Goal: Task Accomplishment & Management: Complete application form

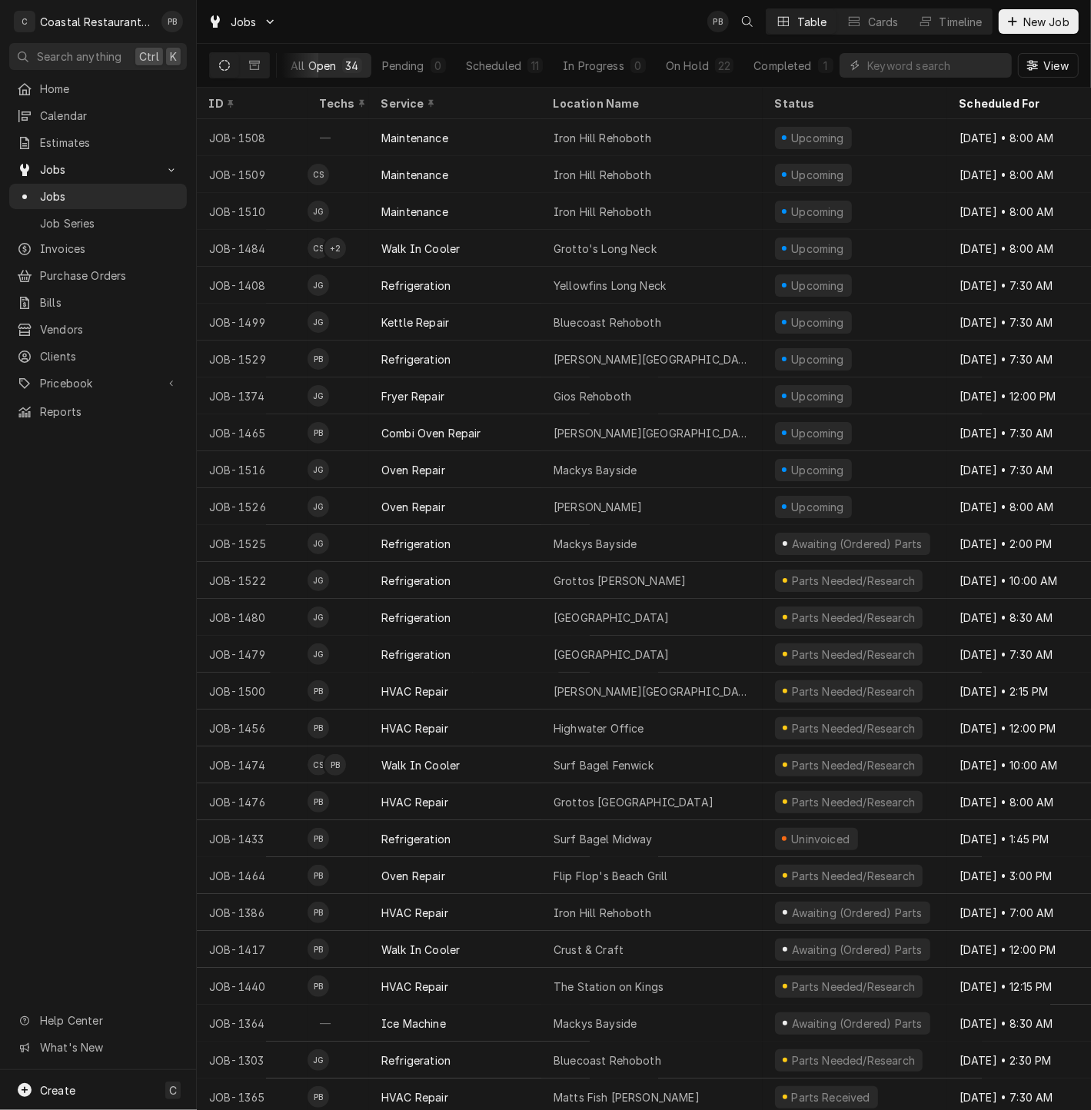
scroll to position [0, 5]
click at [958, 19] on div "Timeline" at bounding box center [961, 22] width 43 height 16
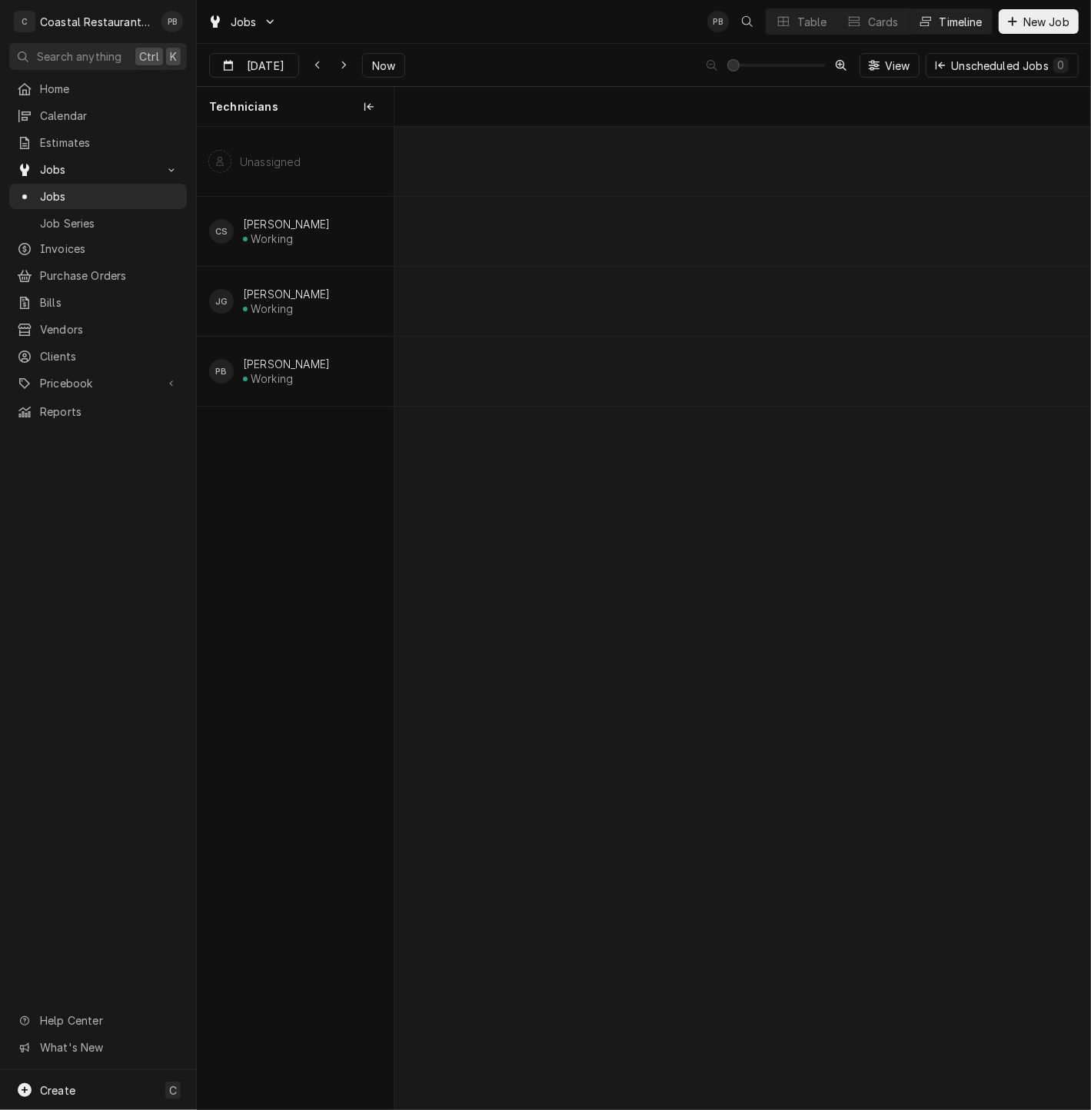
scroll to position [0, 13799]
click at [384, 58] on span "Now" at bounding box center [383, 66] width 29 height 16
type input "[DATE]"
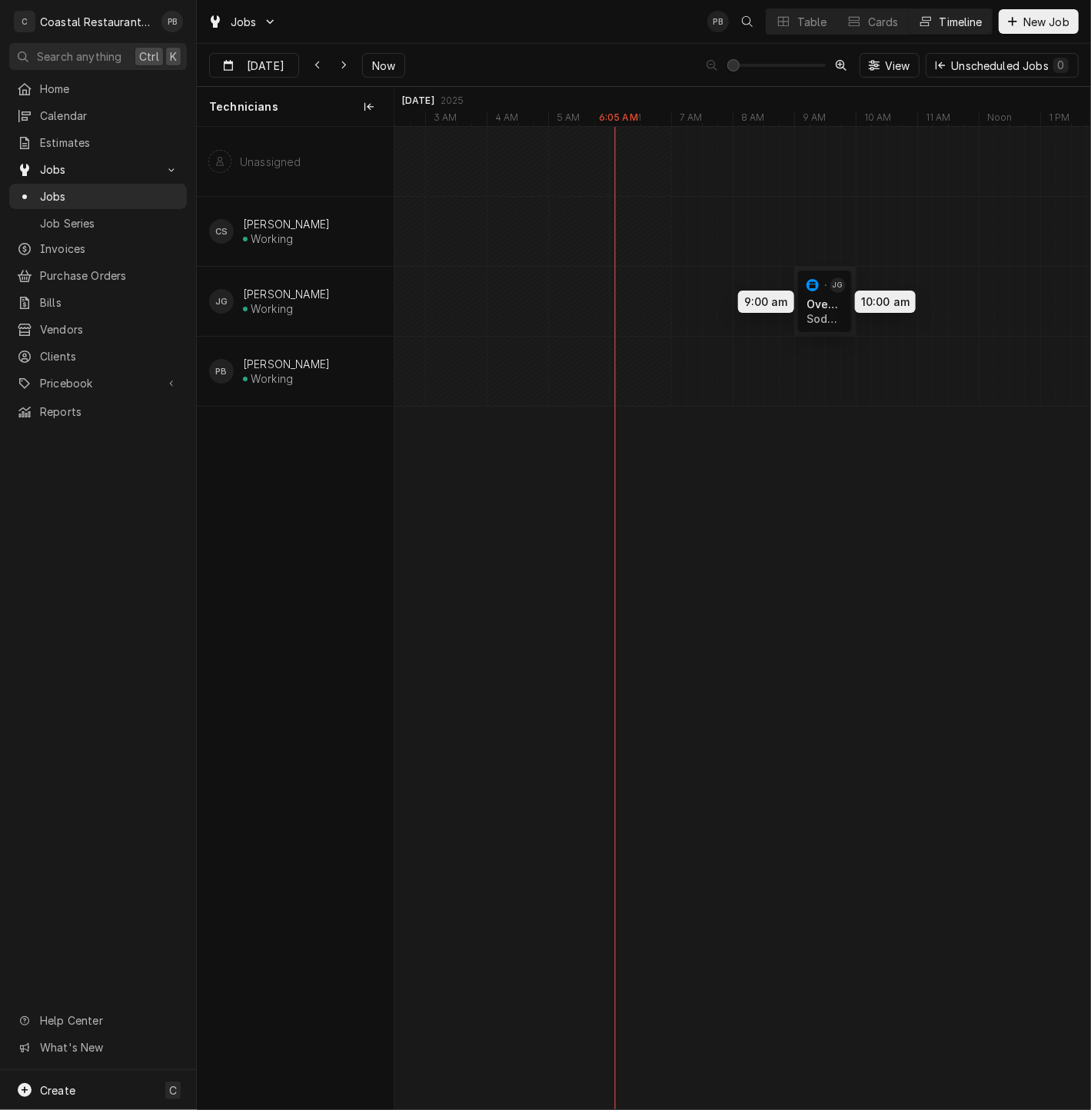
drag, startPoint x: 764, startPoint y: 299, endPoint x: 828, endPoint y: 299, distance: 63.8
click at [828, 299] on div "9:00 AM 10:00 AM JOB-1526 JG Oven Repair Sodel Concepts | Rehoboth Beach, 19971…" at bounding box center [742, 618] width 696 height 983
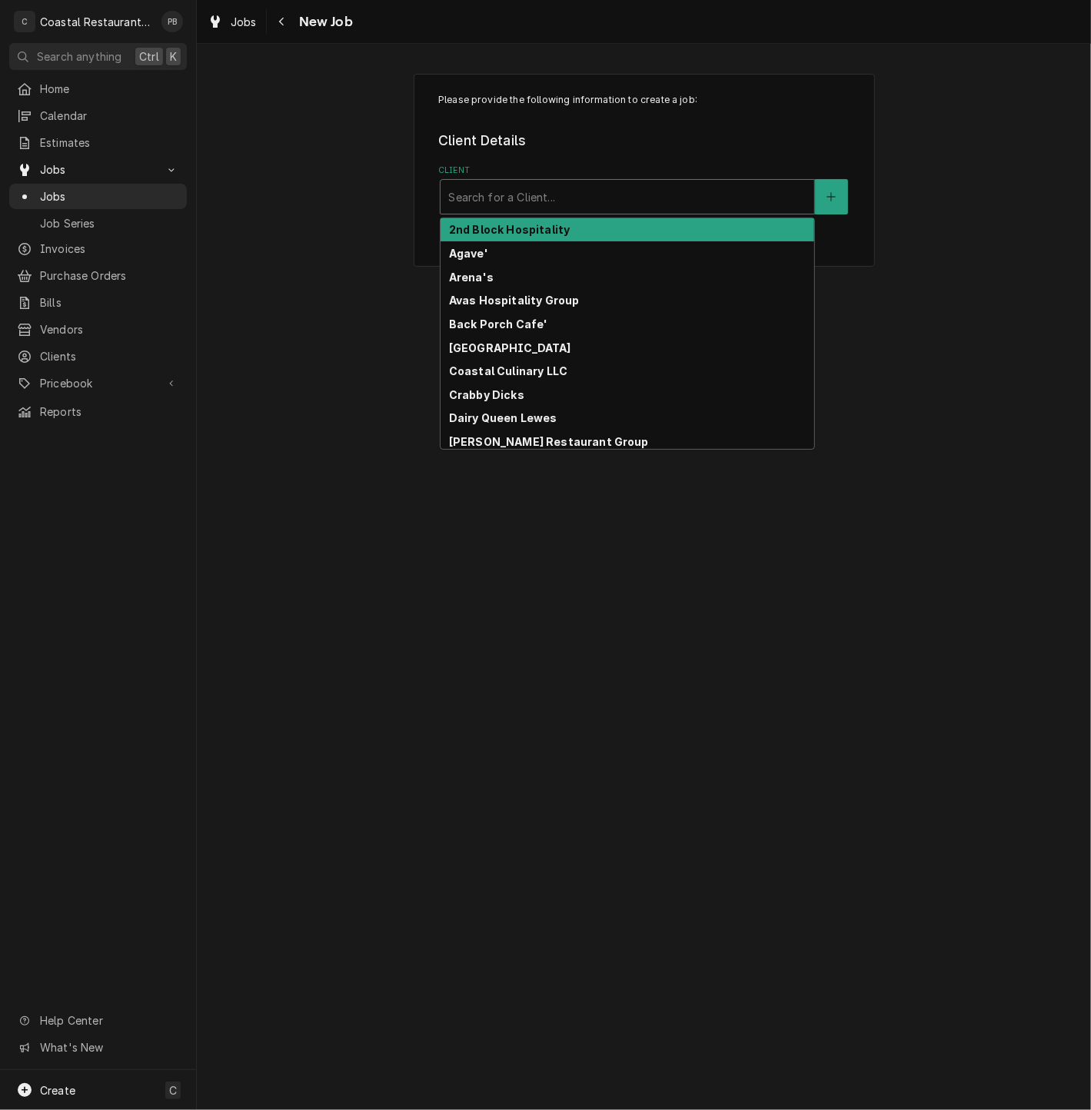
click at [584, 192] on div "Client" at bounding box center [627, 197] width 358 height 28
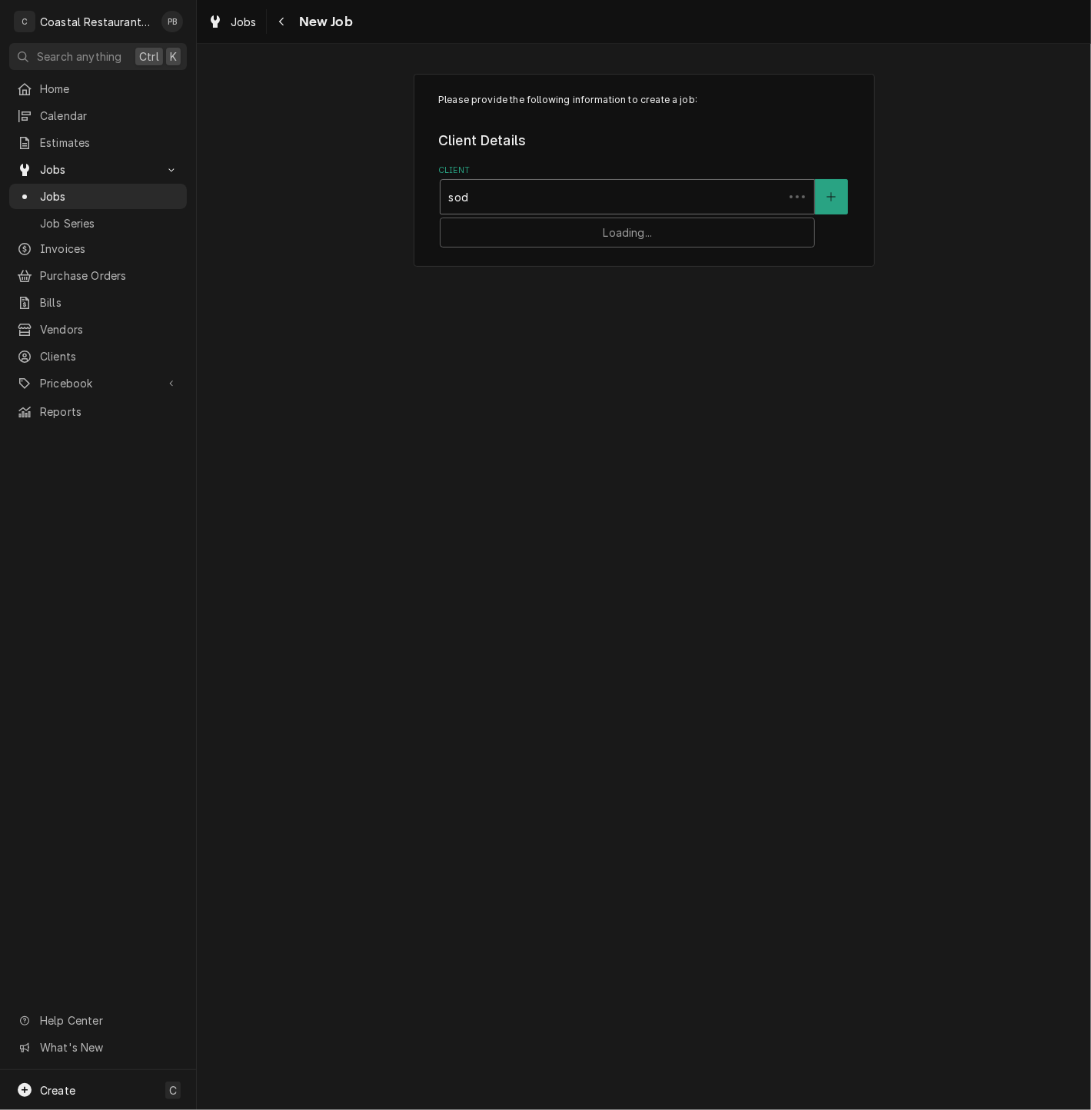
type input "sode"
click at [597, 352] on div "Service Location" at bounding box center [627, 345] width 358 height 28
type input "matt"
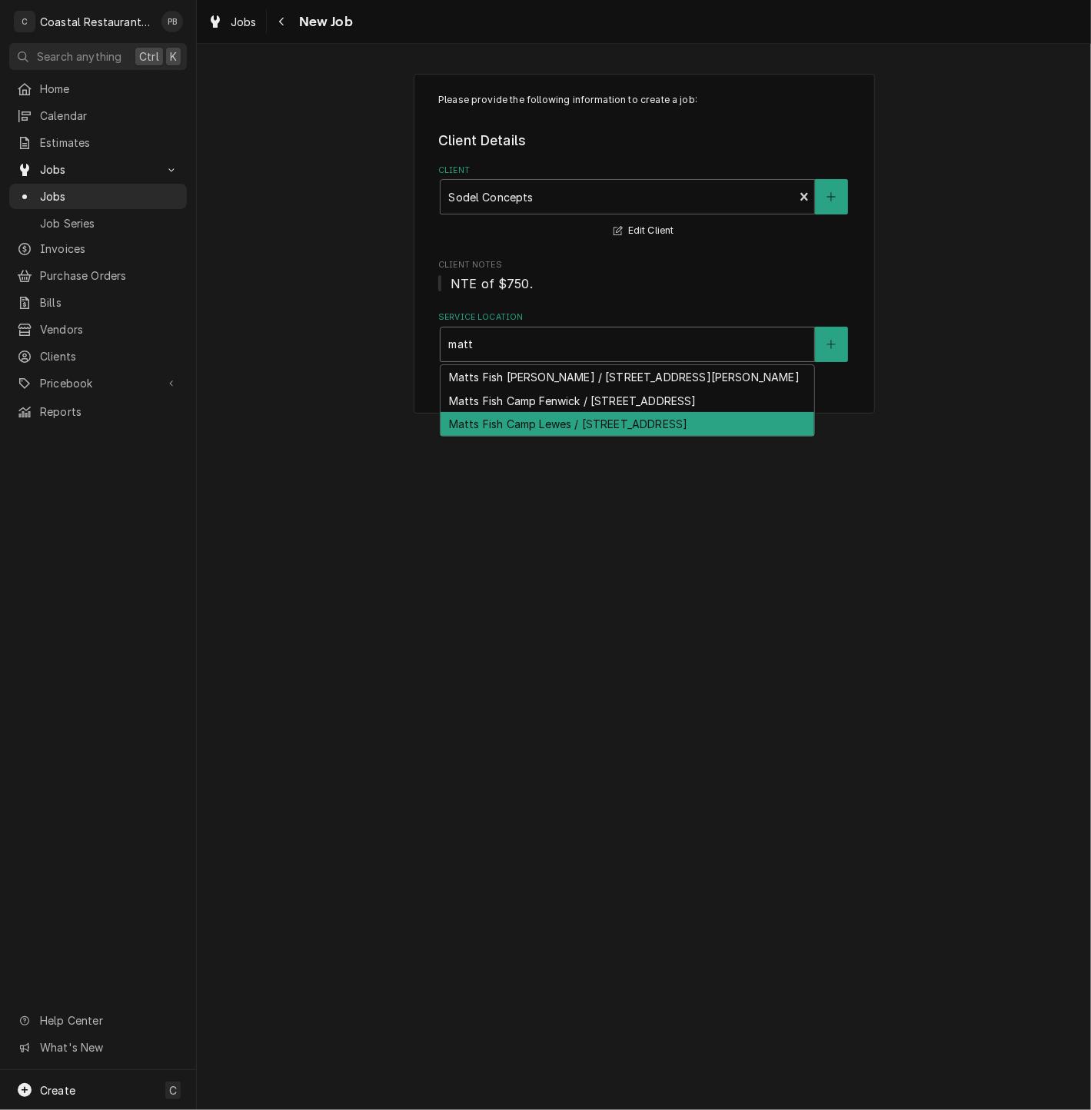
click at [598, 436] on div "Matts Fish Camp Lewes / 34401 Tenley Court,, Lewes, DE 19958" at bounding box center [628, 424] width 374 height 24
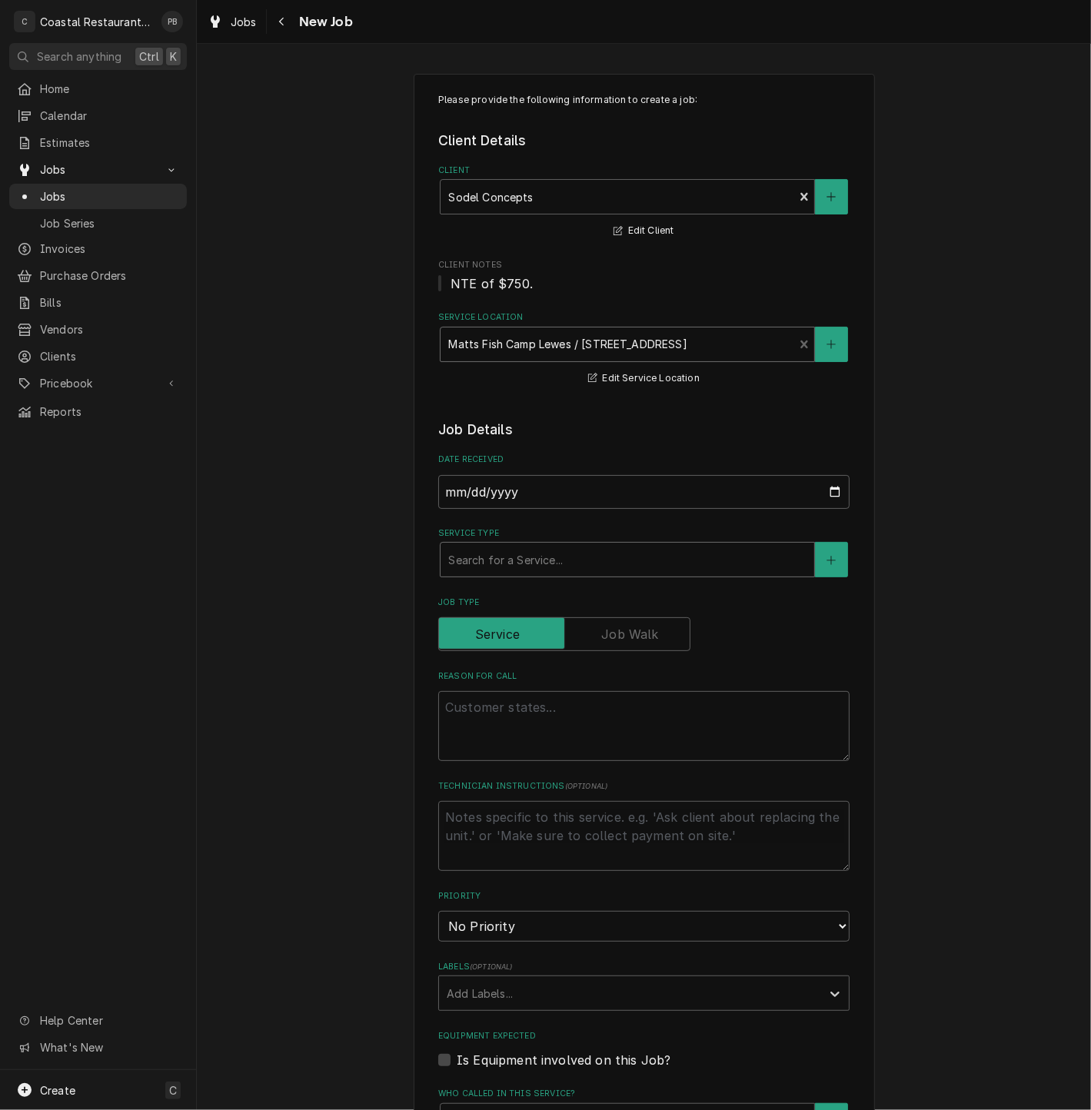
click at [539, 555] on div "Service Type" at bounding box center [627, 560] width 358 height 28
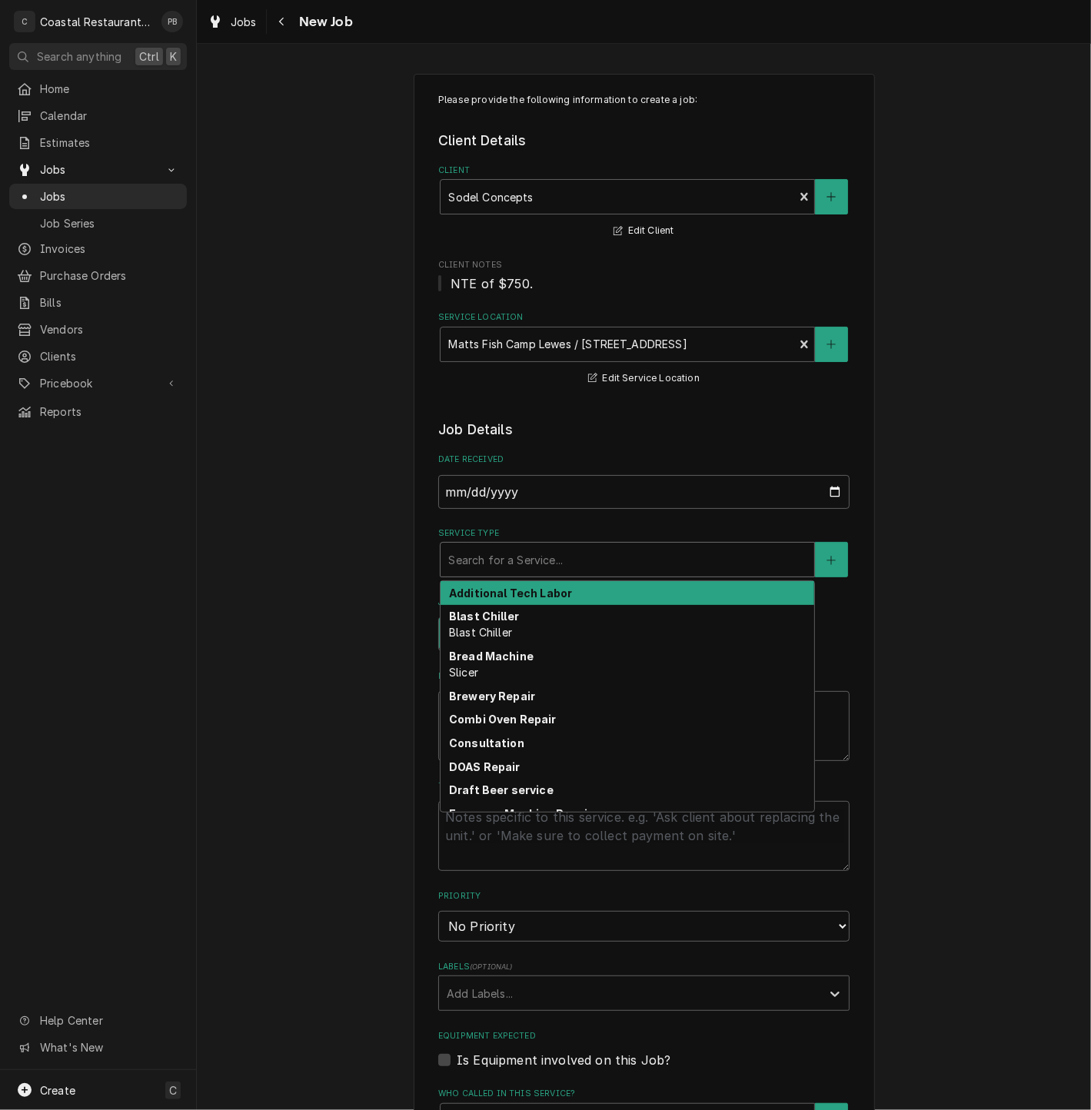
type textarea "x"
type input "o"
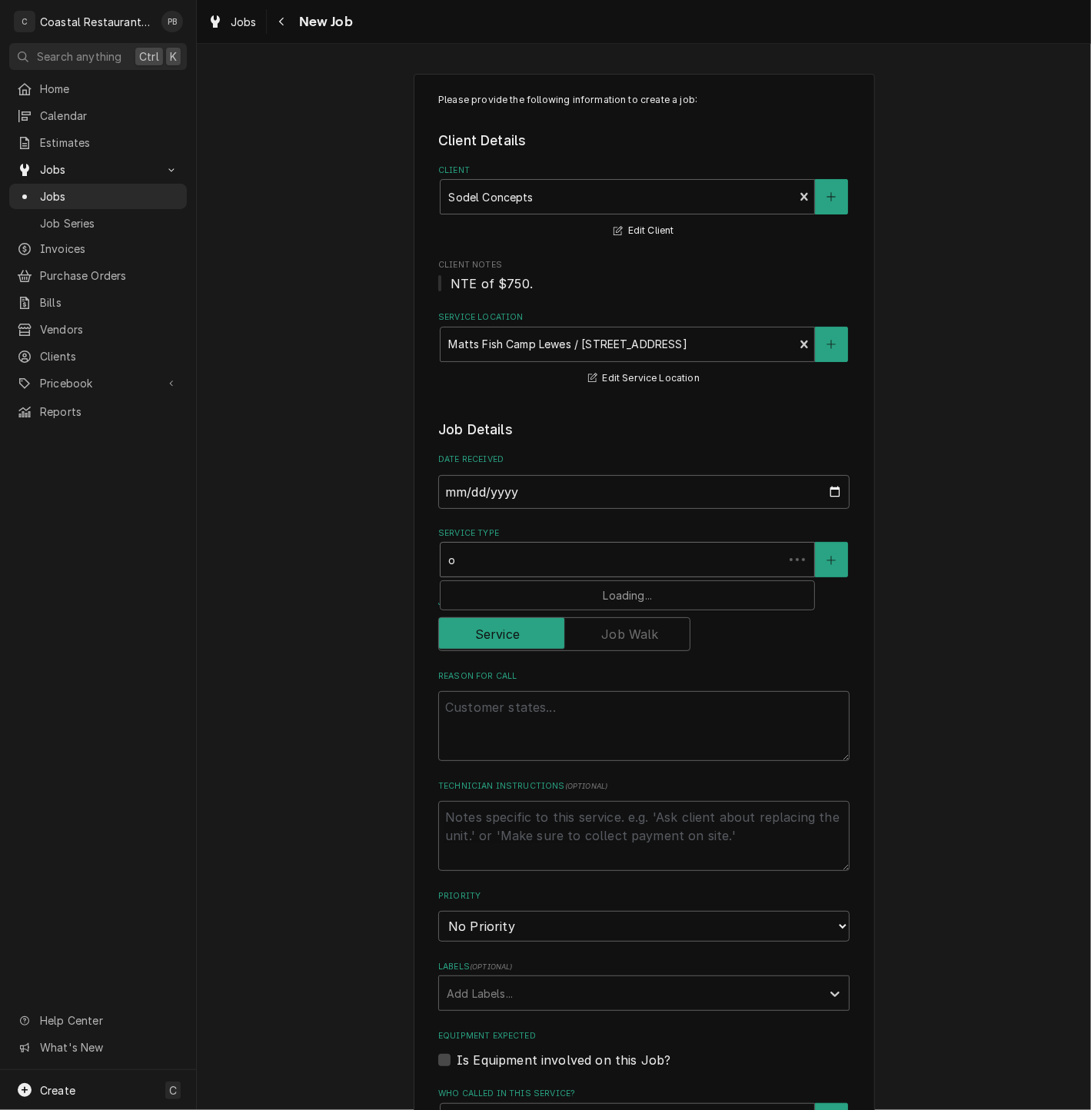
type textarea "x"
type input "ove"
type textarea "x"
type input "oven"
type textarea "x"
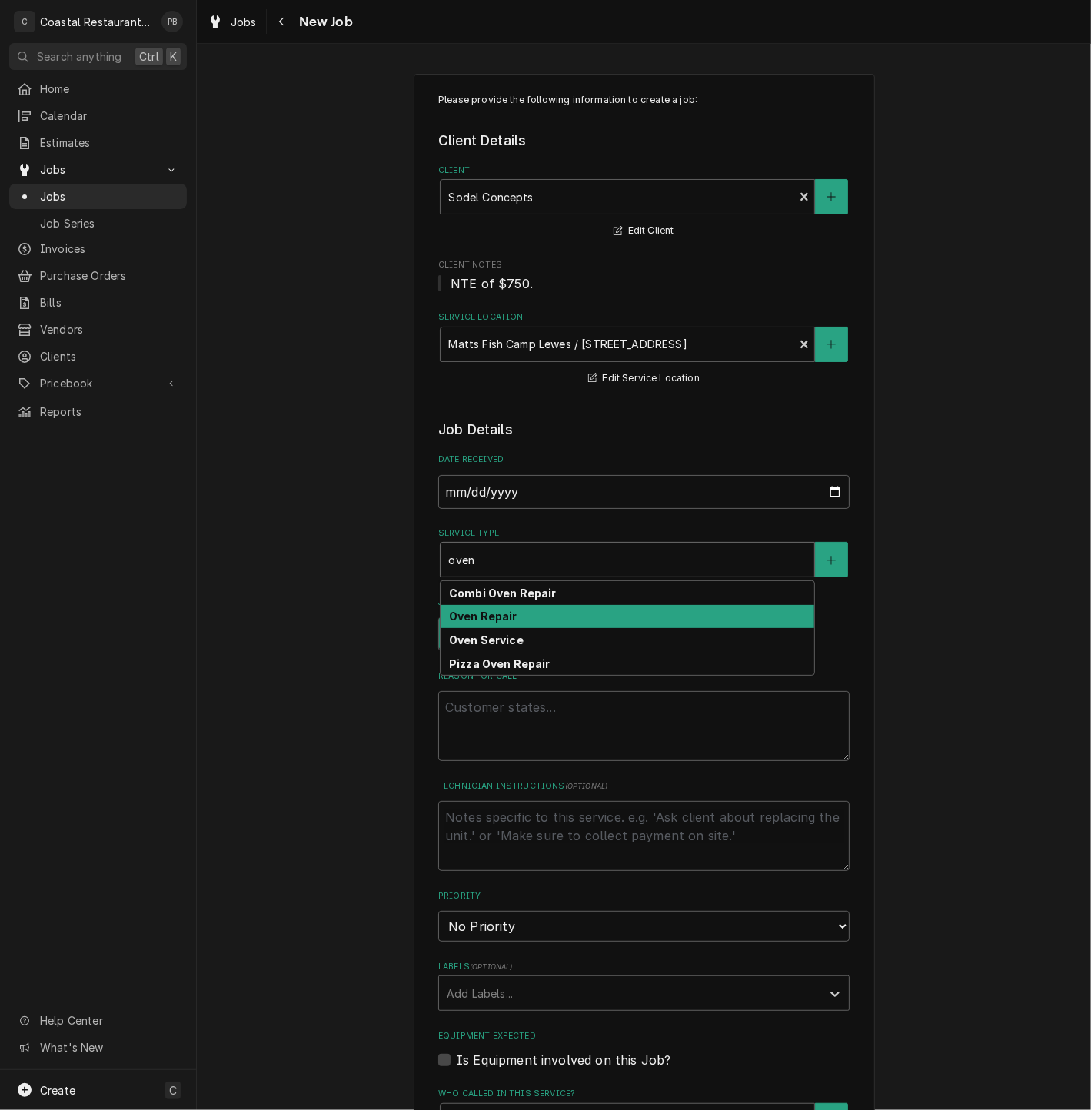
click at [538, 619] on div "Oven Repair" at bounding box center [628, 617] width 374 height 24
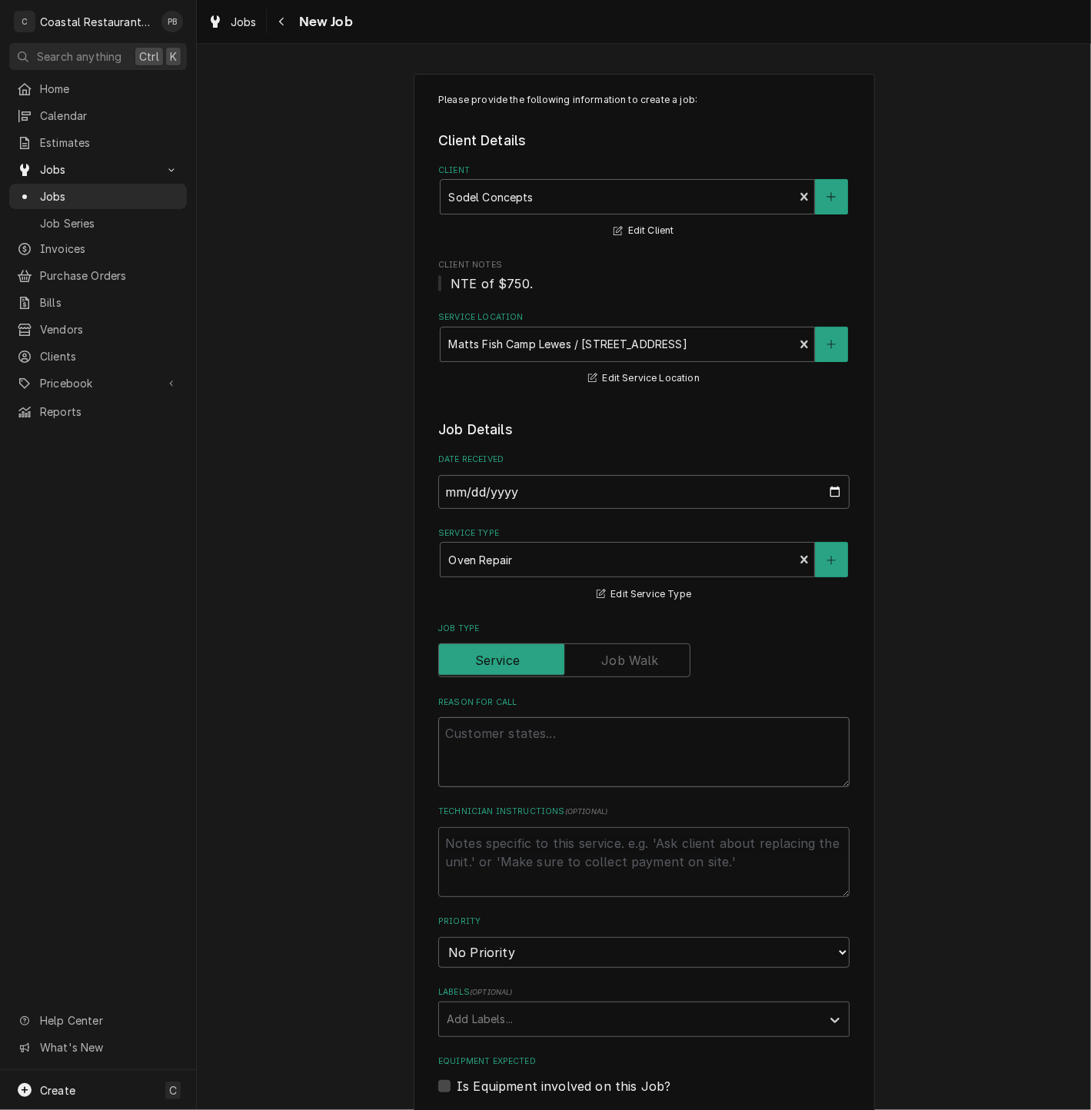
click at [571, 742] on textarea "Reason For Call" at bounding box center [643, 752] width 411 height 70
type textarea "x"
type textarea "l"
type textarea "x"
type textarea "le"
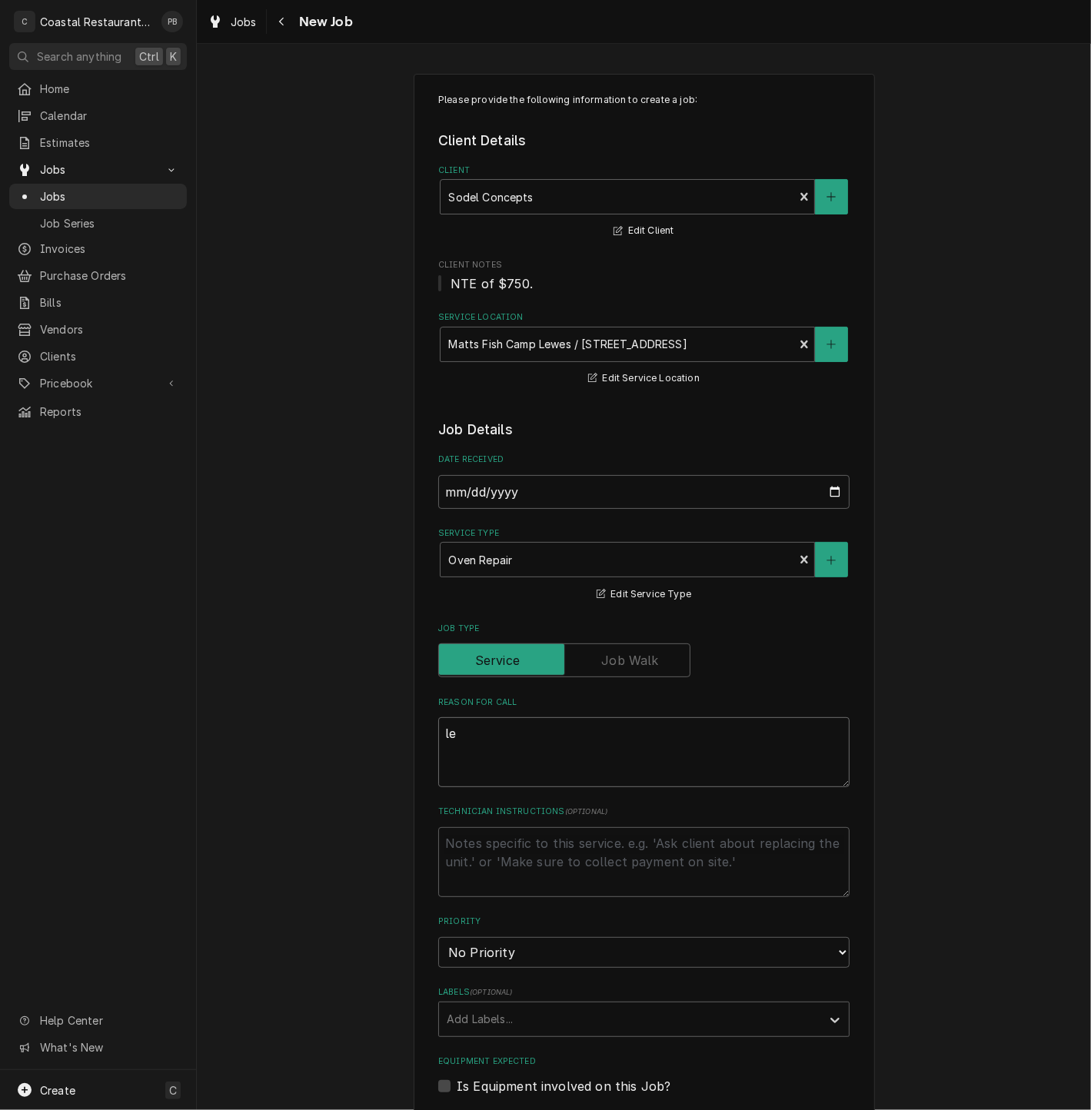
type textarea "x"
type textarea "lef"
type textarea "x"
type textarea "lef"
type textarea "x"
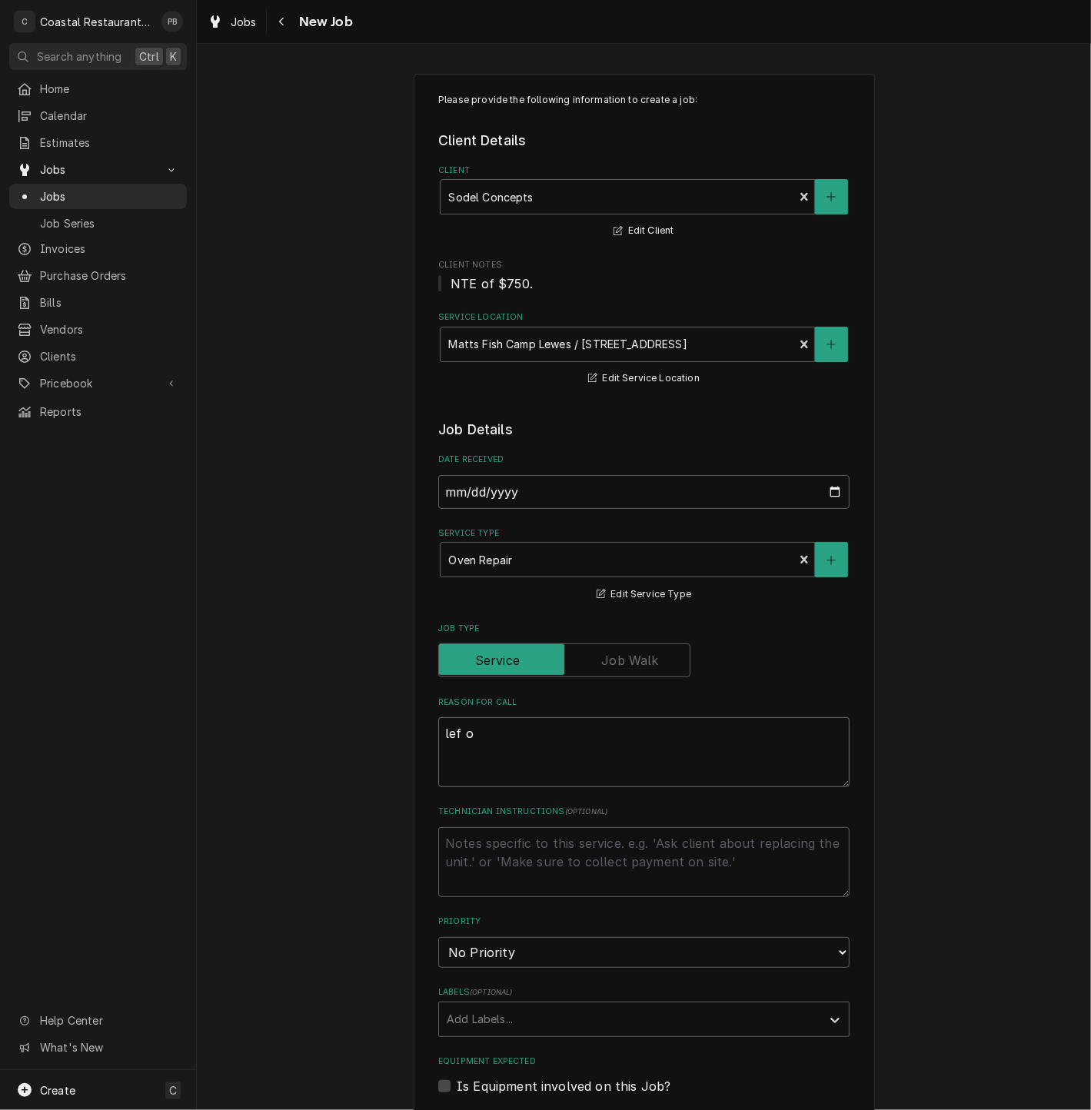
type textarea "lef ov"
type textarea "x"
type textarea "lef ove"
type textarea "x"
type textarea "lef ov"
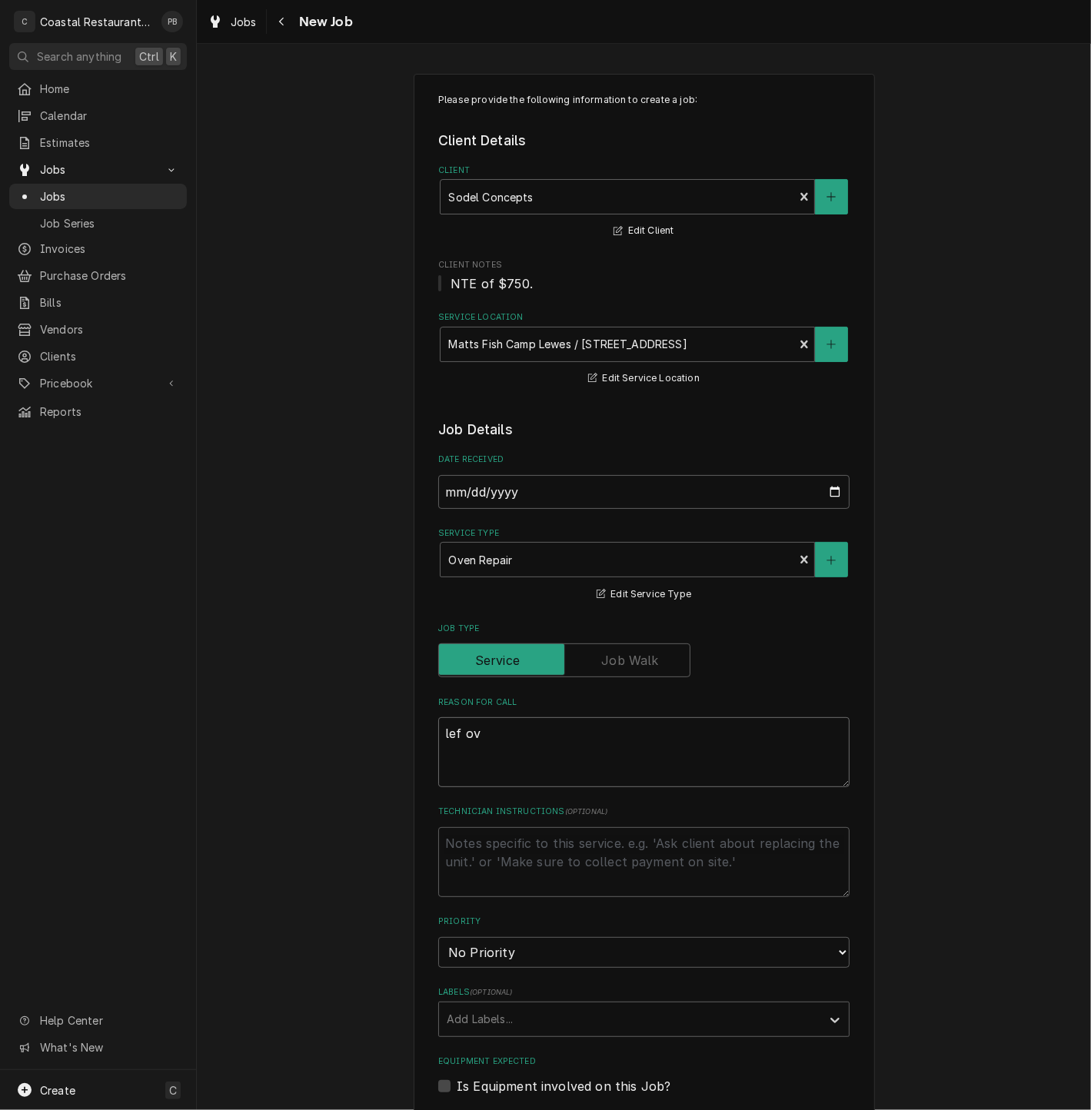
type textarea "x"
type textarea "lef o"
type textarea "x"
type textarea "lef"
type textarea "x"
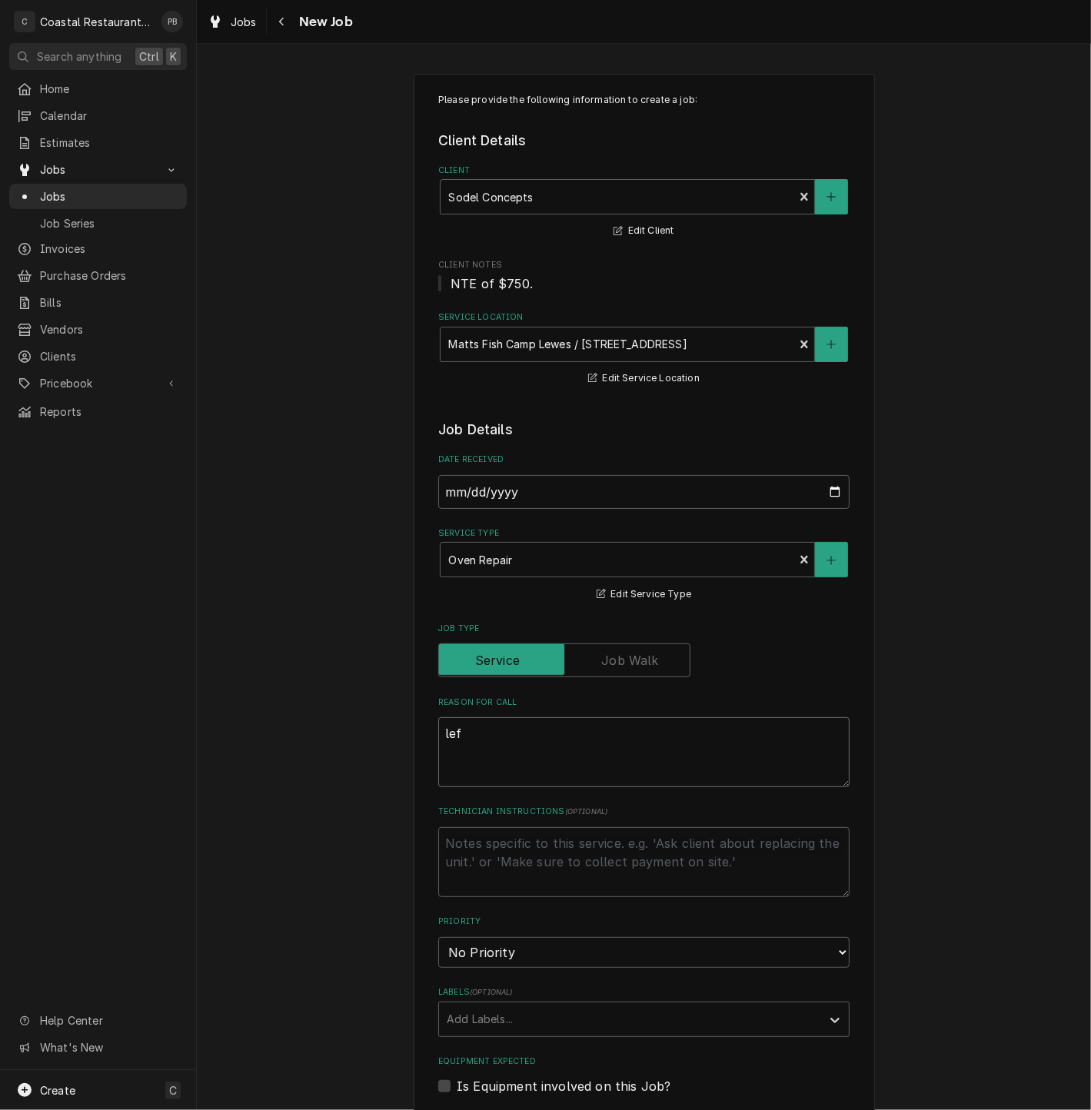
type textarea "lef"
type textarea "x"
type textarea "left"
type textarea "x"
type textarea "left ov"
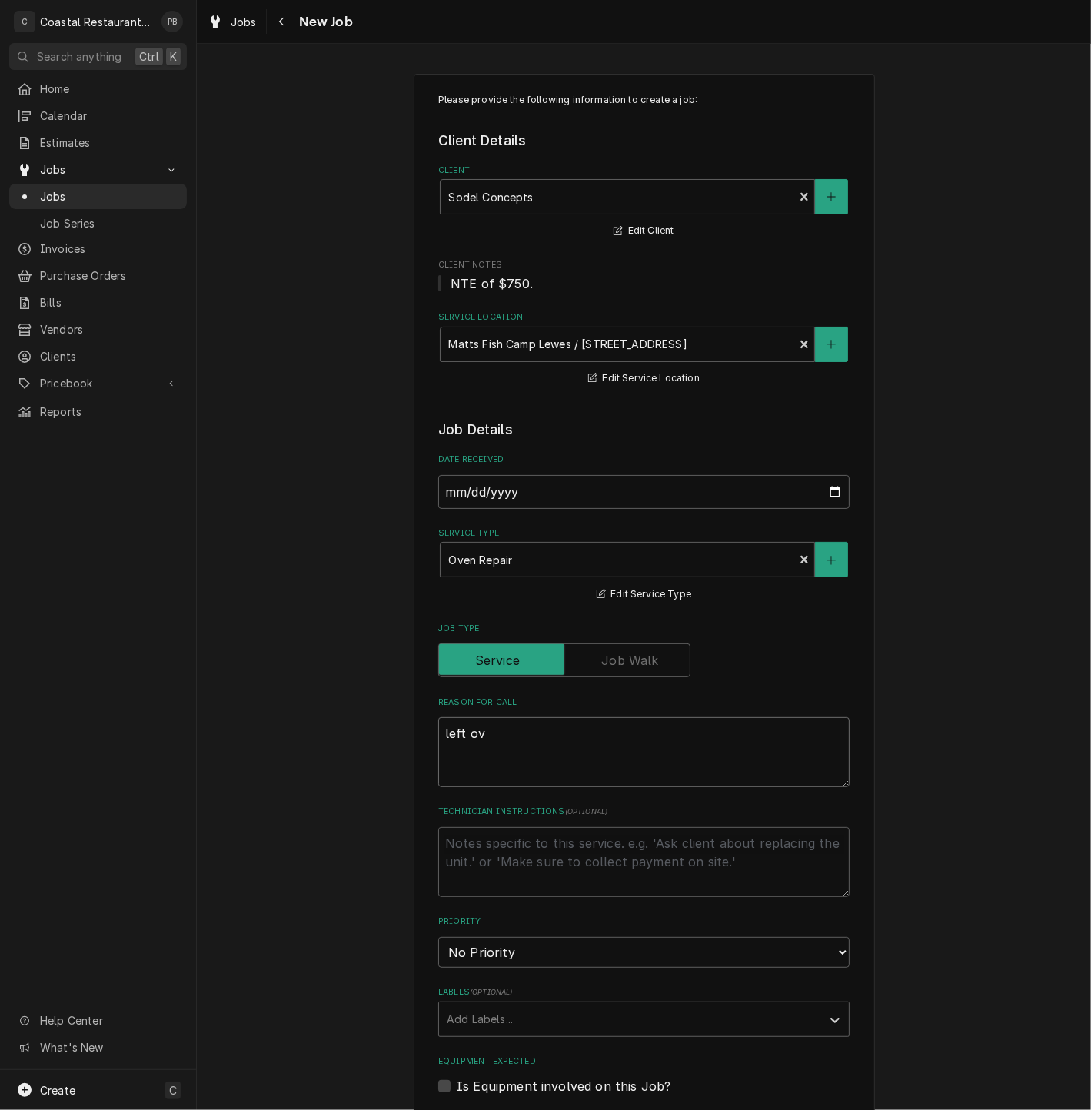
type textarea "x"
type textarea "left ove"
type textarea "x"
type textarea "left oven"
type textarea "x"
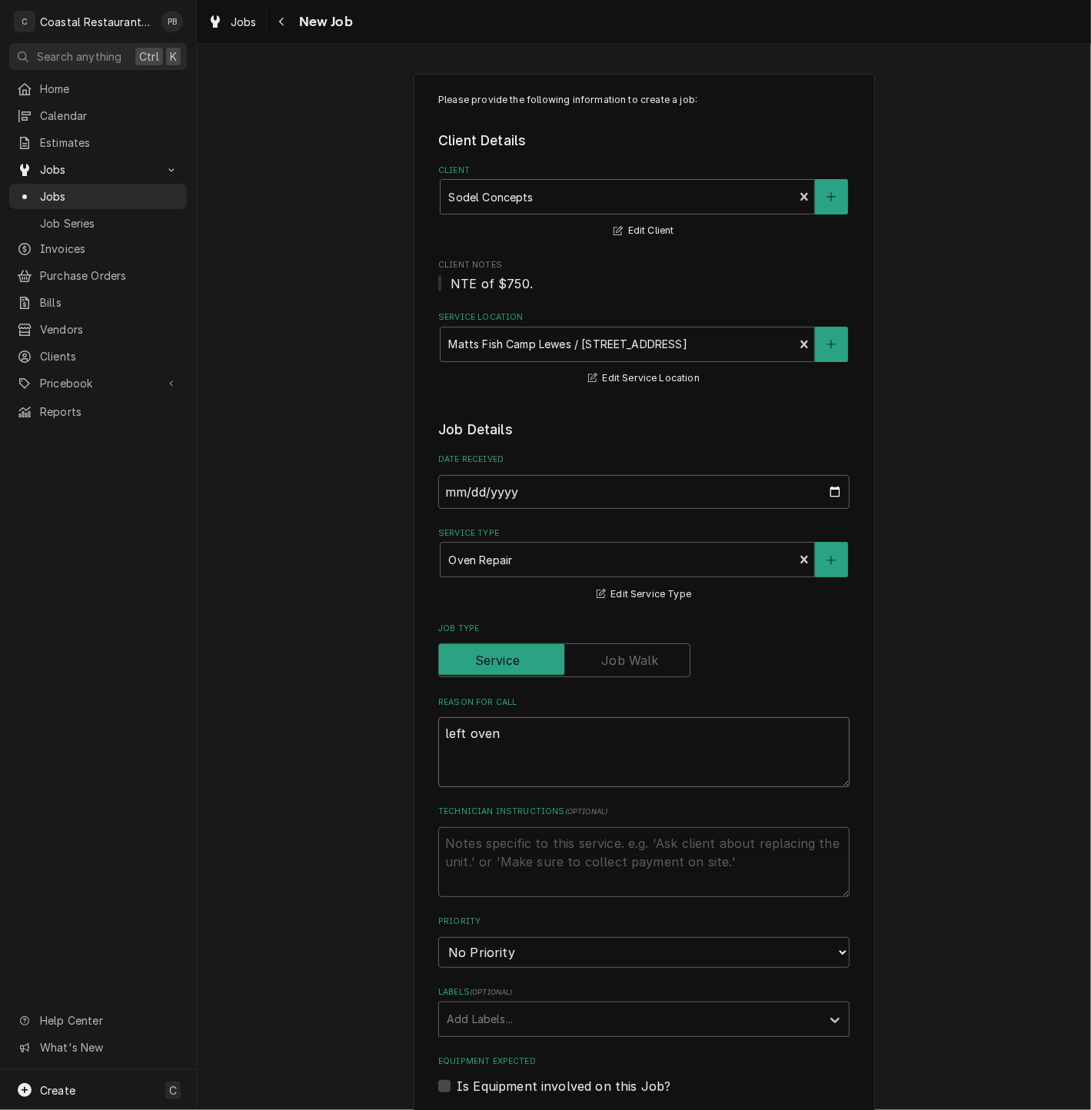
type textarea "left oven"
type textarea "x"
type textarea "left oven s"
type textarea "x"
type textarea "left oven sn"
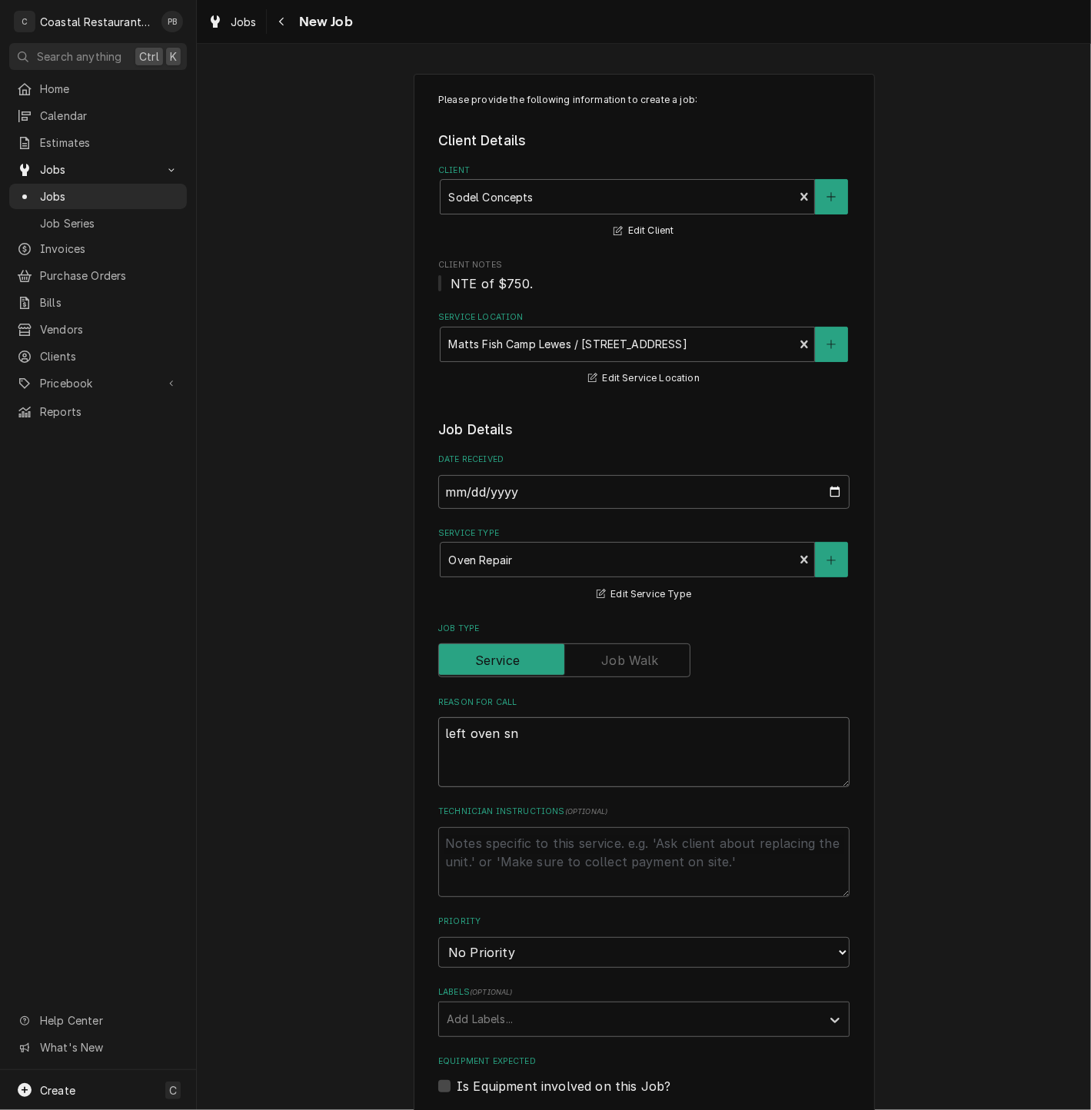
type textarea "x"
type textarea "left oven s"
type textarea "x"
type textarea "left oven"
type textarea "x"
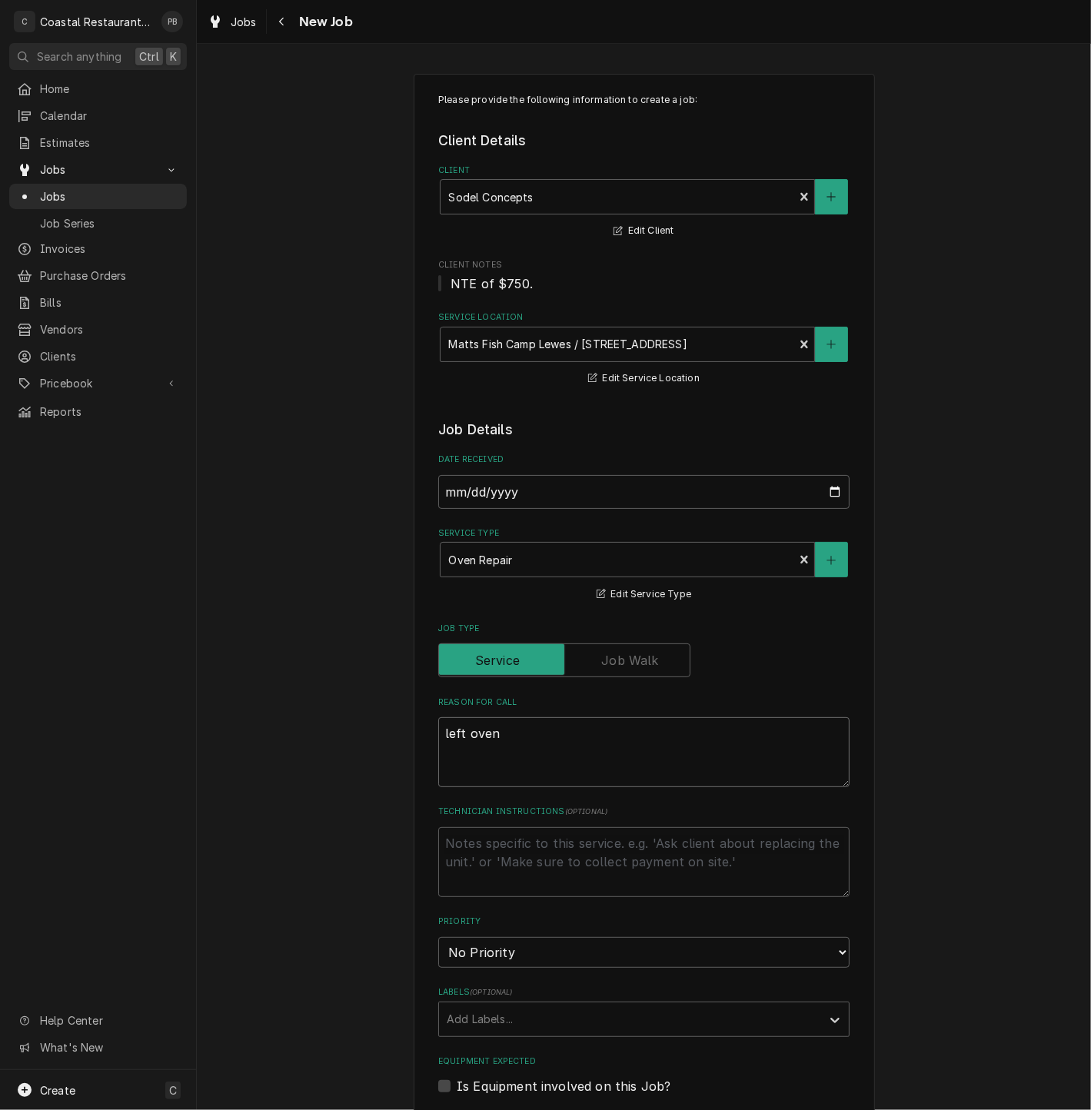
type textarea "left oven n"
type textarea "x"
type textarea "left oven no"
type textarea "x"
type textarea "left oven not"
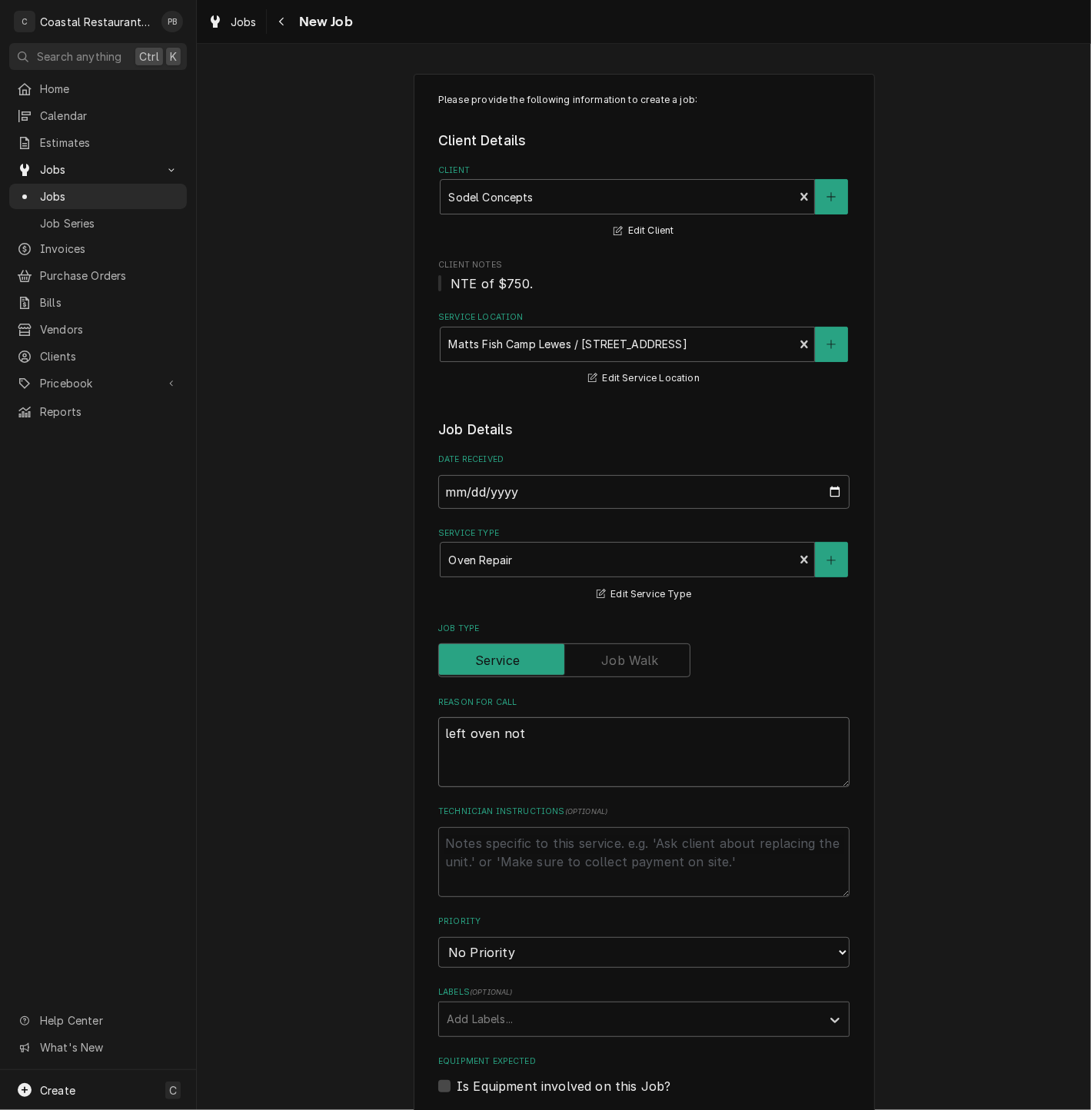
type textarea "x"
type textarea "left oven not"
type textarea "x"
type textarea "left oven not w"
type textarea "x"
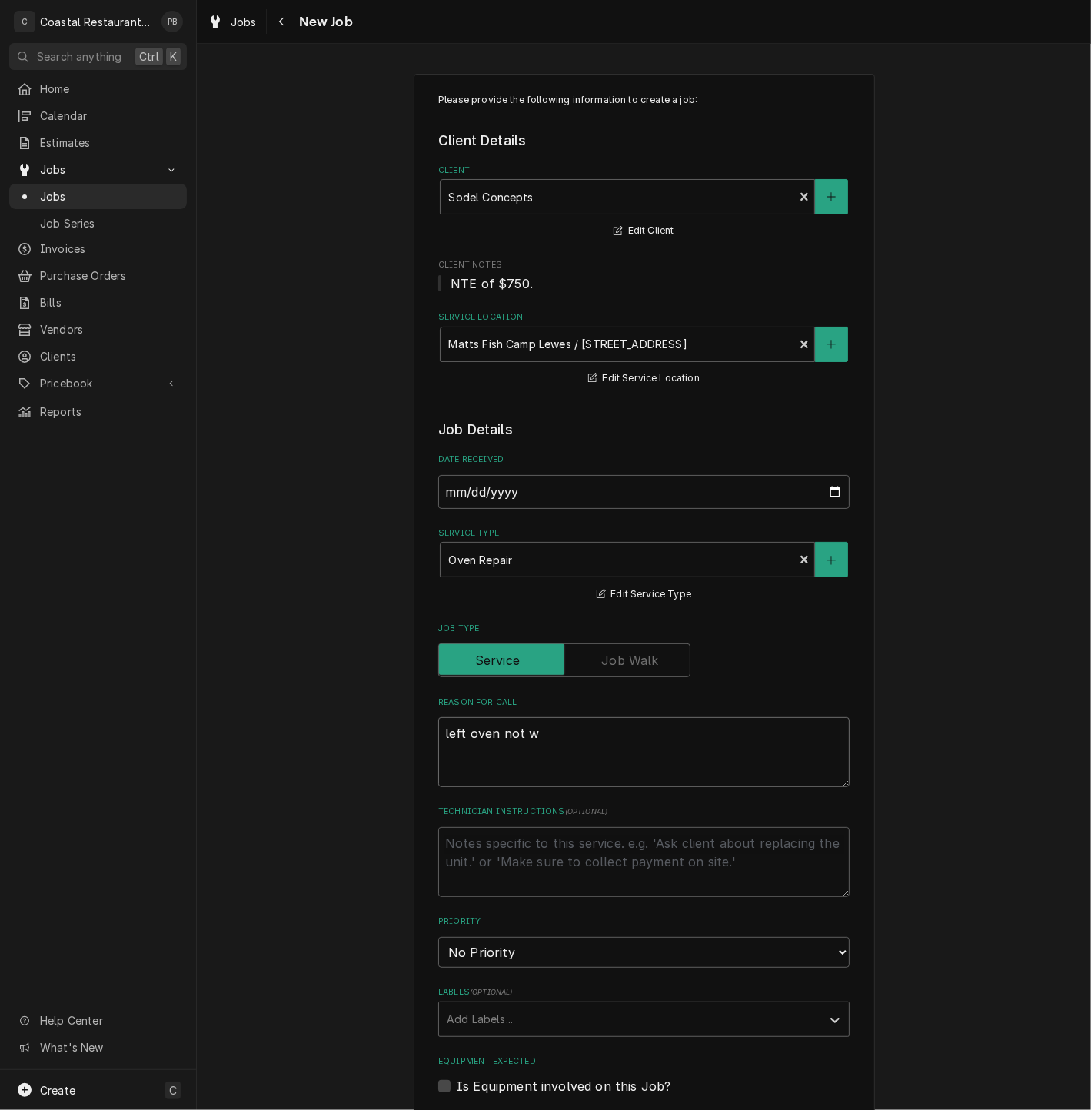
type textarea "left oven not wo"
type textarea "x"
type textarea "left oven not wor"
type textarea "x"
type textarea "left oven not work"
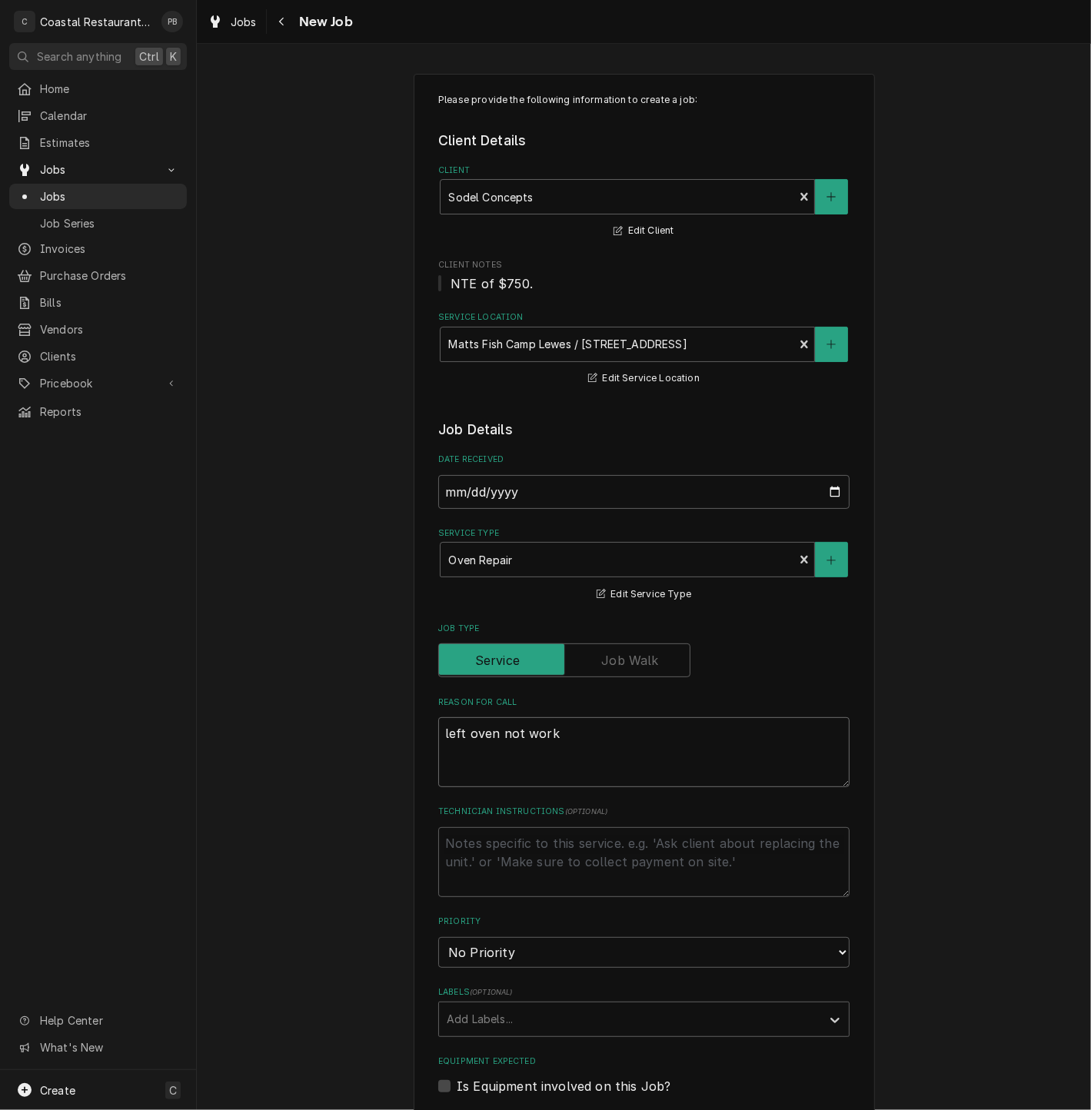
type textarea "x"
type textarea "left oven not workin"
type textarea "x"
type textarea "left oven not working"
type textarea "x"
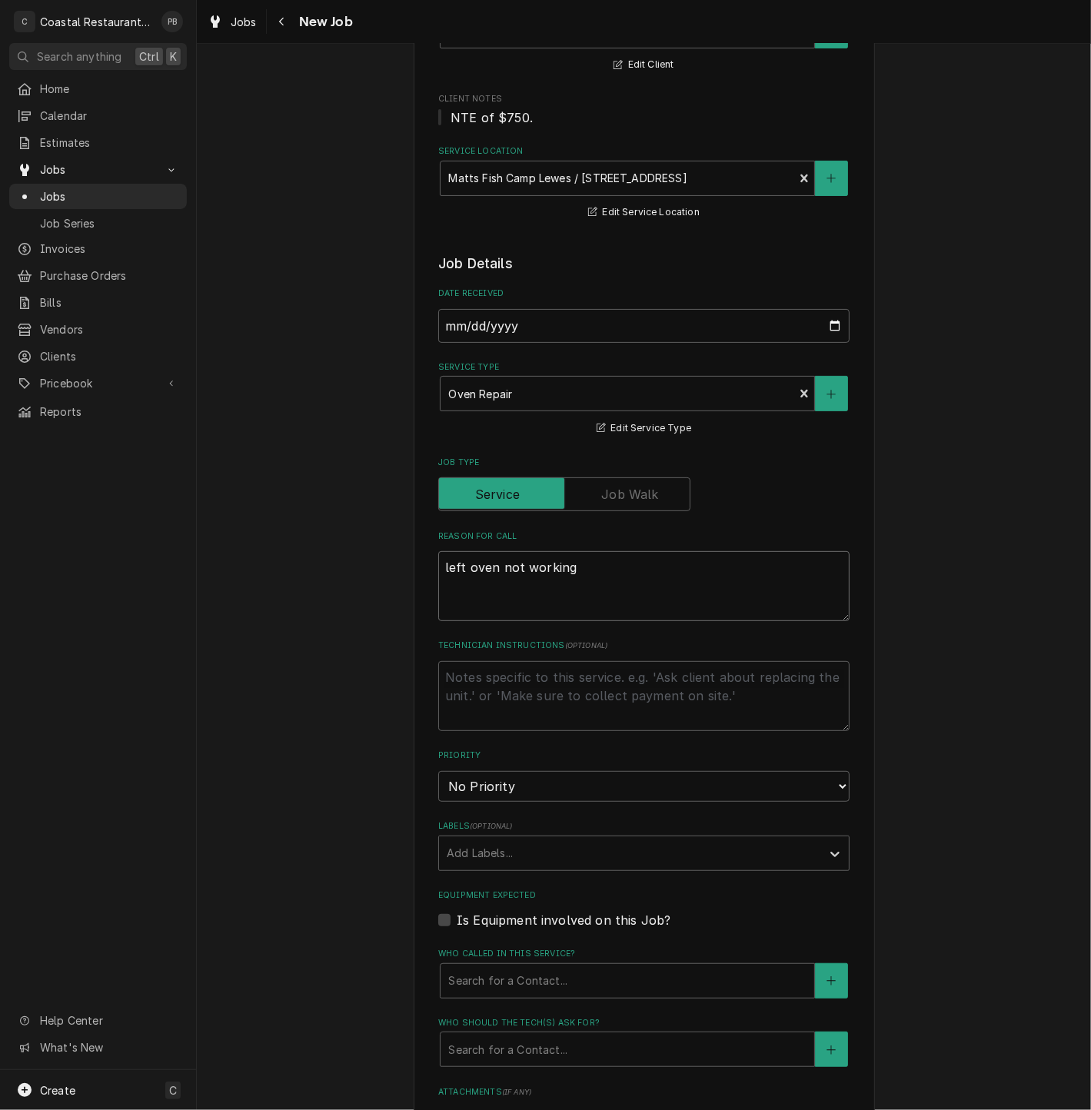
scroll to position [341, 0]
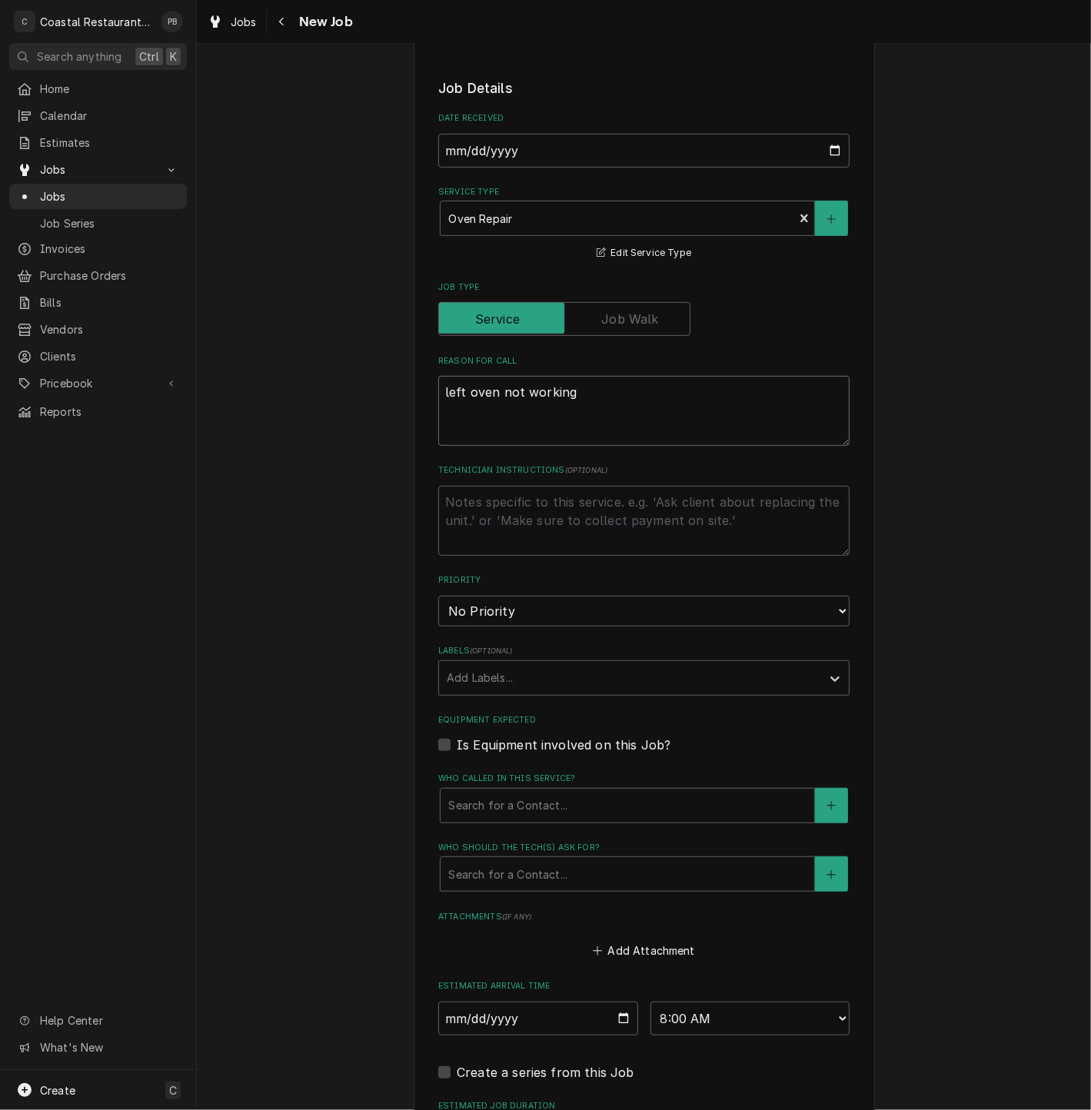
type textarea "left oven not working"
click at [589, 831] on fieldset "Job Details Date Received 2025-08-11 Service Type Oven Repair Edit Service Type…" at bounding box center [643, 651] width 411 height 1146
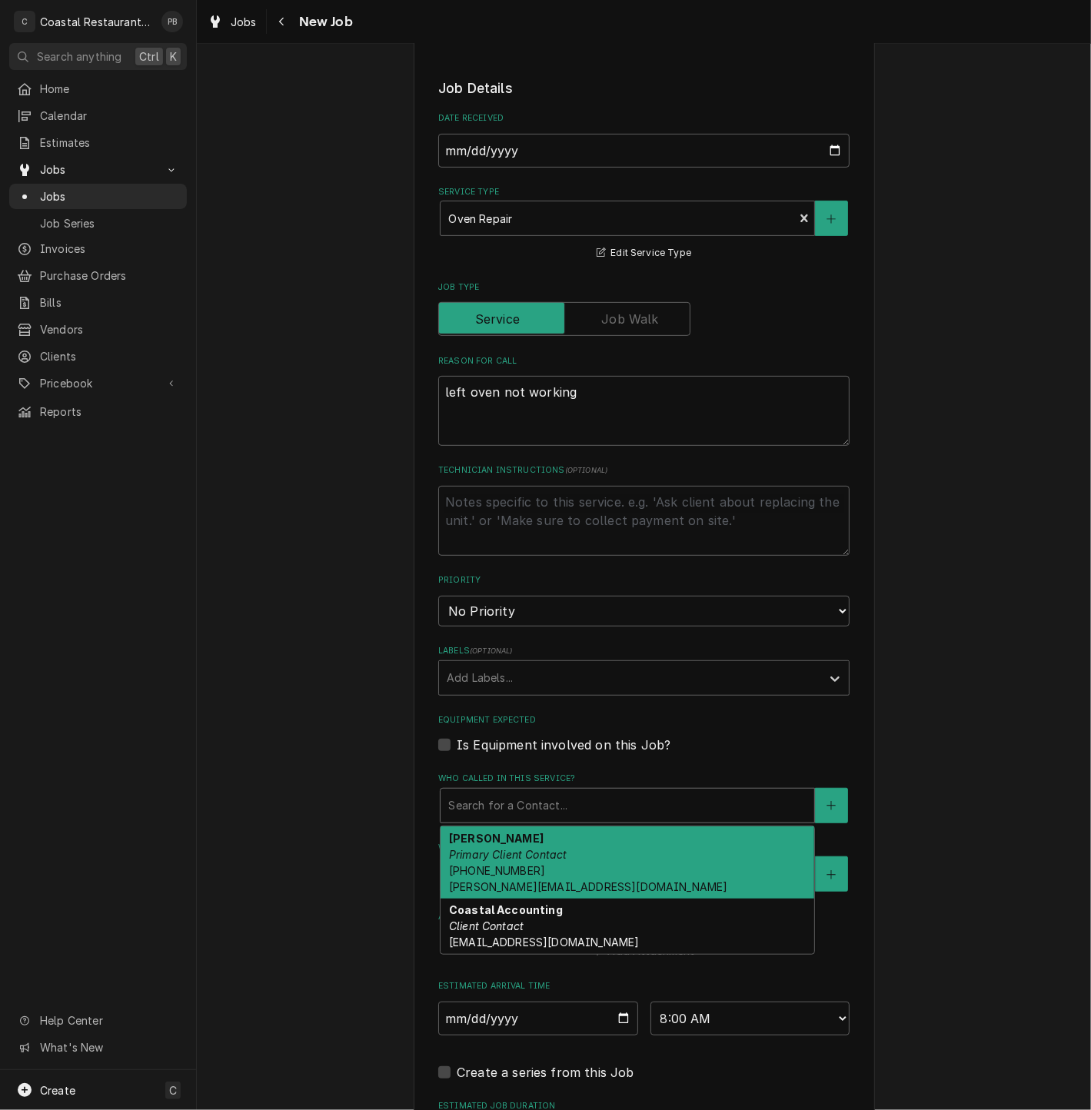
click at [593, 817] on div "Who called in this service?" at bounding box center [627, 806] width 358 height 28
click at [560, 879] on div "Andrew Dickinson Primary Client Contact (302) 381-0571 Andrew@sodelconcepts.com" at bounding box center [628, 863] width 374 height 72
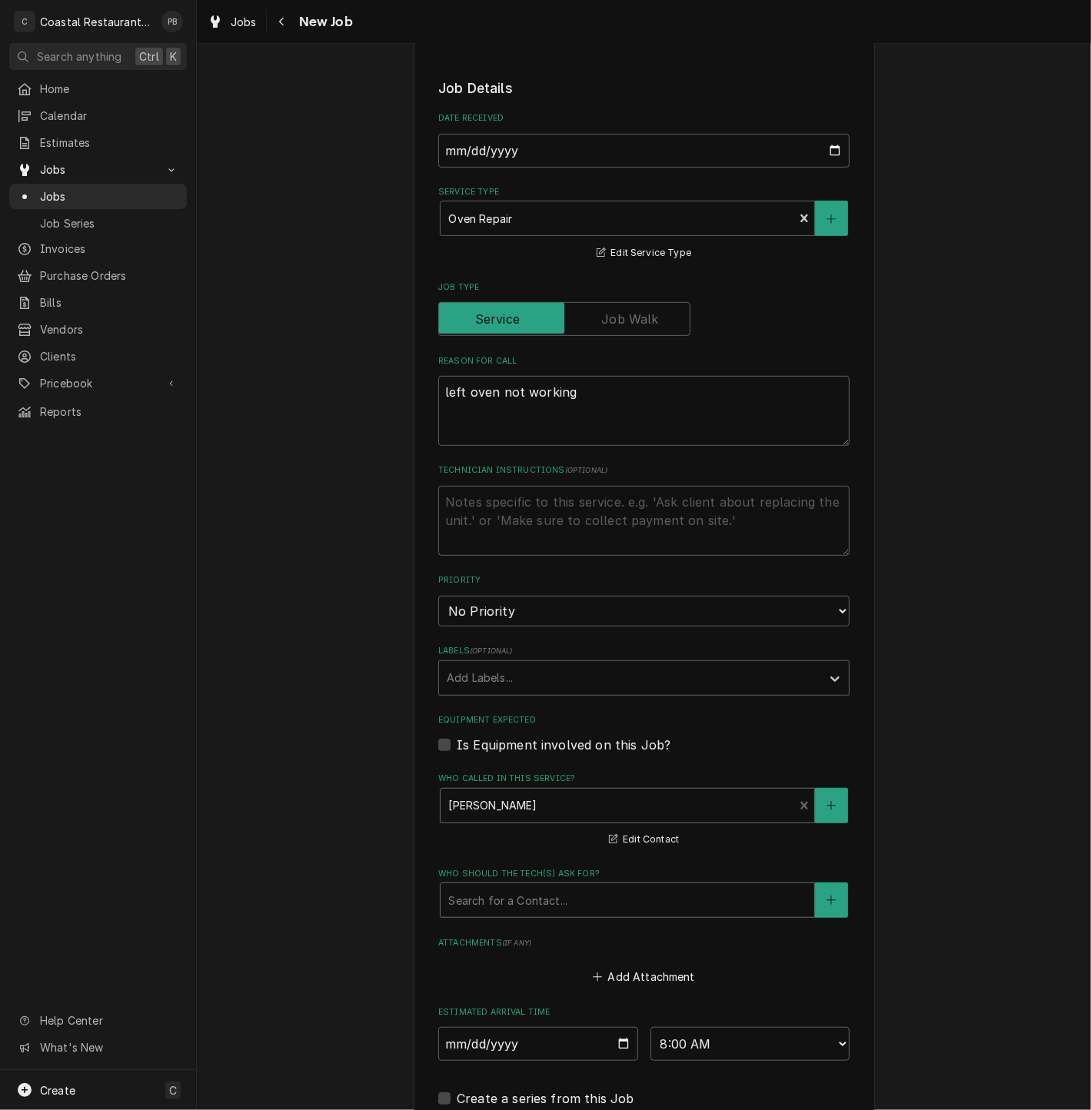
click at [560, 895] on div "Who should the tech(s) ask for?" at bounding box center [627, 901] width 358 height 28
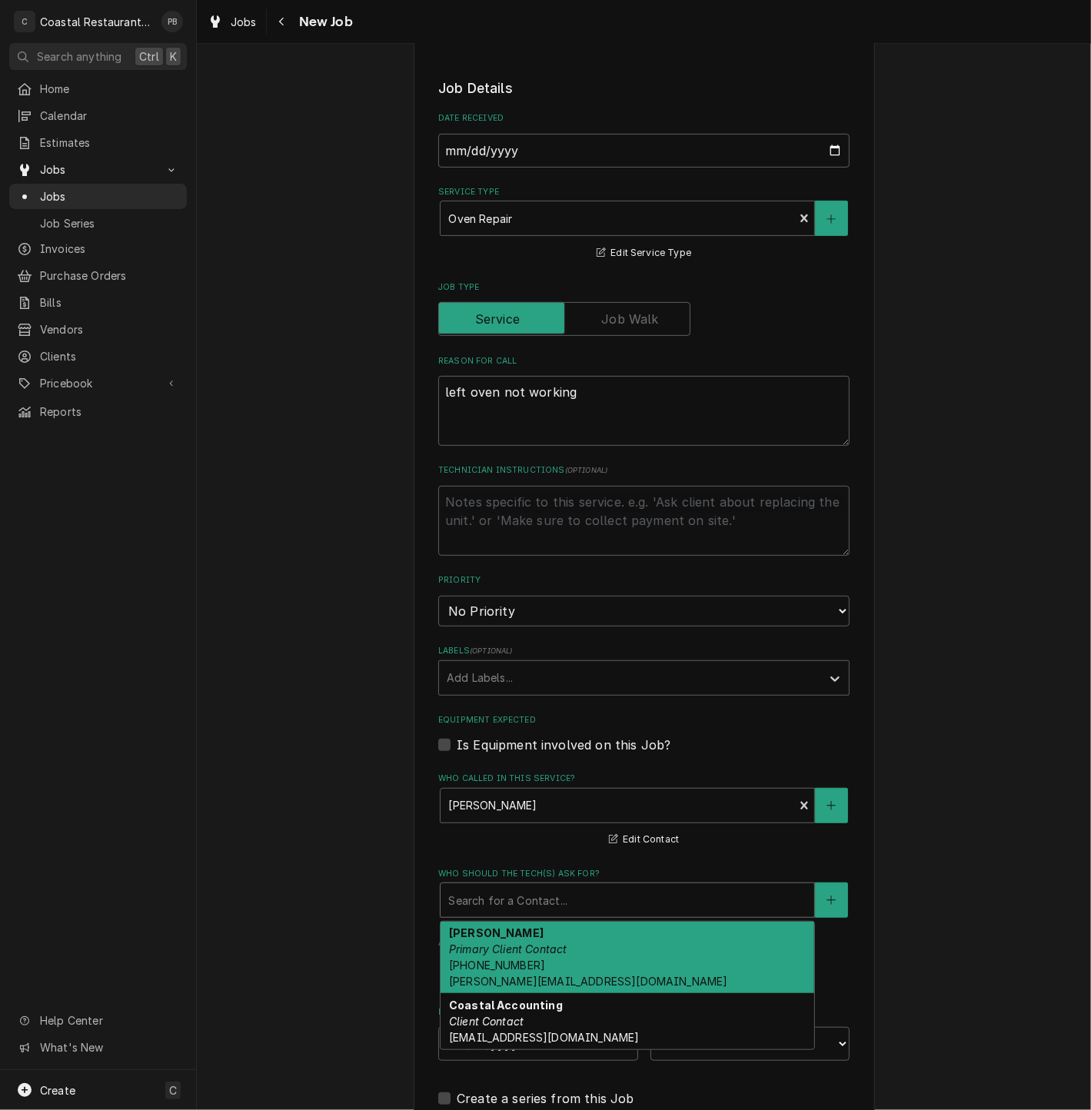
click at [547, 961] on div "Andrew Dickinson Primary Client Contact (302) 381-0571 Andrew@sodelconcepts.com" at bounding box center [628, 958] width 374 height 72
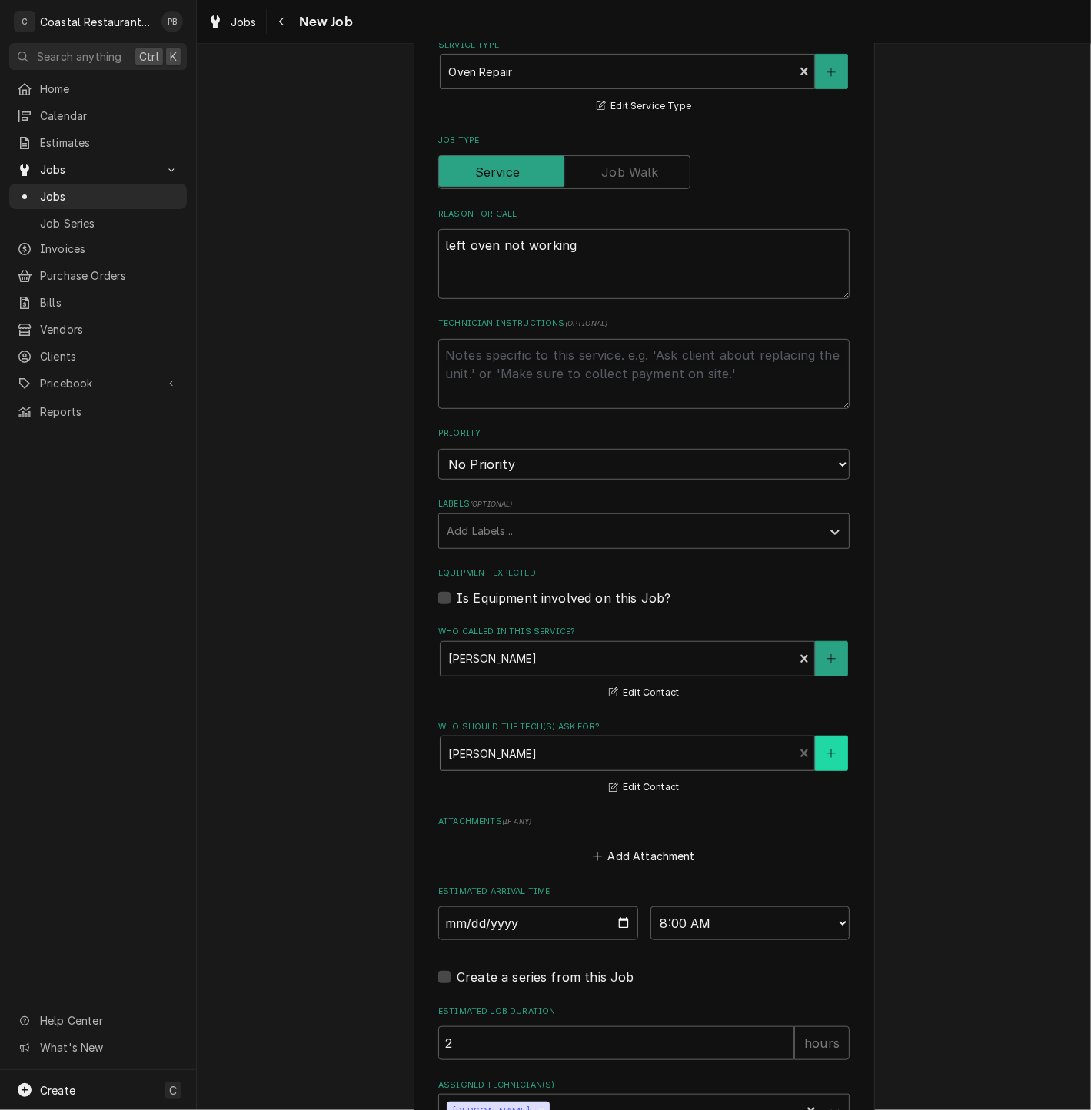
scroll to position [646, 0]
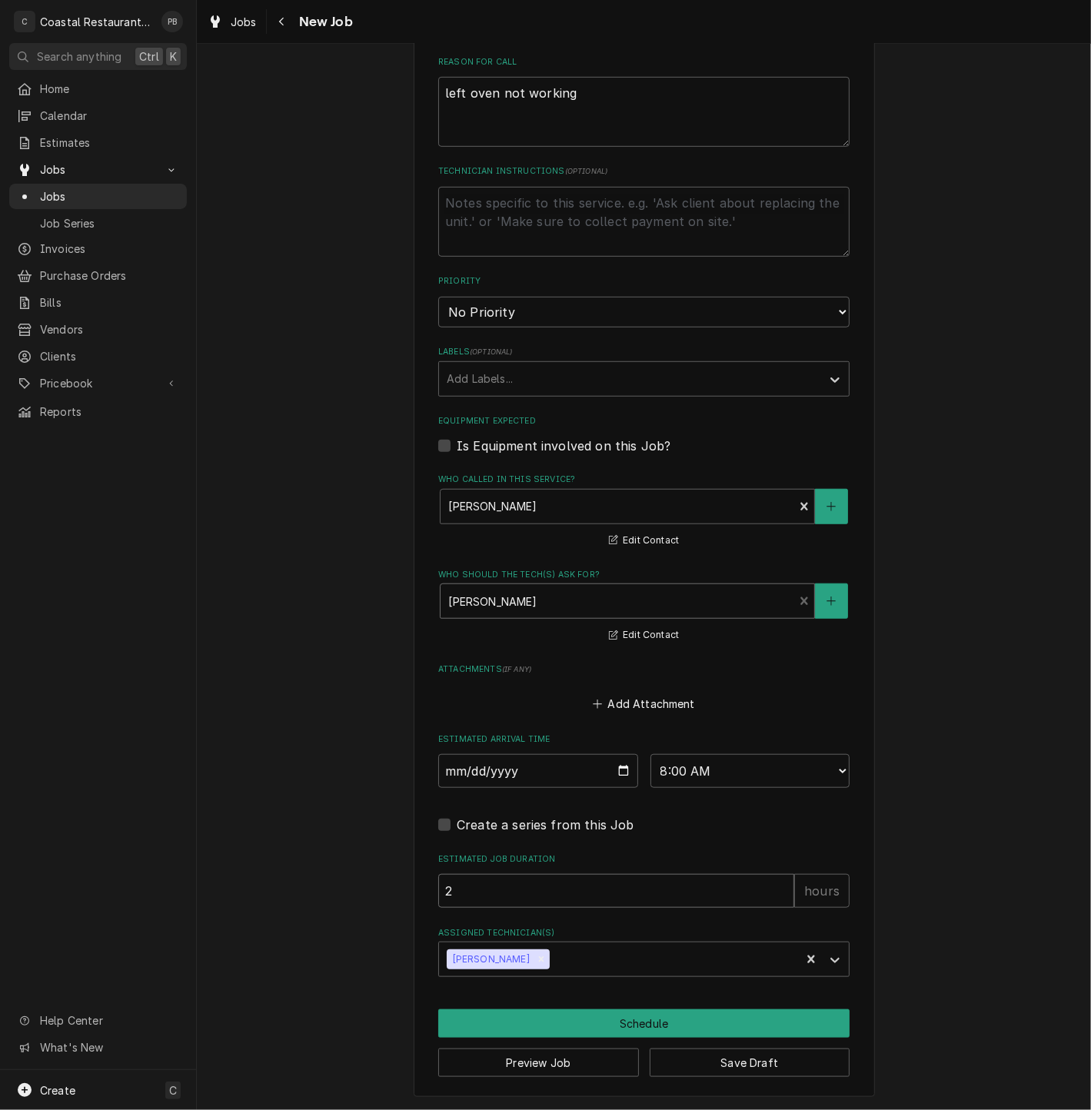
drag, startPoint x: 450, startPoint y: 882, endPoint x: 427, endPoint y: 884, distance: 23.2
click at [427, 884] on div "Please provide the following information to create a job: Client Details Client…" at bounding box center [644, 265] width 461 height 1664
type textarea "x"
type input "1"
type textarea "x"
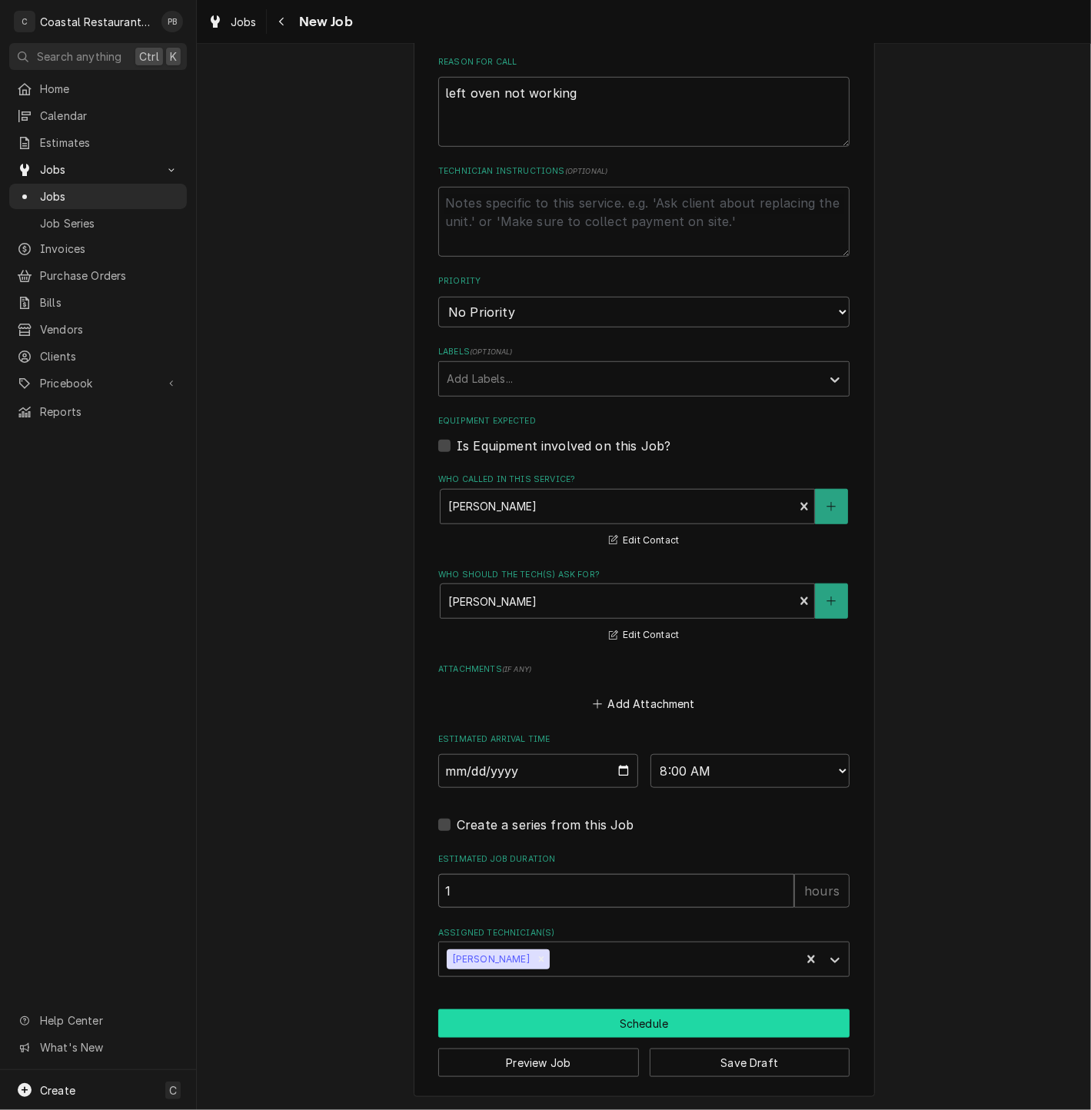
type input "1"
click at [658, 1030] on button "Schedule" at bounding box center [643, 1024] width 411 height 28
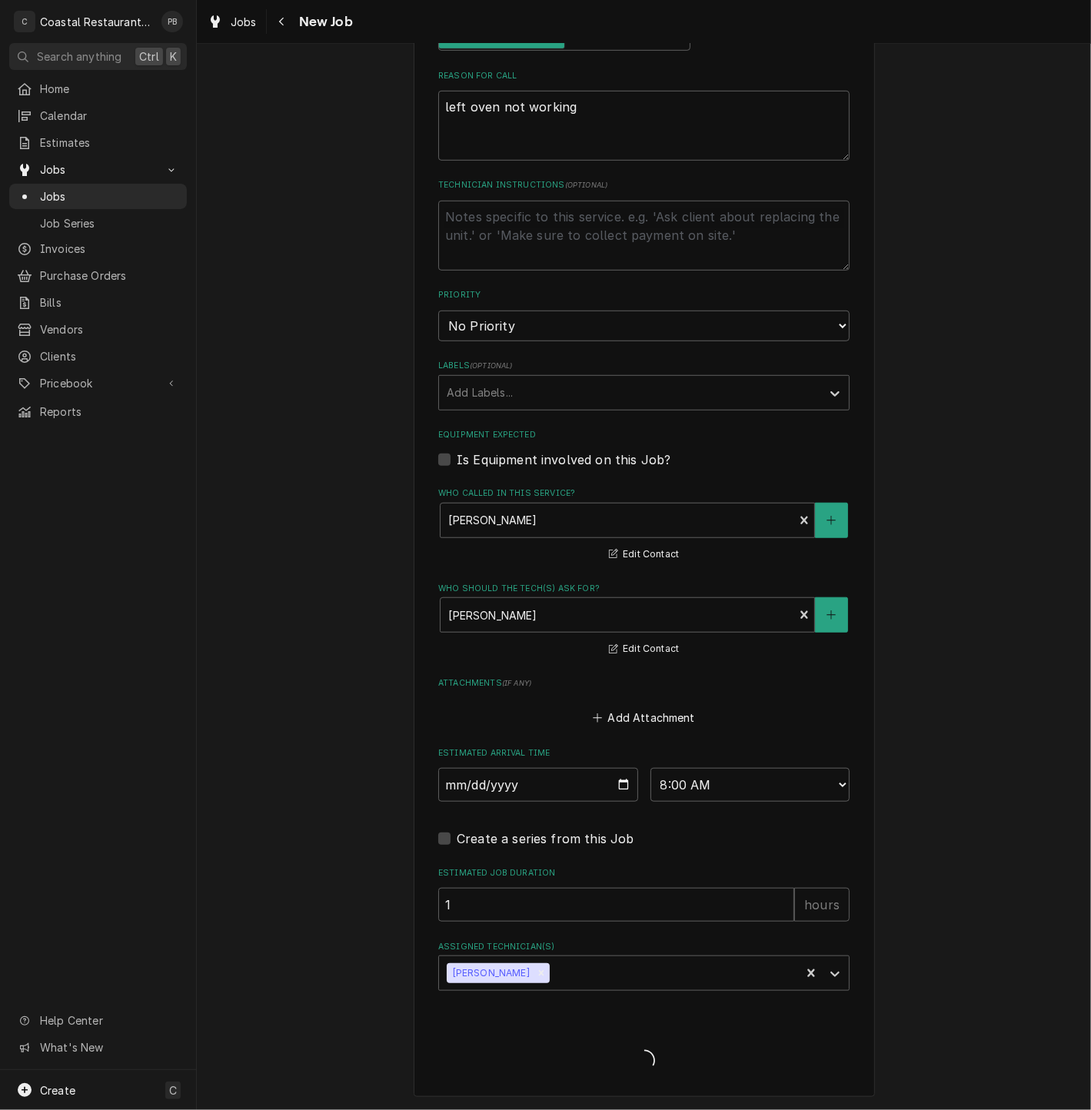
type textarea "x"
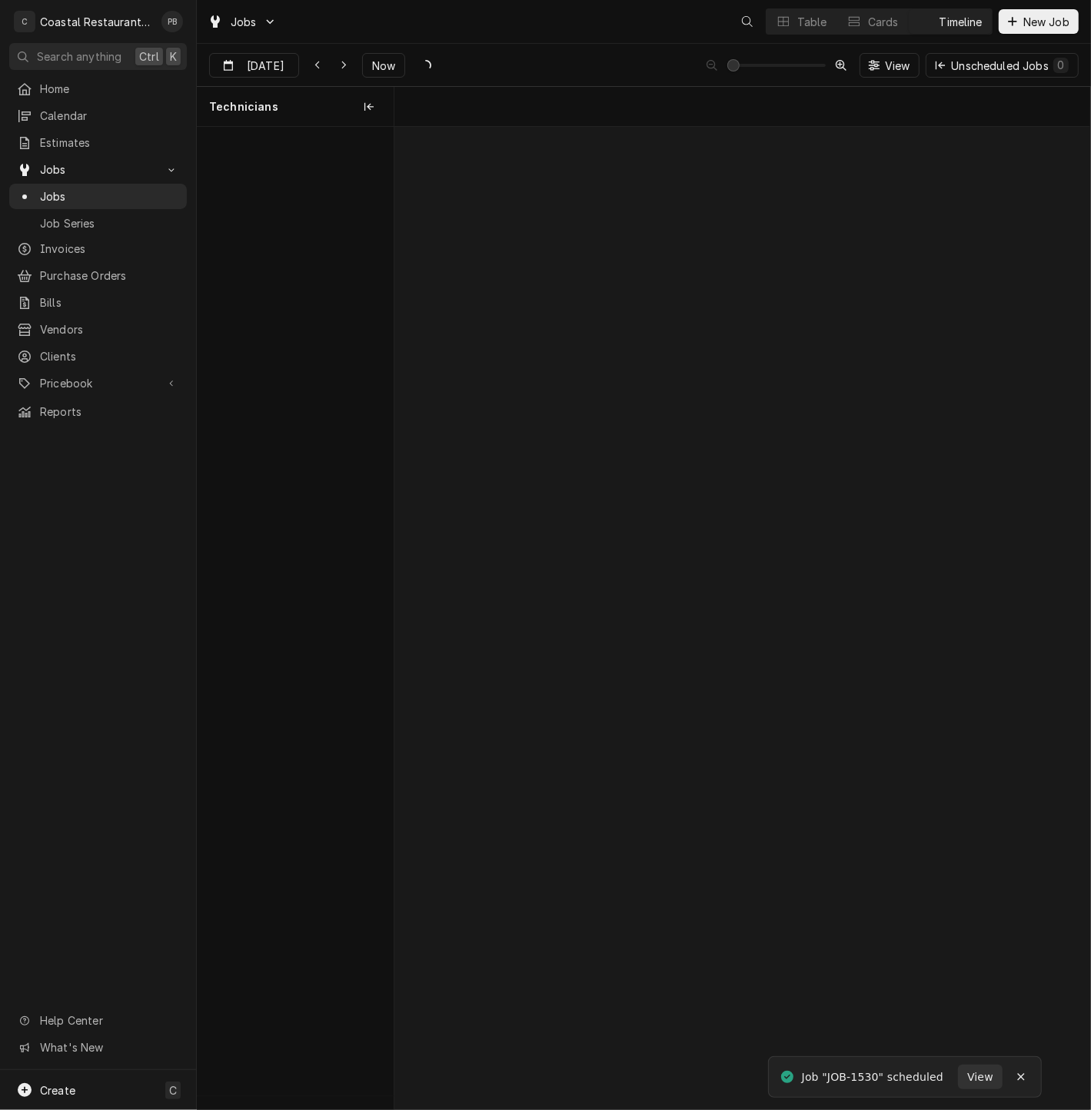
scroll to position [0, 13795]
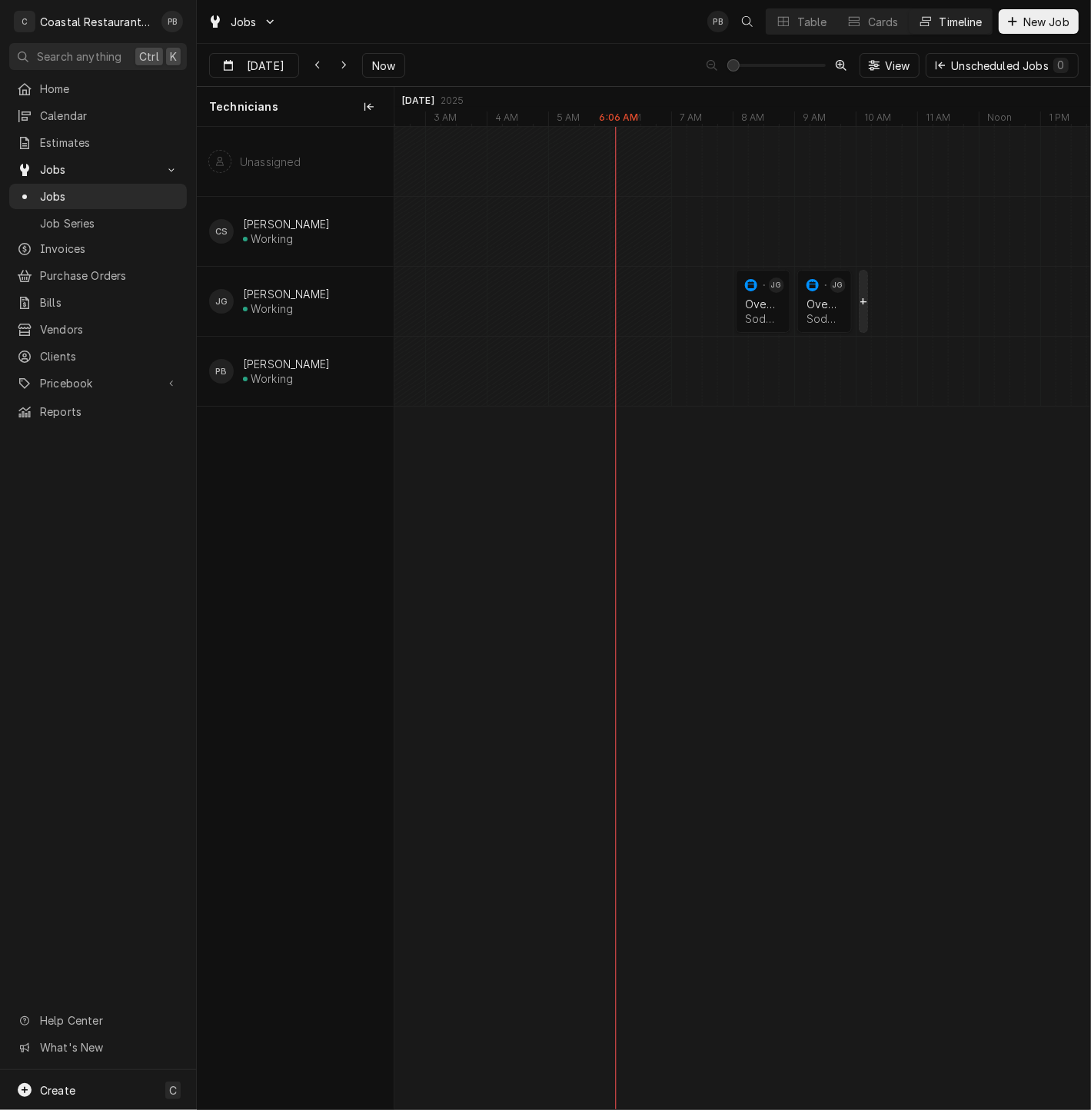
click at [861, 290] on div "normal" at bounding box center [895, 301] width 28590 height 69
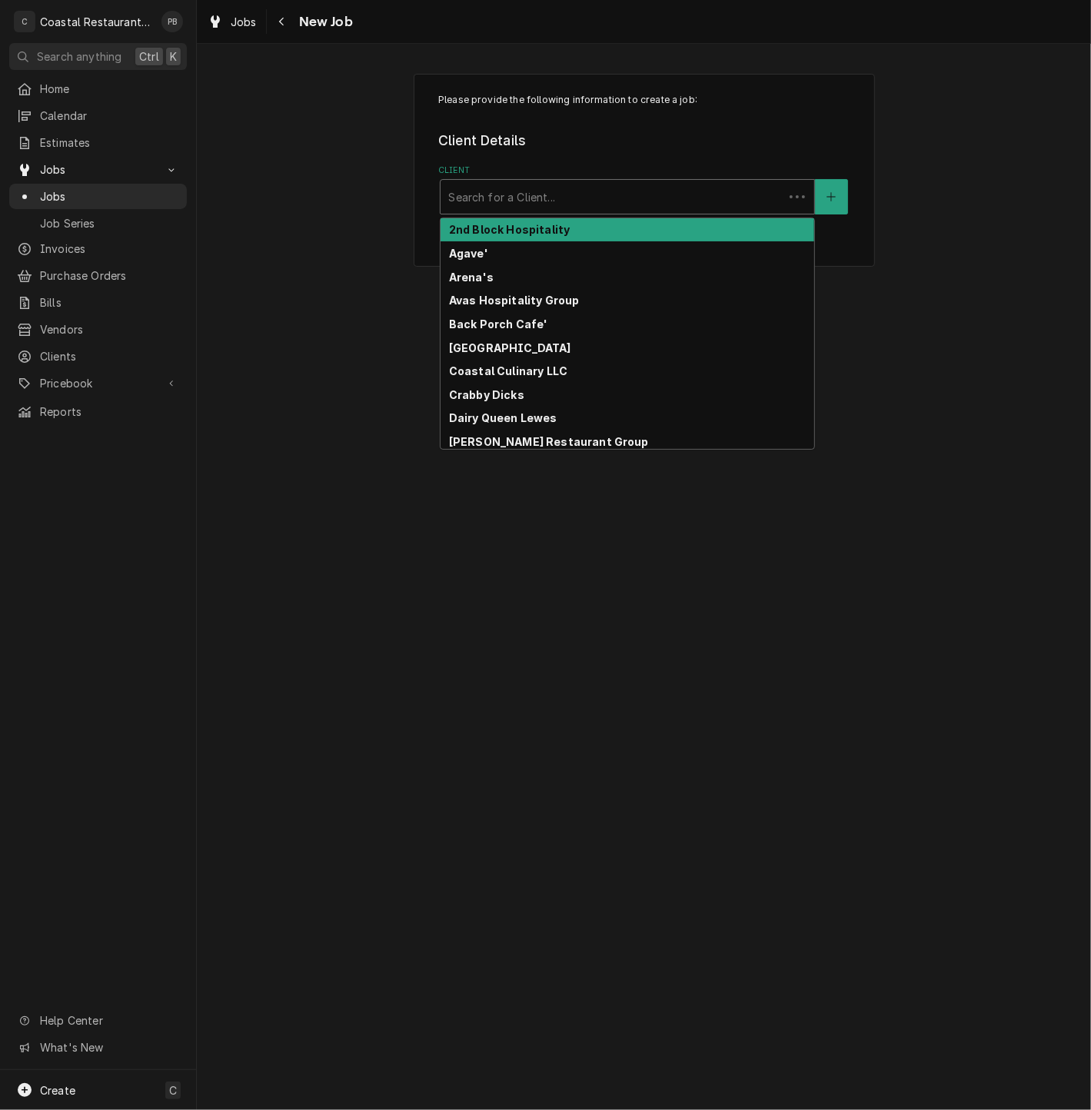
click at [607, 194] on div "Client" at bounding box center [612, 197] width 328 height 28
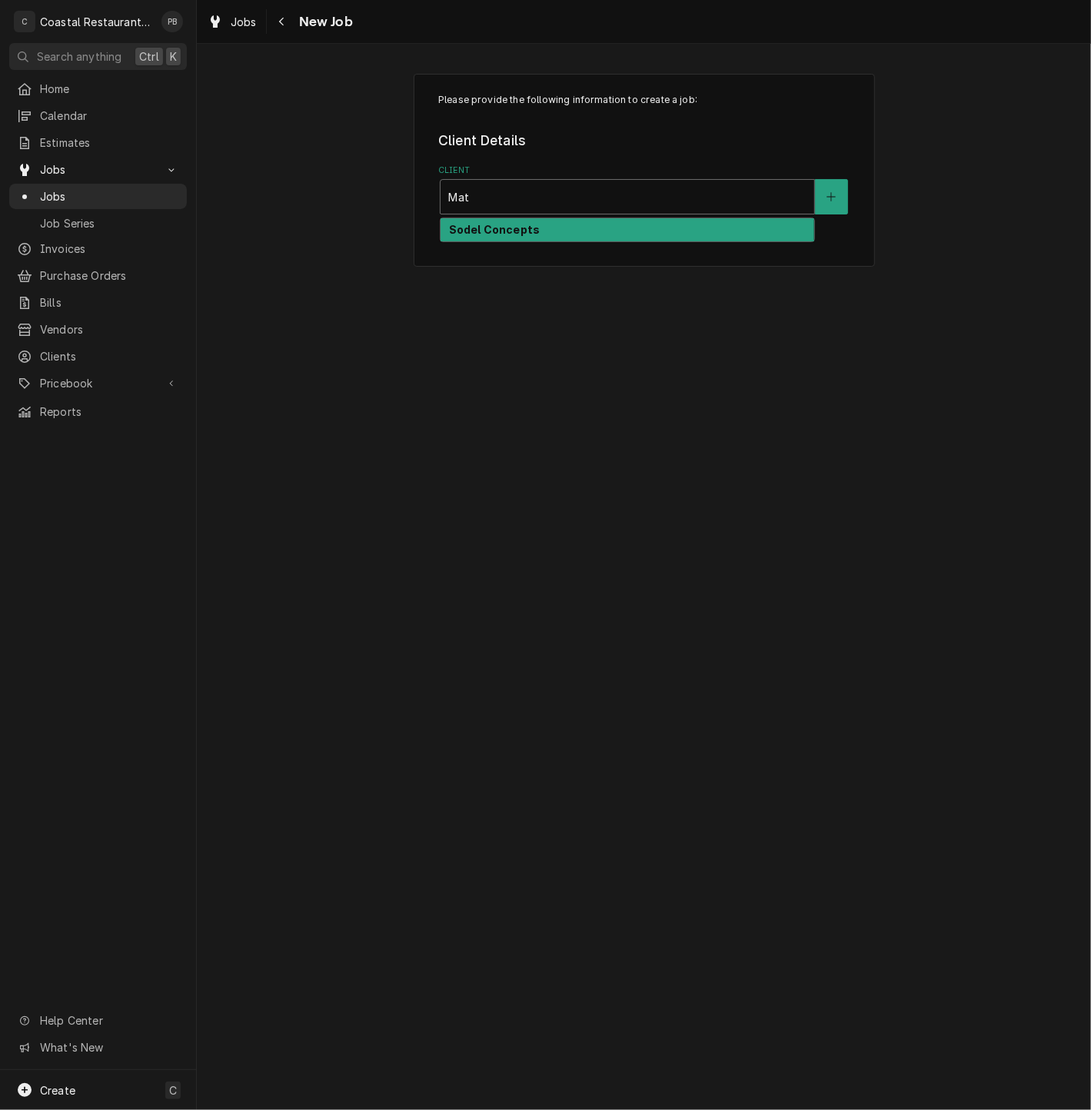
type input "Matt"
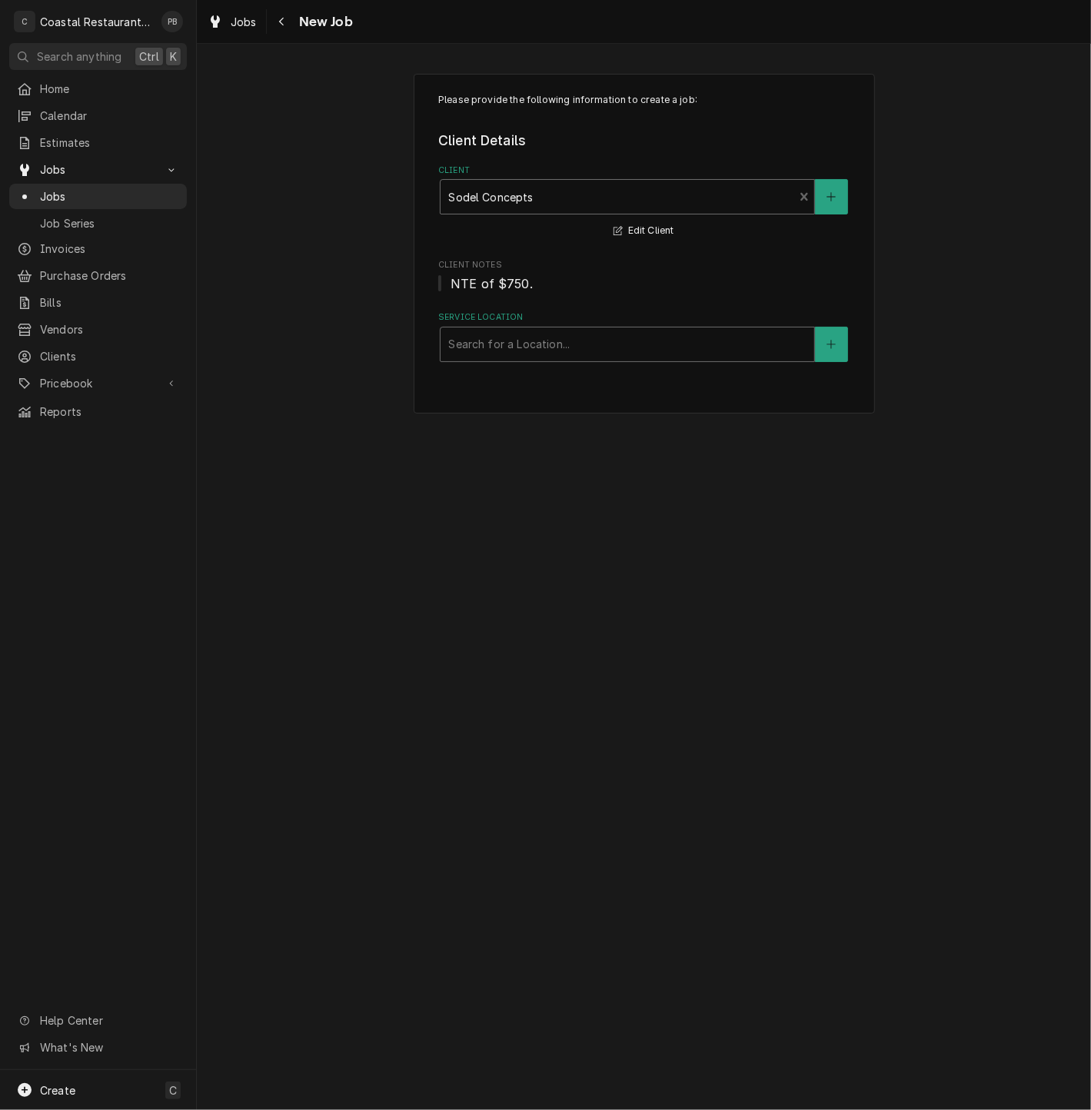
click at [604, 348] on div "Service Location" at bounding box center [627, 345] width 358 height 28
type input "matt"
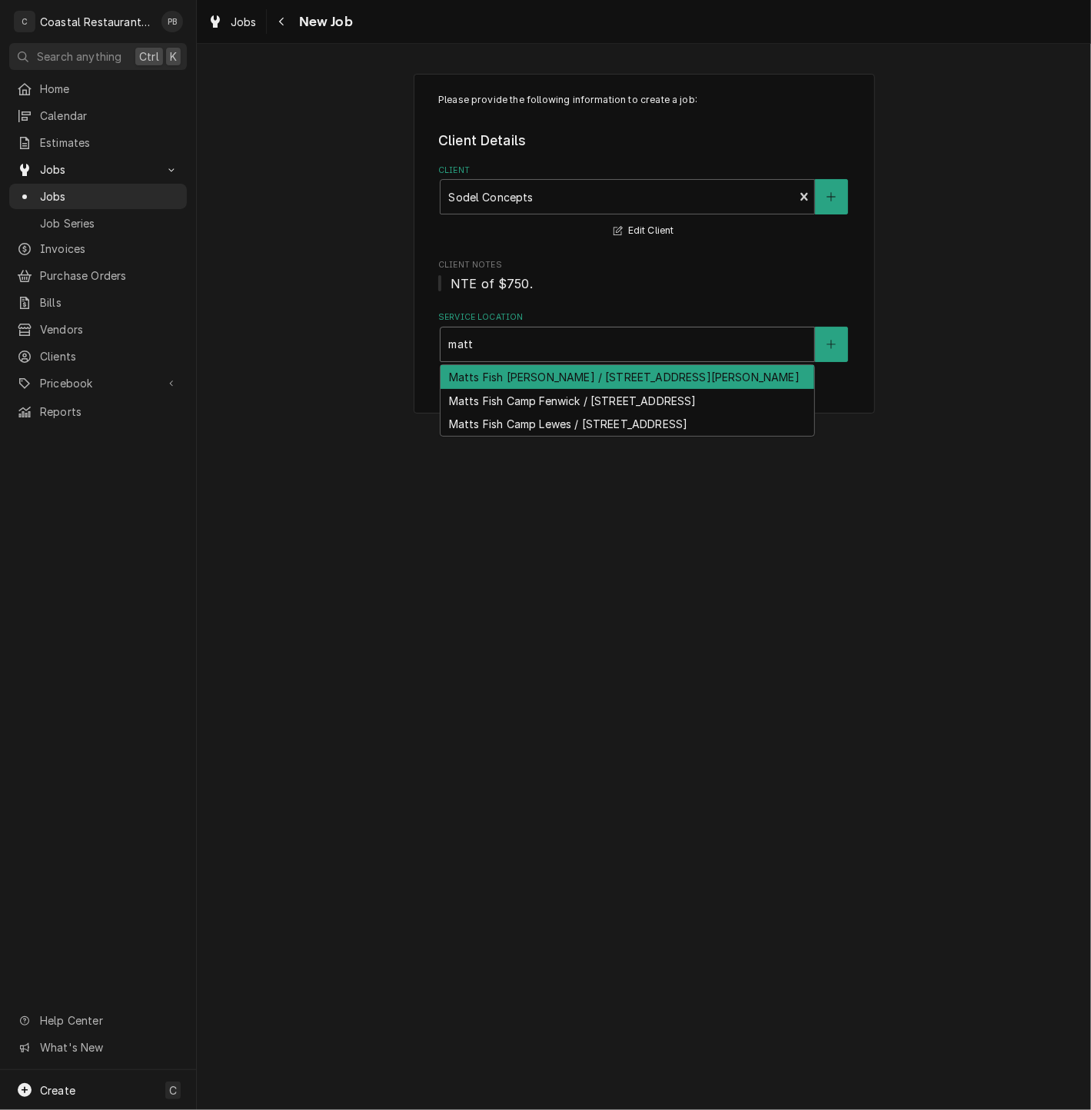
click at [589, 381] on div "Matts Fish [PERSON_NAME] / [STREET_ADDRESS][PERSON_NAME]" at bounding box center [628, 377] width 374 height 24
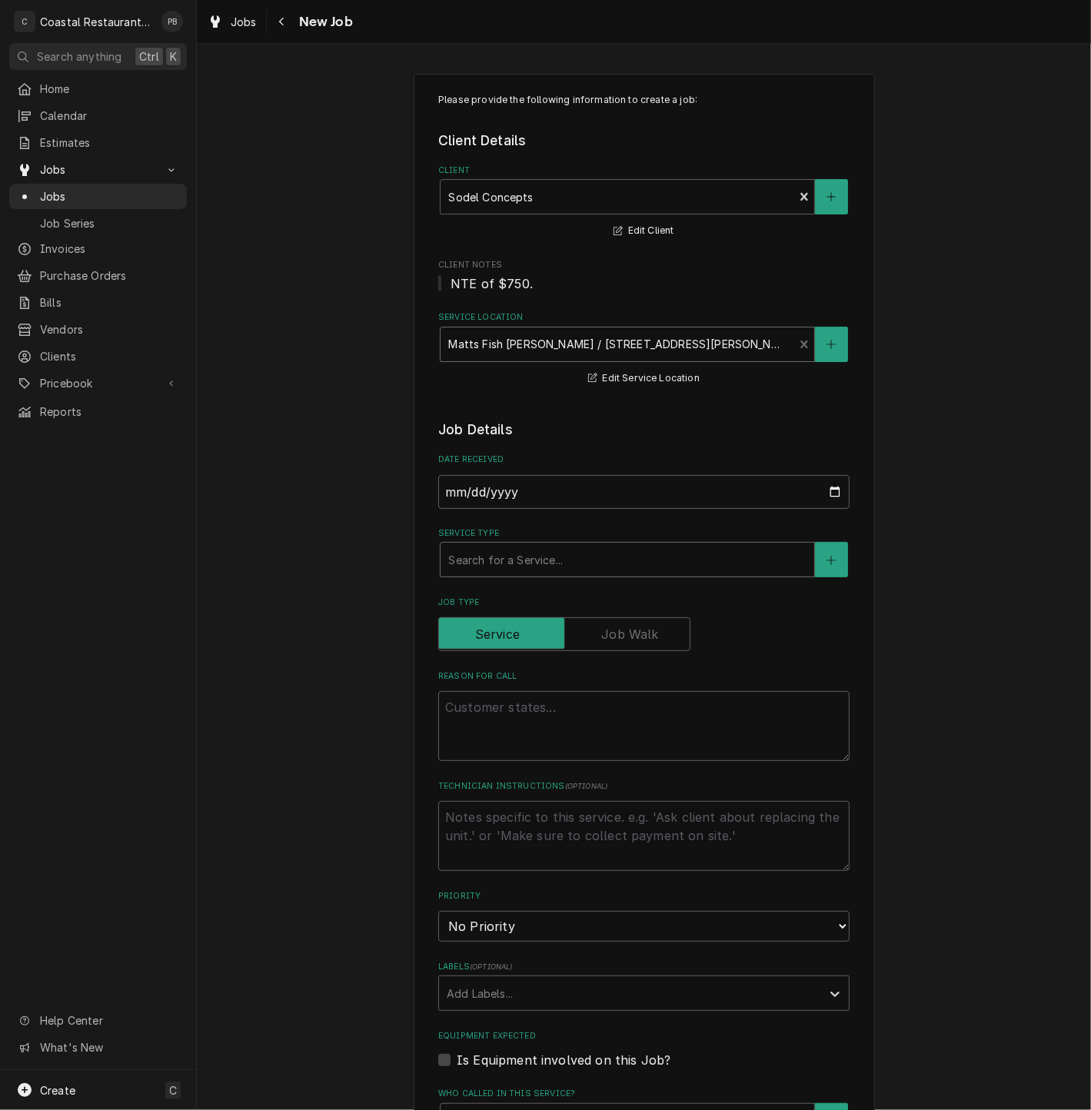
click at [536, 561] on div "Service Type" at bounding box center [627, 560] width 358 height 28
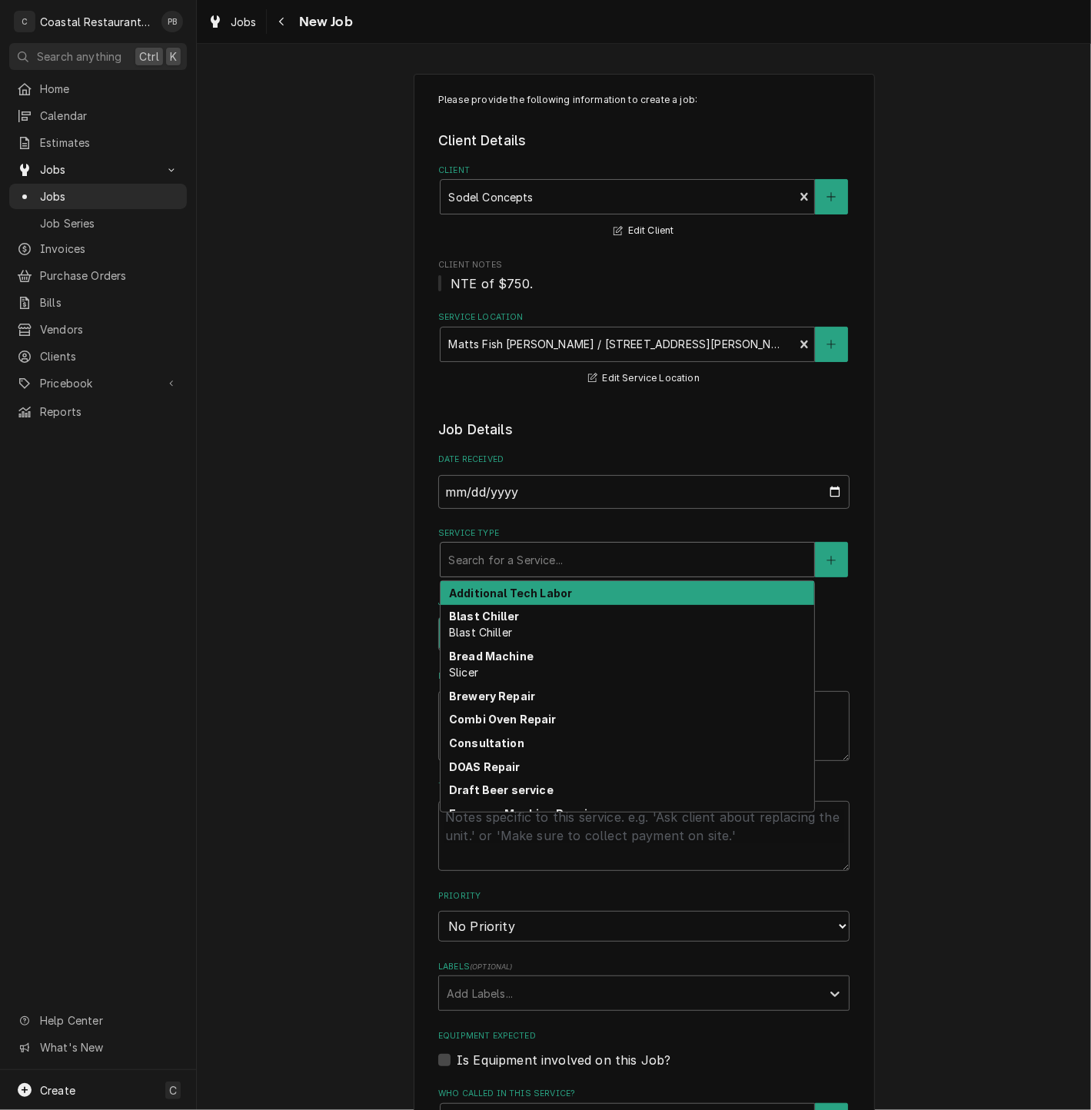
type textarea "x"
type input "h"
type textarea "x"
type input "ho"
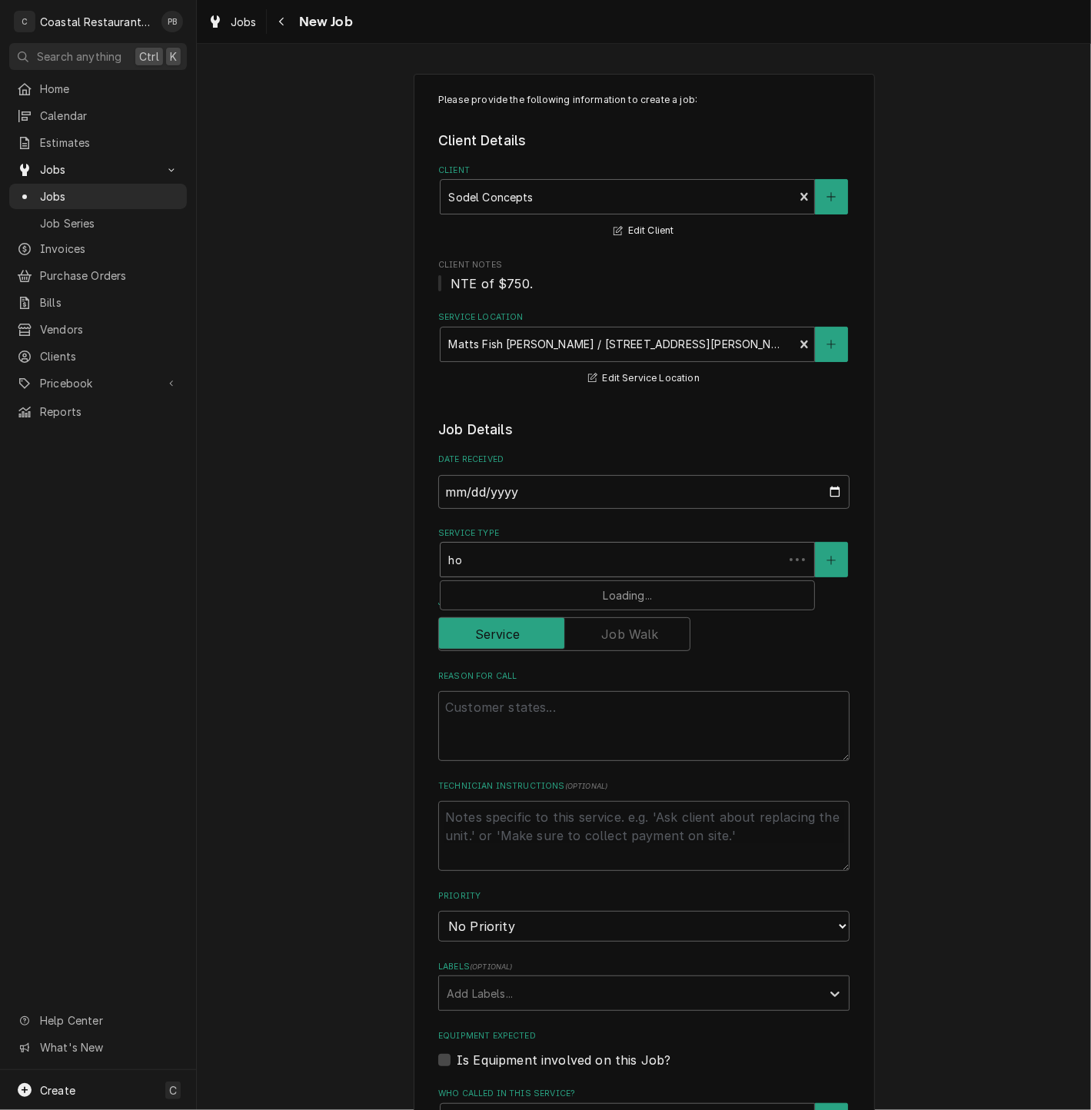
type textarea "x"
type input "hoo"
type textarea "x"
type input "hood"
click at [533, 591] on div "Hood Repair" at bounding box center [628, 593] width 374 height 24
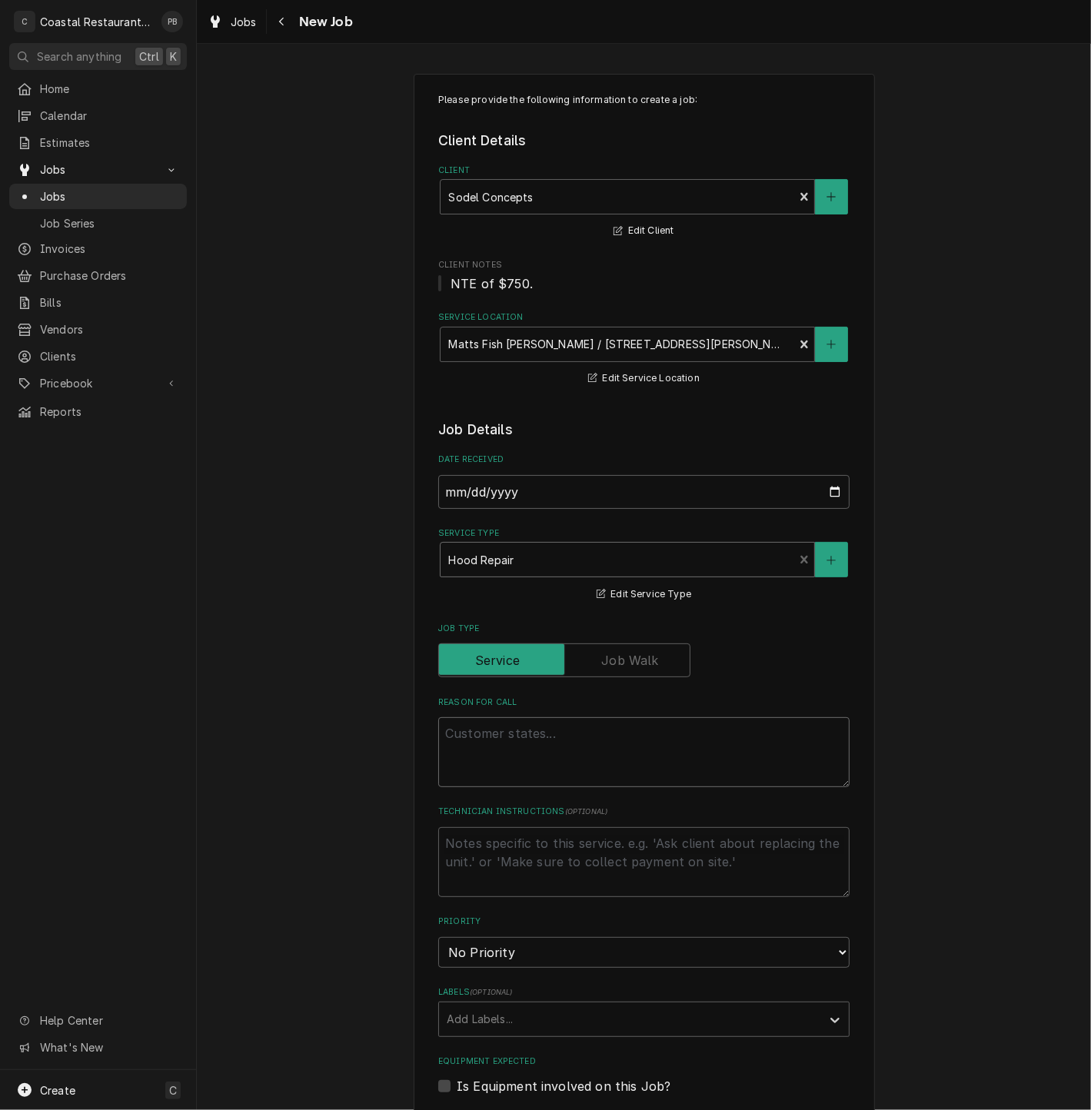
click at [588, 754] on textarea "Reason For Call" at bounding box center [643, 752] width 411 height 70
type textarea "x"
type textarea "h"
type textarea "x"
type textarea "ho"
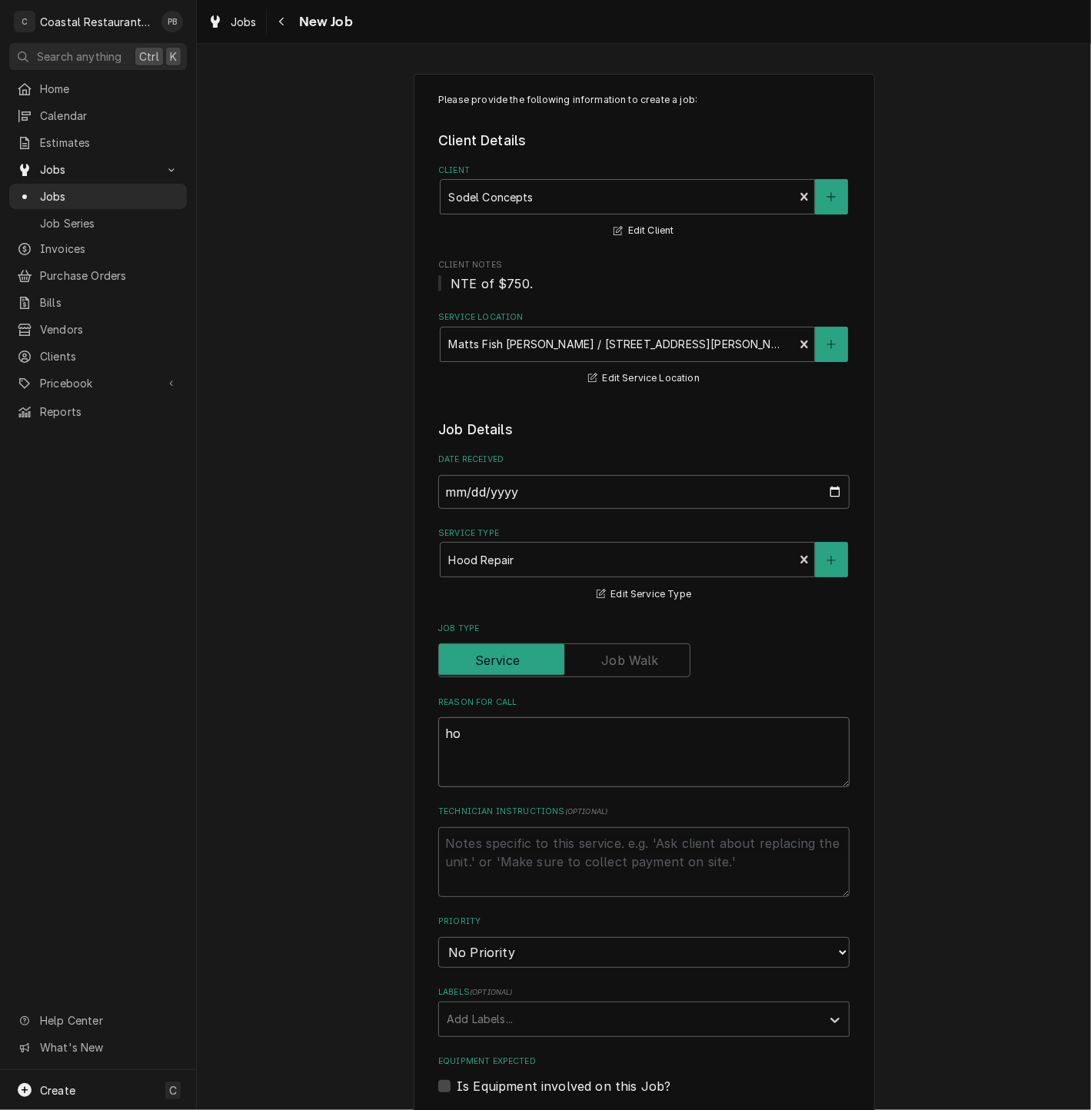
type textarea "x"
type textarea "hod"
type textarea "x"
type textarea "hodo"
type textarea "x"
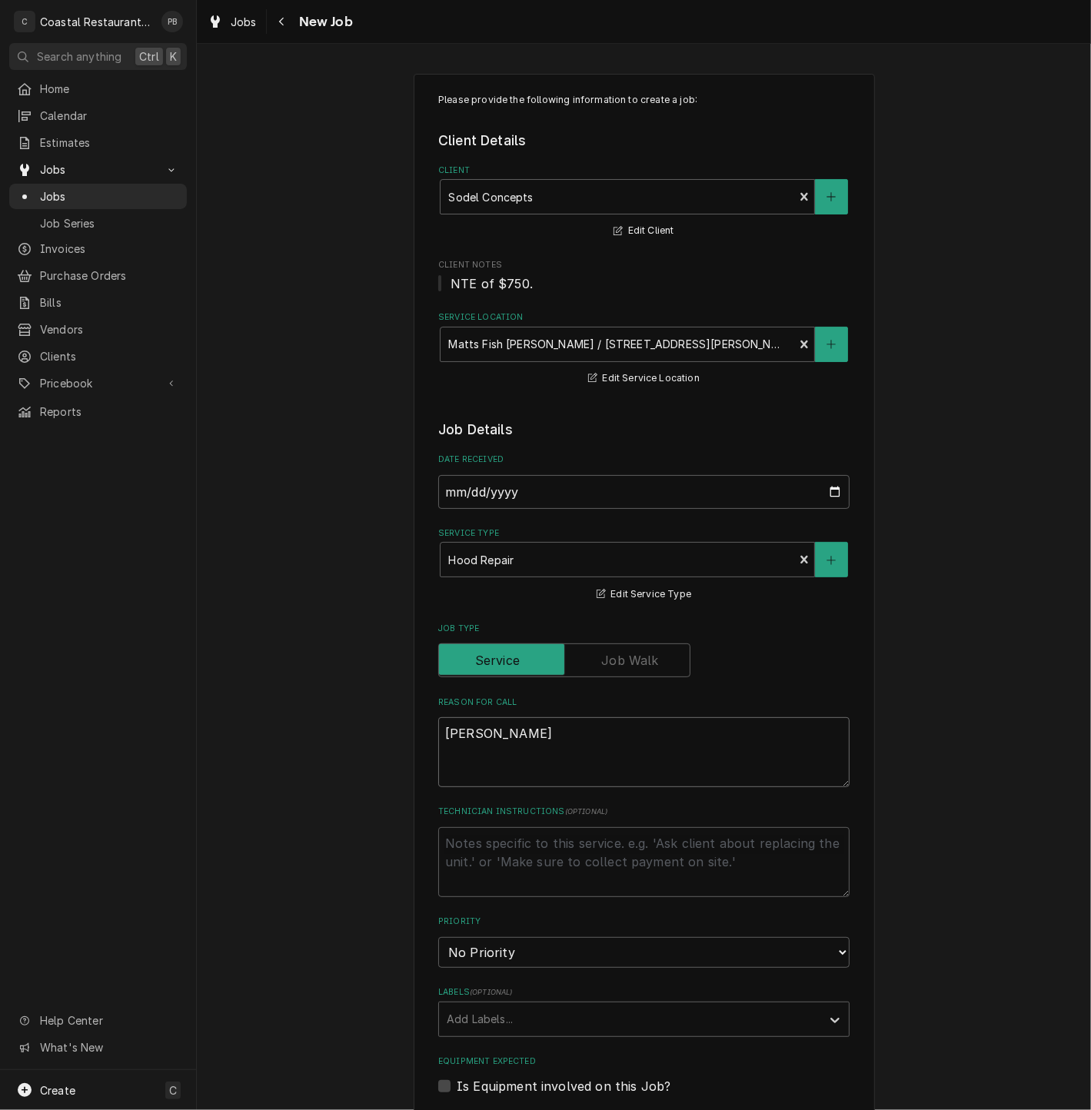
type textarea "hod"
type textarea "x"
type textarea "ho"
type textarea "x"
type textarea "hoo"
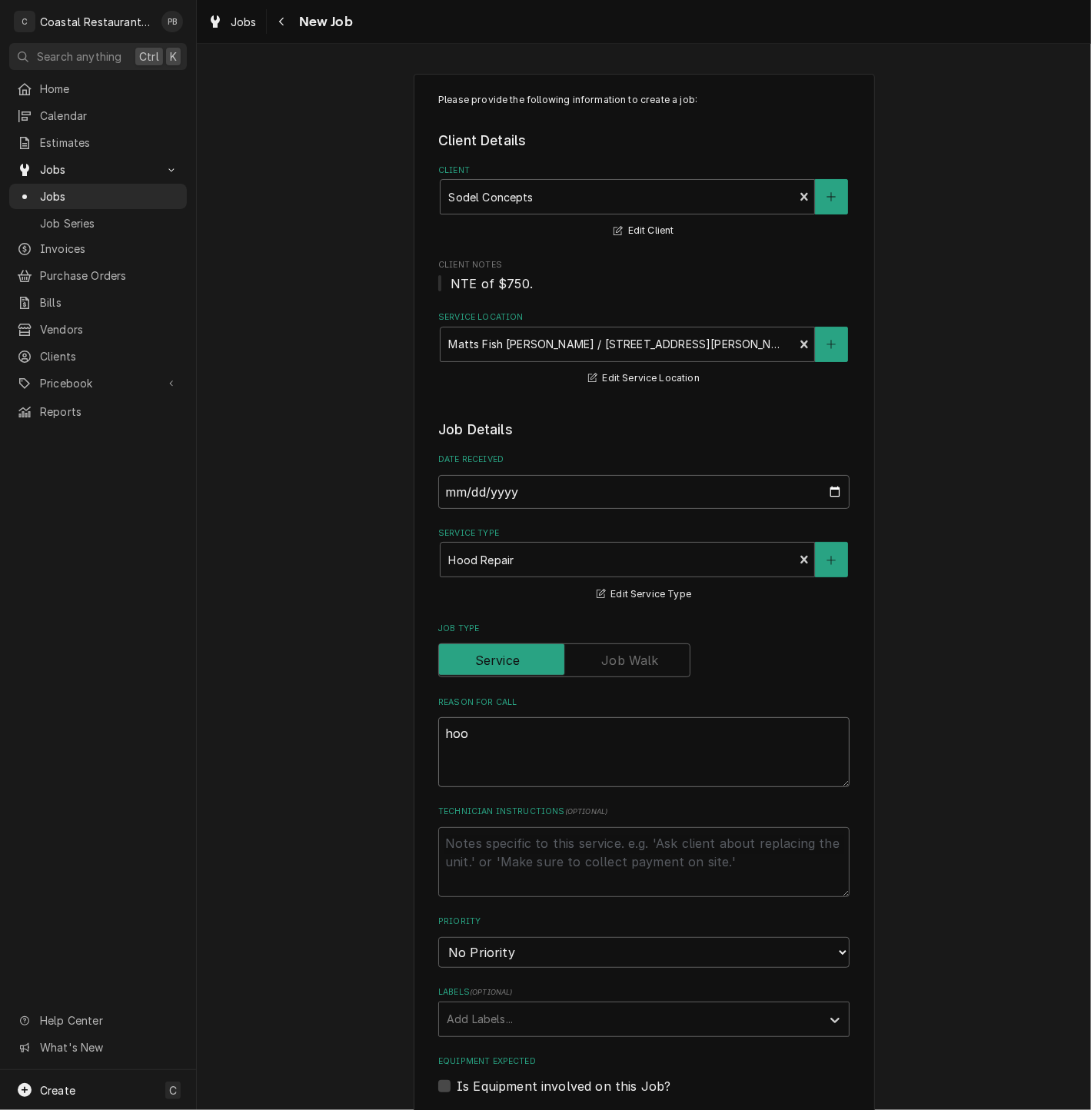
type textarea "x"
type textarea "hood"
type textarea "x"
type textarea "hoods"
type textarea "x"
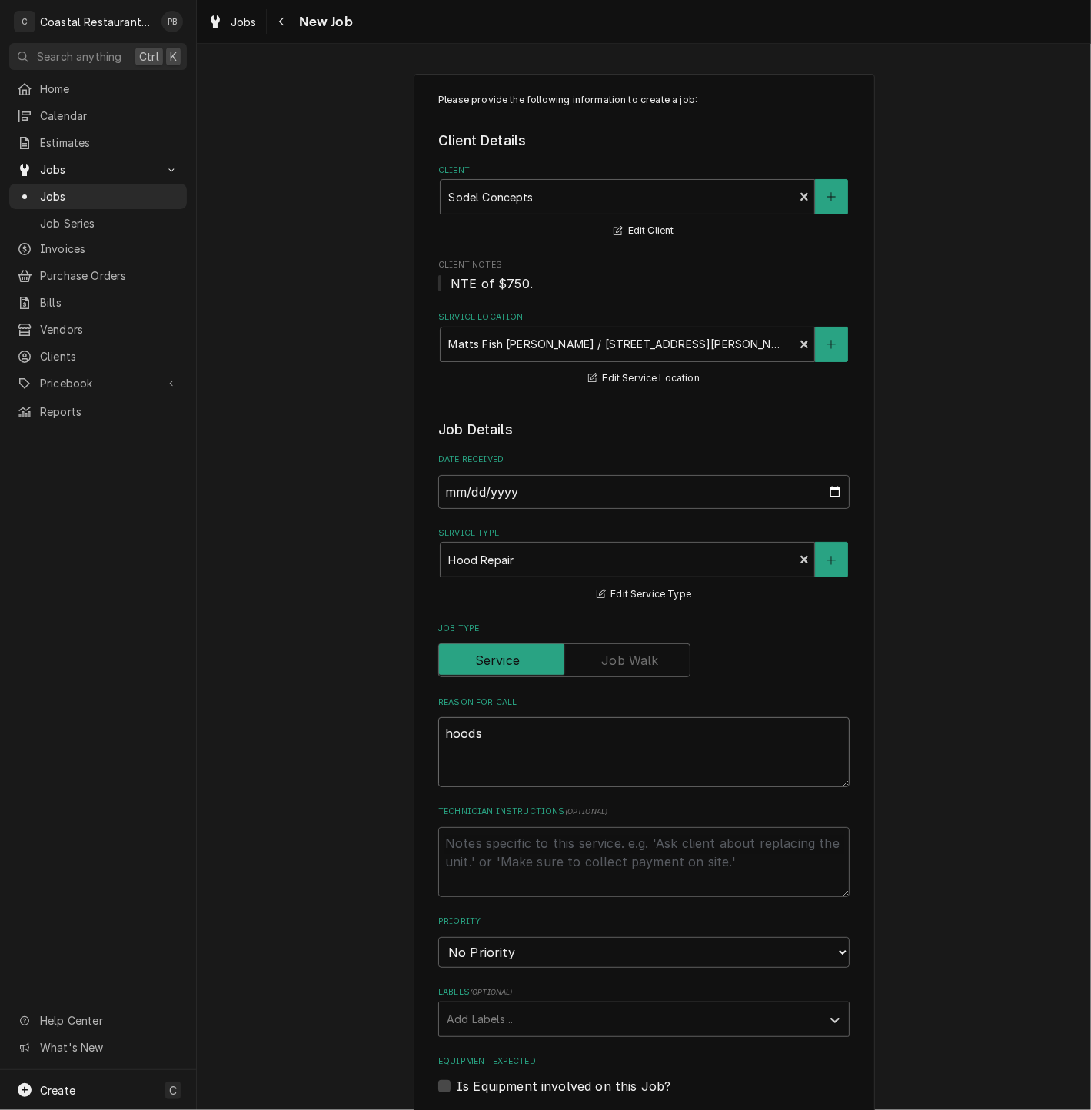
type textarea "hoods n"
type textarea "x"
type textarea "hoods no"
type textarea "x"
type textarea "hoods not"
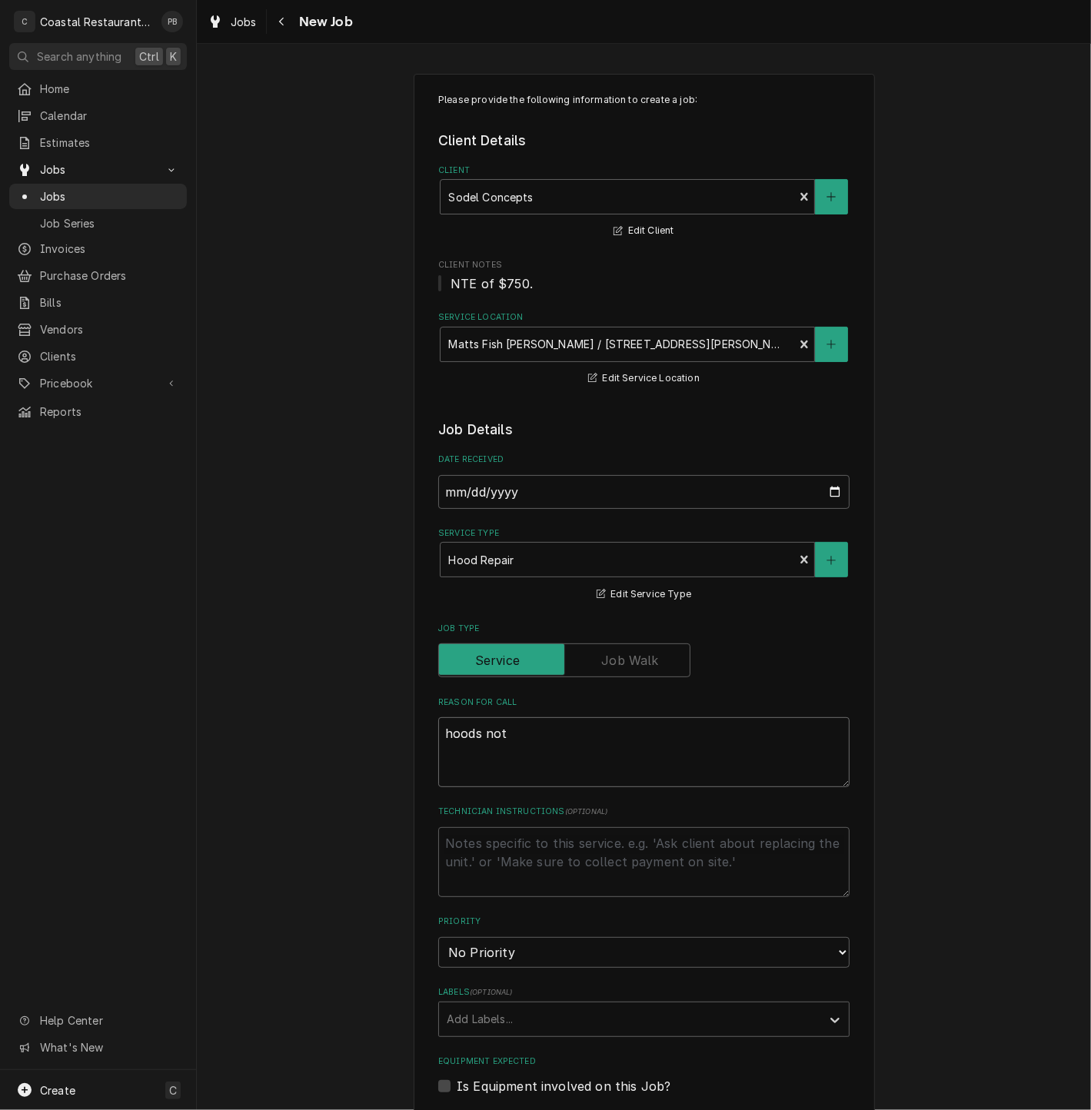
type textarea "x"
type textarea "hoods not"
type textarea "x"
type textarea "hoods not w"
type textarea "x"
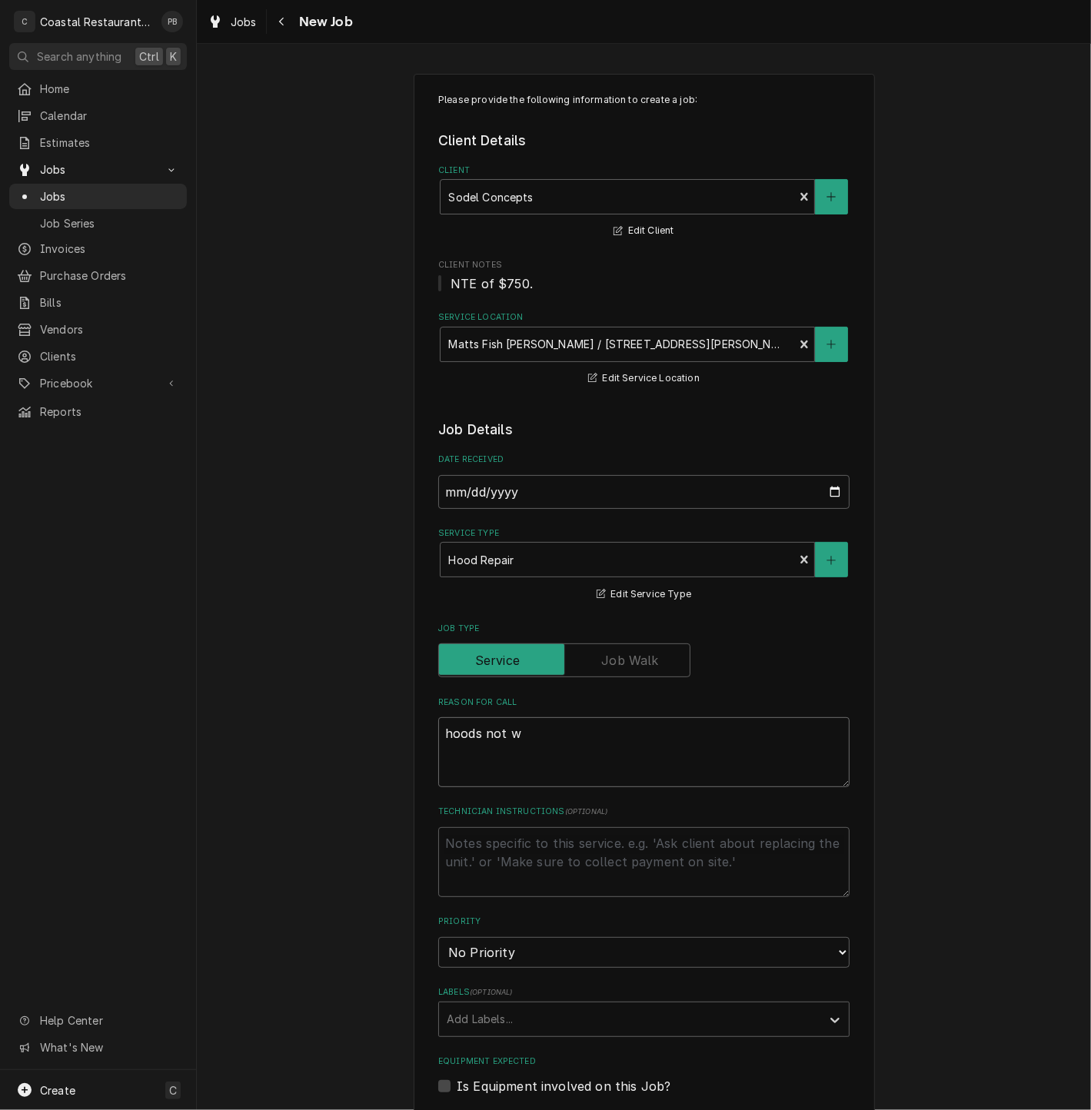
type textarea "hoods not wo"
type textarea "x"
type textarea "hoods not work"
type textarea "x"
type textarea "hoods not worki"
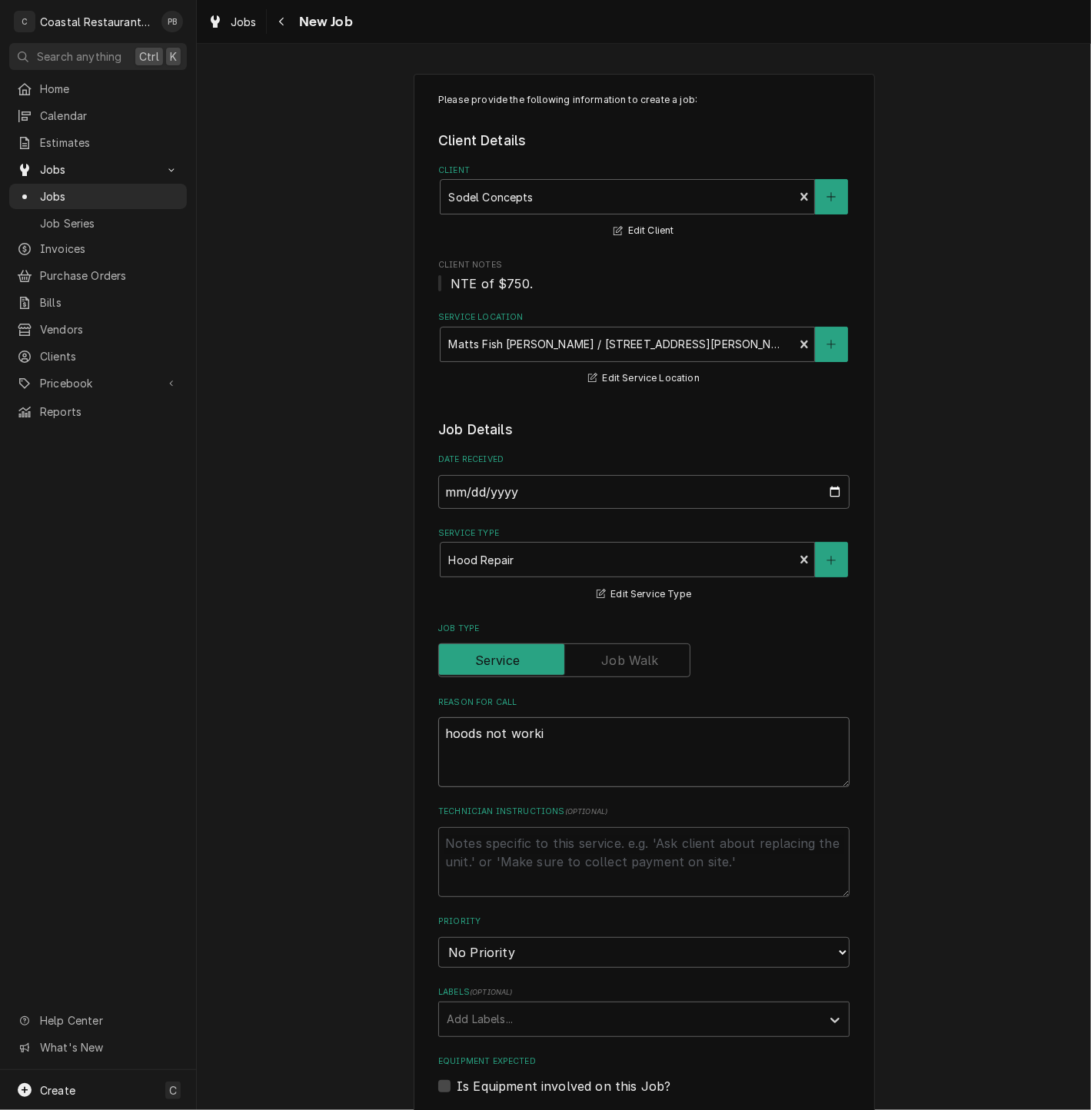
type textarea "x"
type textarea "hoods not workin"
type textarea "x"
type textarea "hoods not working"
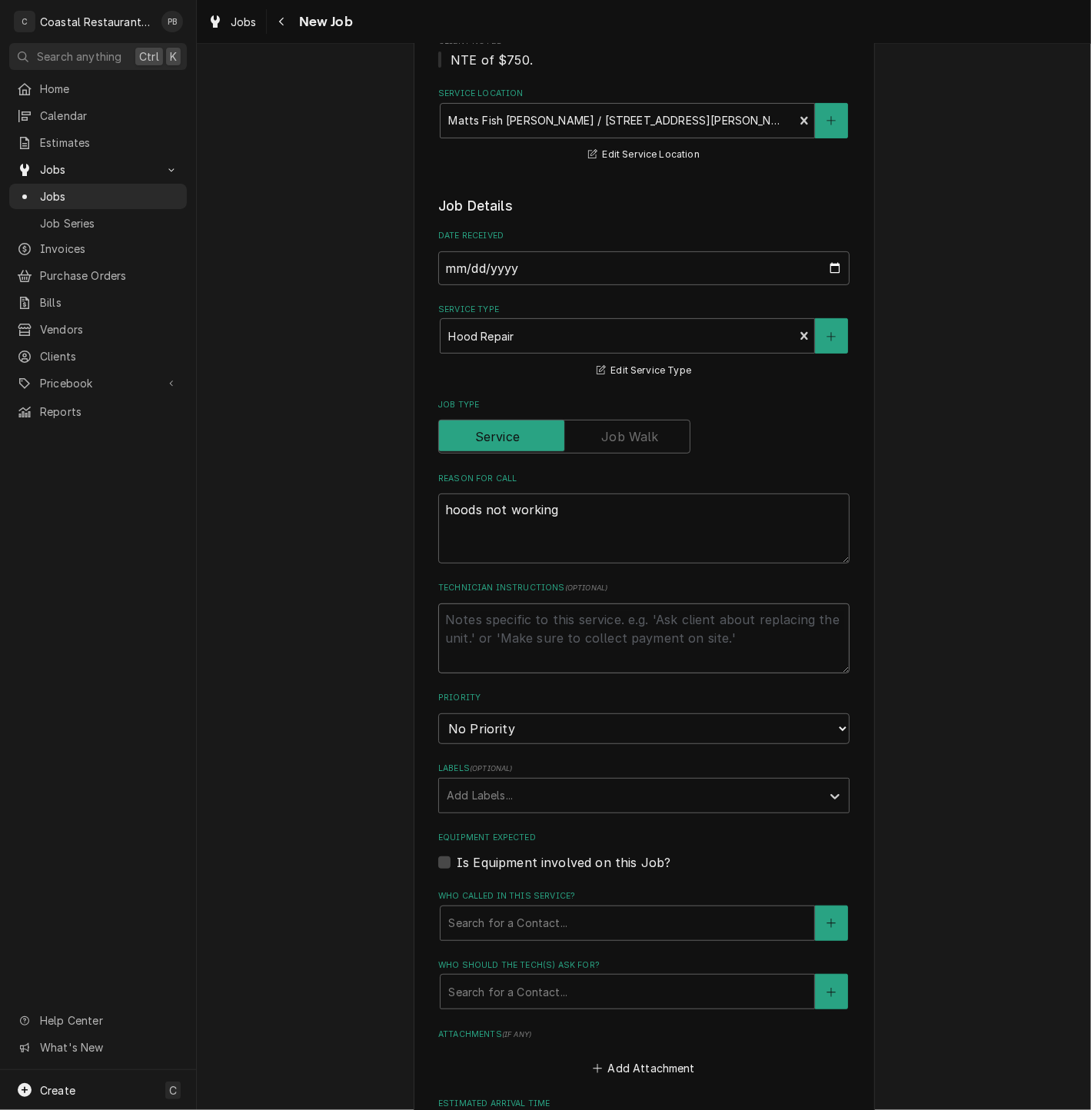
scroll to position [427, 0]
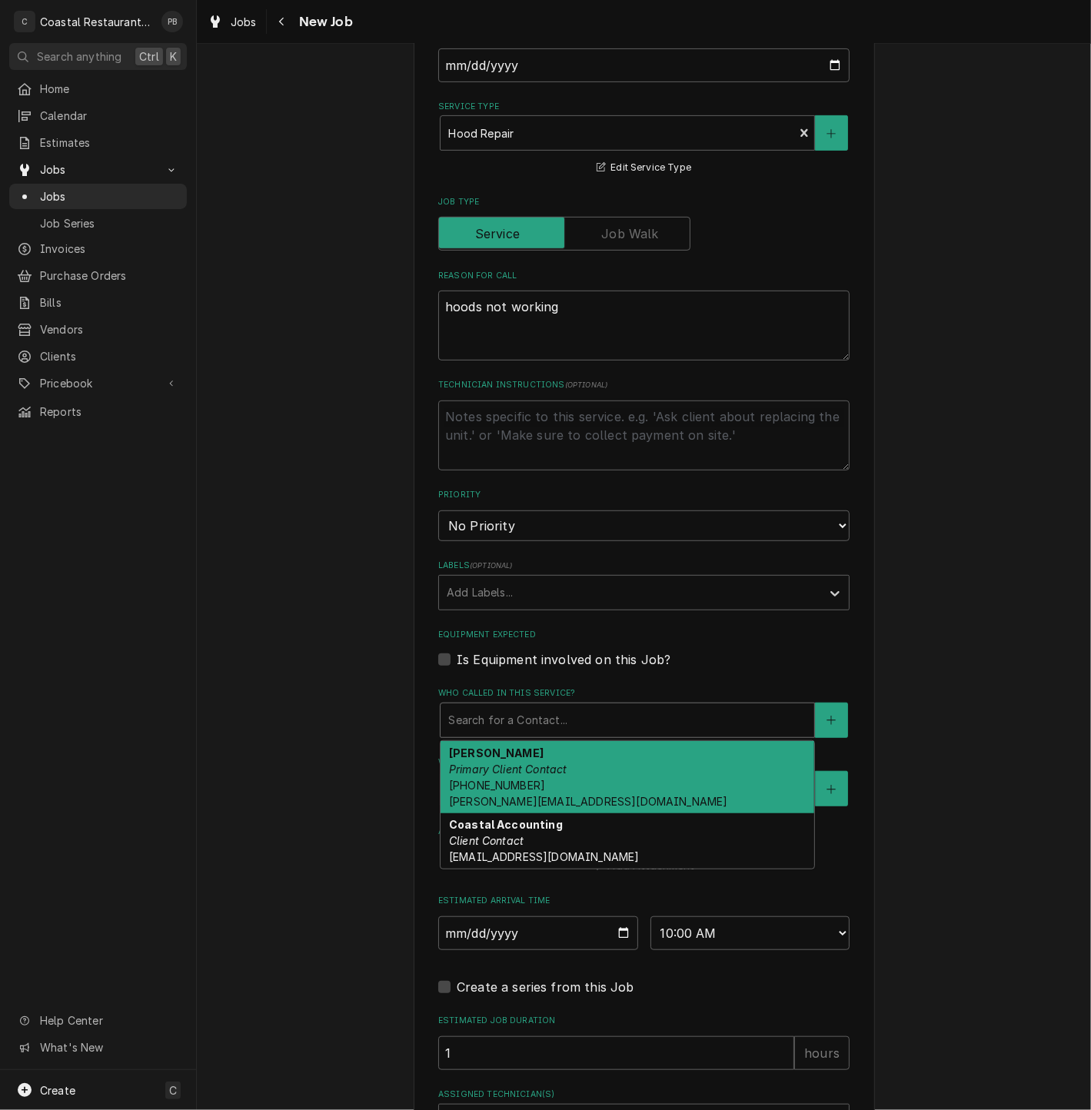
click at [607, 727] on div "Who called in this service?" at bounding box center [627, 721] width 358 height 28
click at [583, 769] on div "Andrew Dickinson Primary Client Contact (302) 381-0571 Andrew@sodelconcepts.com" at bounding box center [628, 777] width 374 height 72
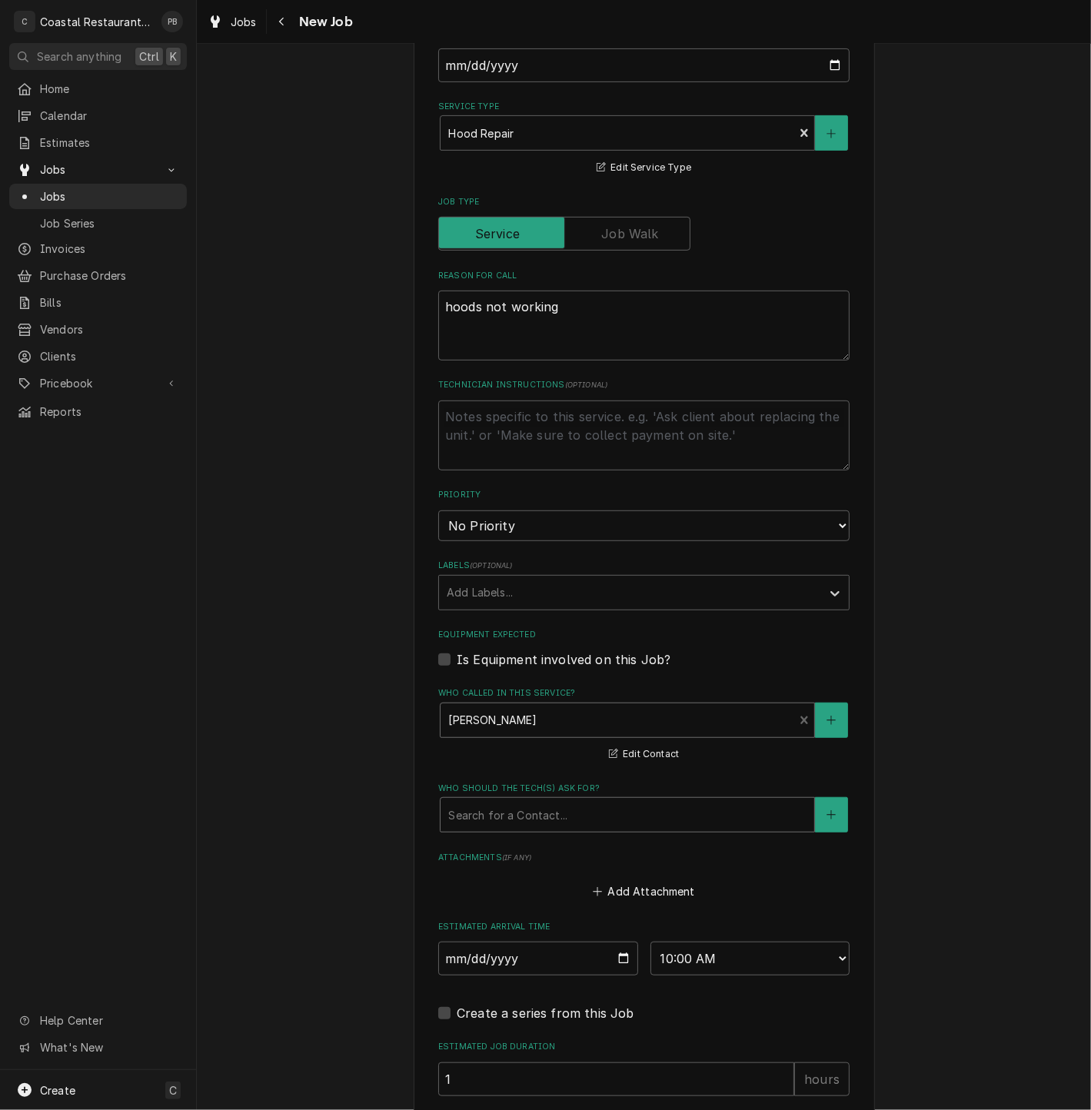
click at [575, 818] on div "Who should the tech(s) ask for?" at bounding box center [627, 815] width 358 height 28
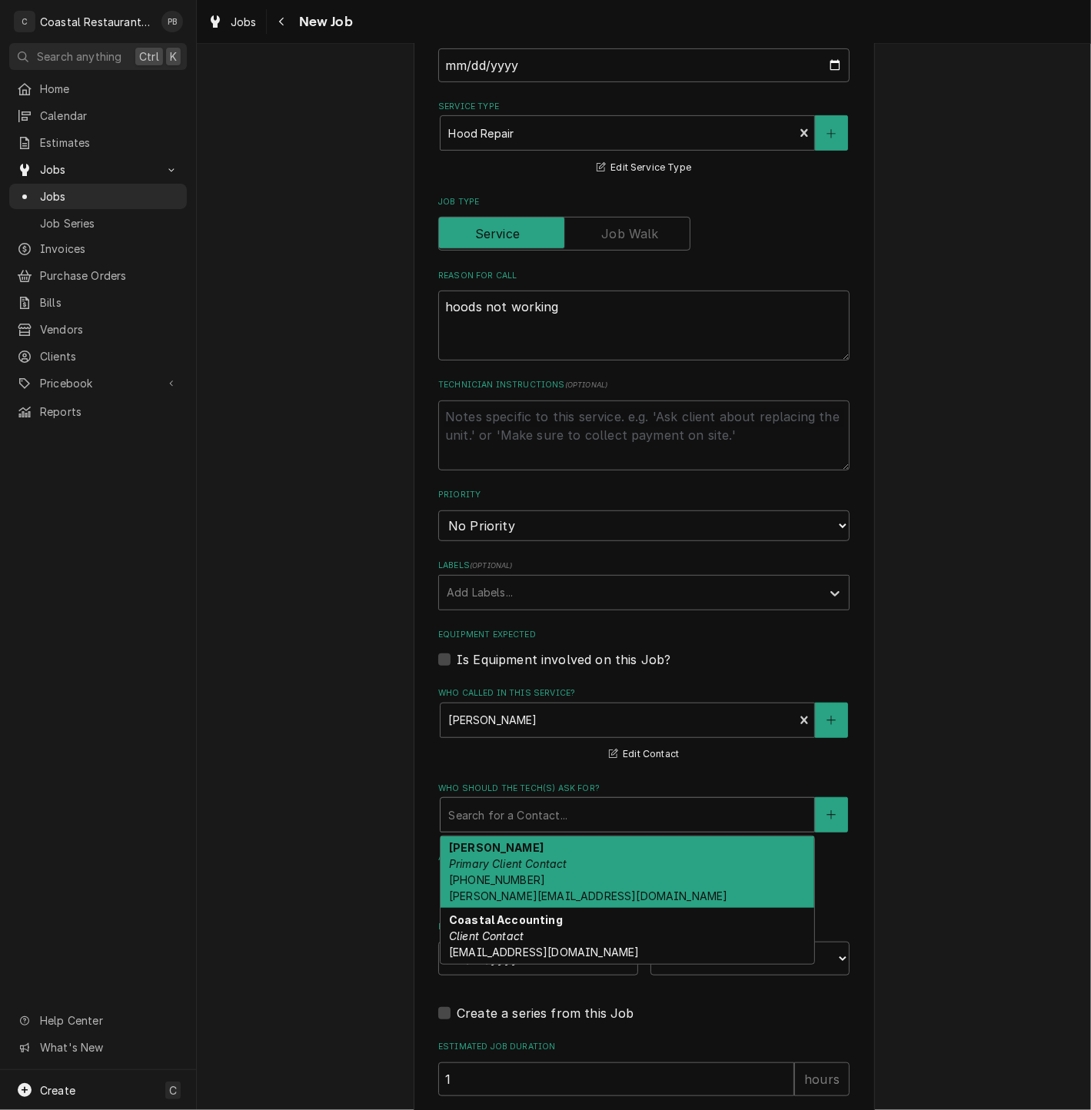
click at [564, 876] on div "Andrew Dickinson Primary Client Contact (302) 381-0571 Andrew@sodelconcepts.com" at bounding box center [628, 873] width 374 height 72
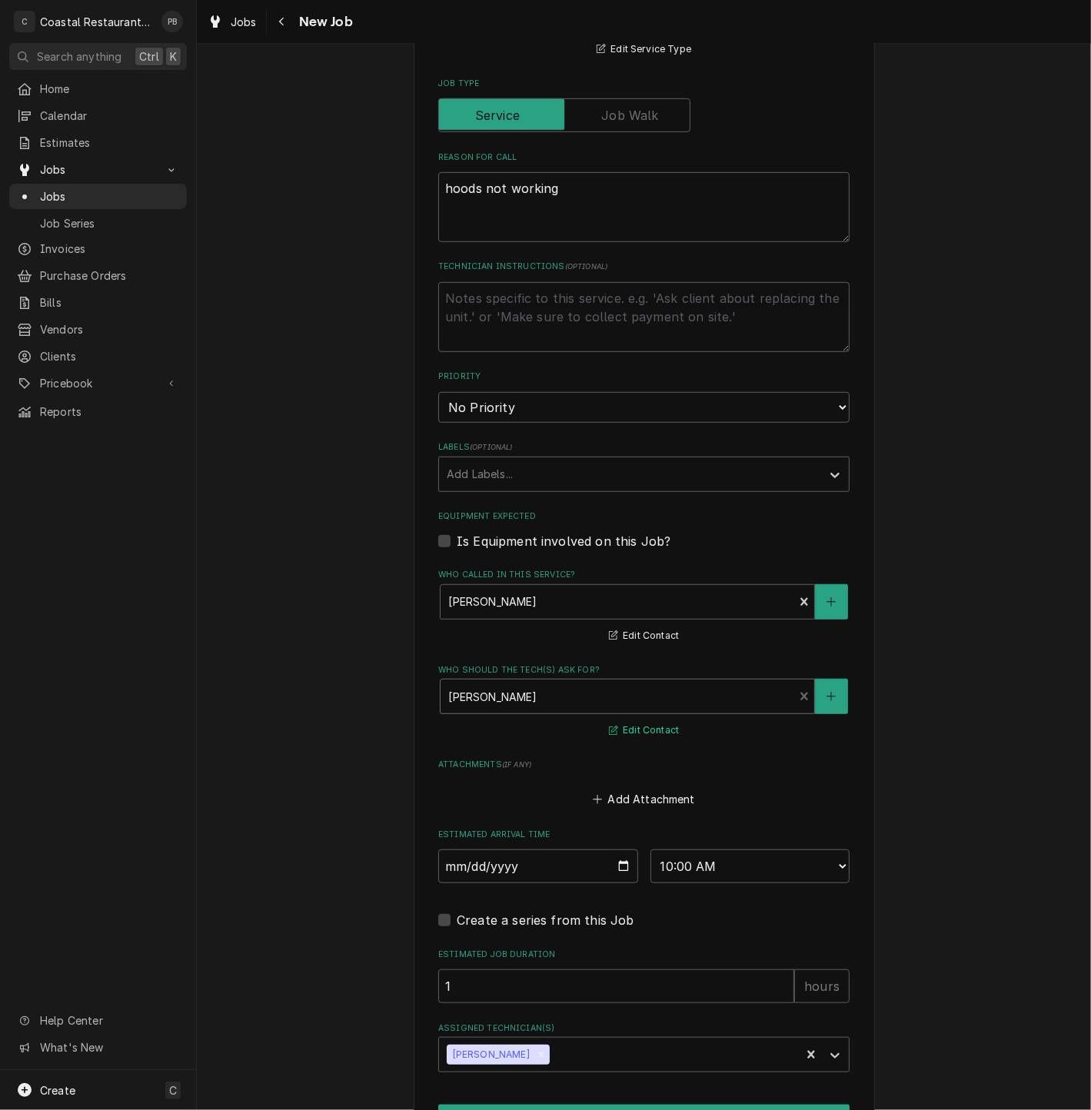
scroll to position [646, 0]
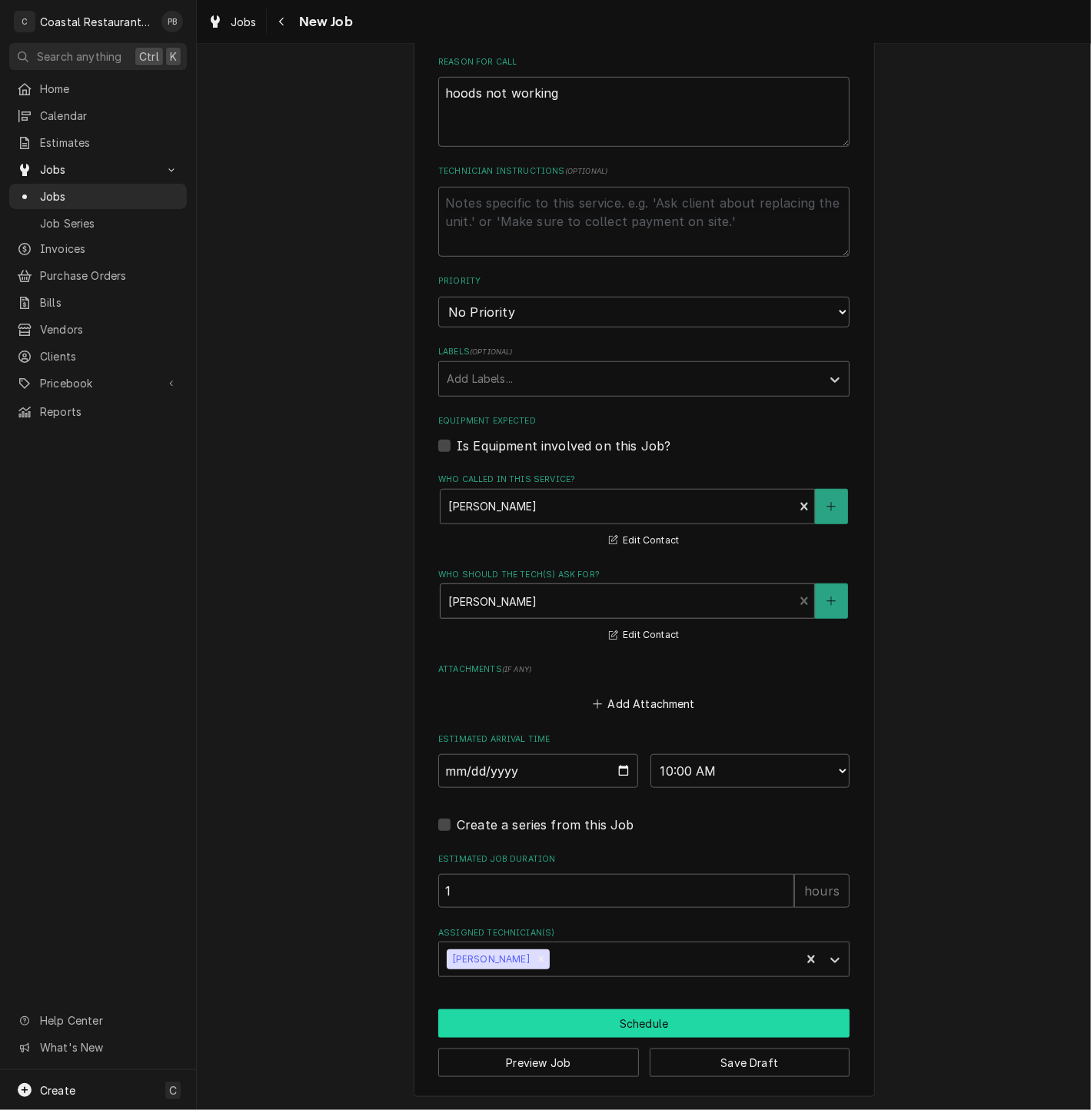
click at [639, 1027] on button "Schedule" at bounding box center [643, 1024] width 411 height 28
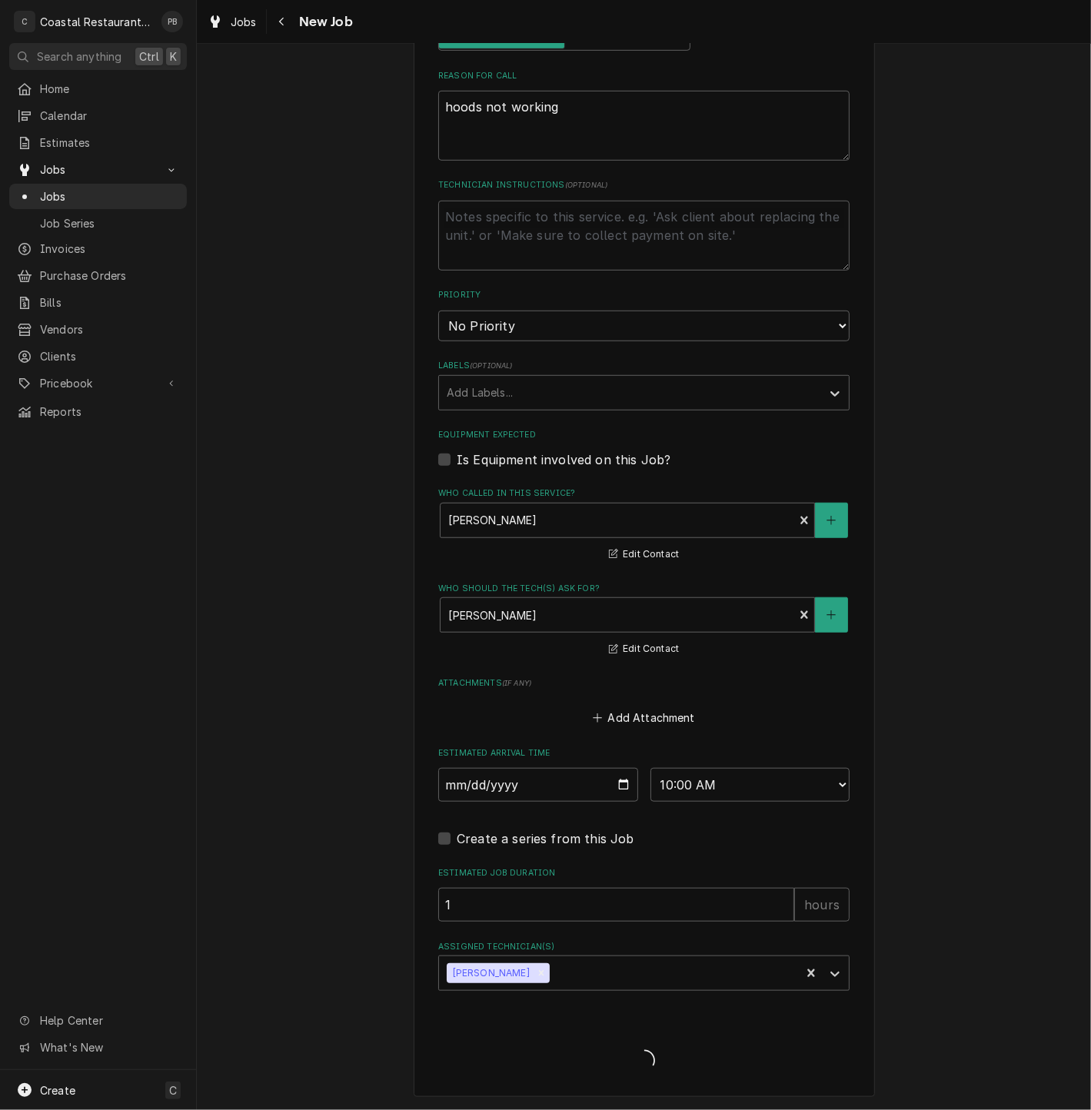
scroll to position [631, 0]
type textarea "x"
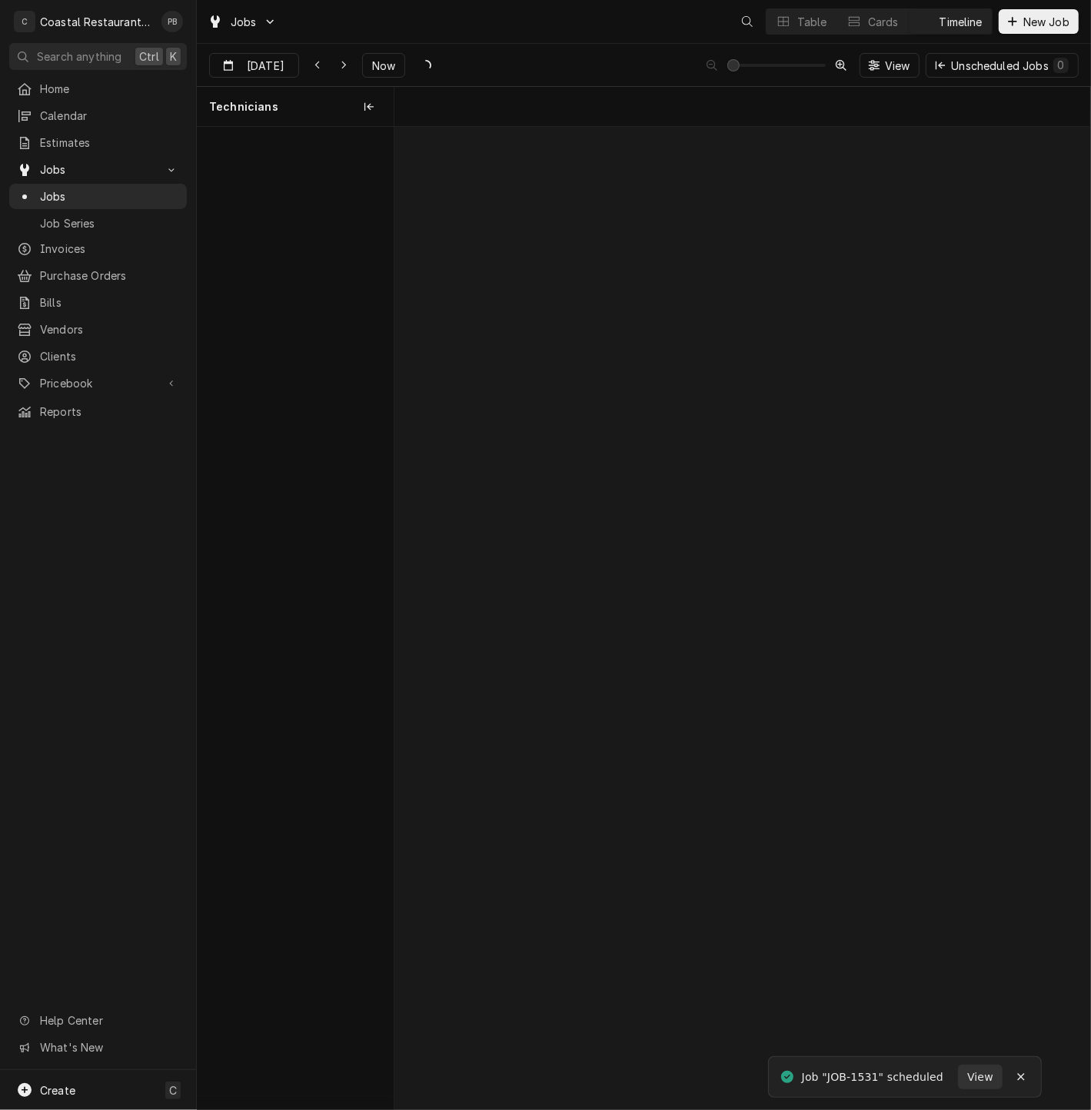
scroll to position [0, 13795]
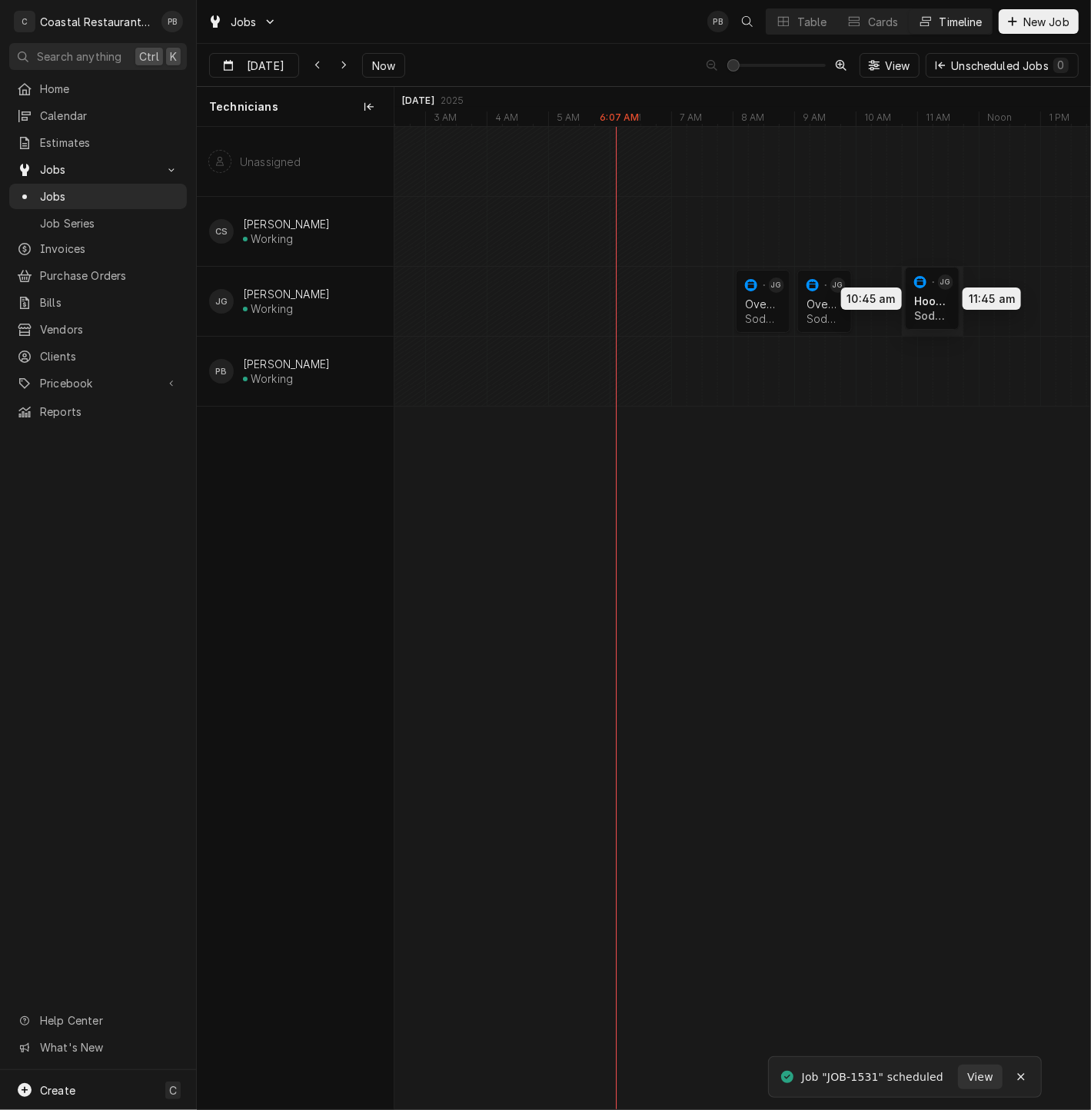
drag, startPoint x: 887, startPoint y: 297, endPoint x: 931, endPoint y: 293, distance: 44.8
click at [931, 293] on div "8:00 AM 9:00 AM JOB-1530 JG Oven Repair Sodel Concepts | Lewes, 19958 1h 9:00 A…" at bounding box center [742, 618] width 696 height 983
drag, startPoint x: 824, startPoint y: 297, endPoint x: 854, endPoint y: 295, distance: 30.1
click at [854, 295] on div "8:00 AM 9:00 AM JOB-1530 JG Oven Repair Sodel Concepts | Lewes, 19958 1h 9:30 A…" at bounding box center [742, 618] width 696 height 983
drag, startPoint x: 933, startPoint y: 298, endPoint x: 950, endPoint y: 296, distance: 17.0
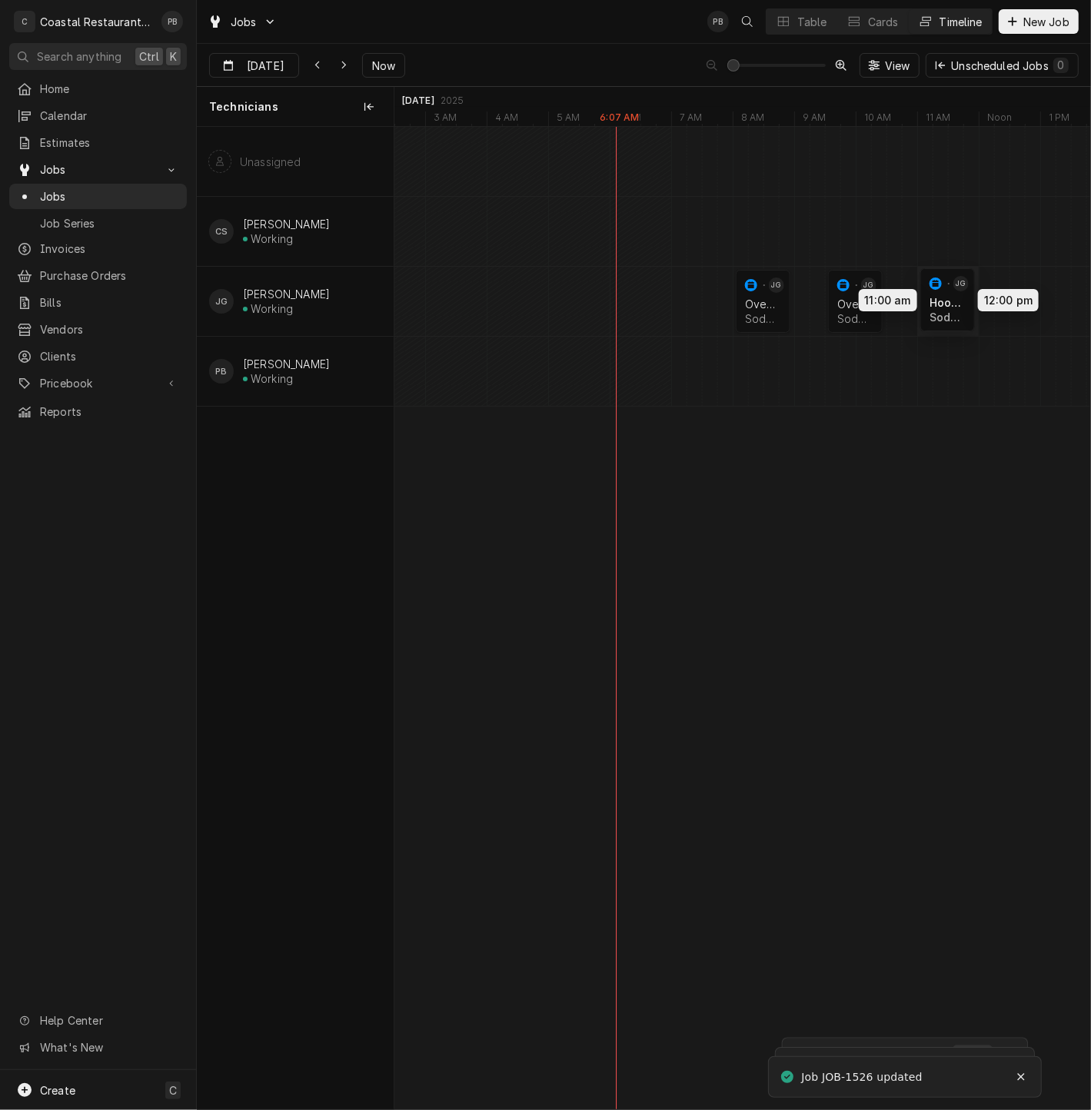
click at [950, 296] on div "8:00 AM 9:00 AM JOB-1530 JG Oven Repair Sodel Concepts | Lewes, 19958 1h 9:30 A…" at bounding box center [742, 618] width 696 height 983
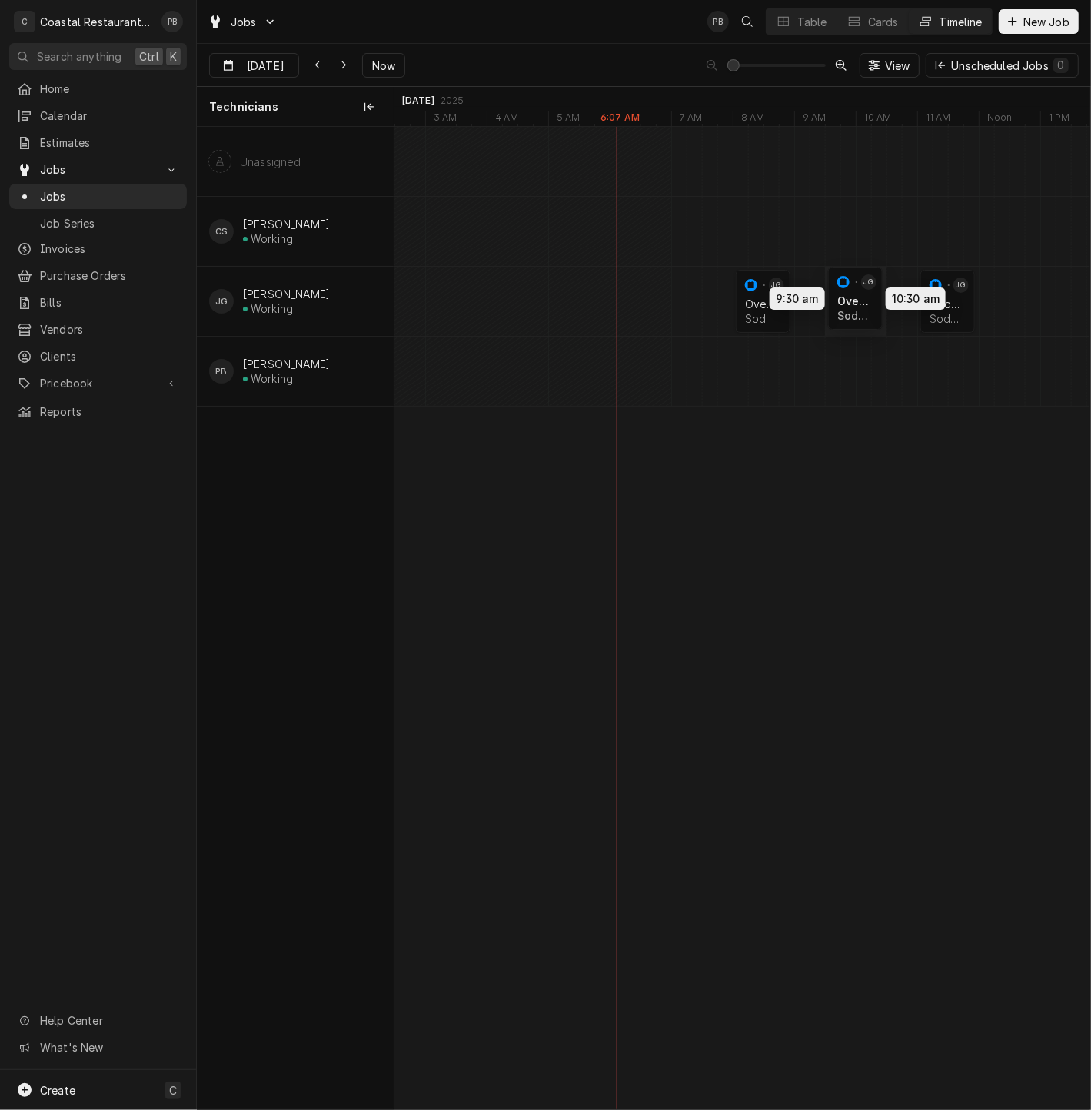
click at [852, 301] on div "8:00 AM 9:00 AM JOB-1530 JG Oven Repair Sodel Concepts | Lewes, 19958 1h 9:30 A…" at bounding box center [742, 618] width 696 height 983
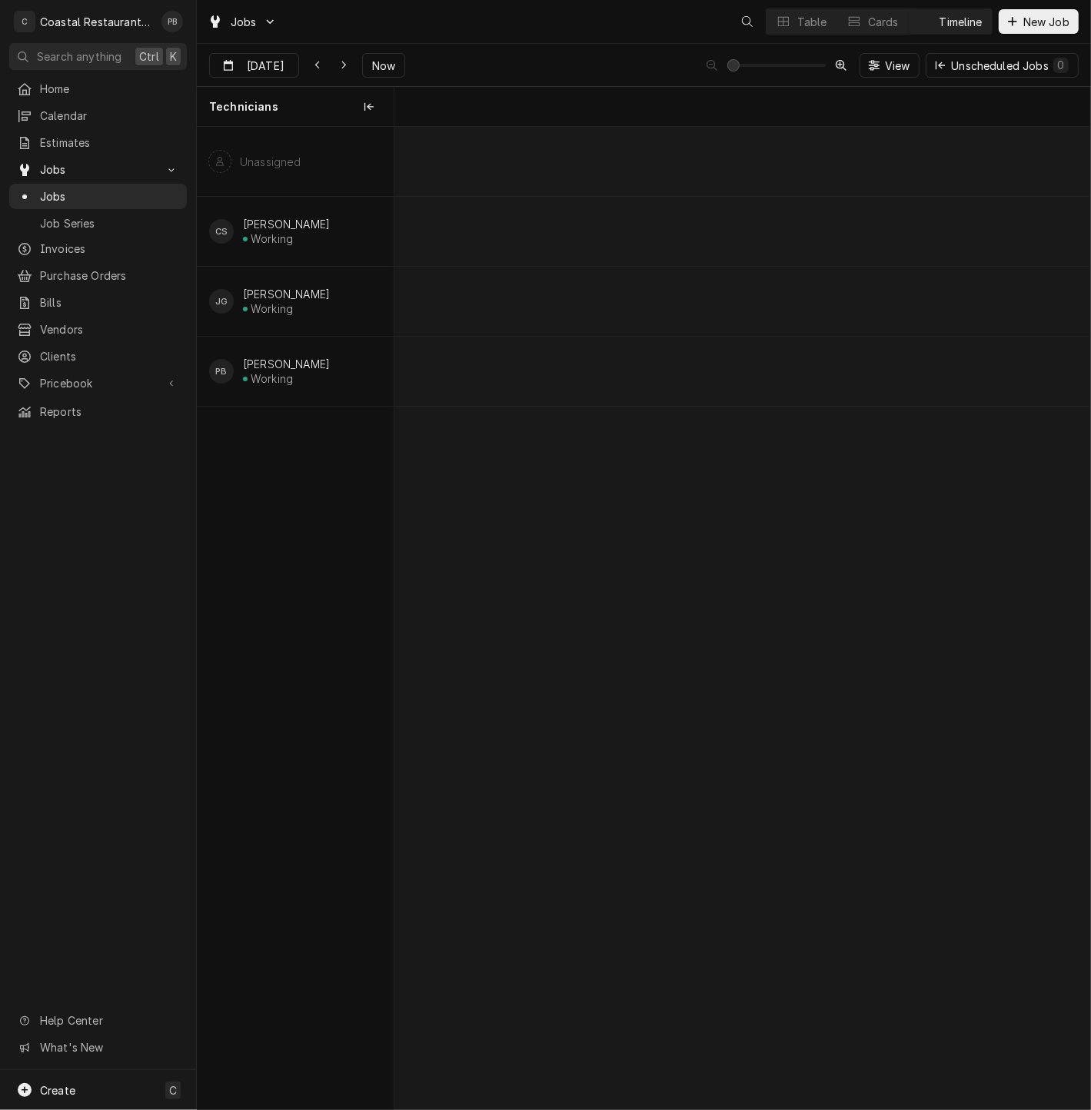
scroll to position [0, 13795]
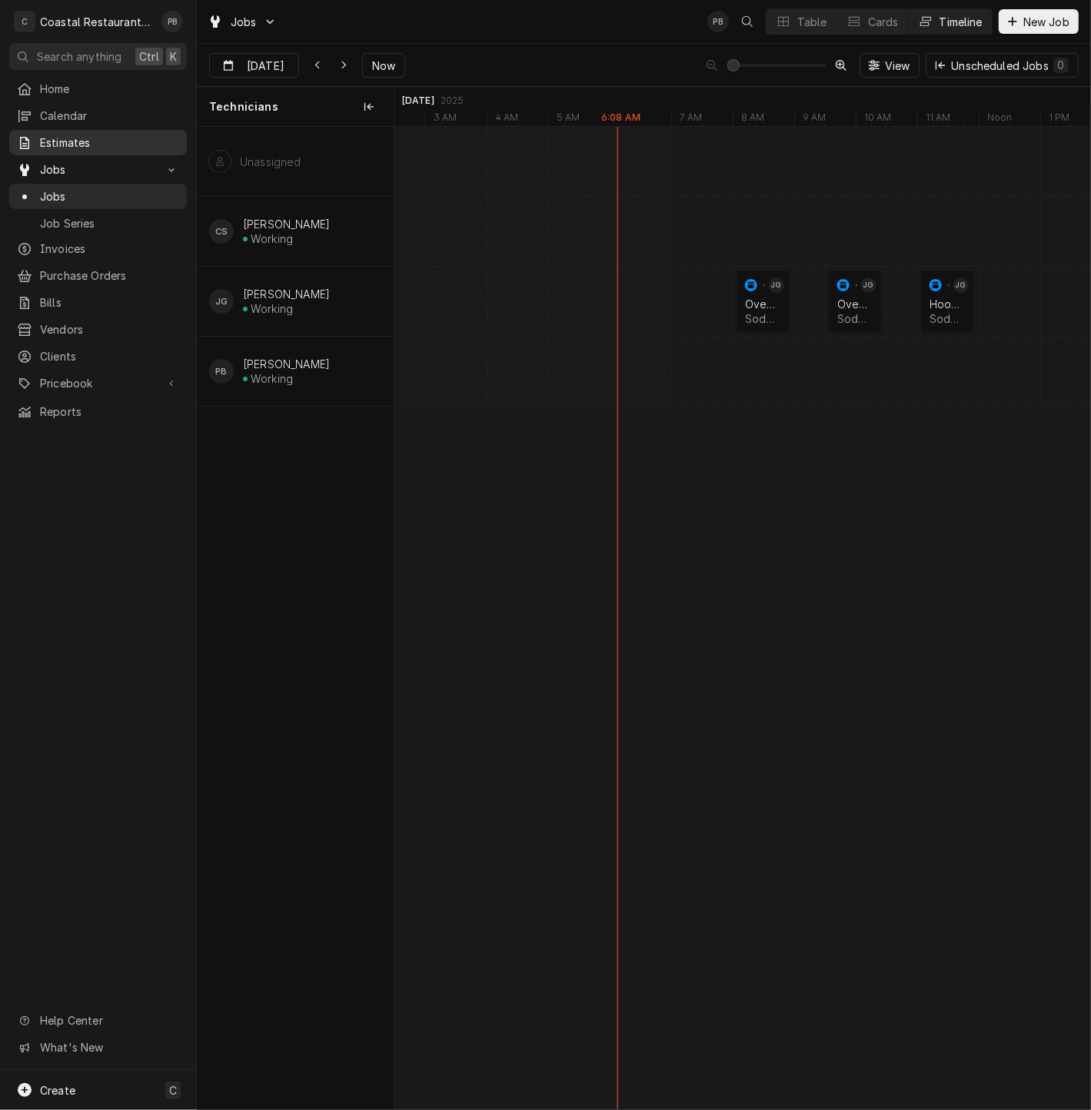
click at [71, 135] on span "Estimates" at bounding box center [109, 143] width 139 height 16
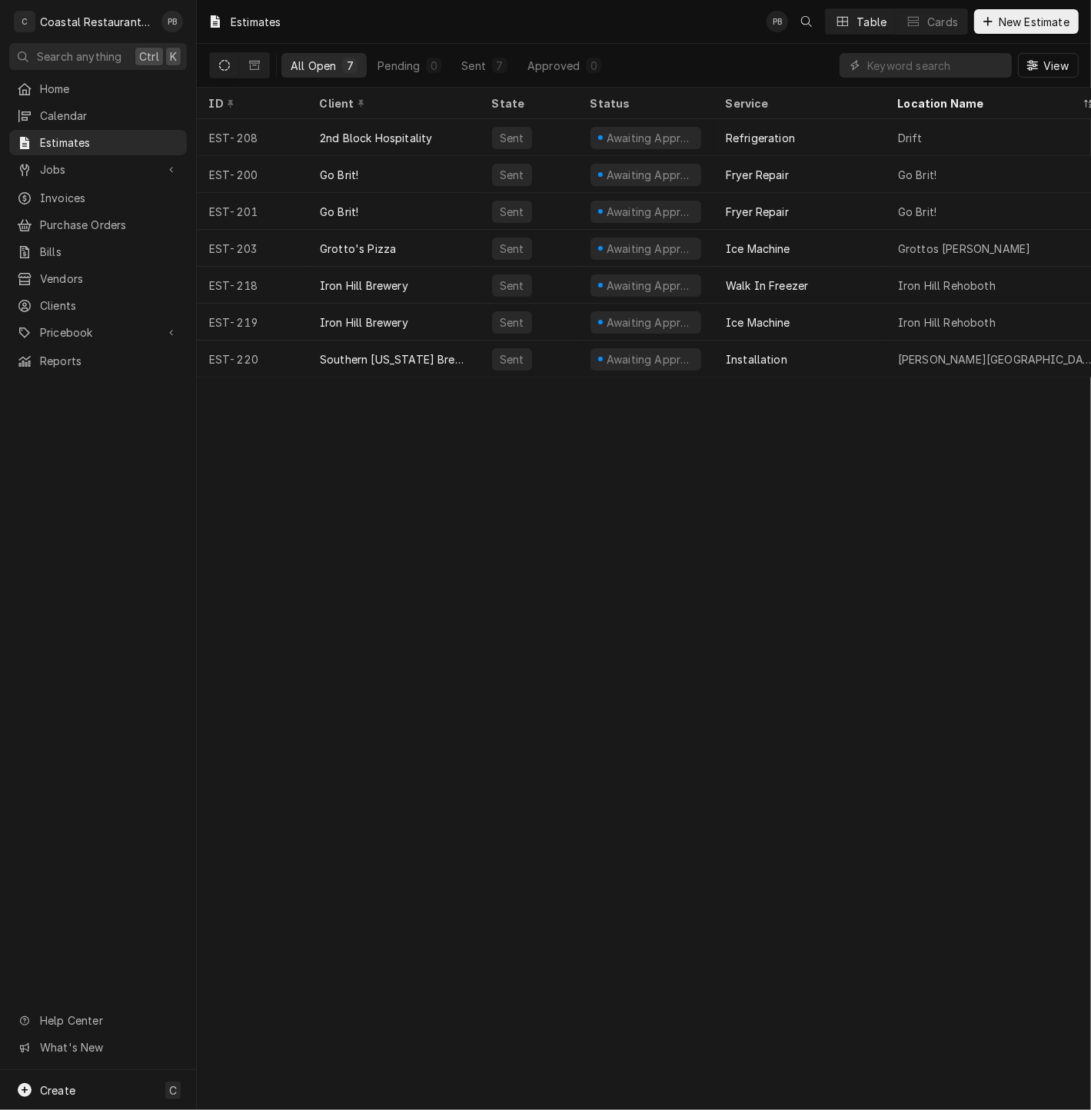
click at [847, 22] on icon "Dynamic Content Wrapper" at bounding box center [842, 21] width 11 height 9
click at [65, 85] on span "Home" at bounding box center [109, 89] width 139 height 16
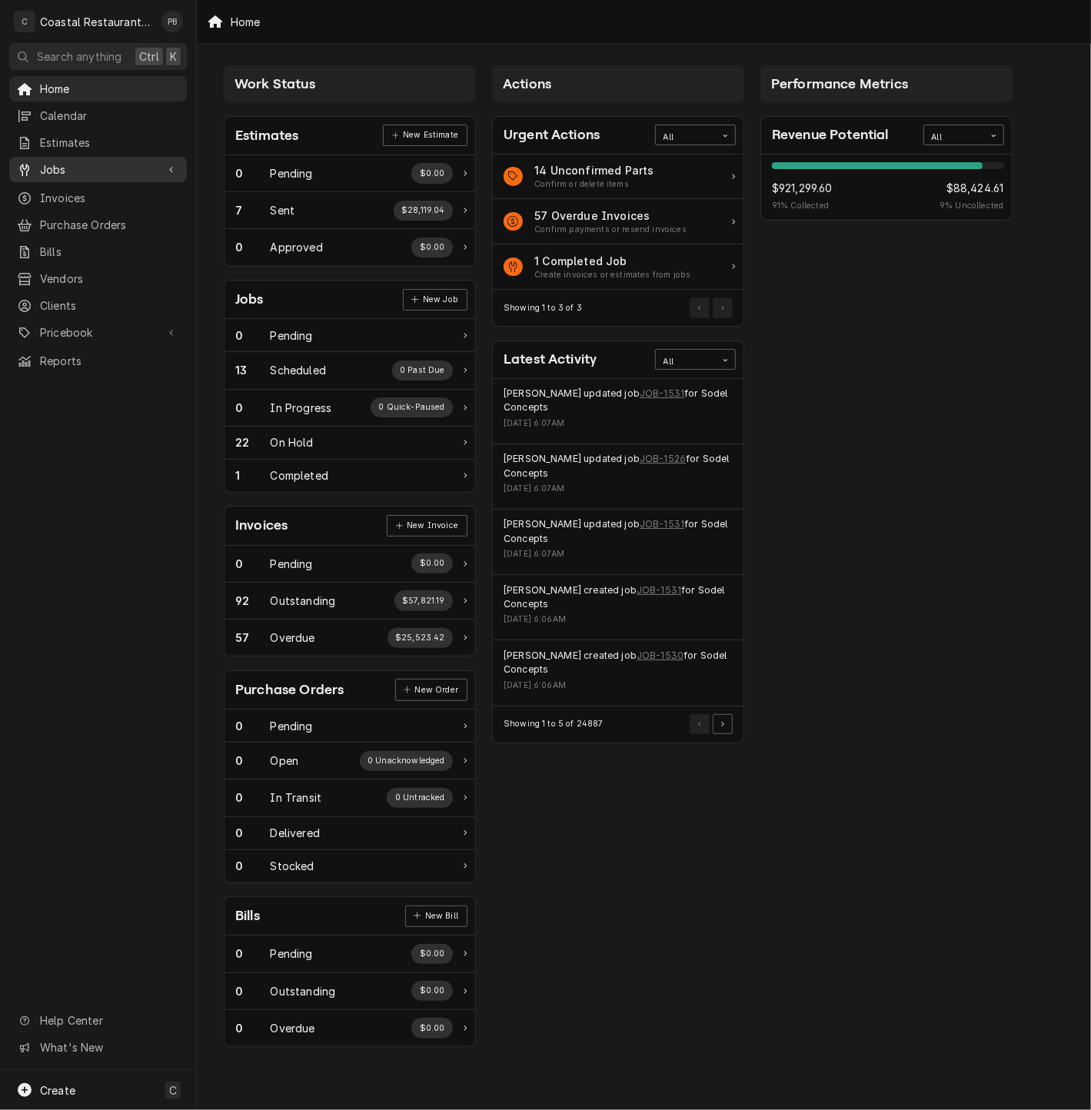
click at [108, 165] on span "Jobs" at bounding box center [98, 169] width 116 height 16
click at [103, 188] on span "Jobs" at bounding box center [109, 196] width 139 height 16
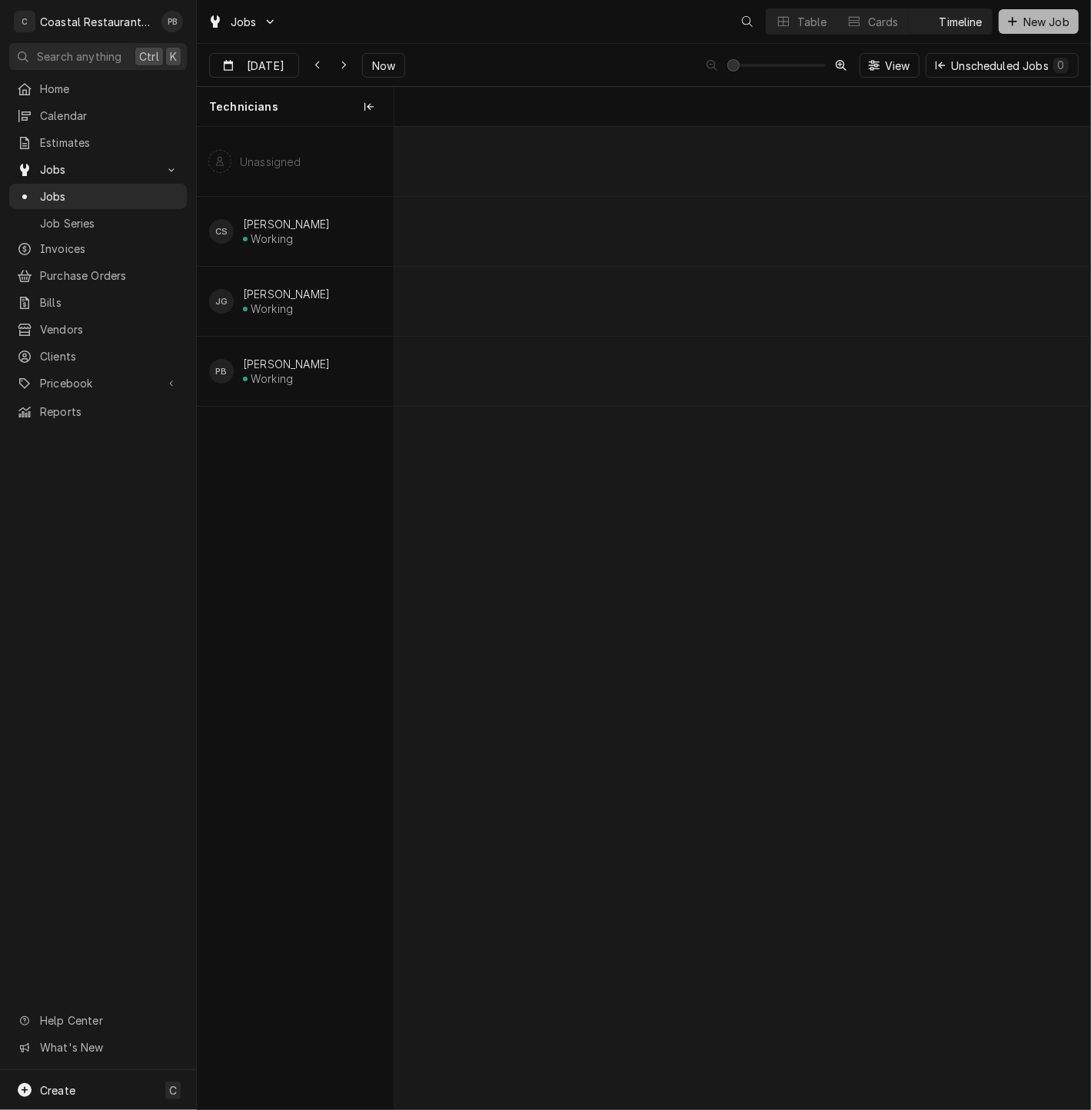
scroll to position [0, 13795]
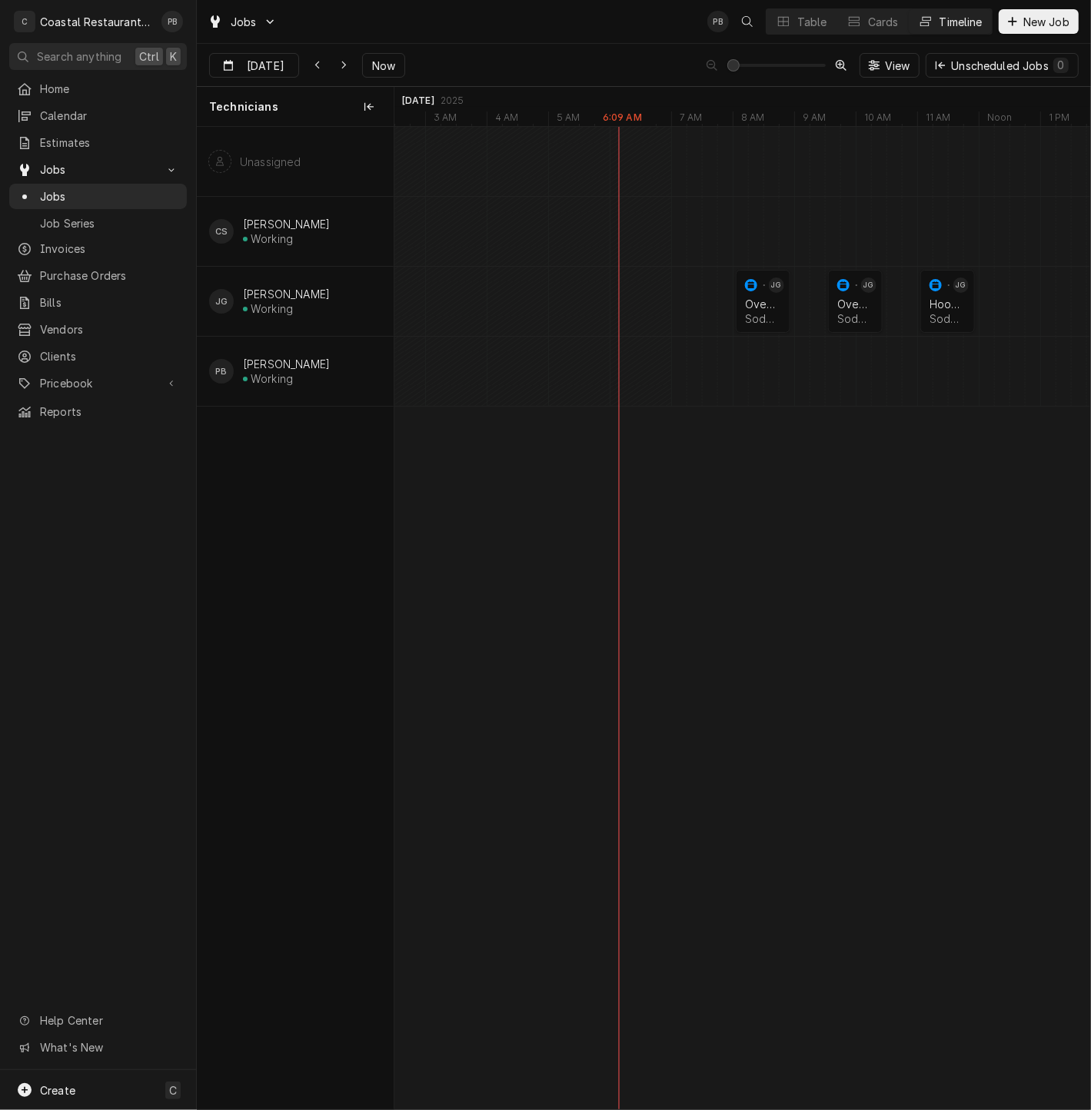
click at [951, 23] on div "Timeline" at bounding box center [961, 22] width 43 height 16
click at [597, 298] on div "normal" at bounding box center [385, 301] width 28590 height 69
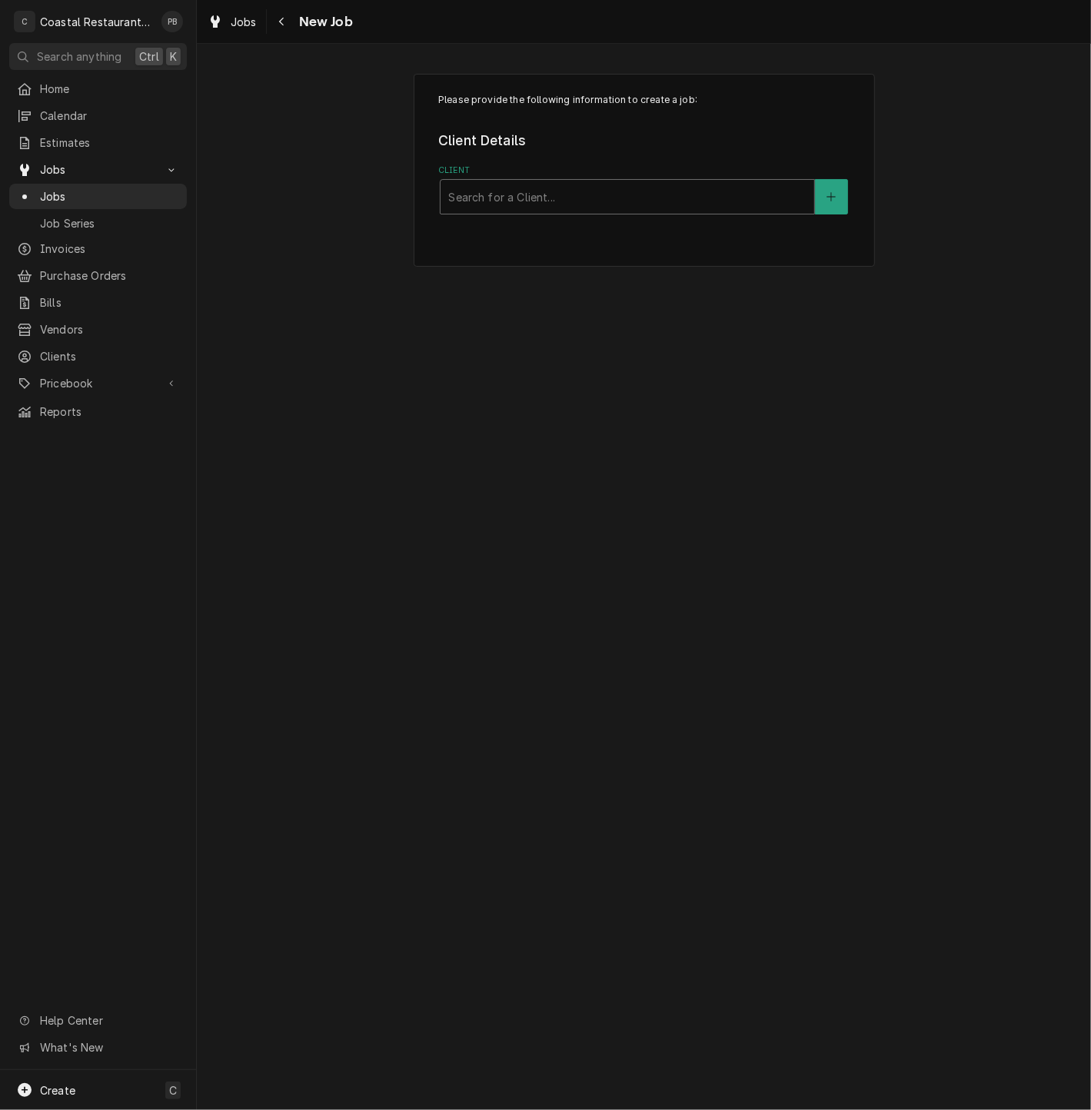
click at [584, 195] on div "Client" at bounding box center [627, 197] width 358 height 28
type input "high"
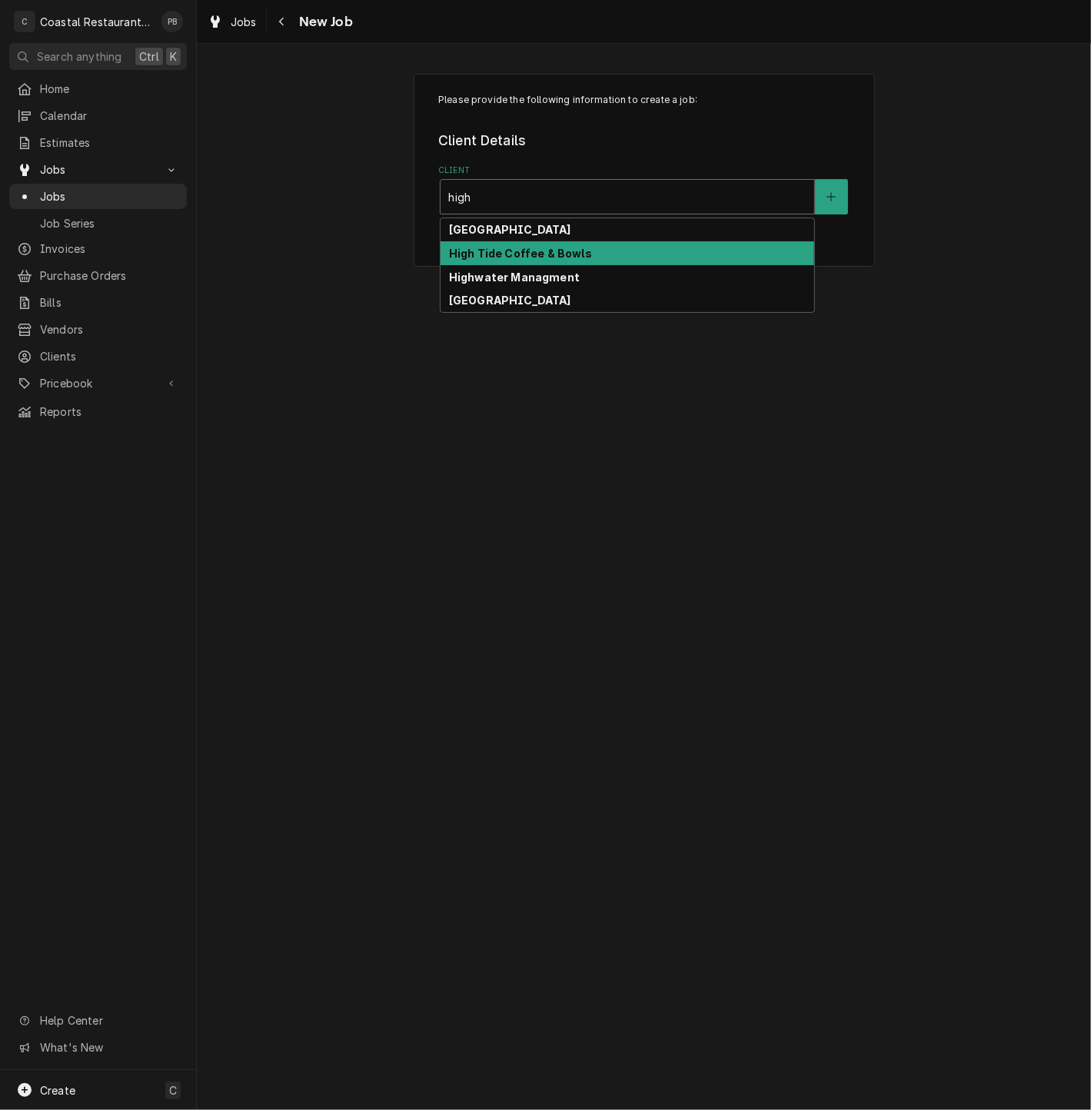
click at [590, 251] on div "High Tide Coffee & Bowls" at bounding box center [628, 253] width 374 height 24
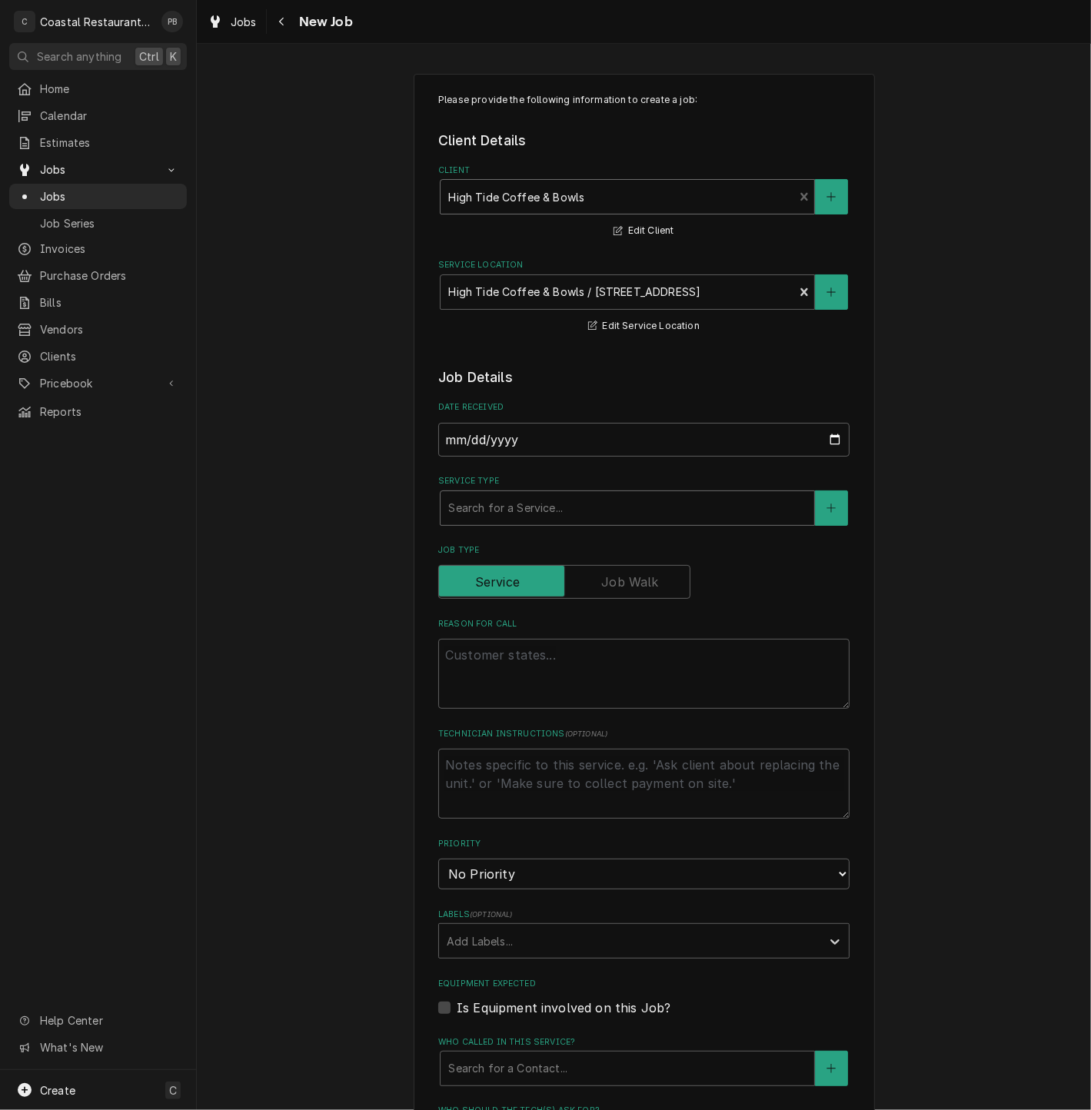
click at [567, 518] on div "Service Type" at bounding box center [627, 508] width 358 height 28
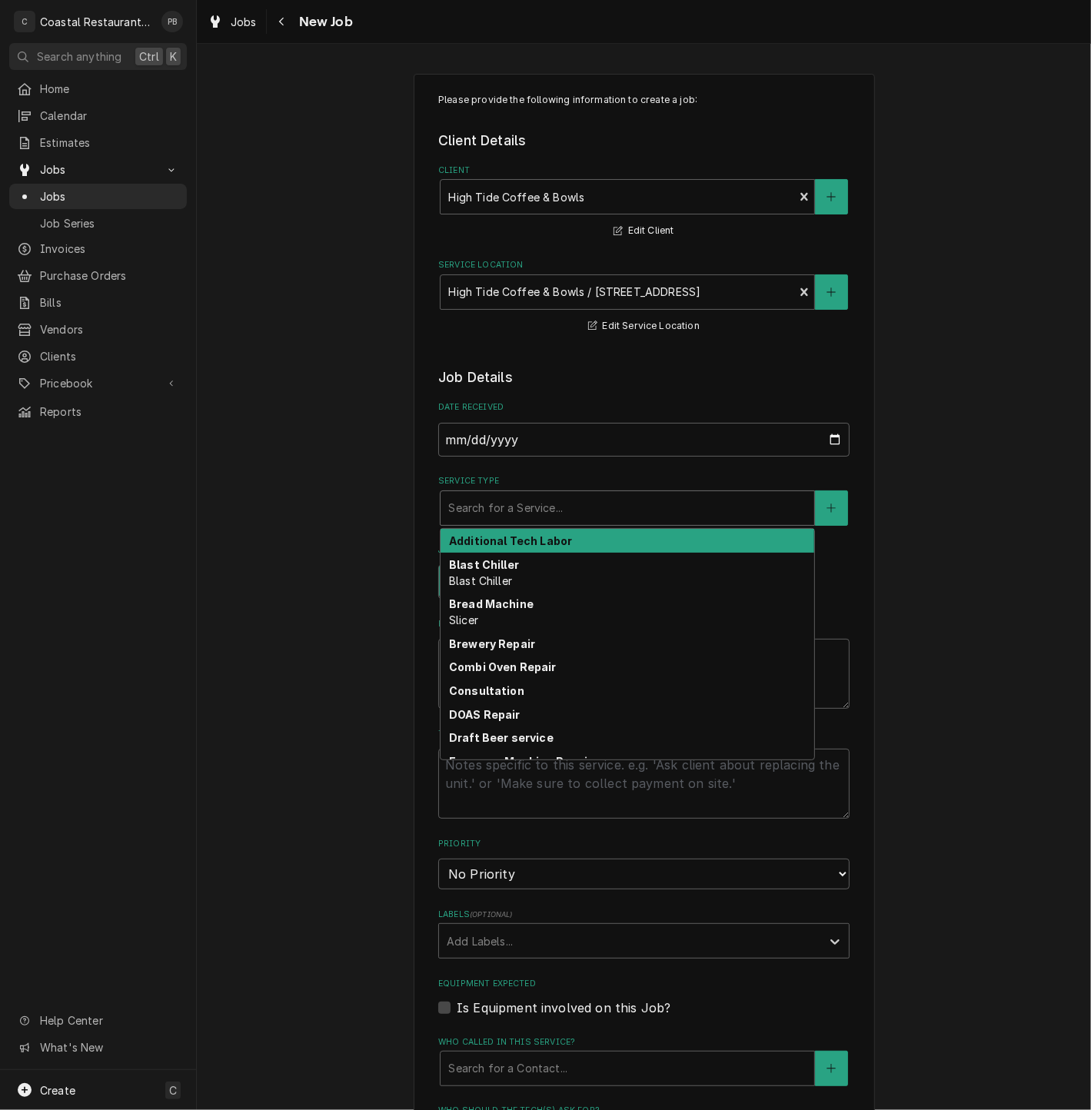
type textarea "x"
type input "r"
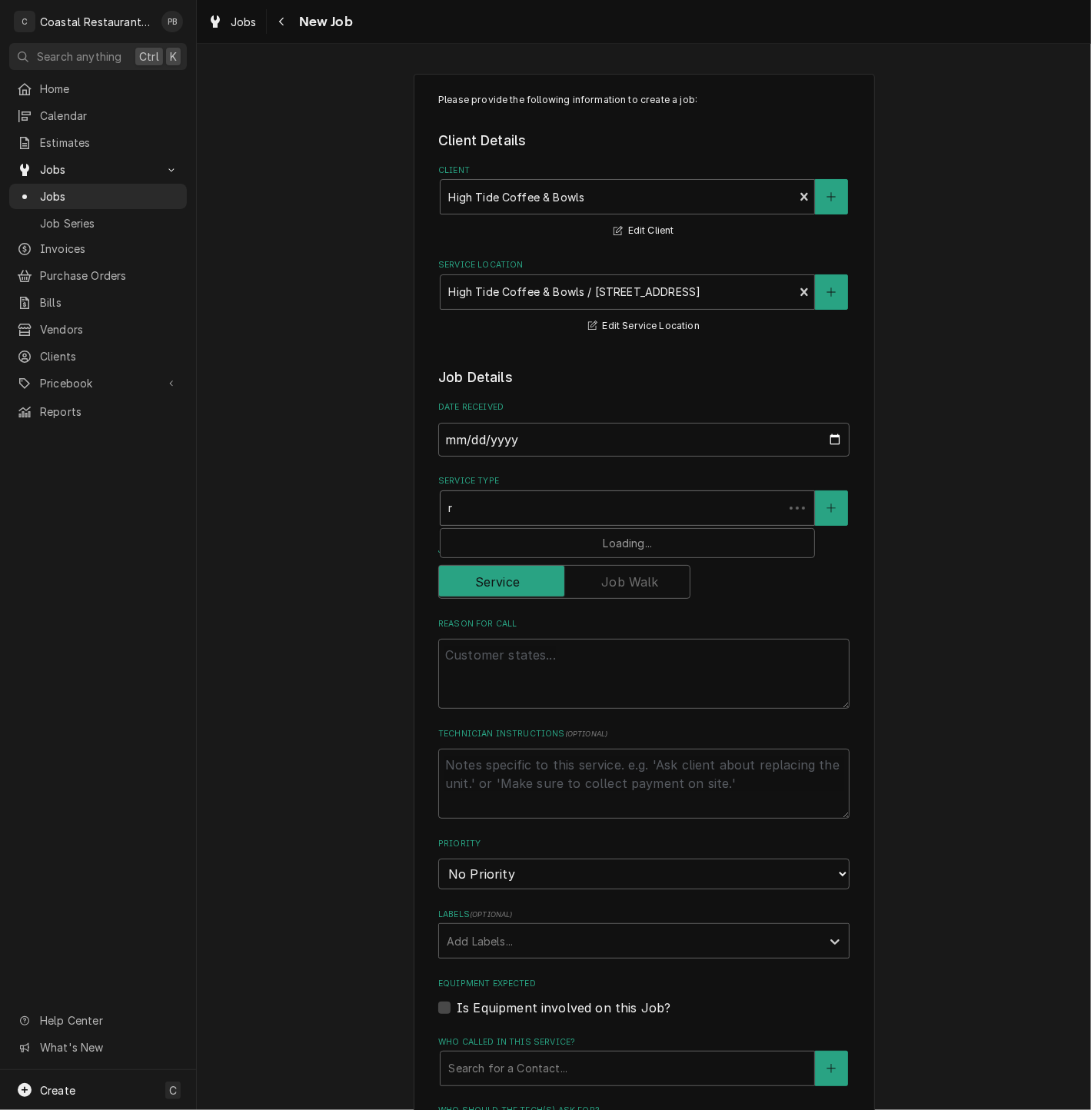
type textarea "x"
type input "re"
type textarea "x"
type input "ref"
type textarea "x"
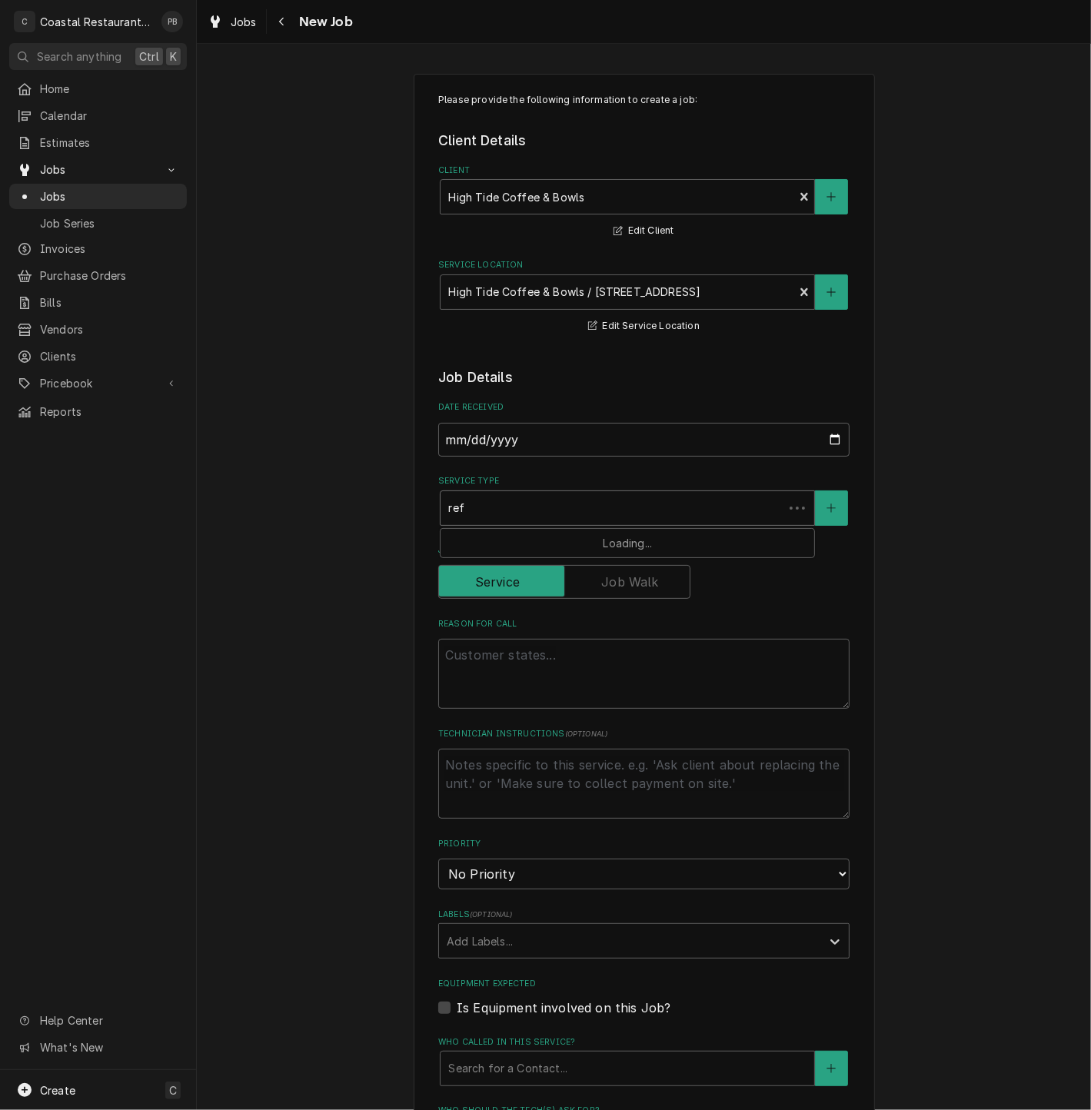
type input "refr"
click at [554, 534] on div "Refrigeration" at bounding box center [628, 541] width 374 height 24
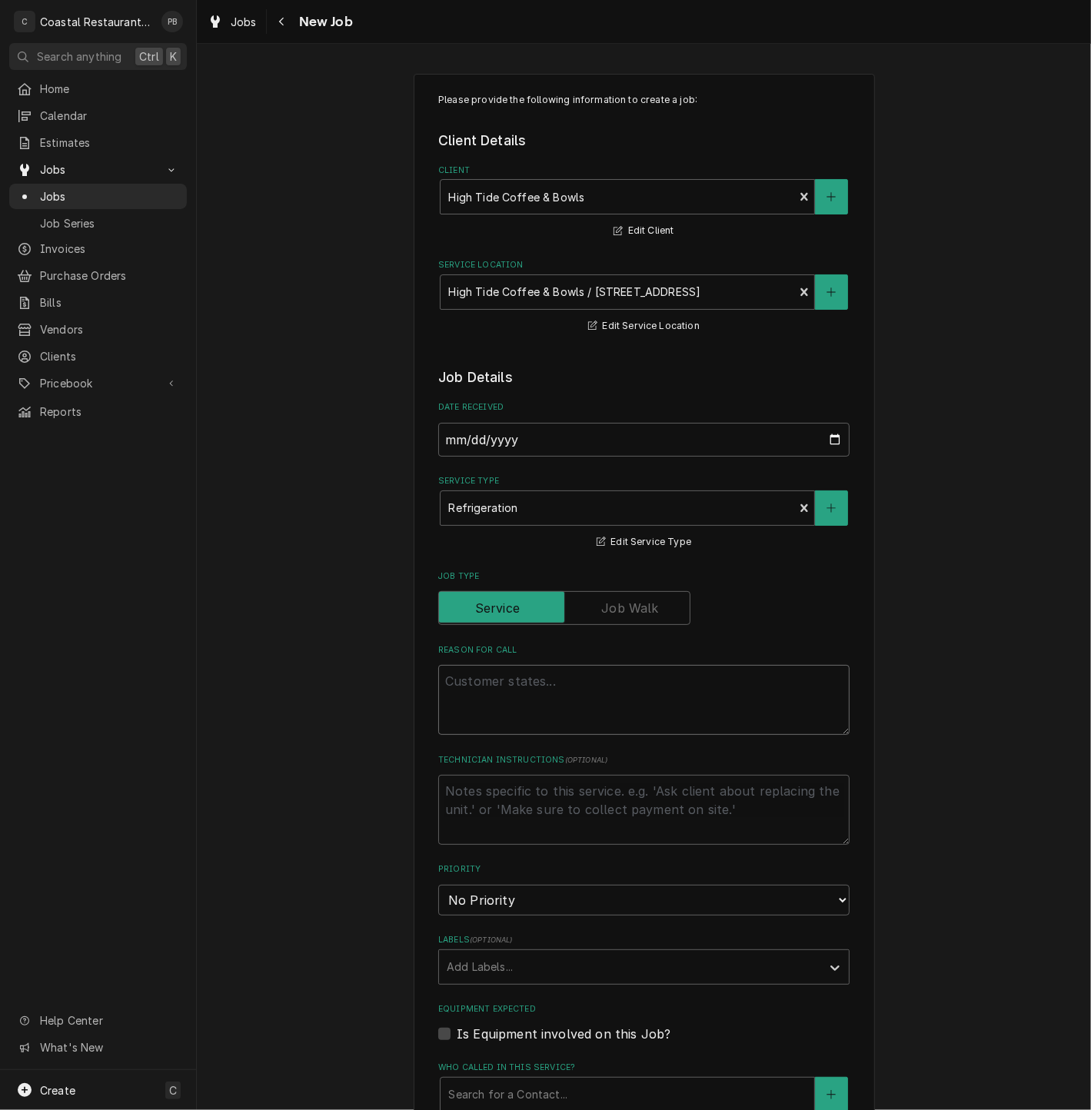
click at [547, 692] on textarea "Reason For Call" at bounding box center [643, 700] width 411 height 70
type textarea "x"
type textarea "r"
type textarea "x"
type textarea "re"
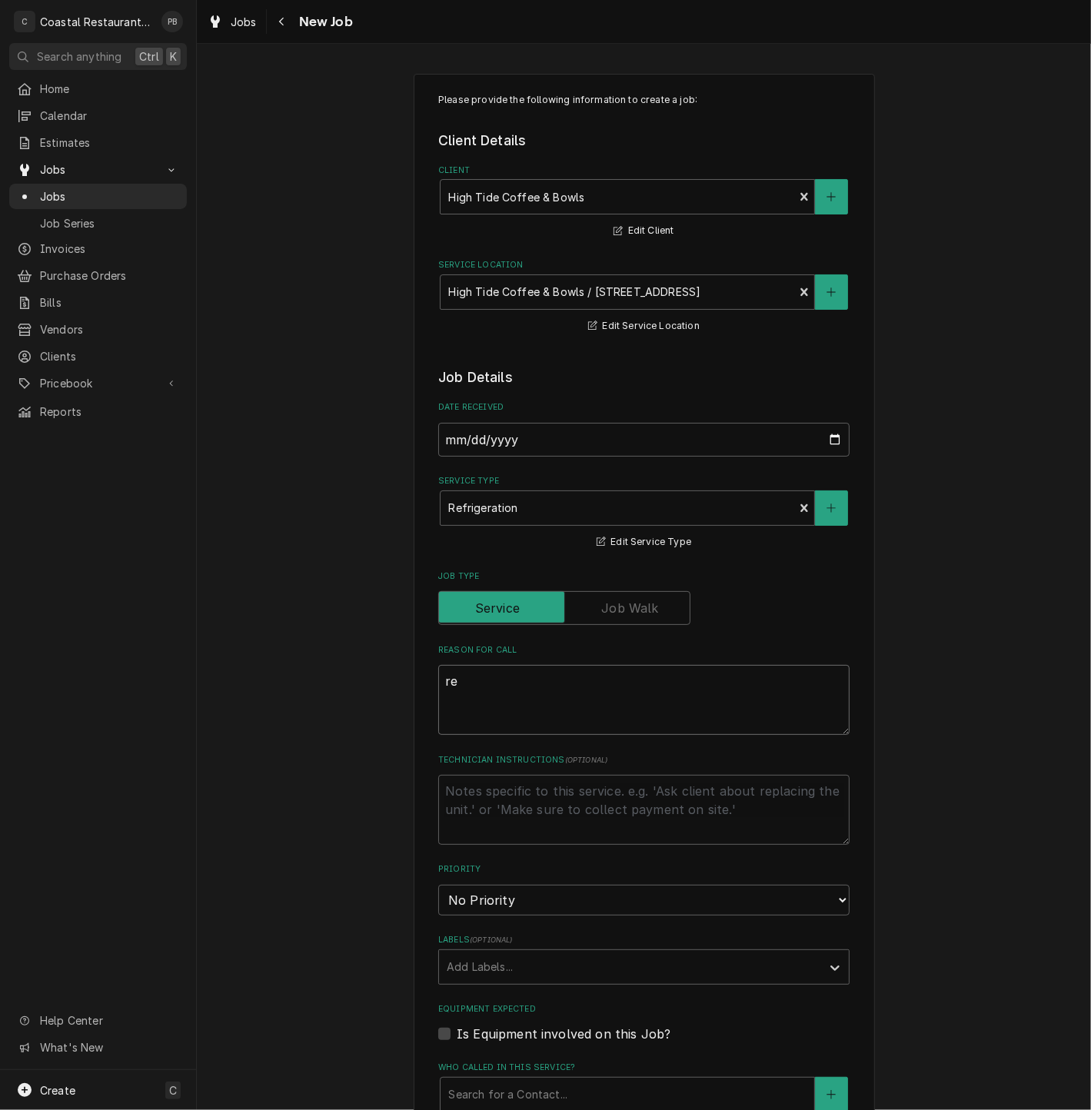
type textarea "x"
type textarea "ref"
type textarea "x"
type textarea "refir"
type textarea "x"
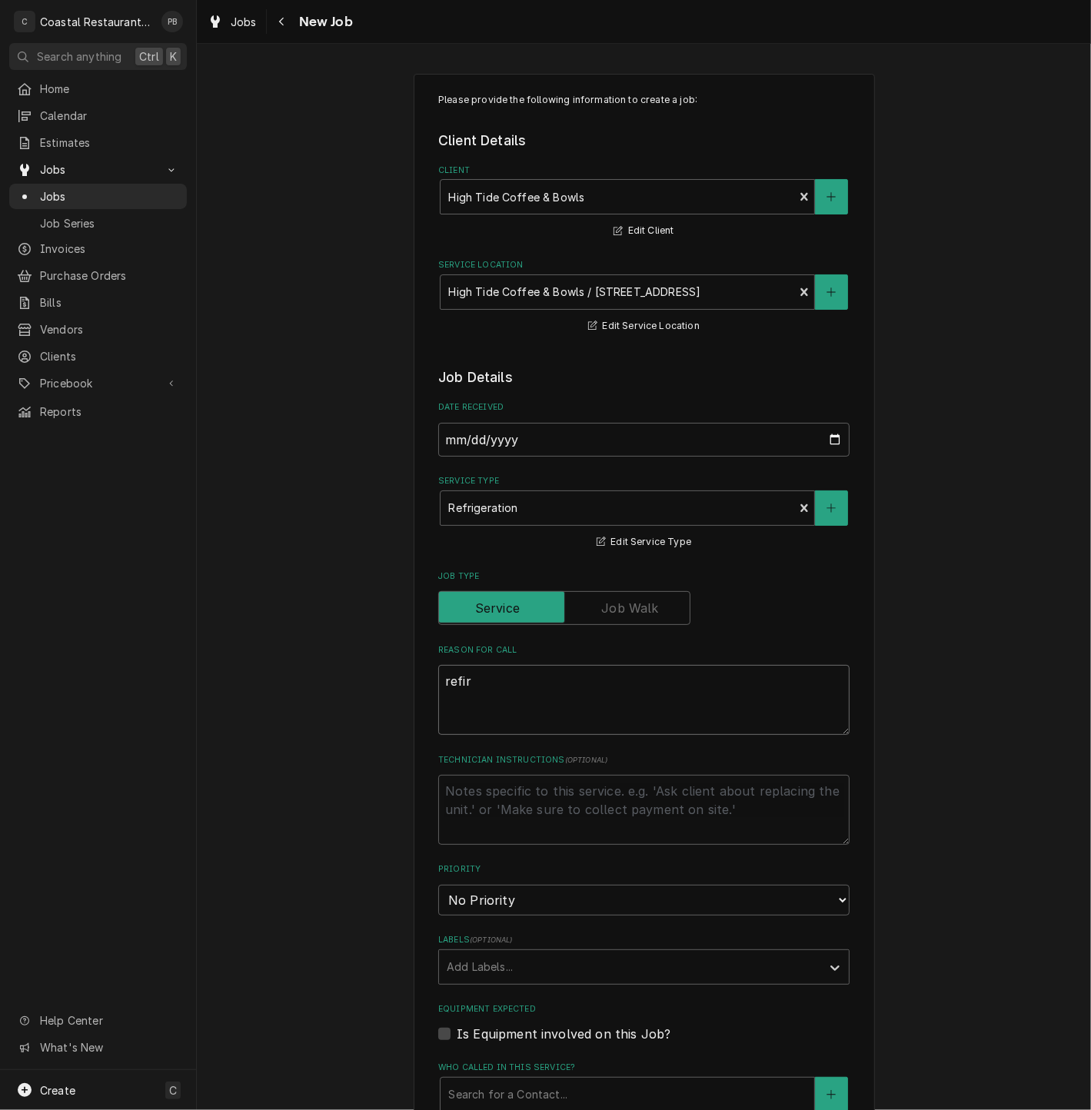
type textarea "refi"
type textarea "x"
type textarea "refr"
type textarea "x"
type textarea "refri"
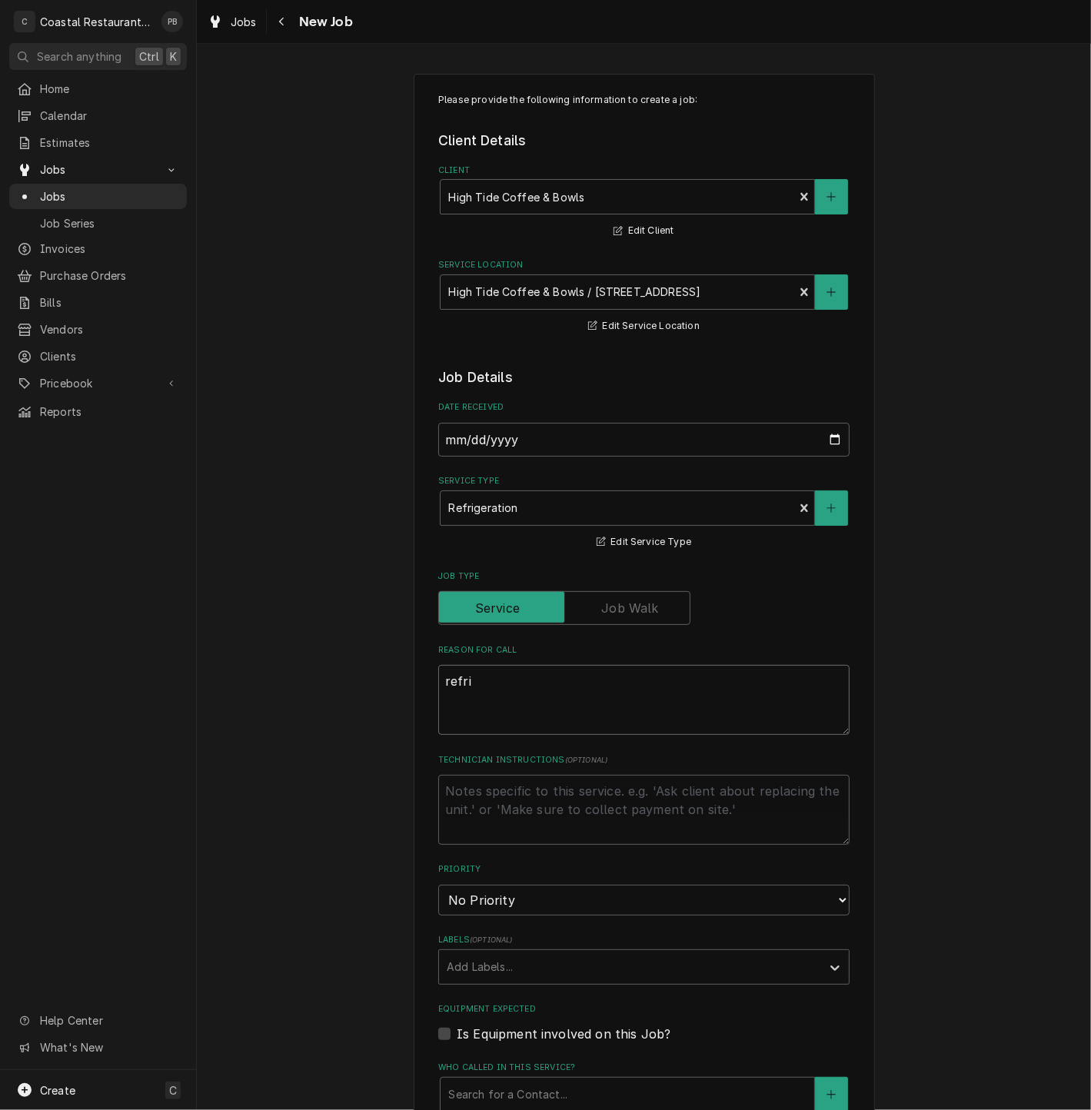
type textarea "x"
type textarea "refrig"
type textarea "x"
type textarea "refrige"
type textarea "x"
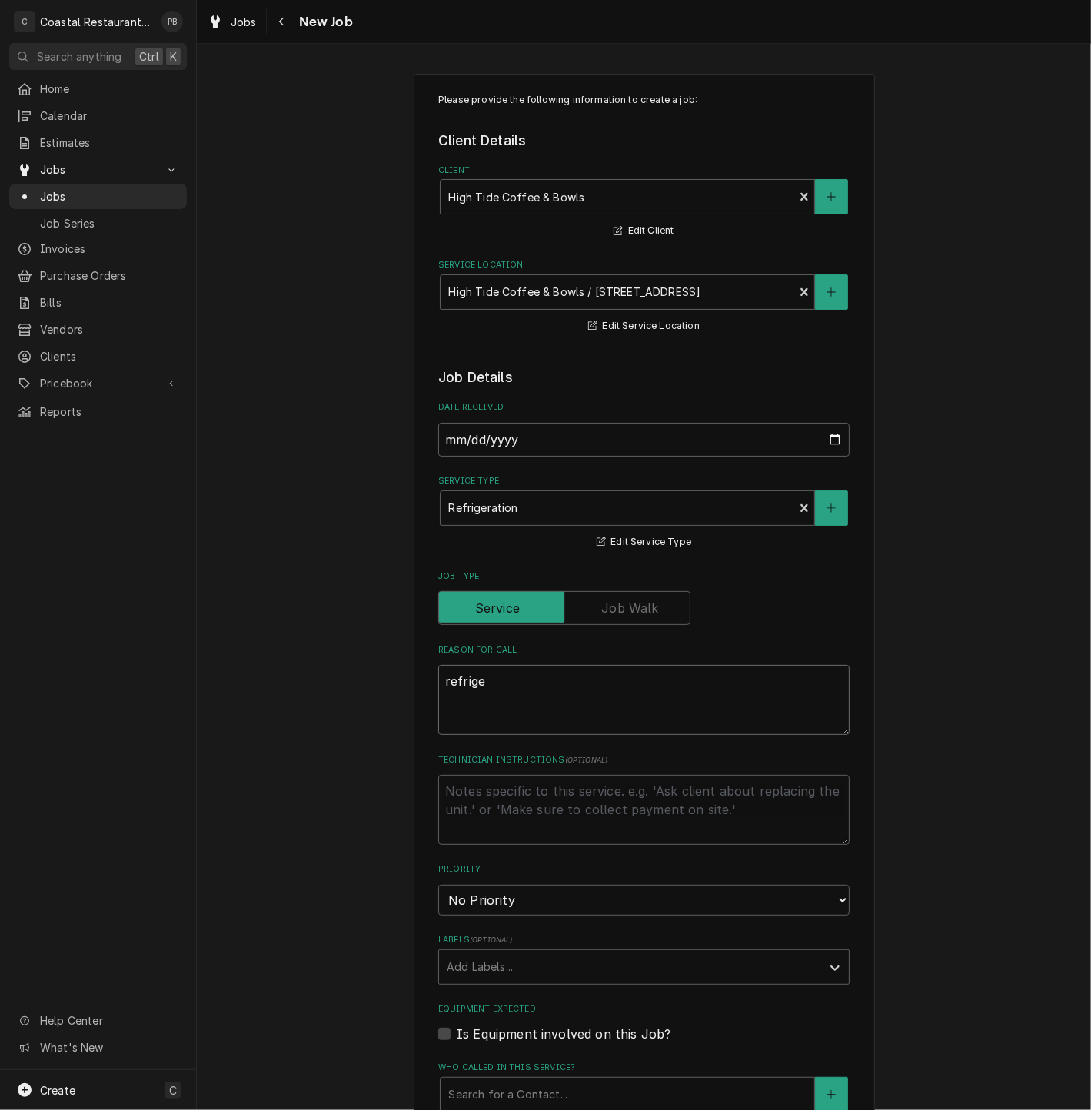
type textarea "refriger"
type textarea "x"
type textarea "refrigera"
type textarea "x"
type textarea "refrigerat"
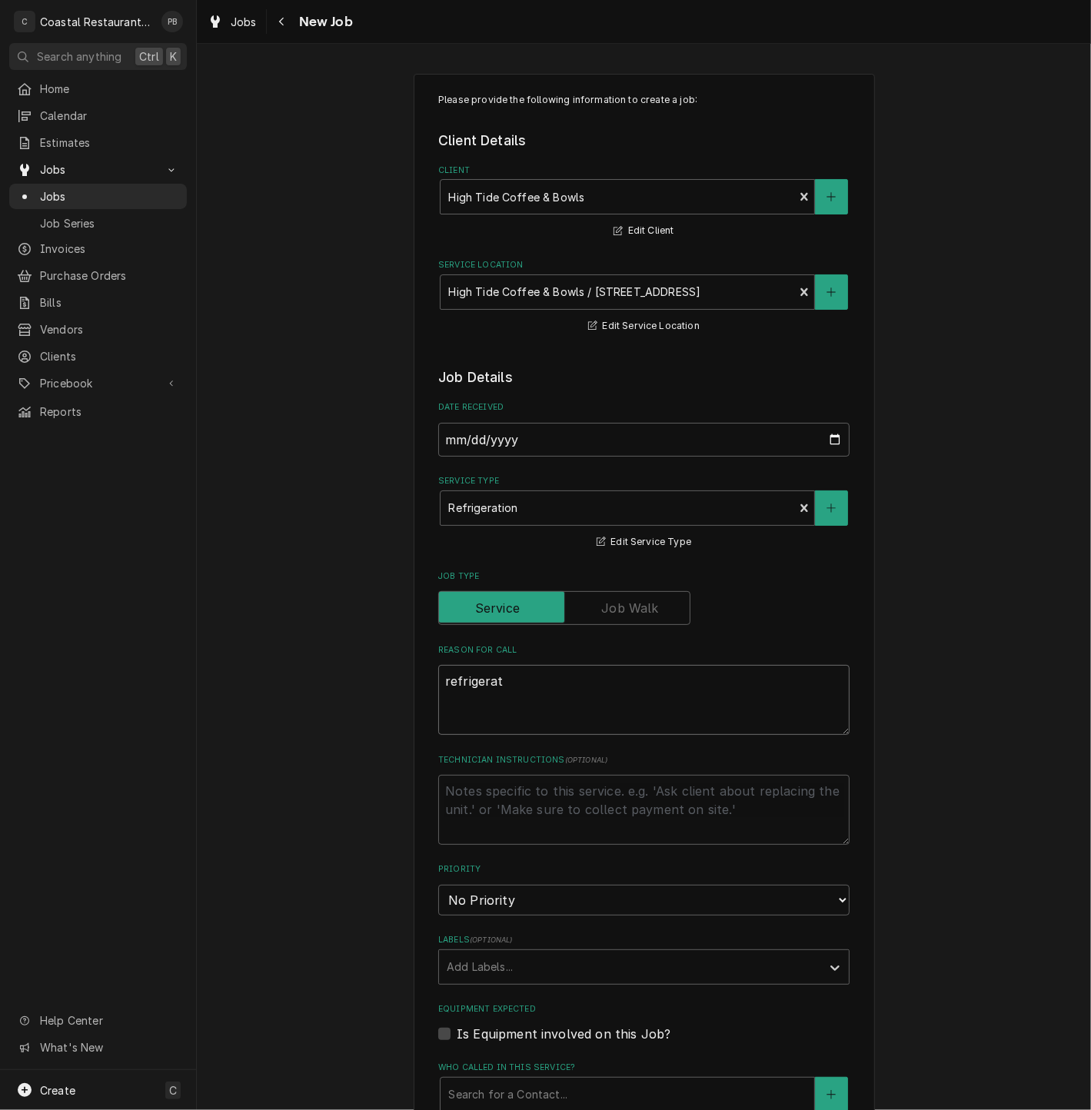
type textarea "x"
type textarea "refrigerato"
type textarea "x"
type textarea "refrigerator"
type textarea "x"
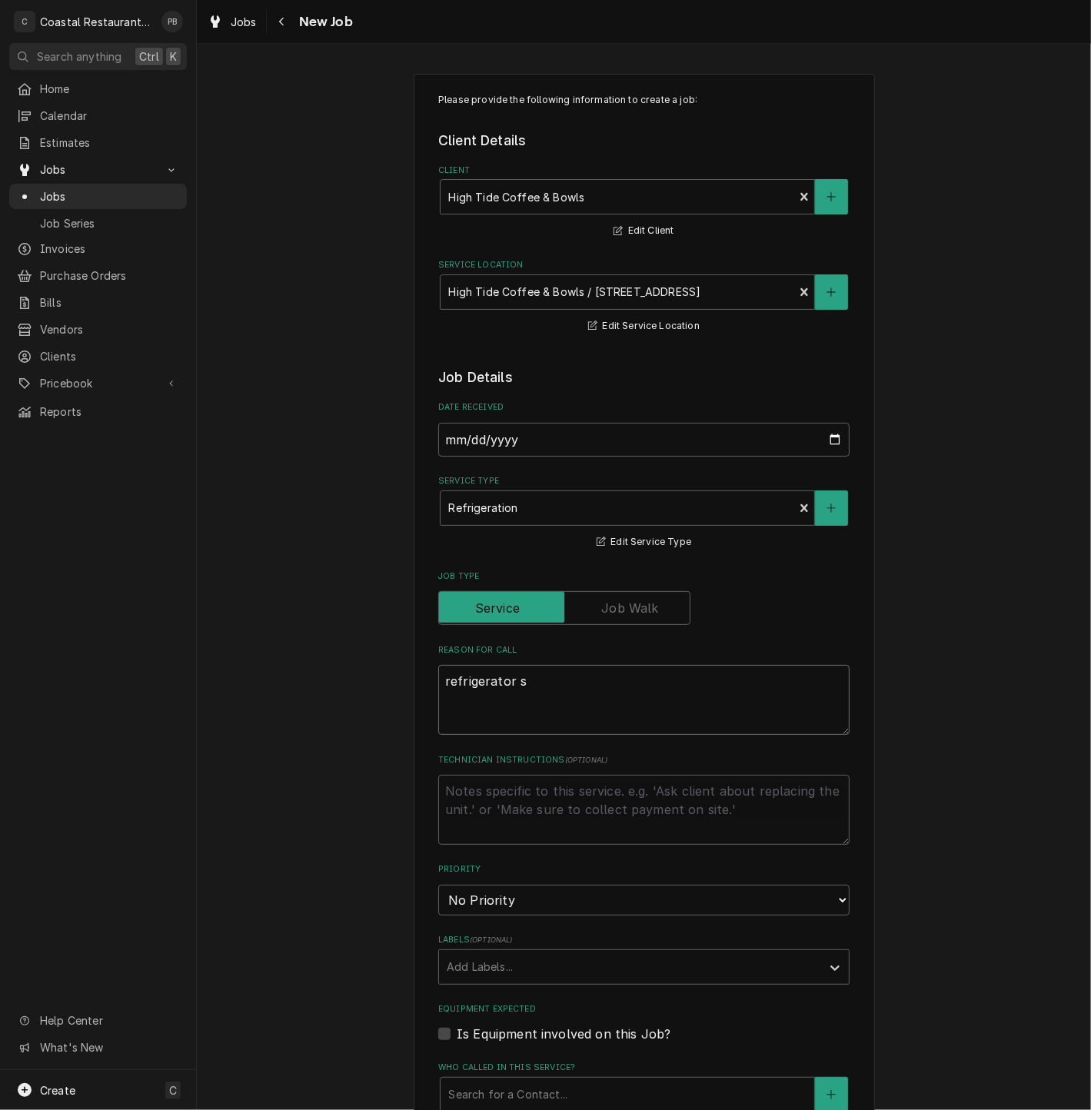
type textarea "refrigerator si"
type textarea "x"
type textarea "refrigerator sid"
type textarea "x"
type textarea "refrigerator side"
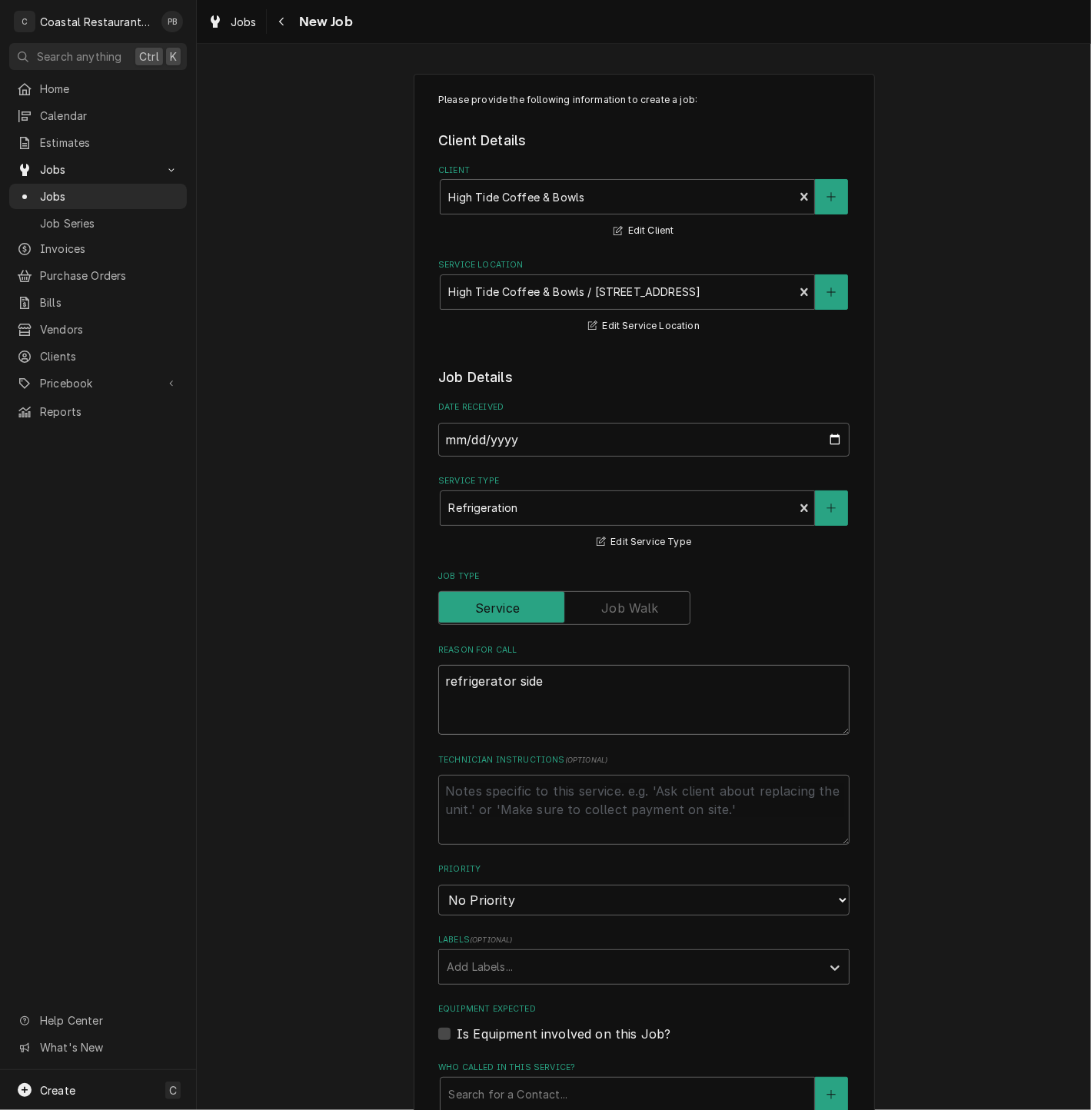
type textarea "x"
type textarea "refrigerator side"
type textarea "x"
type textarea "refrigerator side o"
type textarea "x"
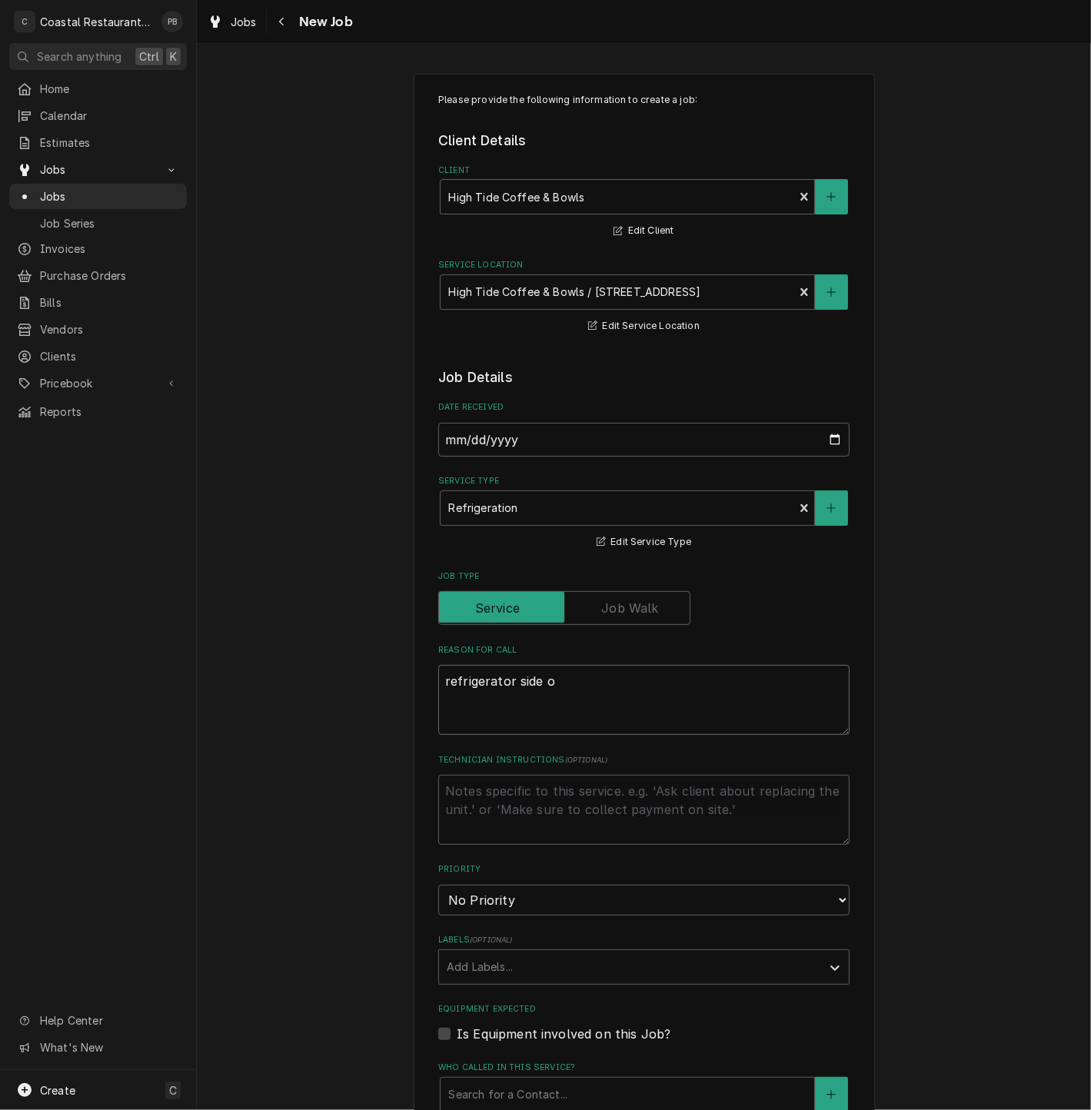
type textarea "refrigerator side"
type textarea "x"
type textarea "refrigerator side"
type textarea "x"
type textarea "refrigerator sid"
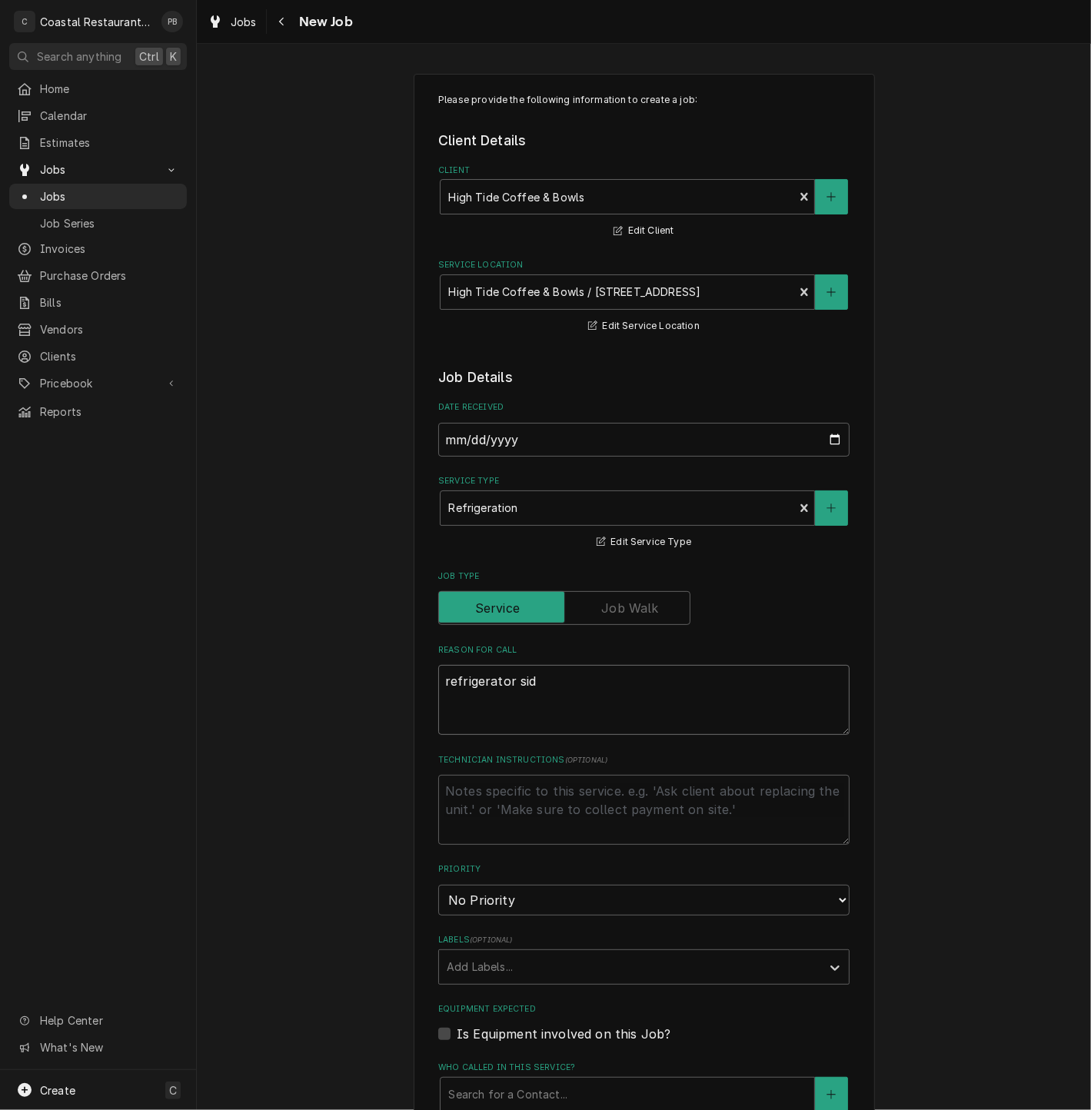
type textarea "x"
type textarea "refrigerator si"
type textarea "x"
type textarea "refrigerator s"
type textarea "x"
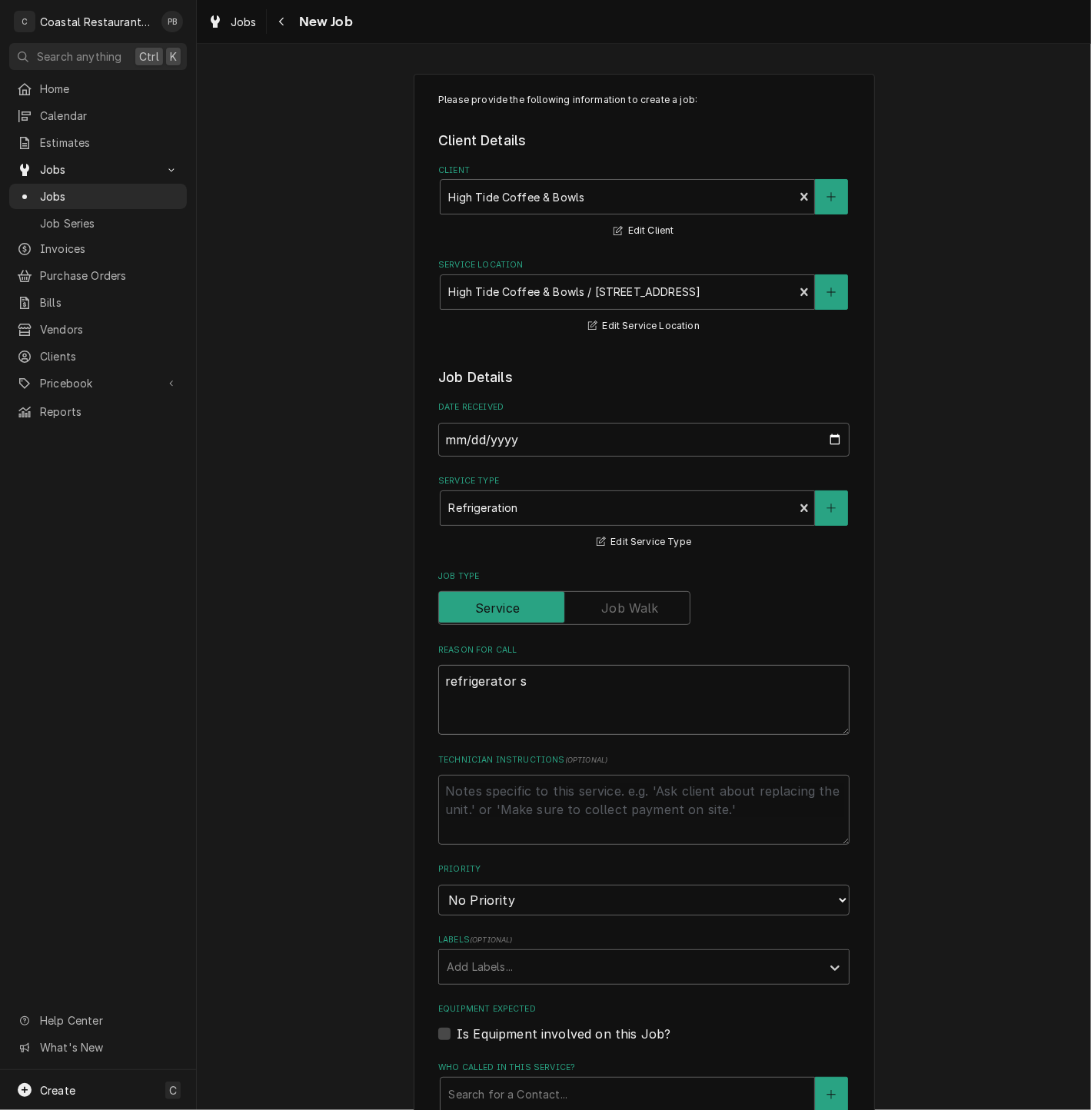
type textarea "refrigerator"
type textarea "x"
type textarea "refrigerator"
type textarea "x"
type textarea "refrigerato"
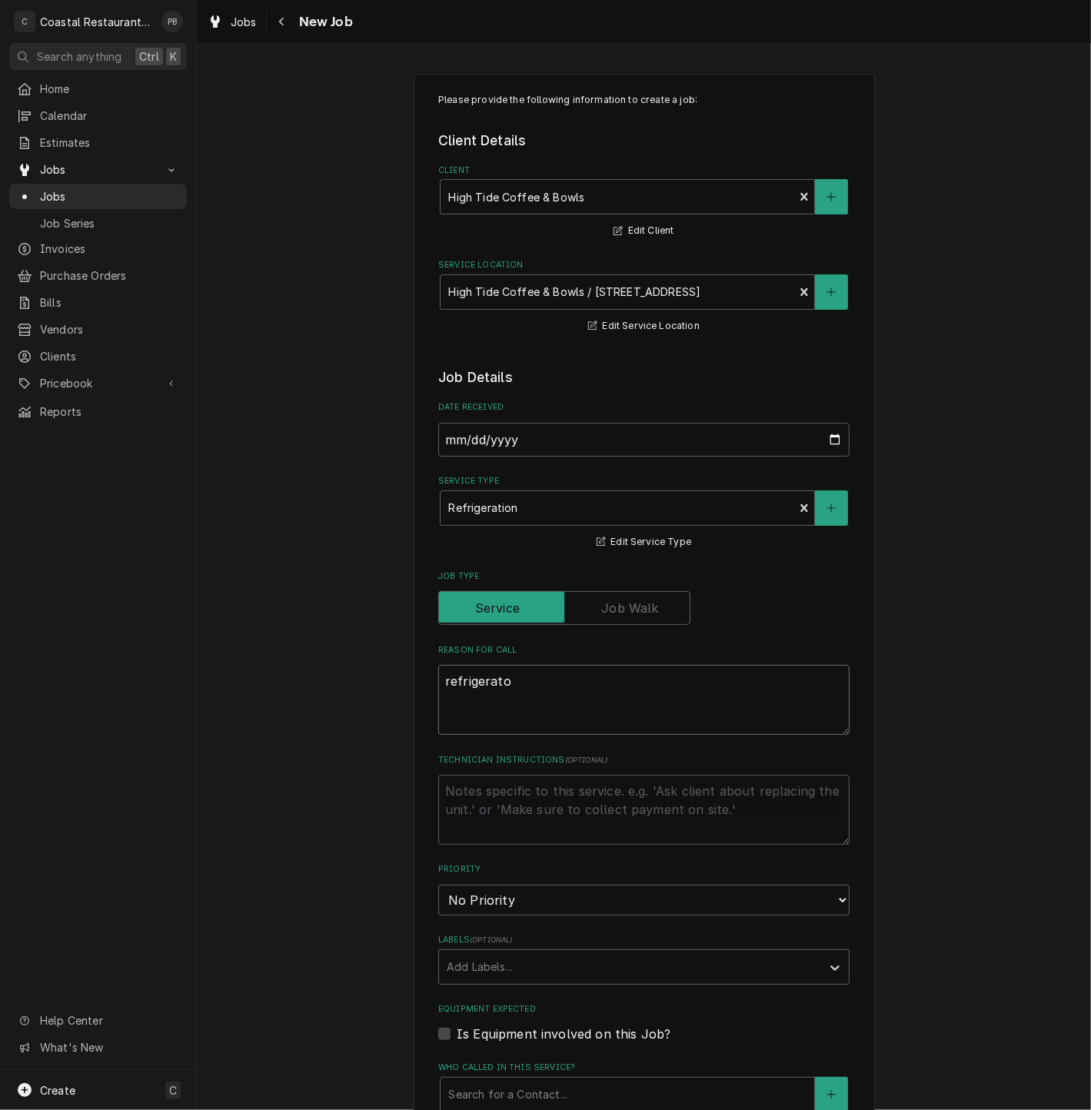
type textarea "x"
type textarea "refrigerat"
type textarea "x"
type textarea "refrigera"
type textarea "x"
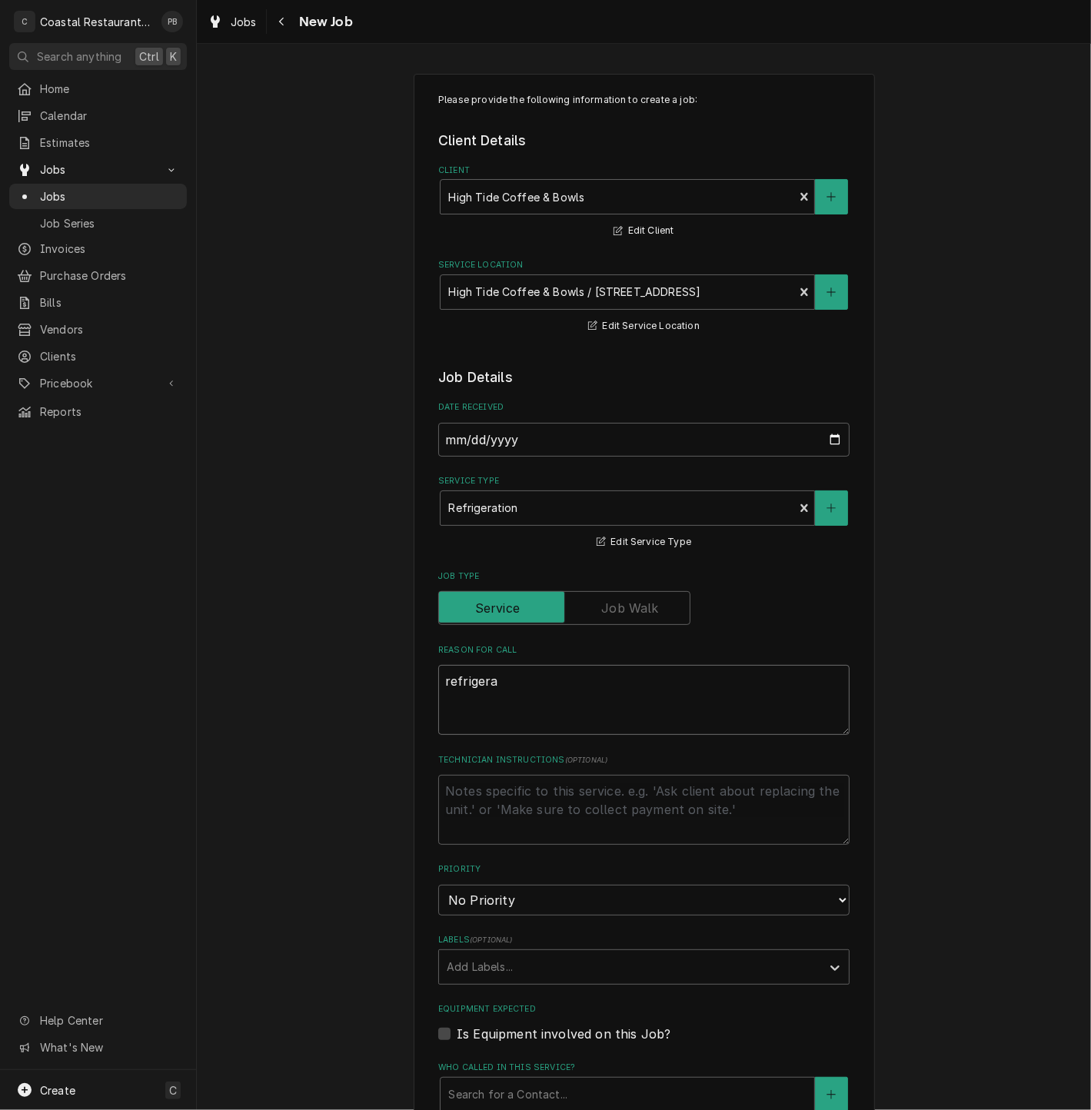
type textarea "refriger"
type textarea "x"
type textarea "refrige"
type textarea "x"
type textarea "refrig"
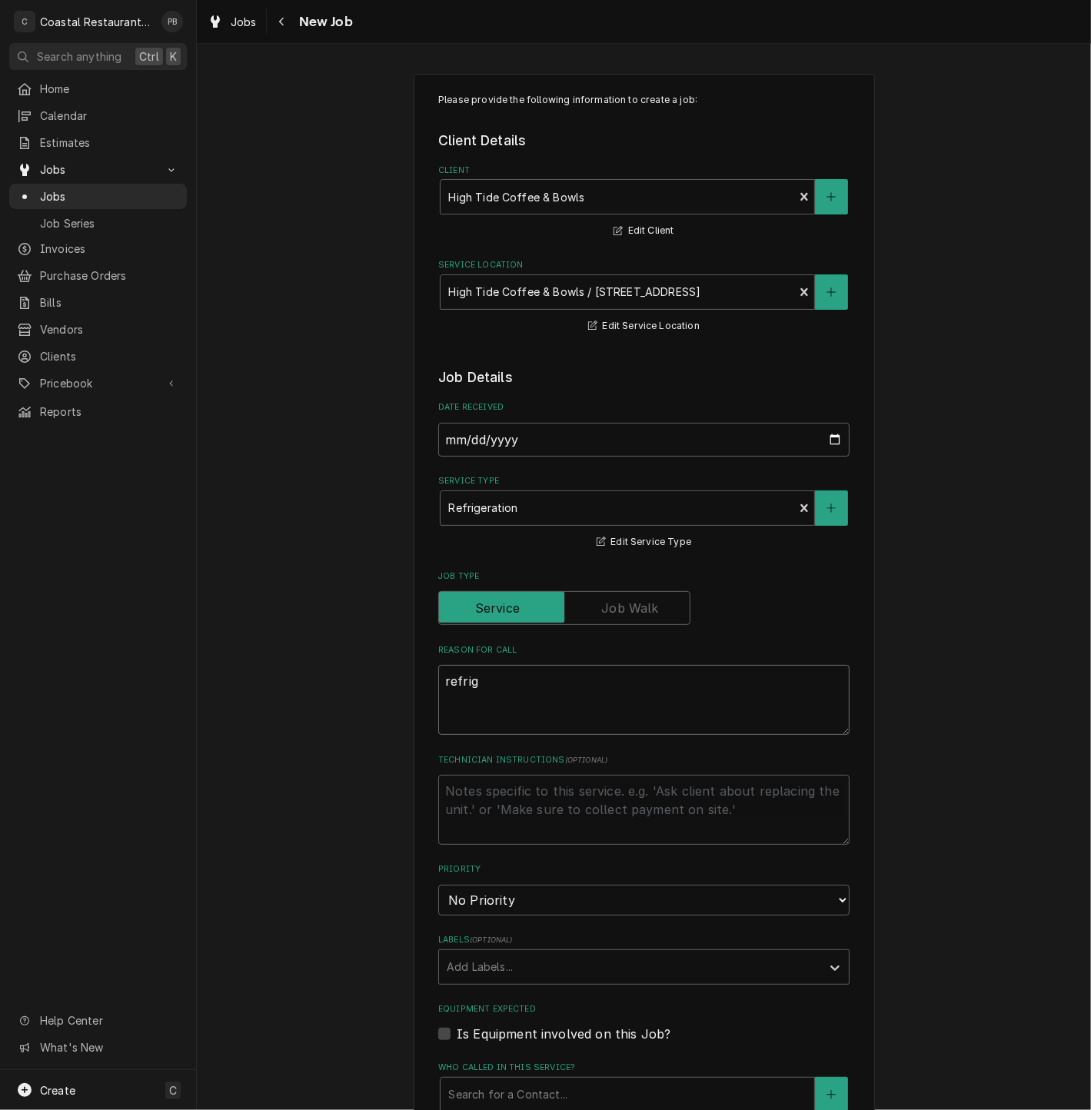
type textarea "x"
type textarea "refri"
type textarea "x"
type textarea "refr"
type textarea "x"
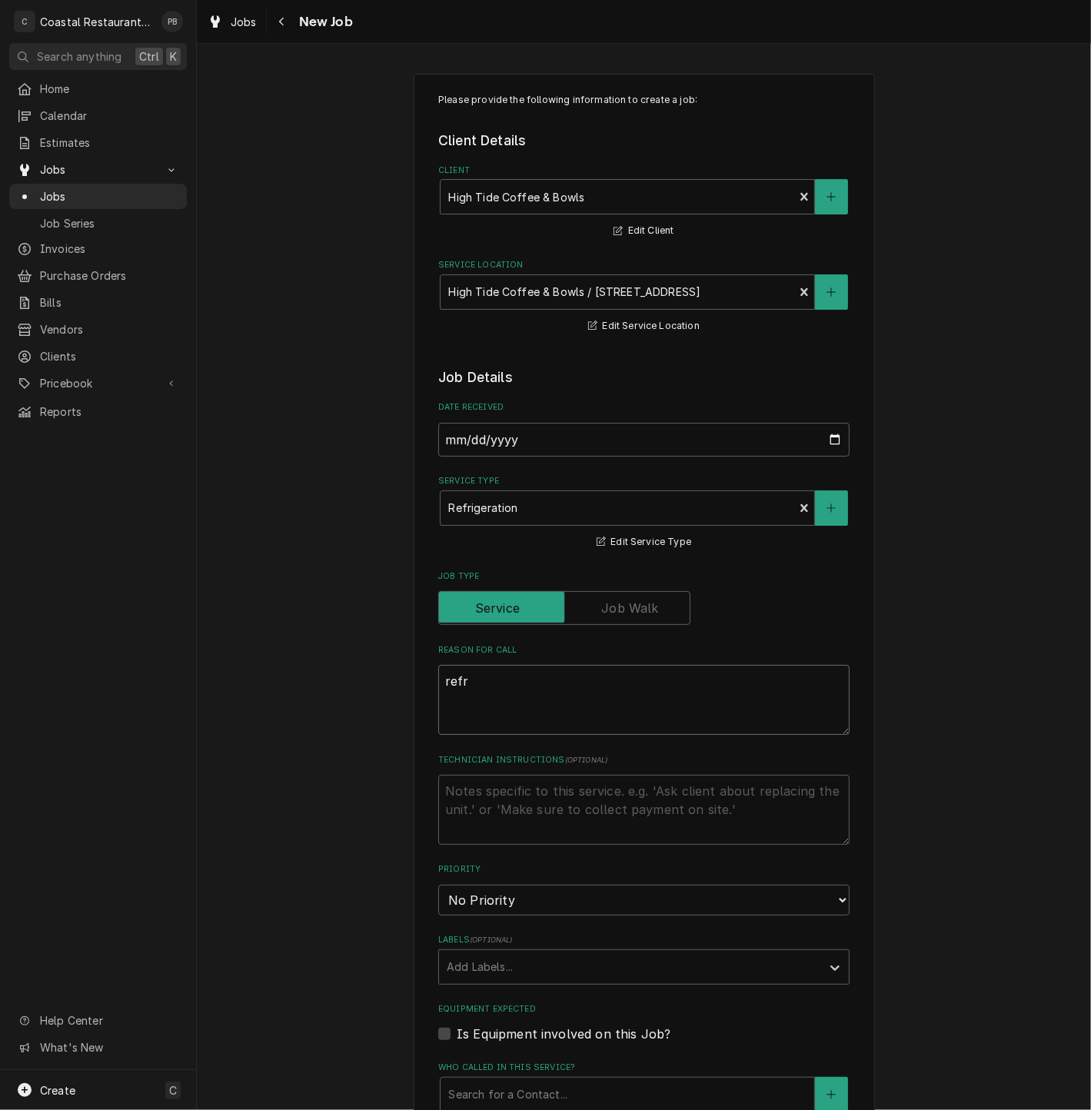
type textarea "ref"
type textarea "x"
type textarea "re"
type textarea "x"
type textarea "r"
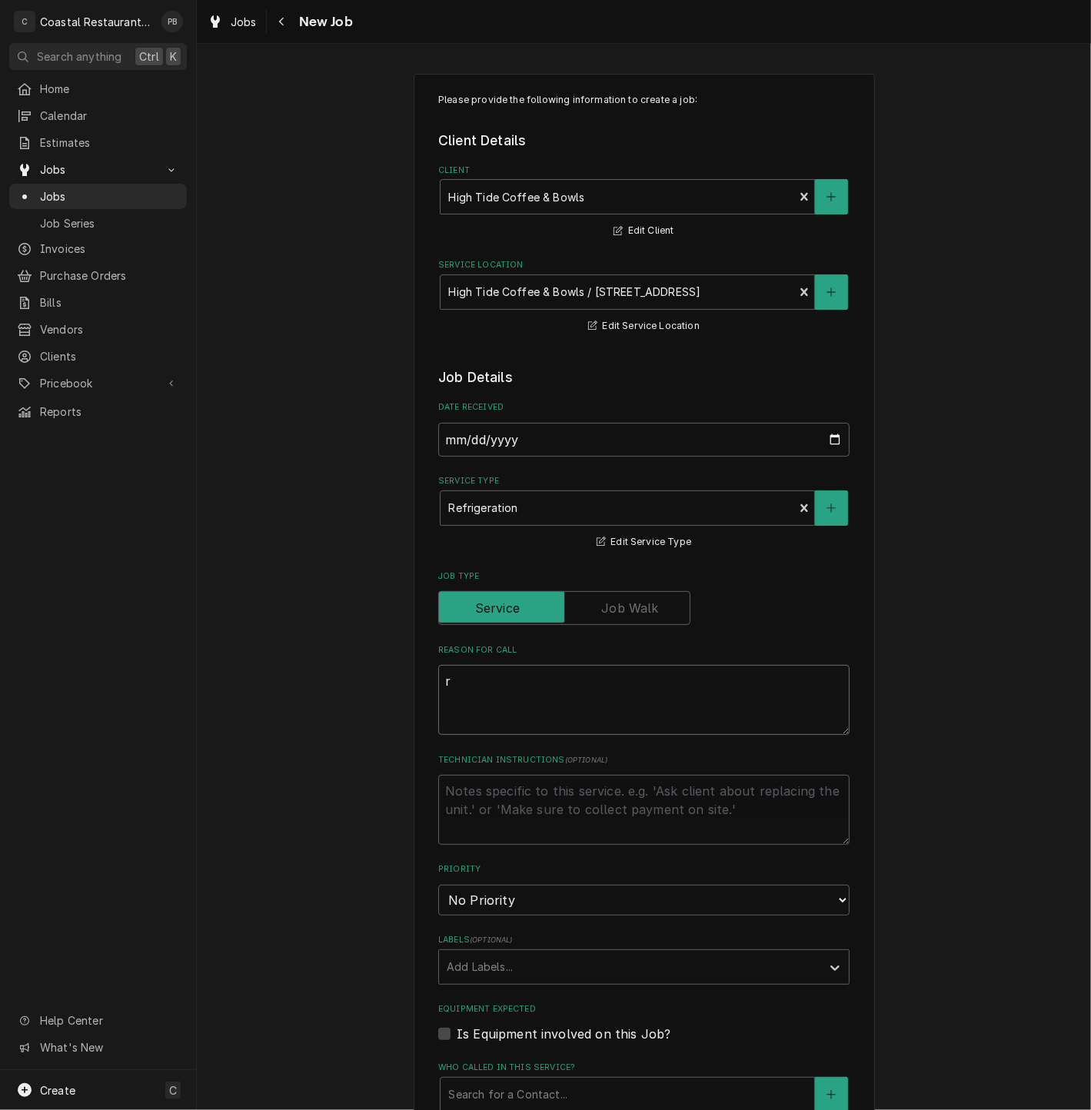
type textarea "x"
type textarea "T"
type textarea "x"
type textarea "To"
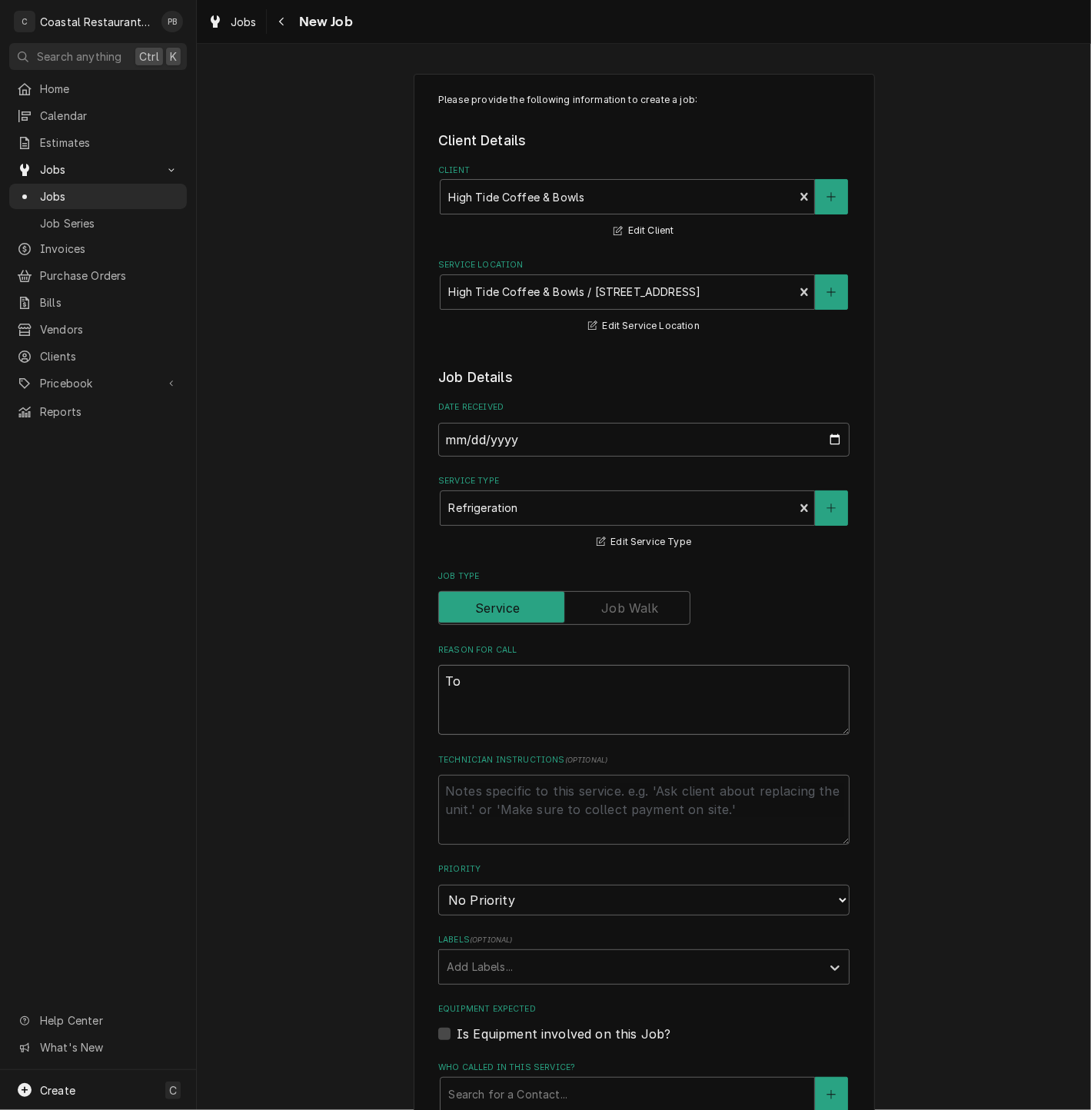
type textarea "x"
type textarea "Top"
type textarea "x"
type textarea "Topp"
type textarea "x"
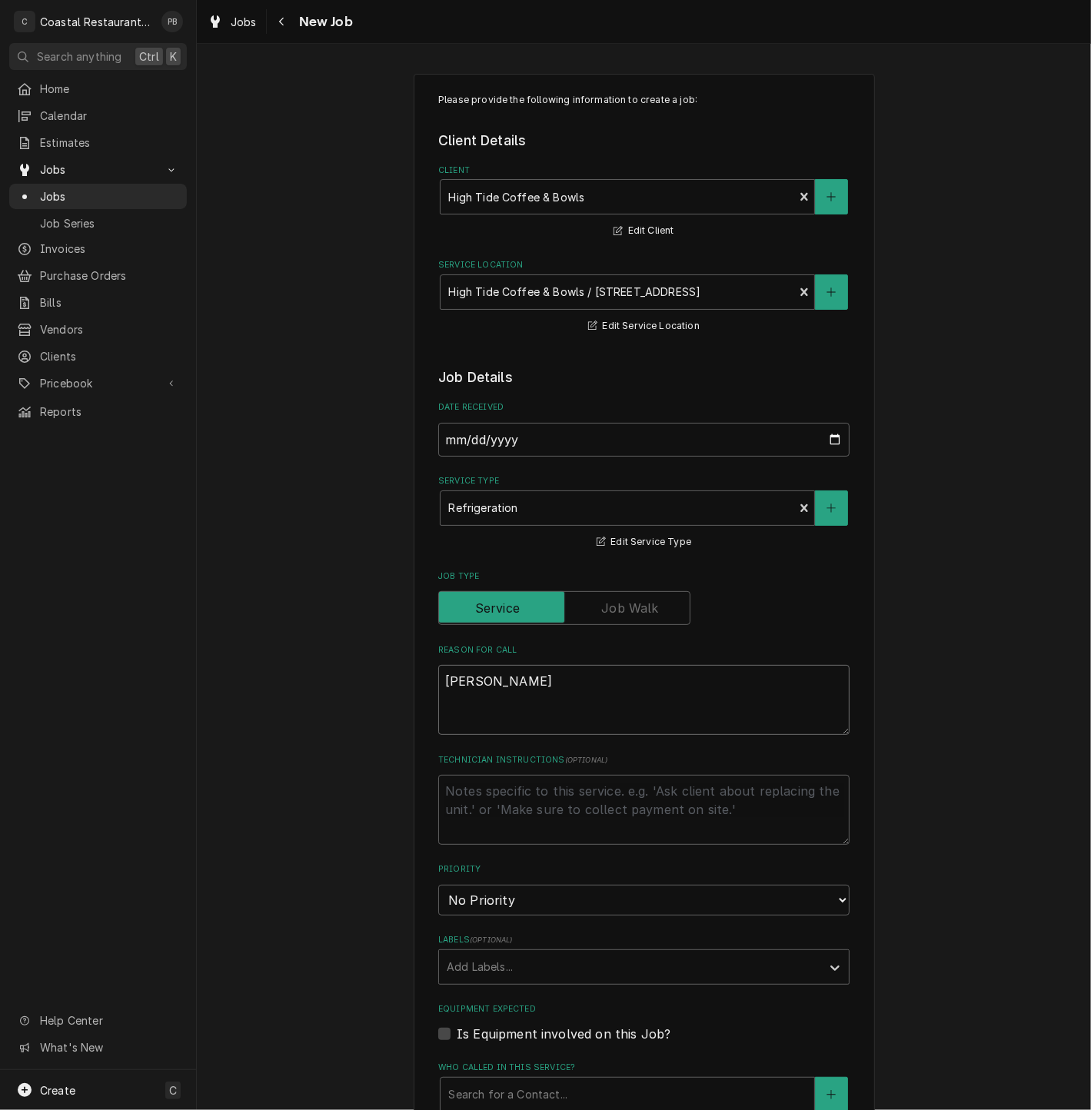
type textarea "Toppi"
type textarea "x"
type textarea "Toppin"
type textarea "x"
type textarea "Topping"
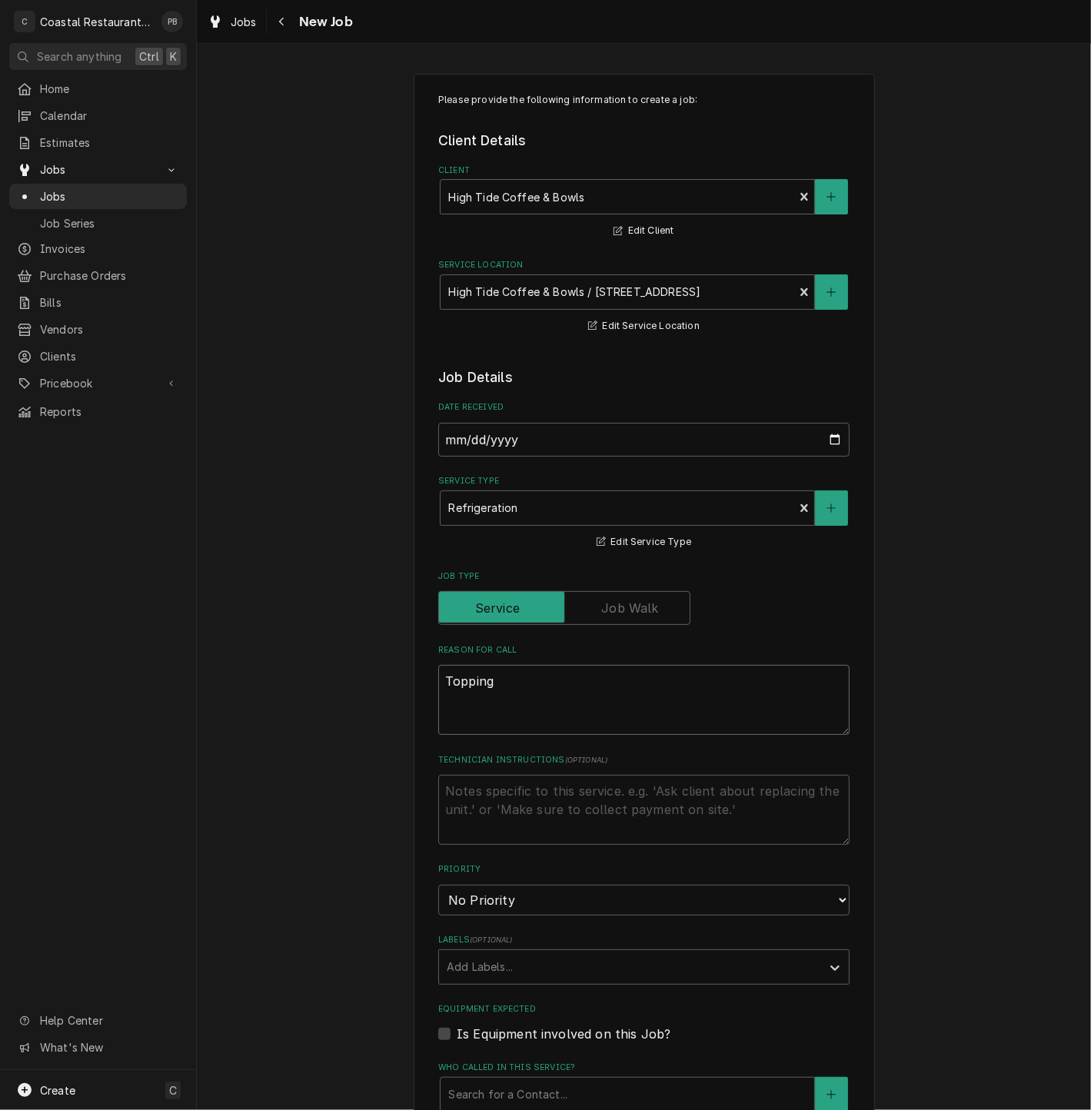
type textarea "x"
type textarea "Topping R"
type textarea "x"
type textarea "Topping Re"
type textarea "x"
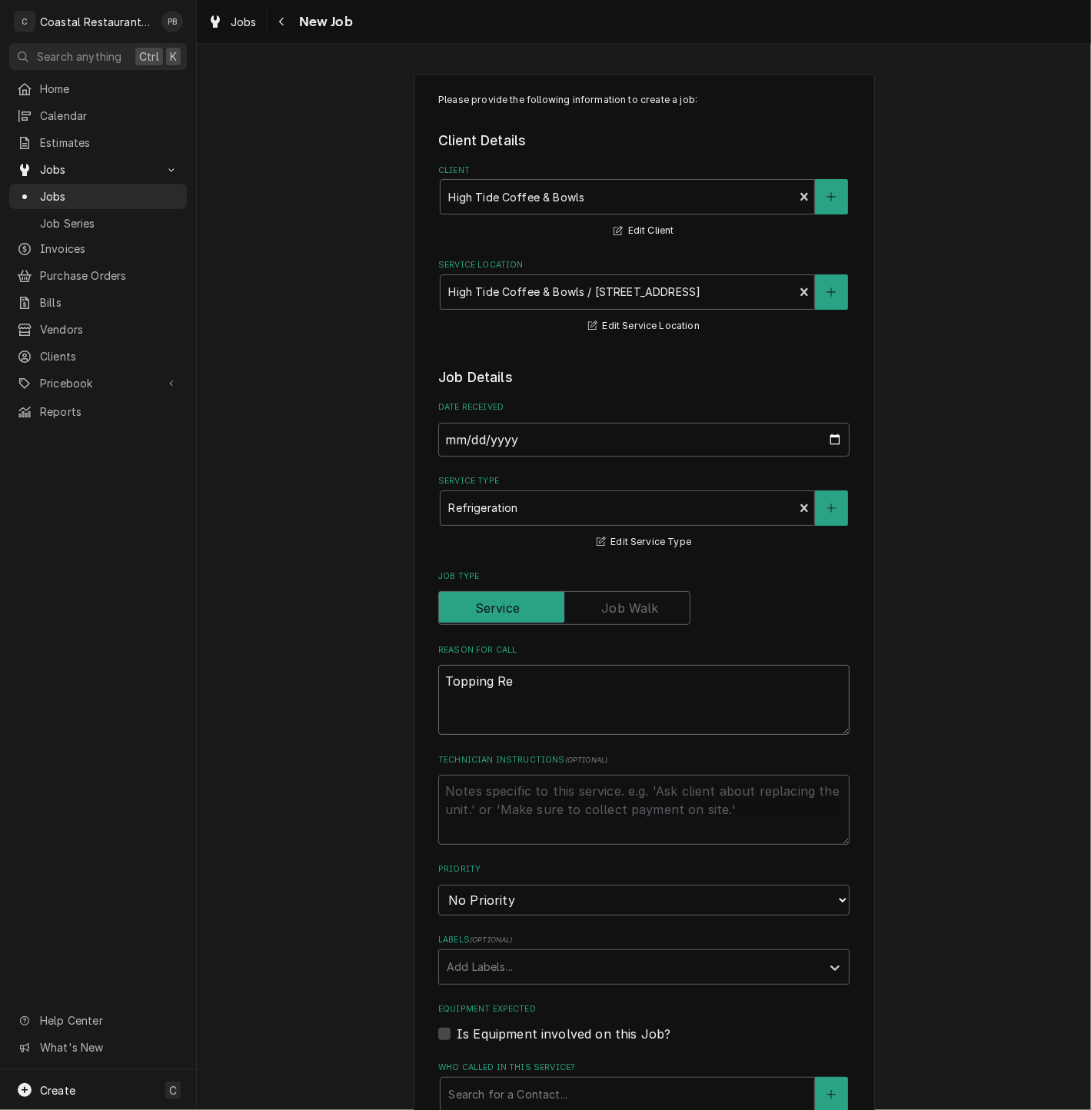
type textarea "Topping Ref"
type textarea "x"
type textarea "Topping Refr"
type textarea "x"
type textarea "Topping Refri"
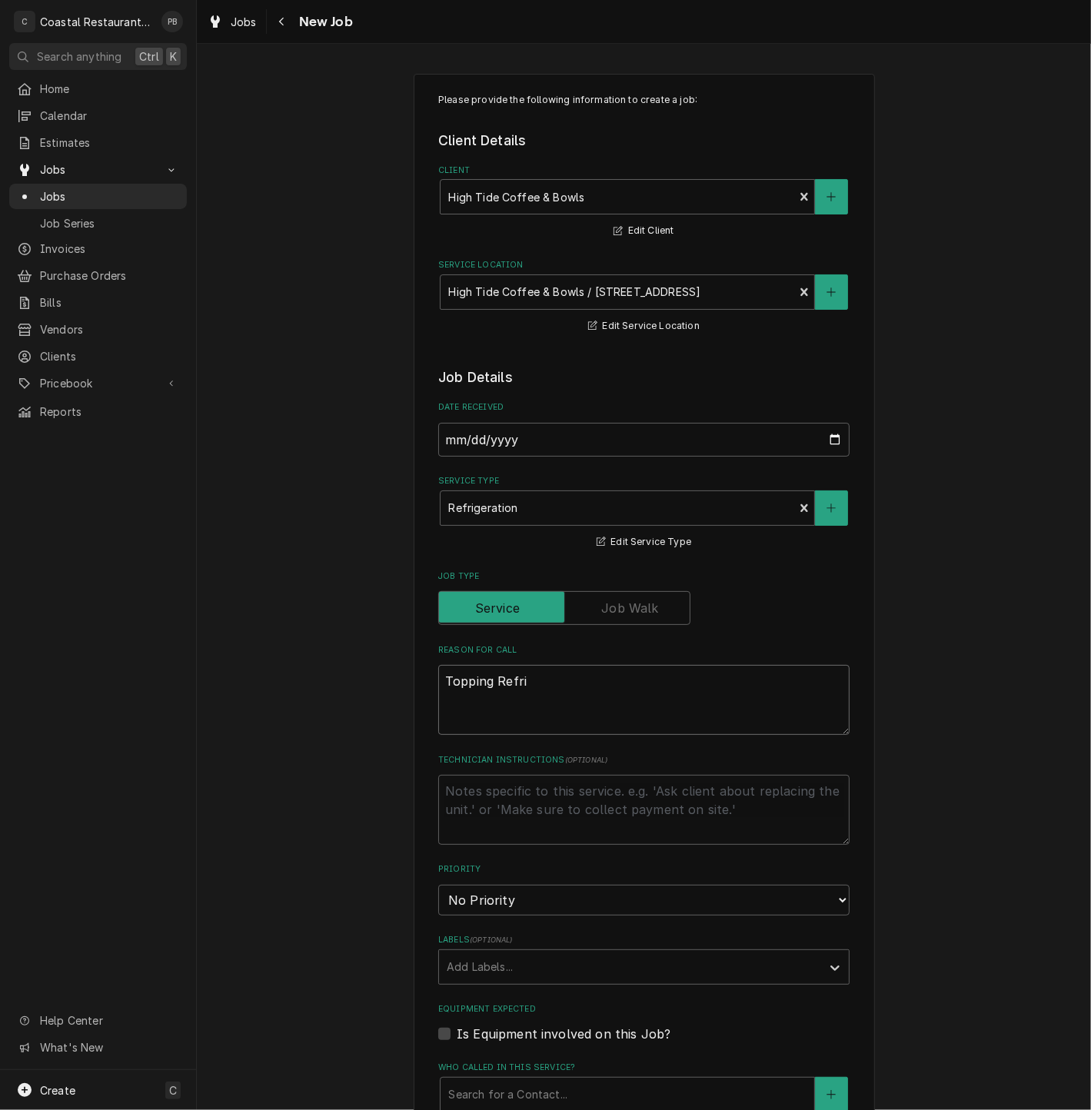
type textarea "x"
type textarea "Topping Refrig"
type textarea "x"
type textarea "Topping Refrigg"
type textarea "x"
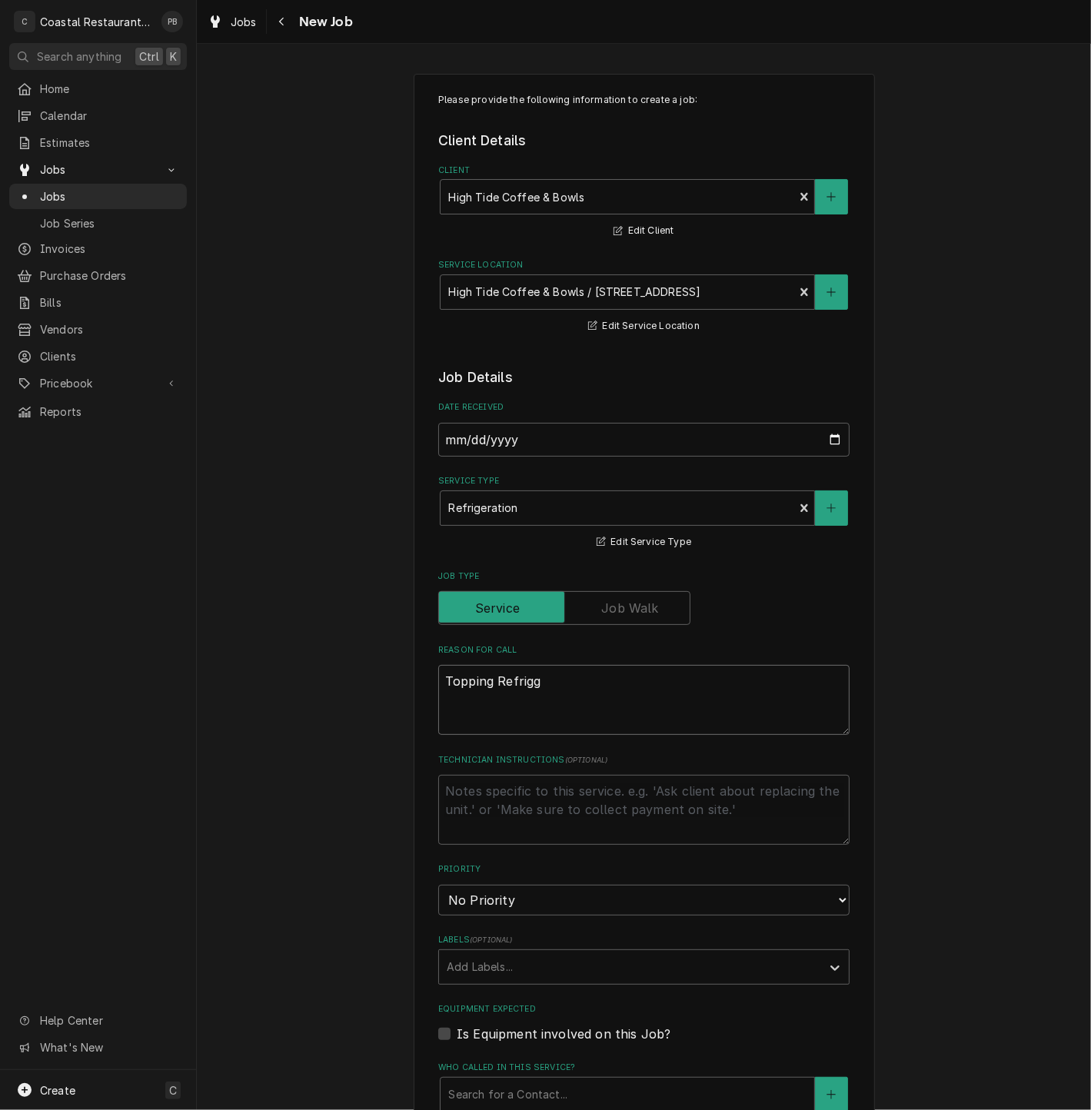
type textarea "Topping Refrigge"
type textarea "x"
type textarea "Topping Refrigg"
type textarea "x"
type textarea "Topping Refrig"
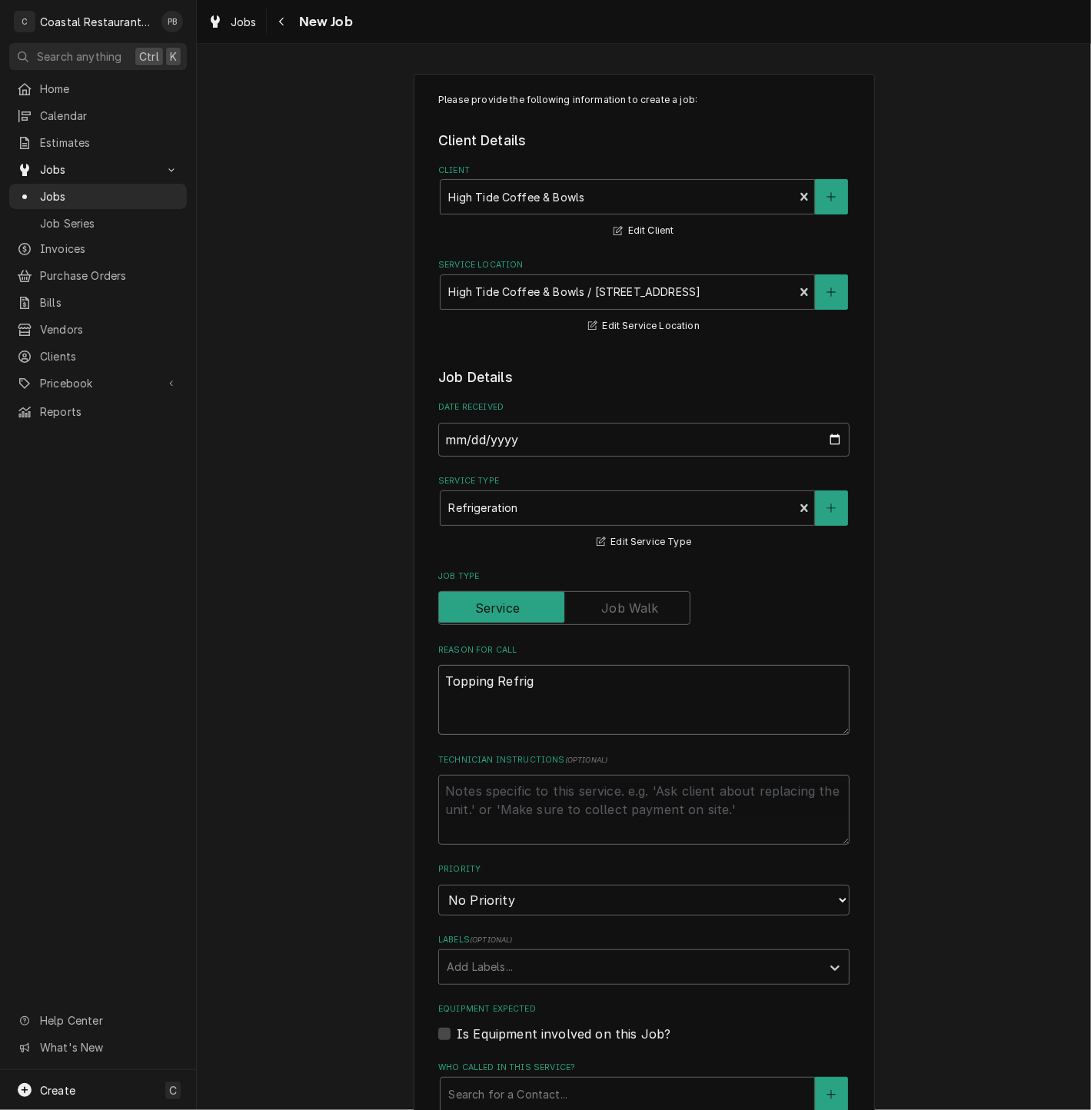
type textarea "x"
type textarea "Topping Refrige"
type textarea "x"
type textarea "Topping Refriger"
type textarea "x"
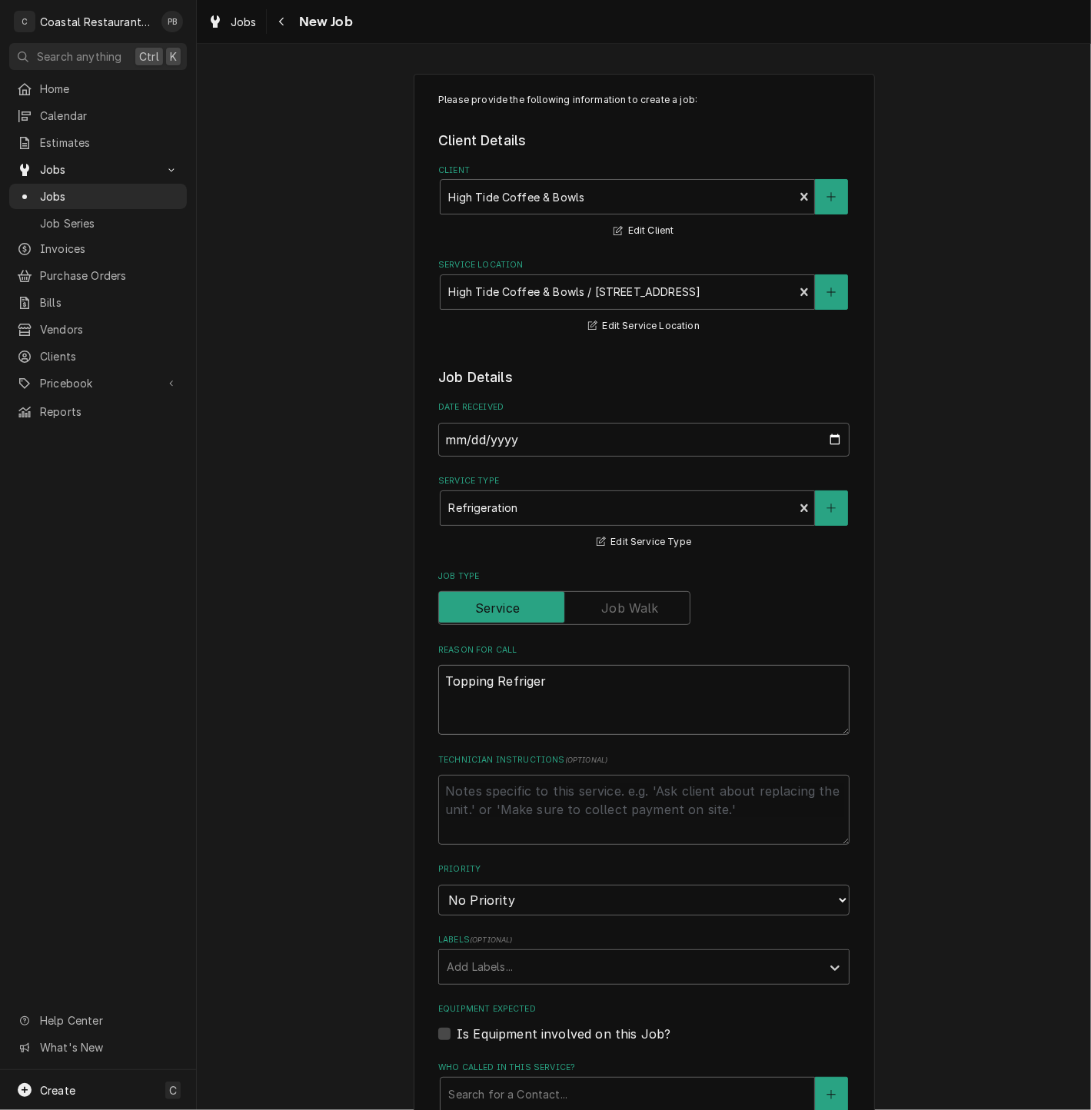
type textarea "Topping Refrigera"
type textarea "x"
type textarea "Topping Refrigerat"
type textarea "x"
type textarea "Topping Refrigerato"
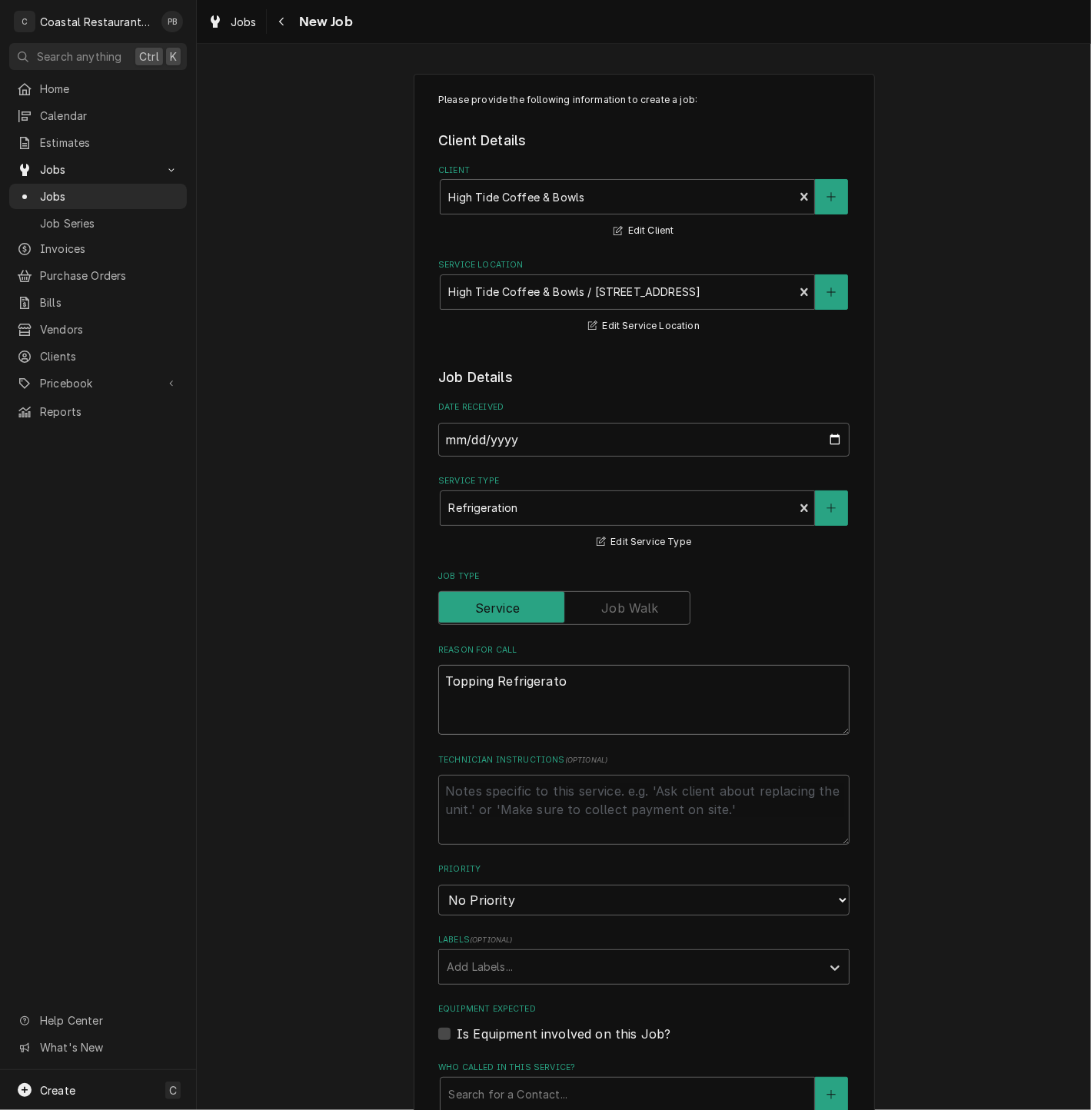
type textarea "x"
type textarea "Topping Refrigerator"
type textarea "x"
type textarea "Topping Refrigerator"
type textarea "x"
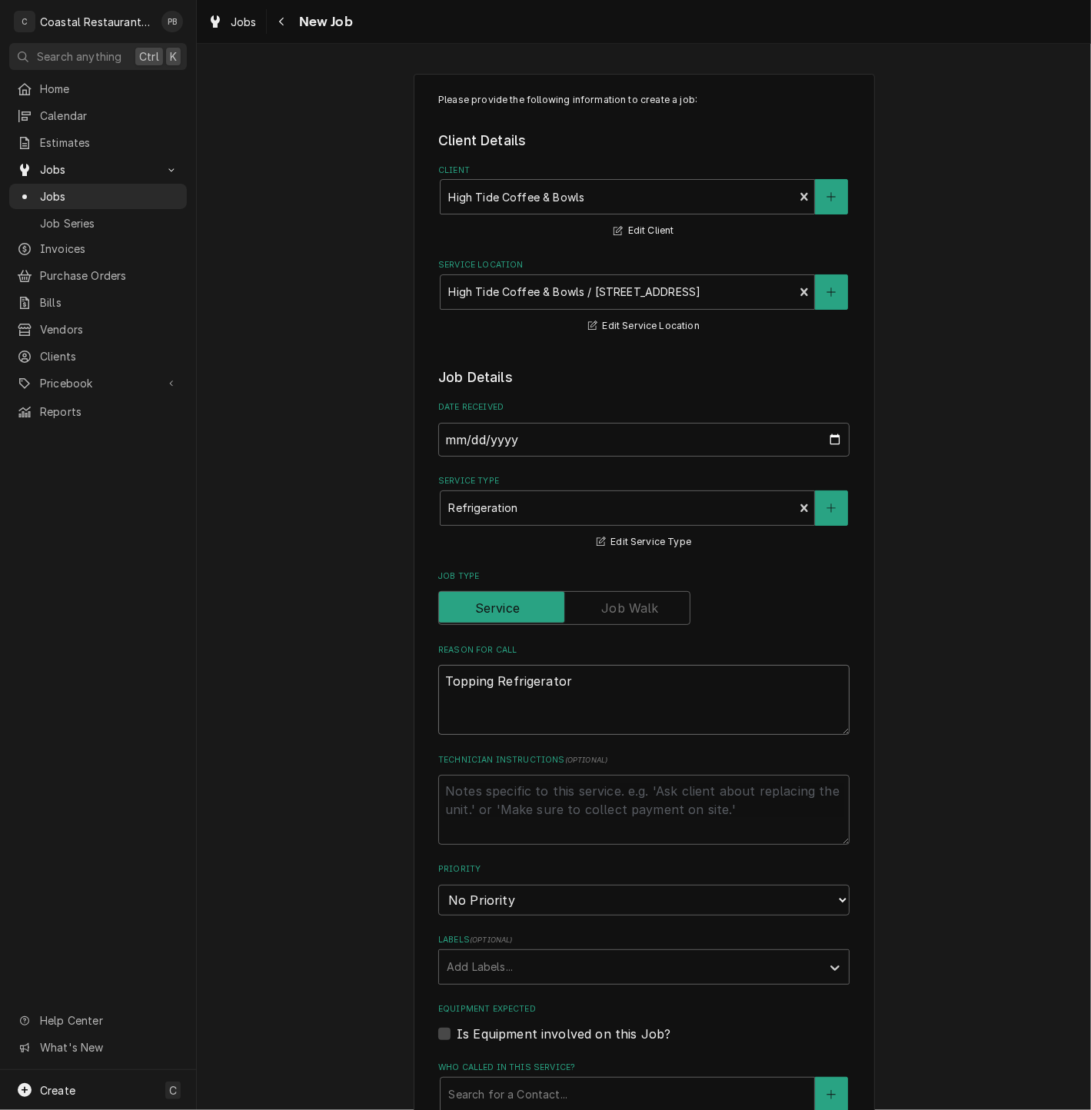
type textarea "Topping Refrigerator o"
type textarea "x"
type textarea "Topping Refrigerator on"
type textarea "x"
type textarea "Topping Refrigerator on"
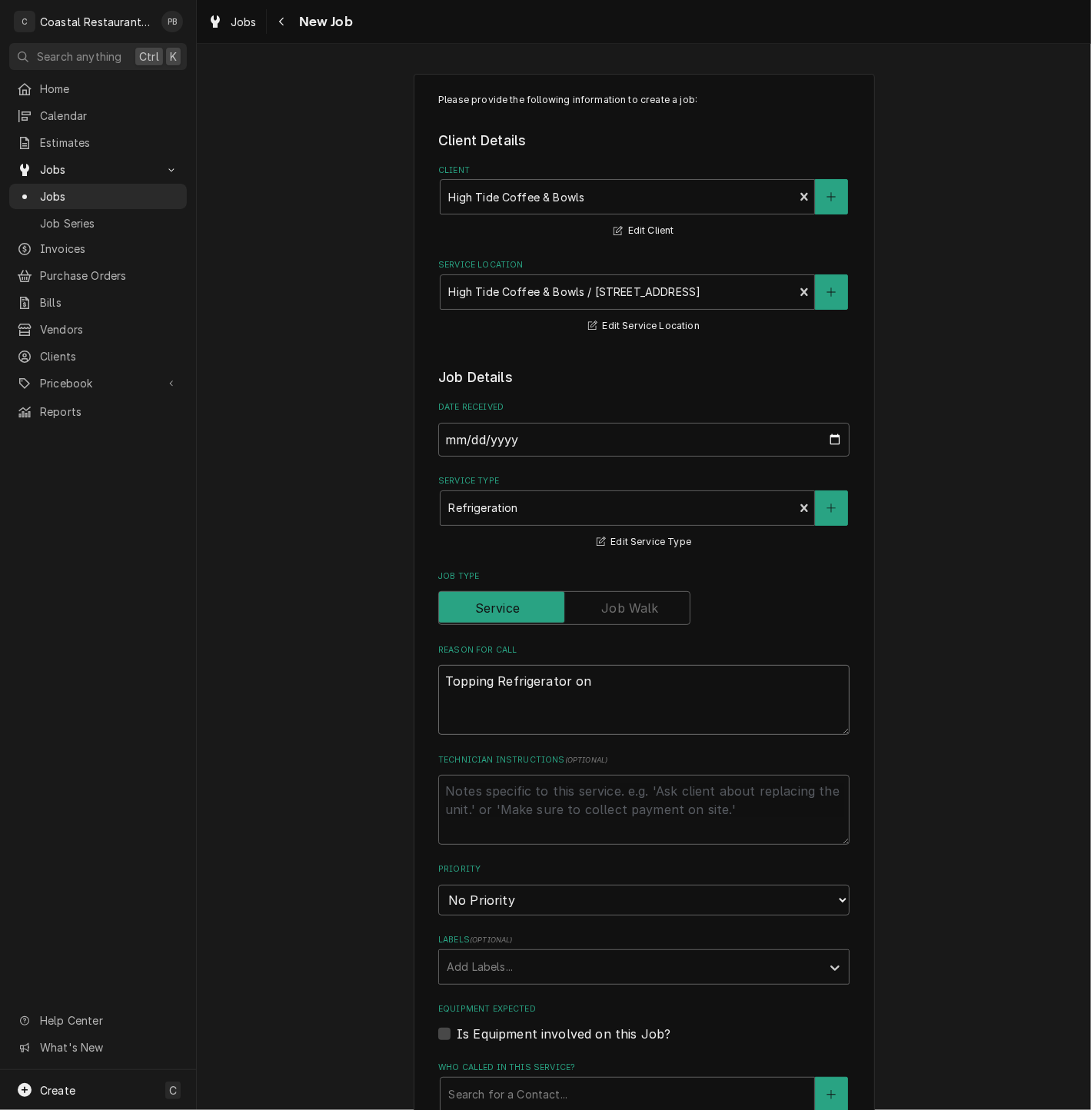
type textarea "x"
type textarea "Topping Refrigerator on b"
type textarea "x"
type textarea "Topping Refrigerator on bo"
type textarea "x"
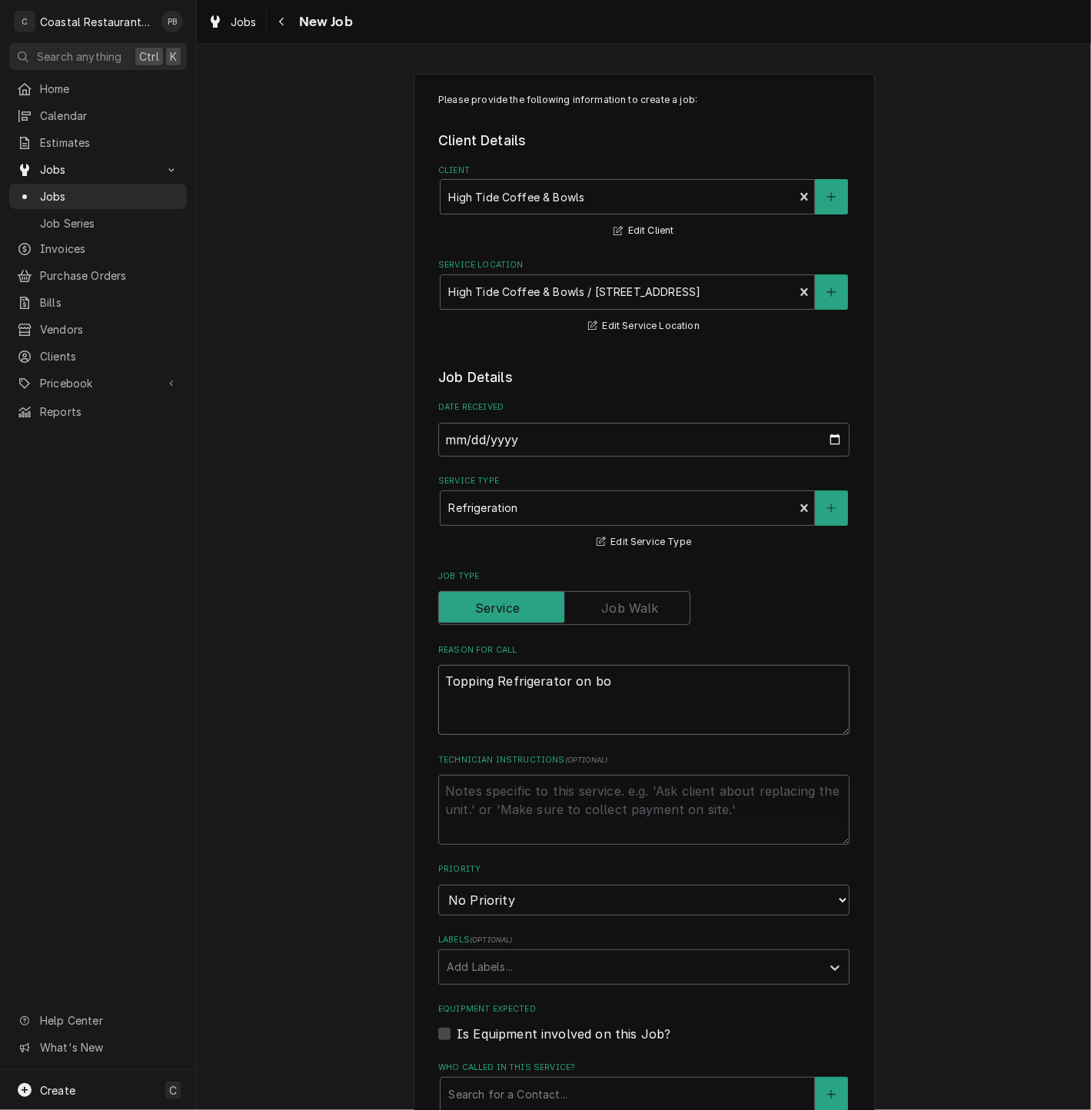
type textarea "Topping Refrigerator on boa"
type textarea "x"
type textarea "Topping Refrigerator on bo"
type textarea "x"
type textarea "Topping Refrigerator on bow"
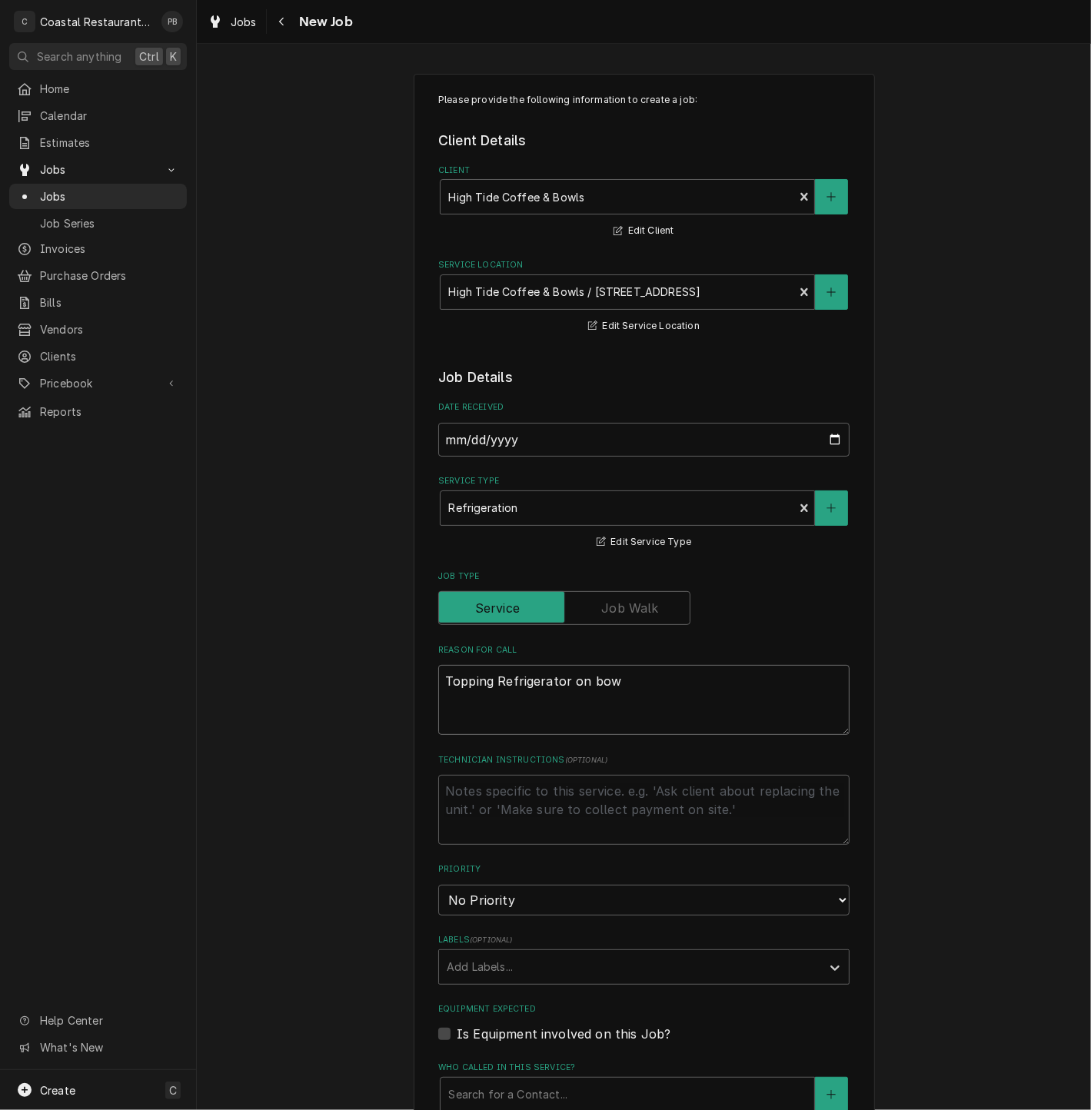
type textarea "x"
type textarea "Topping Refrigerator on bowl"
type textarea "x"
type textarea "Topping Refrigerator on bowl"
type textarea "x"
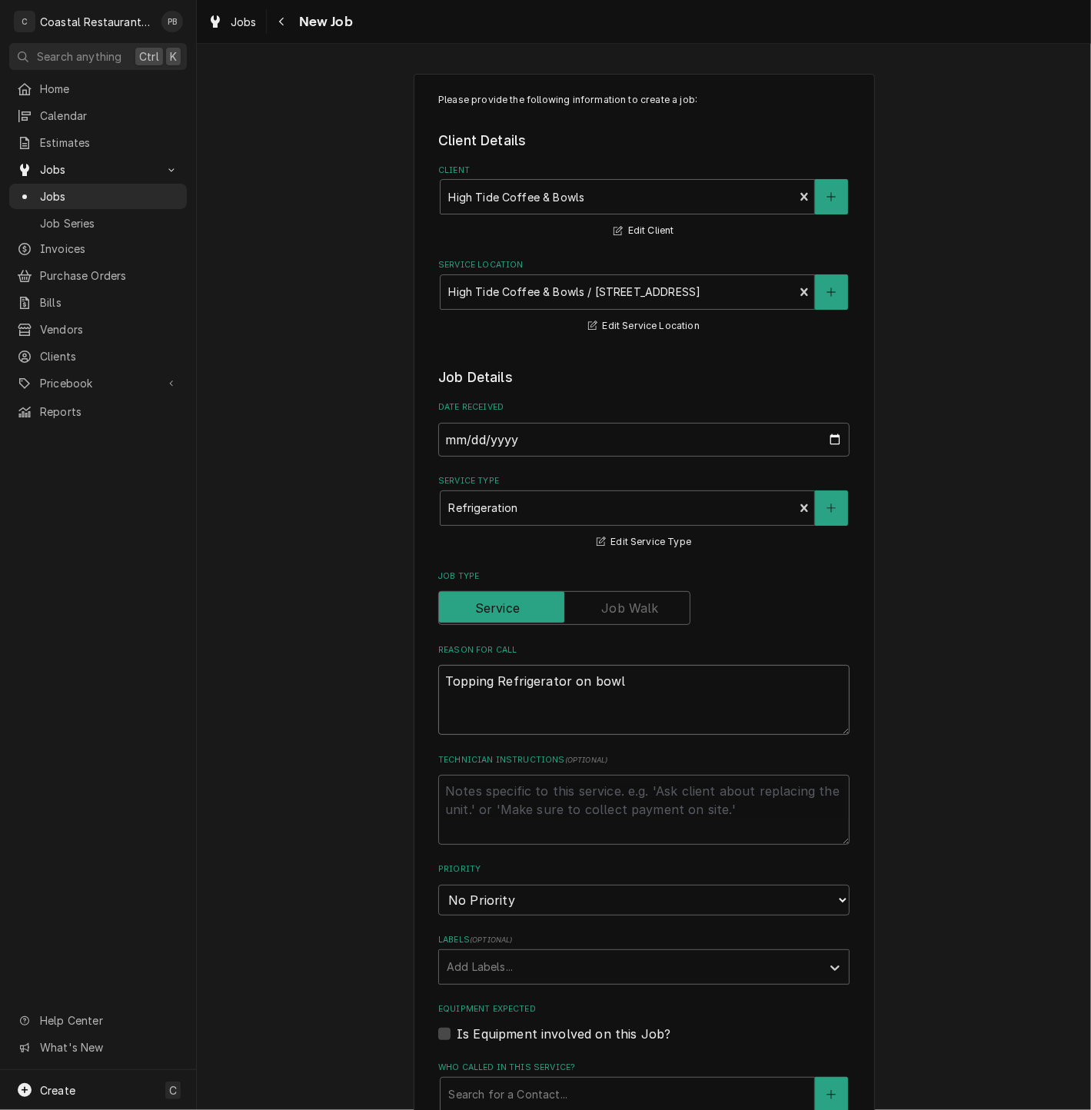
type textarea "Topping Refrigerator on bowl s"
type textarea "x"
type textarea "Topping Refrigerator on bowl si"
type textarea "x"
type textarea "Topping Refrigerator on bowl sid"
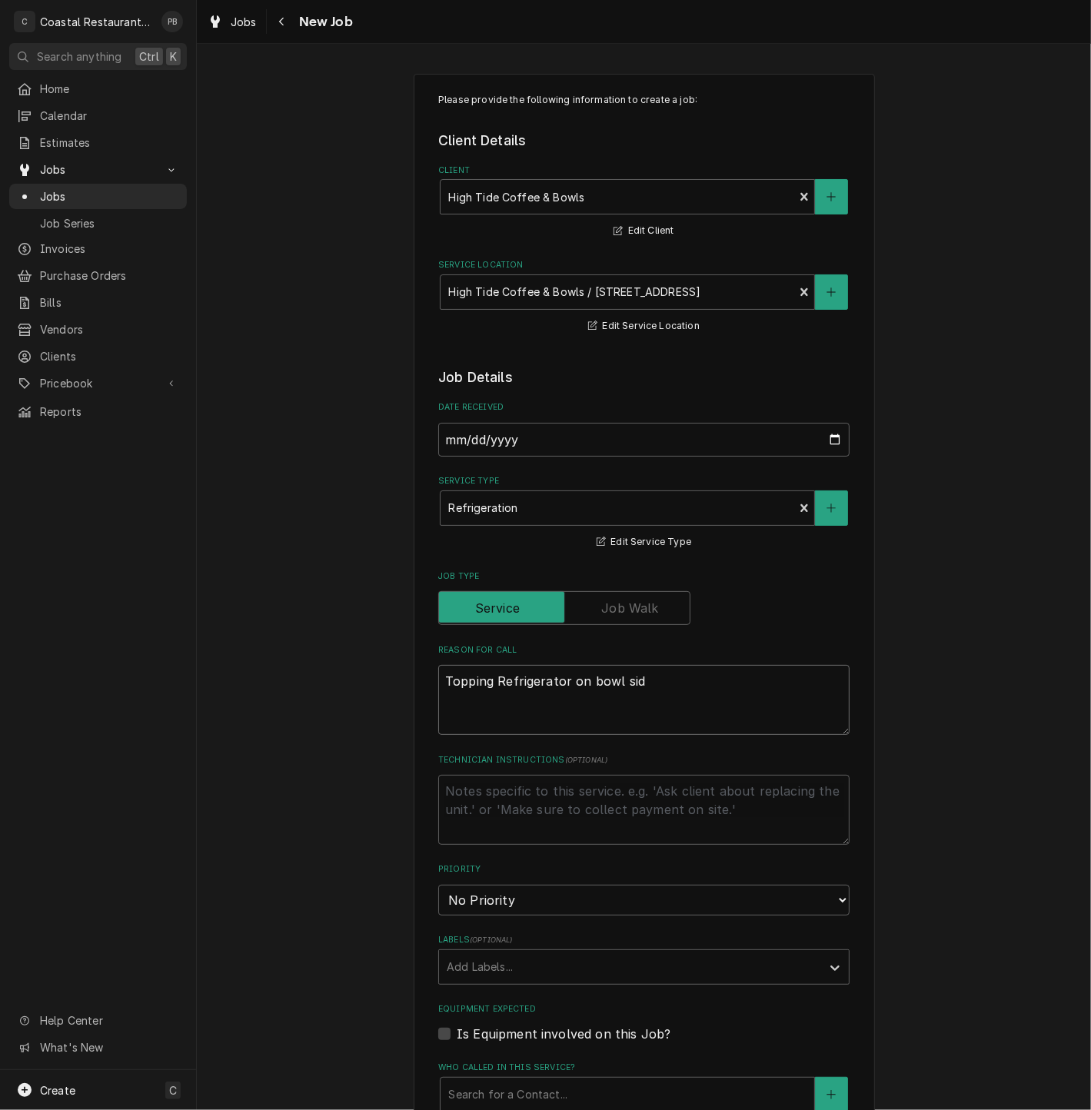
type textarea "x"
type textarea "Topping Refrigerator on bowl side"
type textarea "x"
type textarea "Topping Refrigerator on bowl side"
type textarea "x"
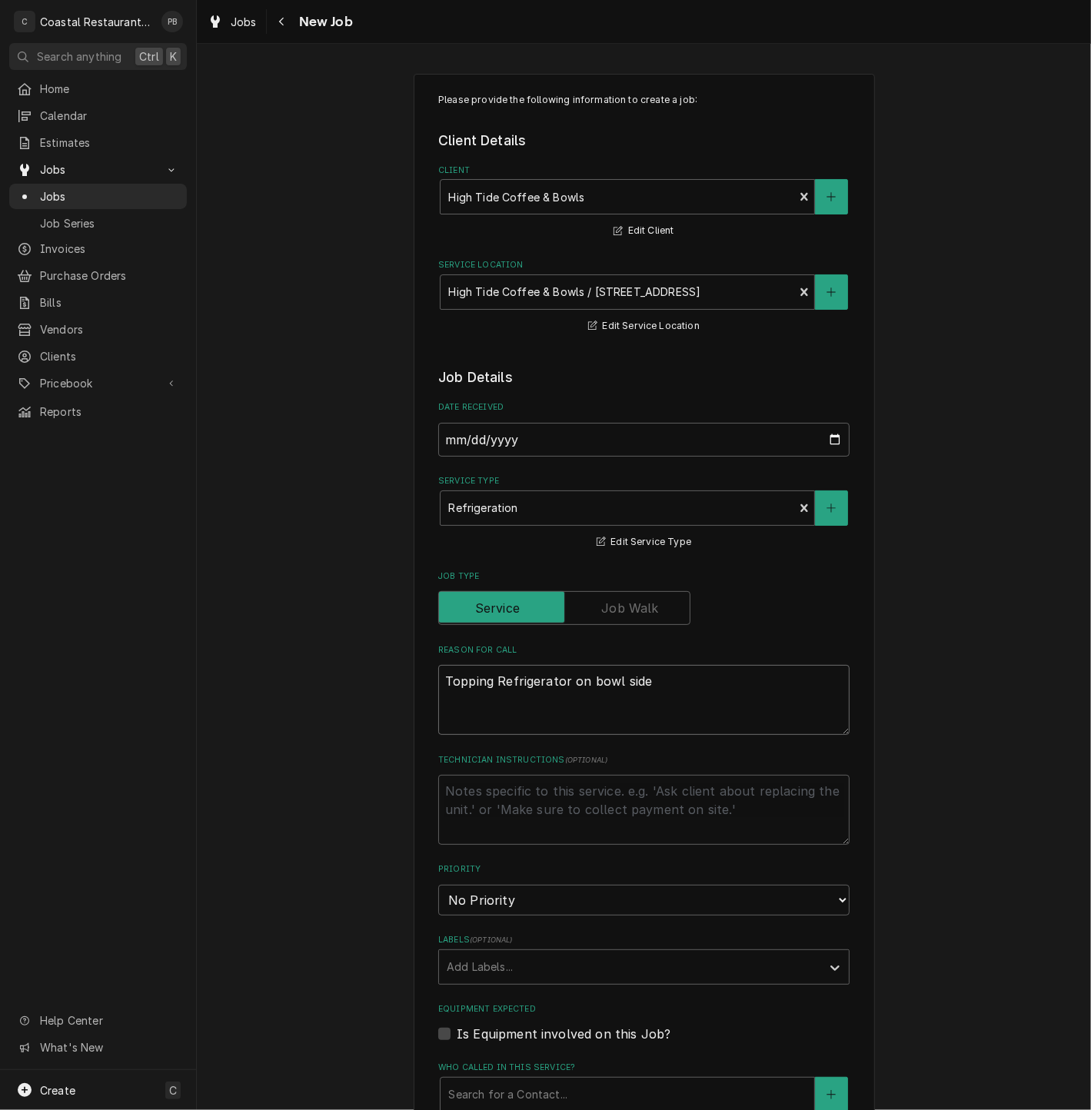
type textarea "Topping Refrigerator on bowl side r"
type textarea "x"
type textarea "Topping Refrigerator on bowl side ru"
type textarea "x"
type textarea "Topping Refrigerator on bowl side run"
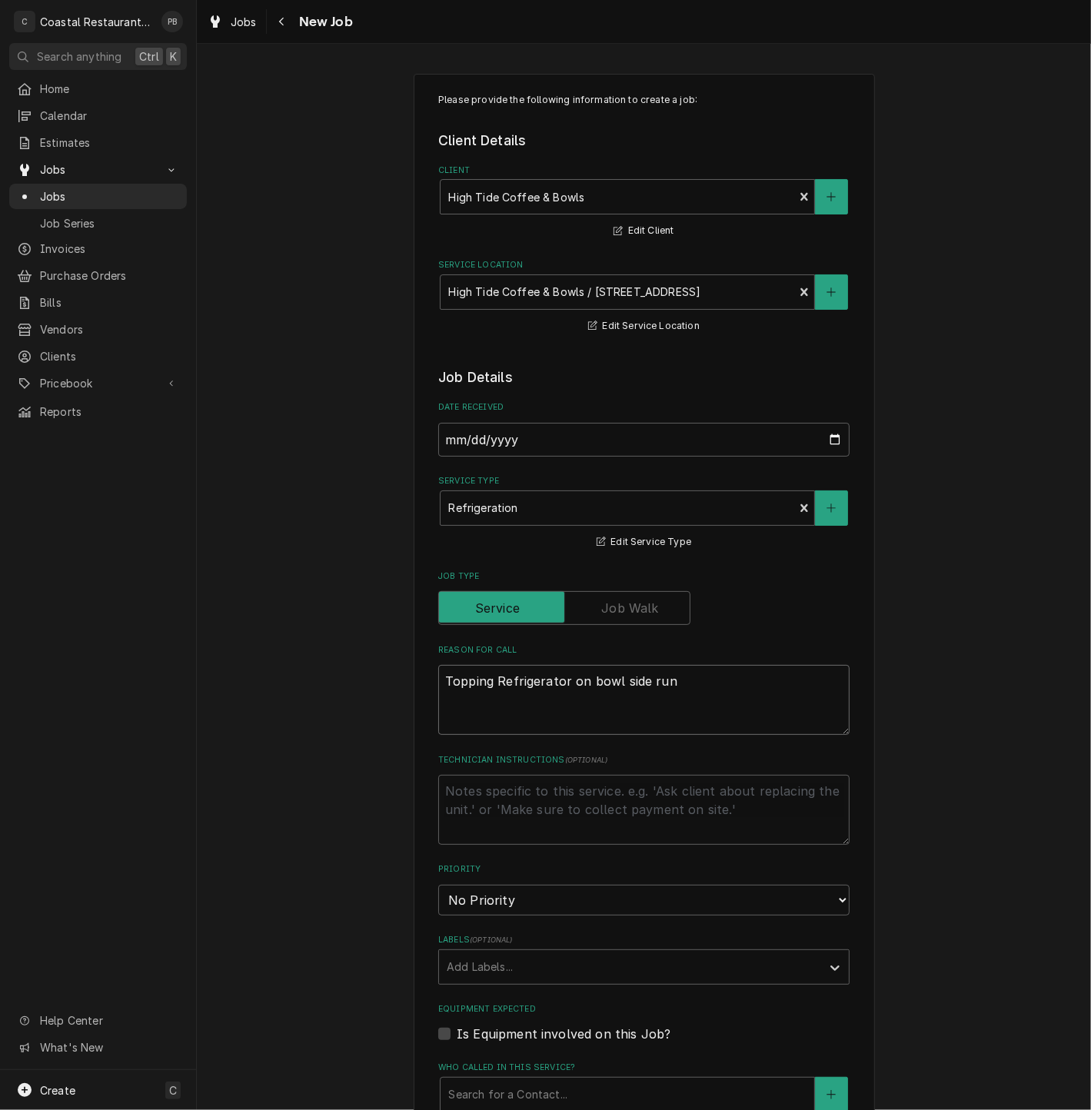
type textarea "x"
type textarea "Topping Refrigerator on bowl side runn"
type textarea "x"
type textarea "Topping Refrigerator on bowl side runni"
type textarea "x"
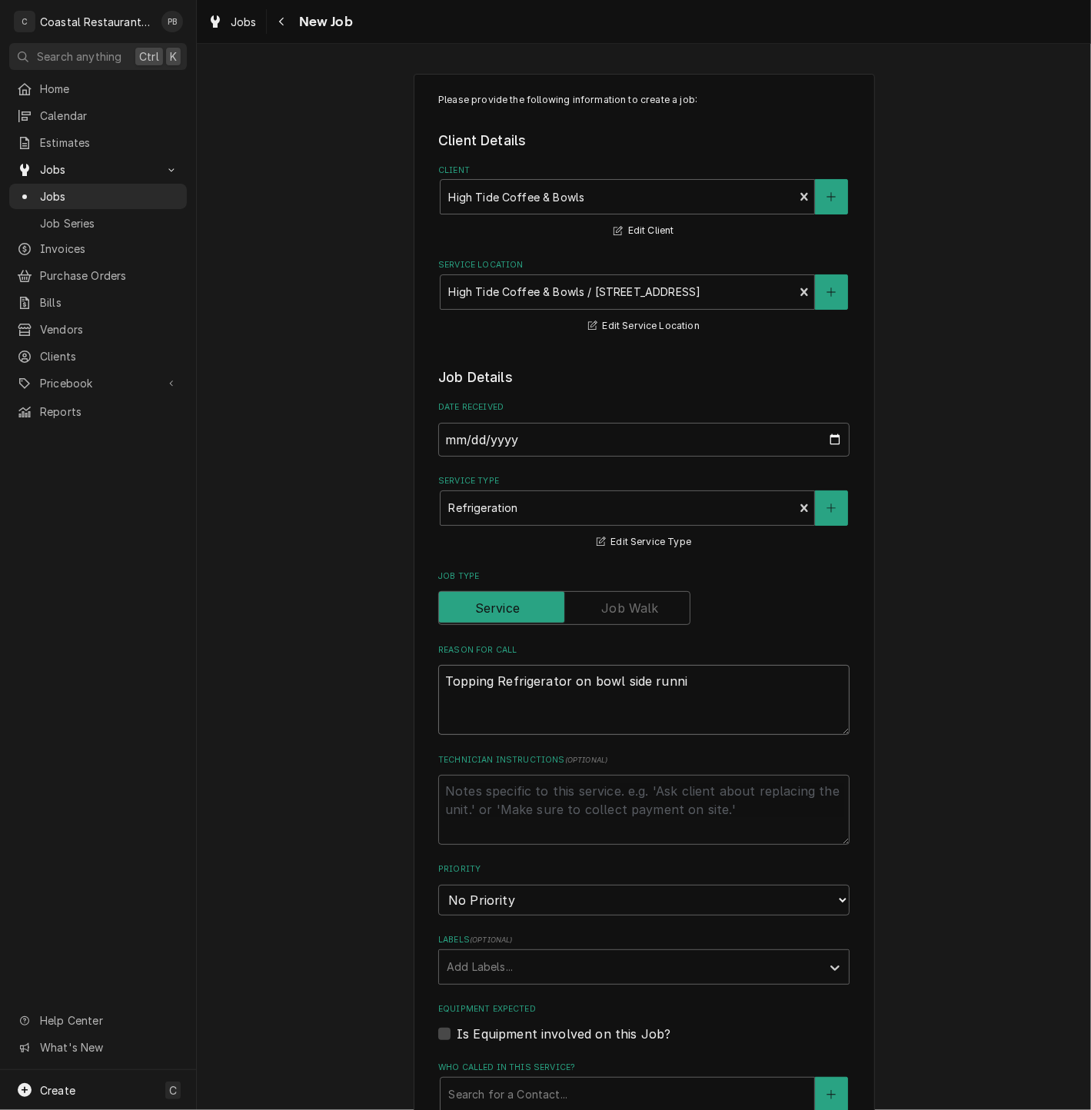
type textarea "Topping Refrigerator on bowl side runnin"
type textarea "x"
type textarea "Topping Refrigerator on bowl side running"
type textarea "x"
type textarea "Topping Refrigerator on bowl side running"
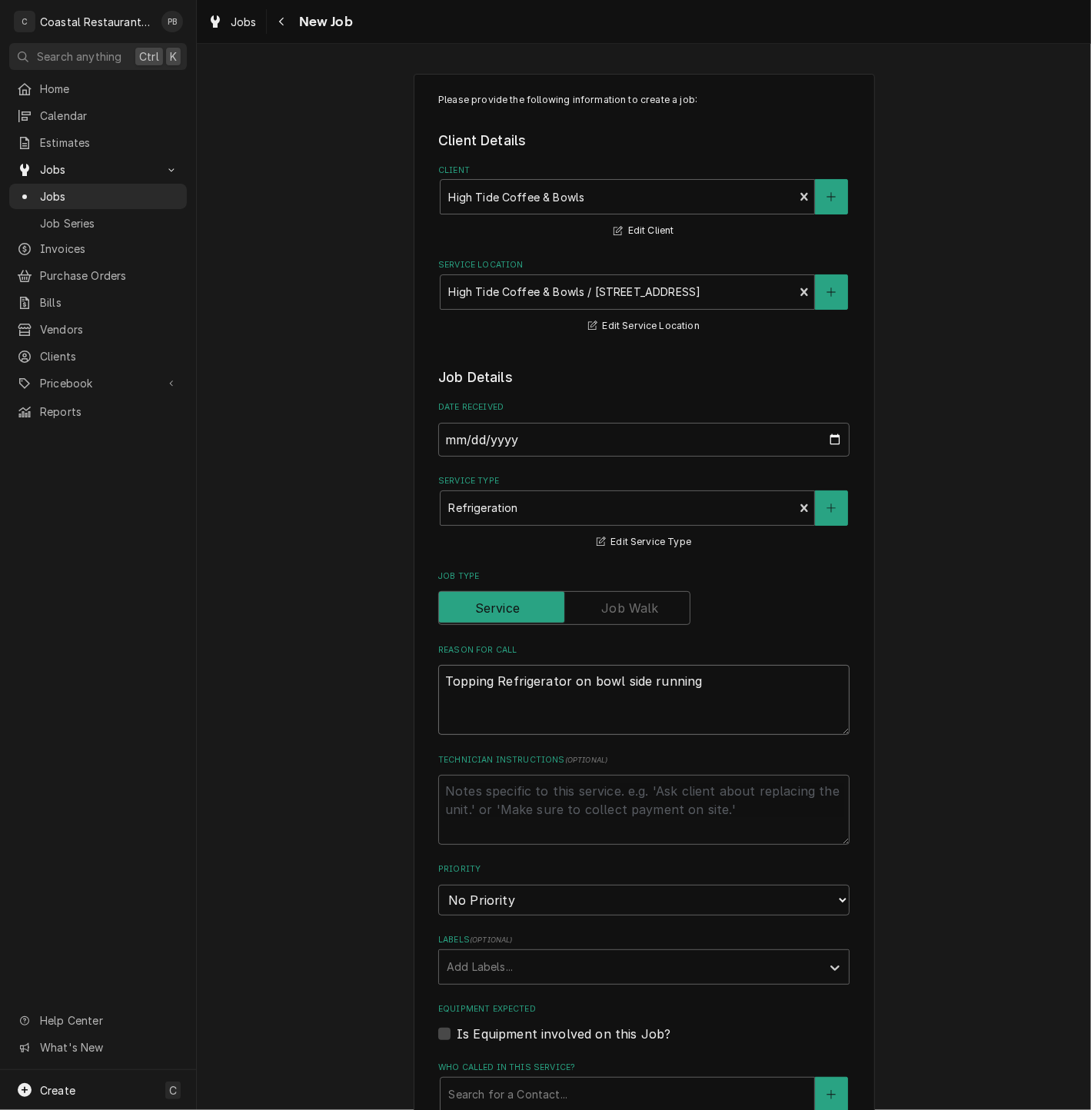
type textarea "x"
type textarea "Topping Refrigerator on bowl side running w"
type textarea "x"
type textarea "Topping Refrigerator on bowl side running wo"
type textarea "x"
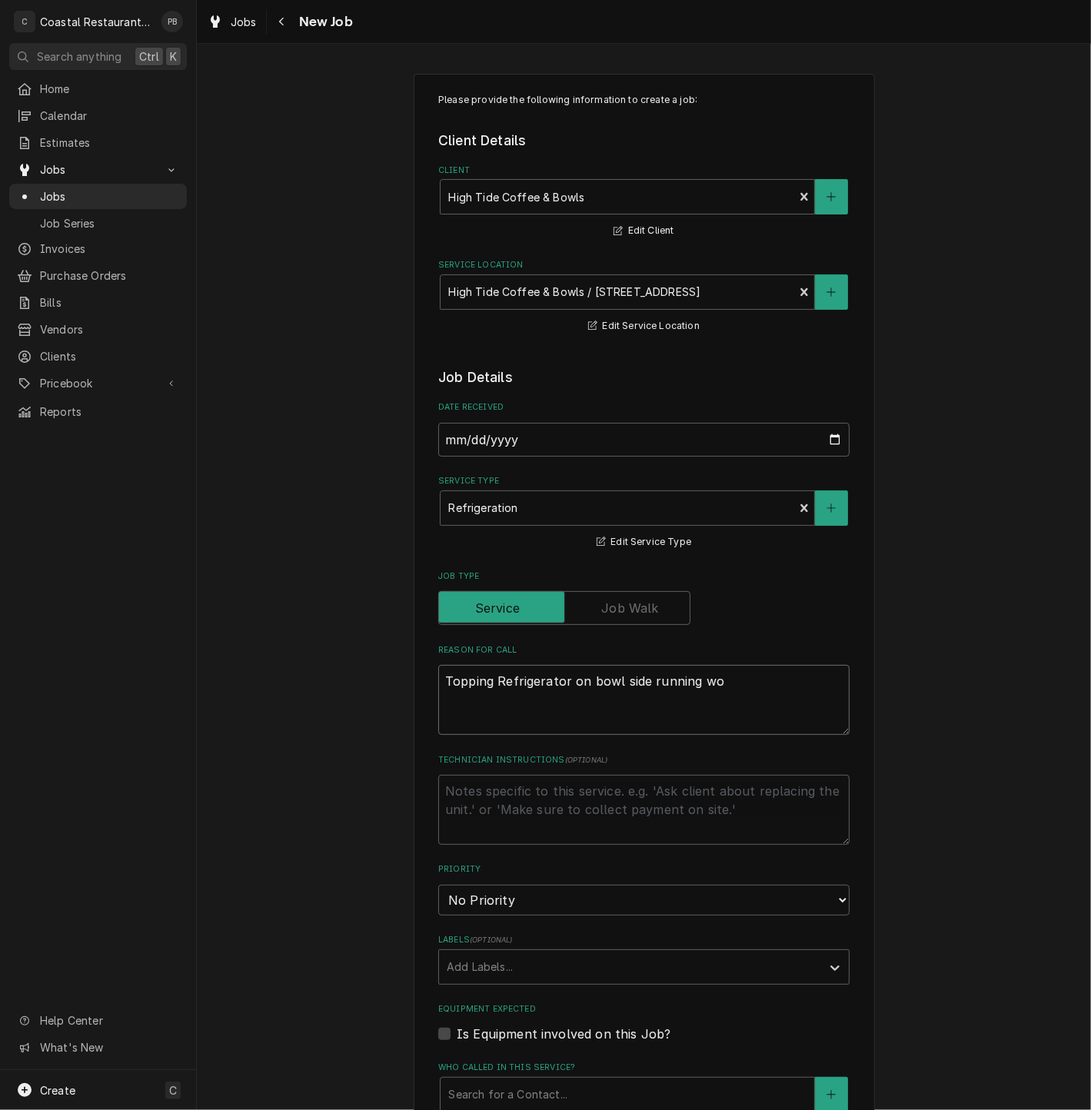
type textarea "Topping Refrigerator on bowl side running woa"
type textarea "x"
type textarea "Topping Refrigerator on bowl side running wo"
type textarea "x"
type textarea "Topping Refrigerator on bowl side running w"
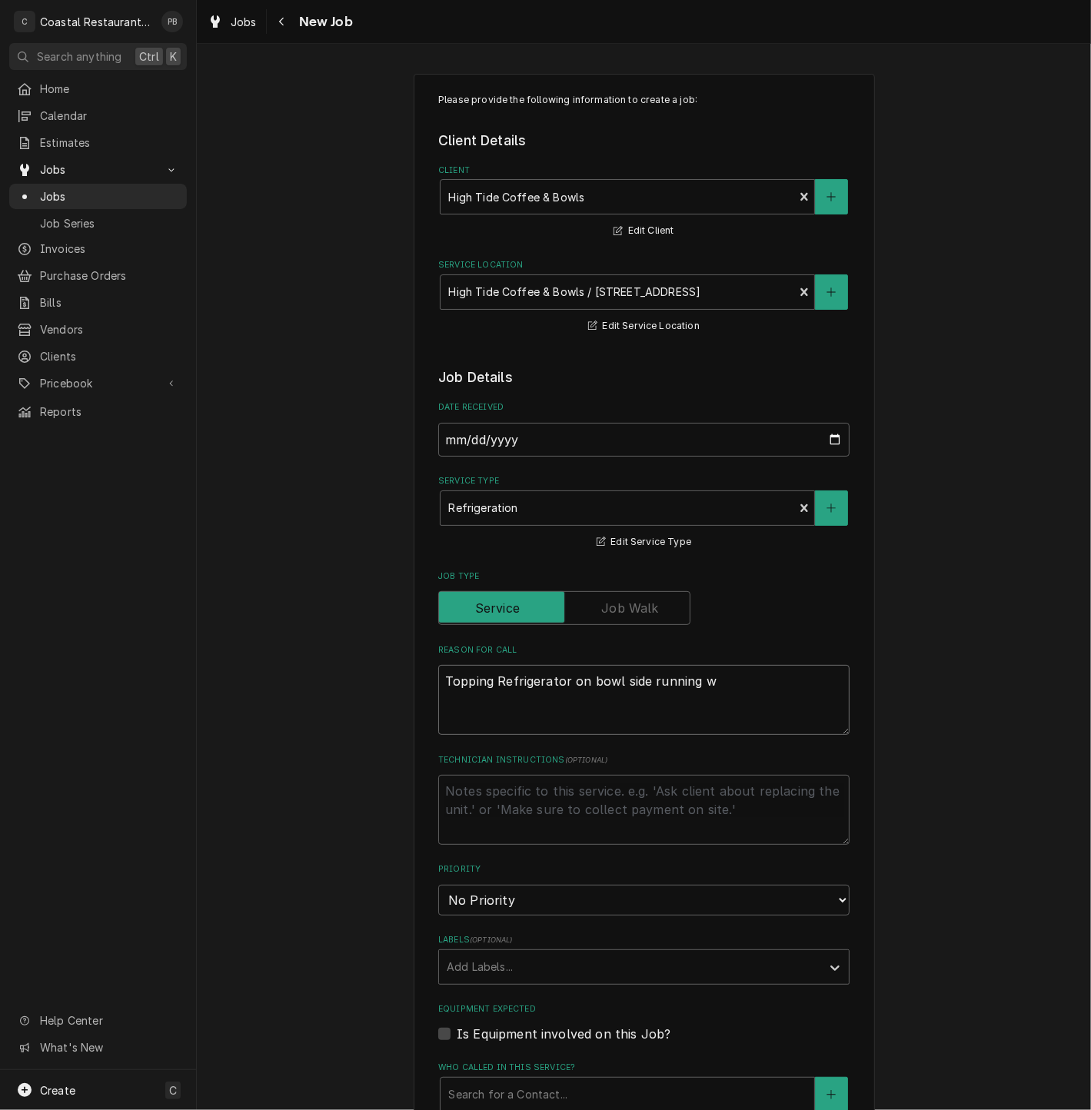
type textarea "x"
type textarea "Topping Refrigerator on bowl side running wa"
type textarea "x"
type textarea "Topping Refrigerator on bowl side running war"
type textarea "x"
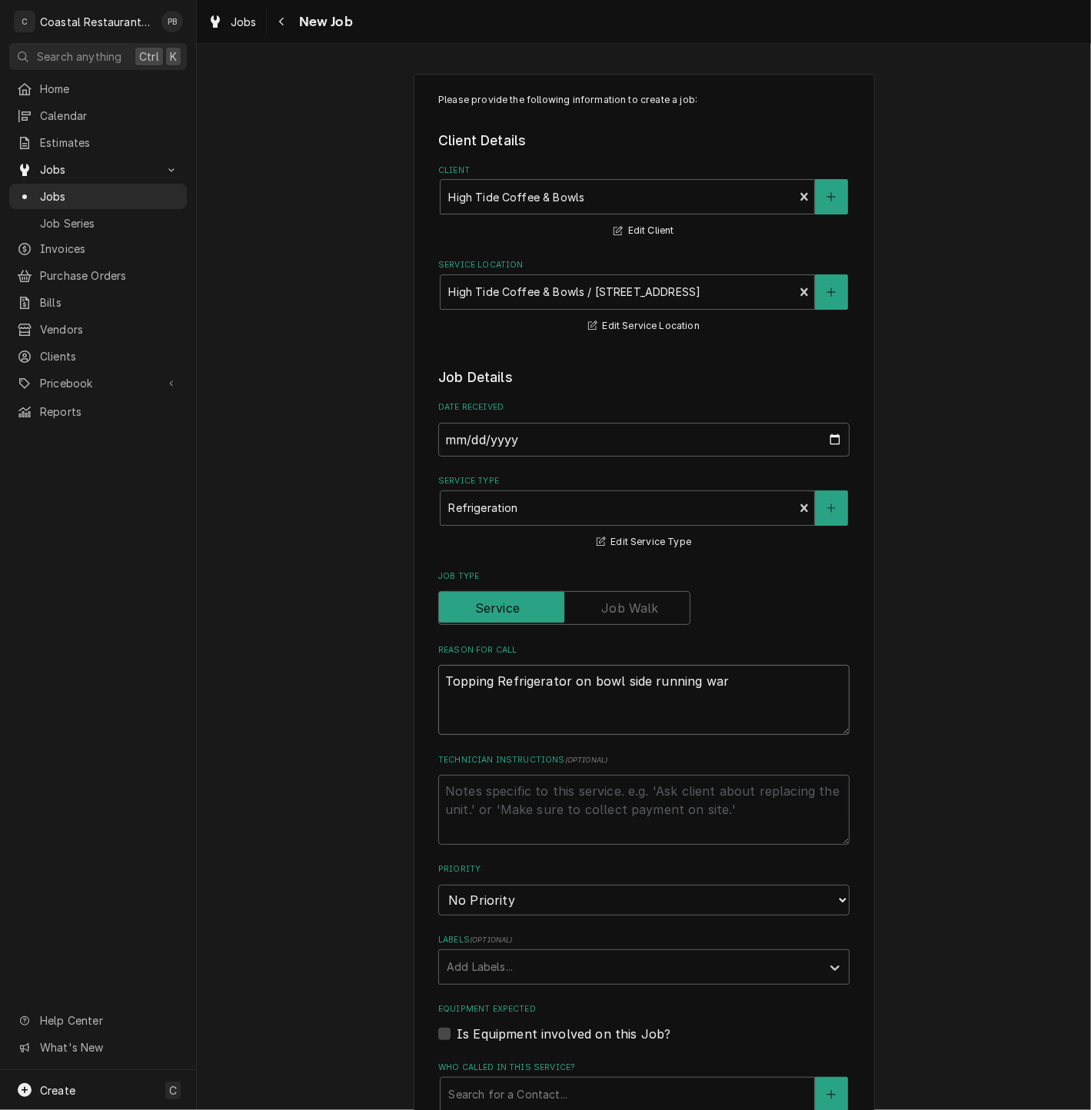
type textarea "Topping Refrigerator on bowl side running warm"
type textarea "x"
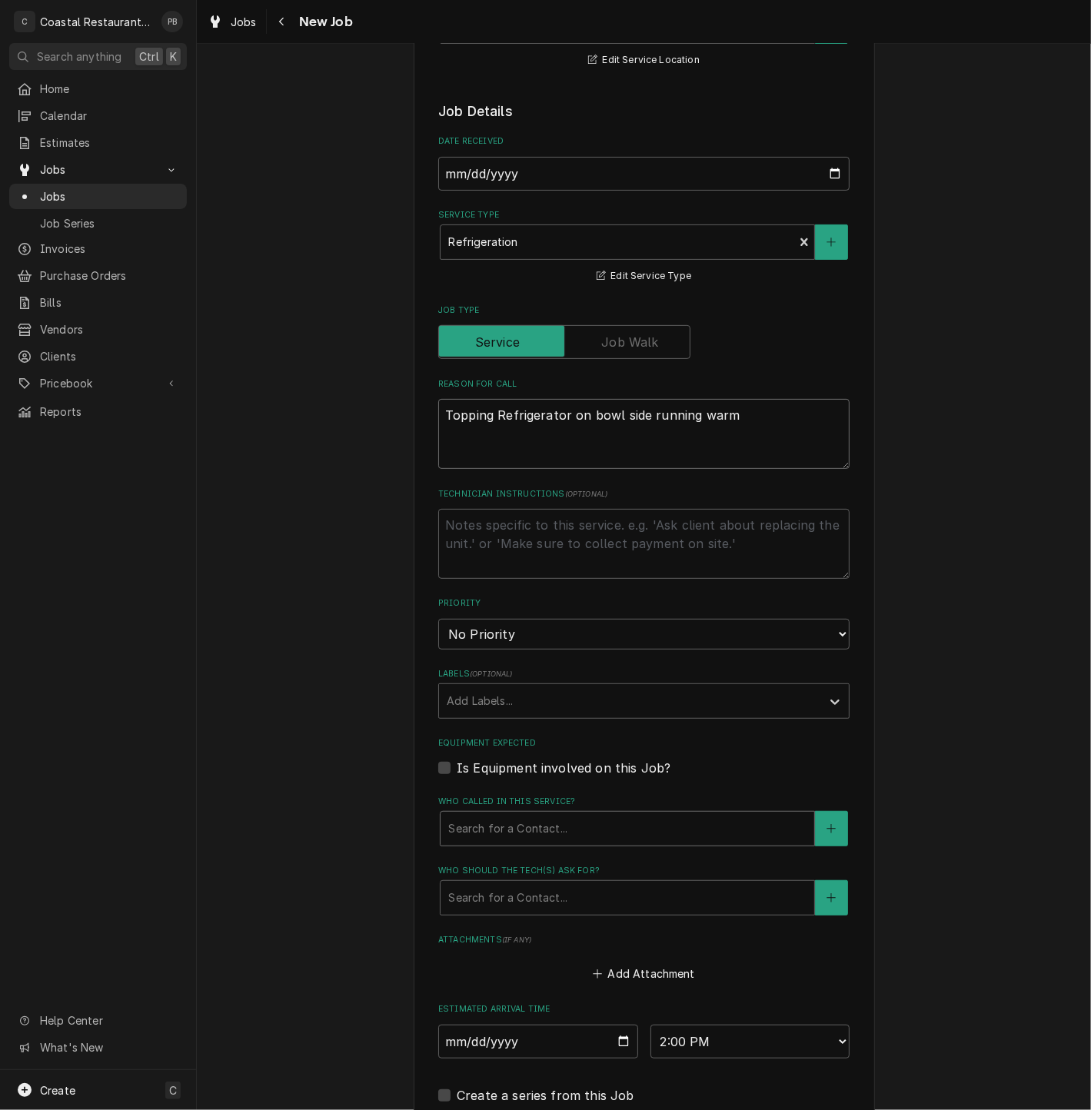
scroll to position [427, 0]
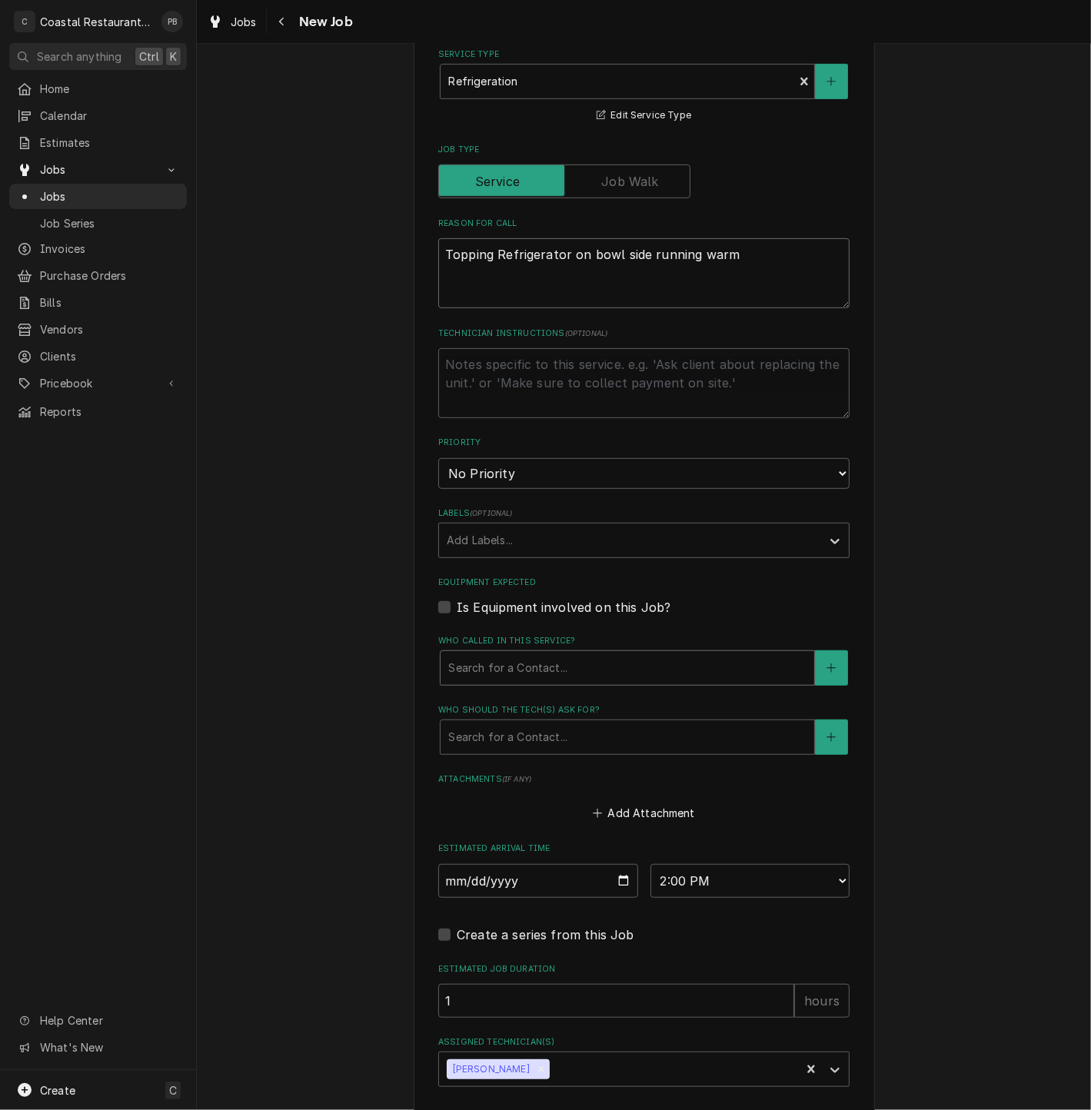
type textarea "Topping Refrigerator on bowl side running warm"
click at [505, 679] on div "Who called in this service?" at bounding box center [627, 668] width 358 height 28
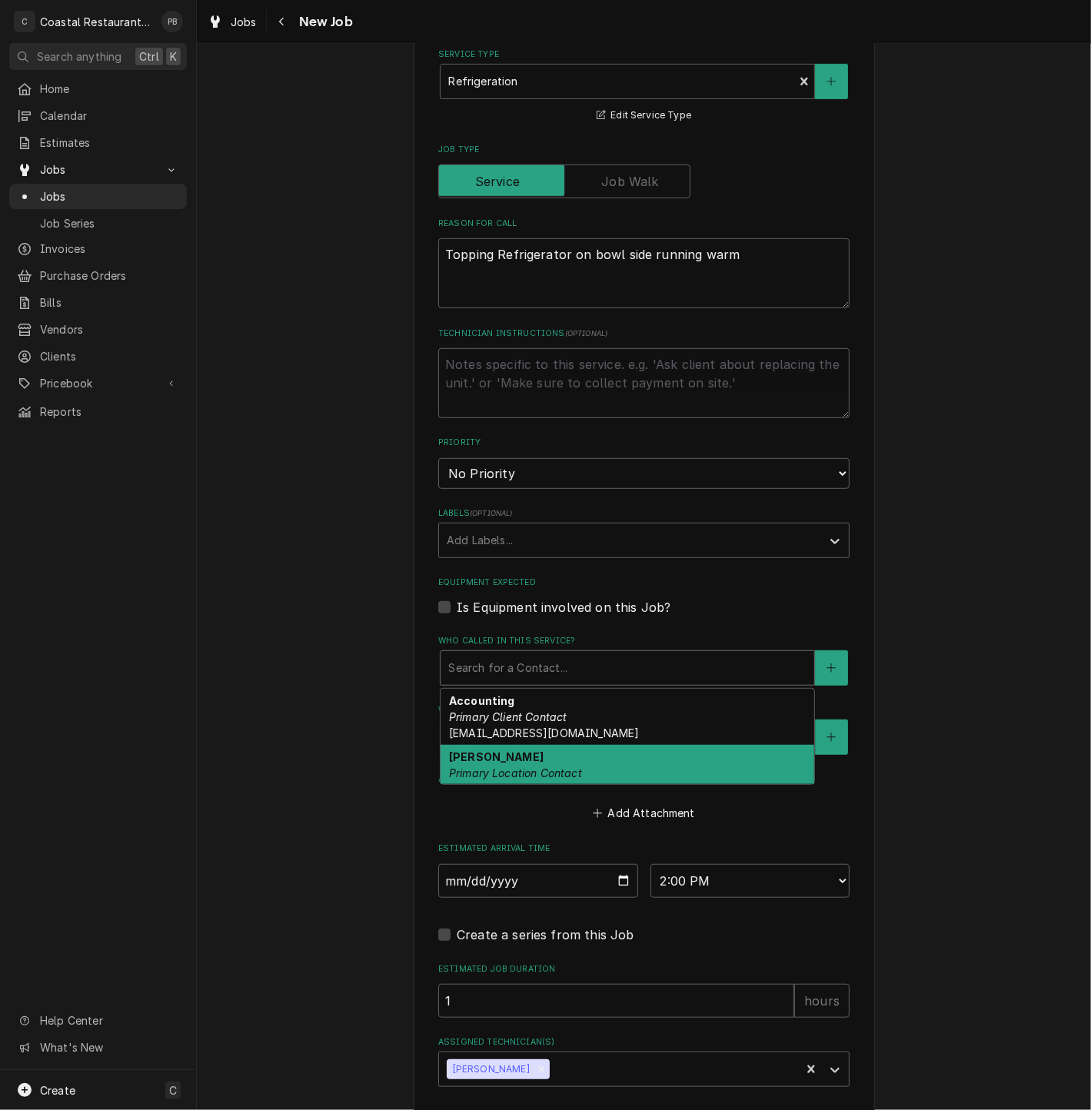
click at [501, 770] on em "Primary Location Contact" at bounding box center [515, 773] width 133 height 13
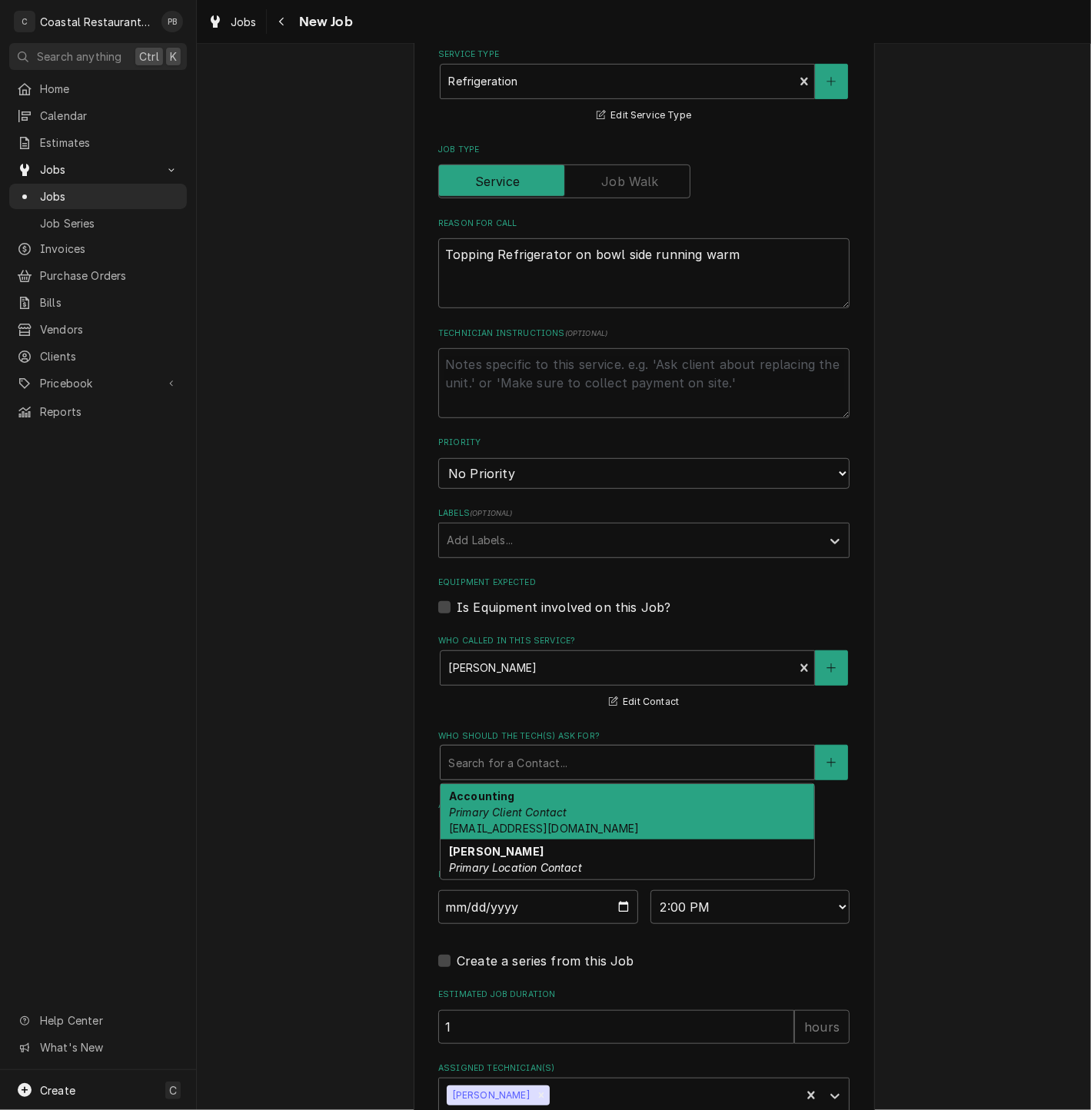
click at [529, 756] on div "Who should the tech(s) ask for?" at bounding box center [627, 763] width 358 height 28
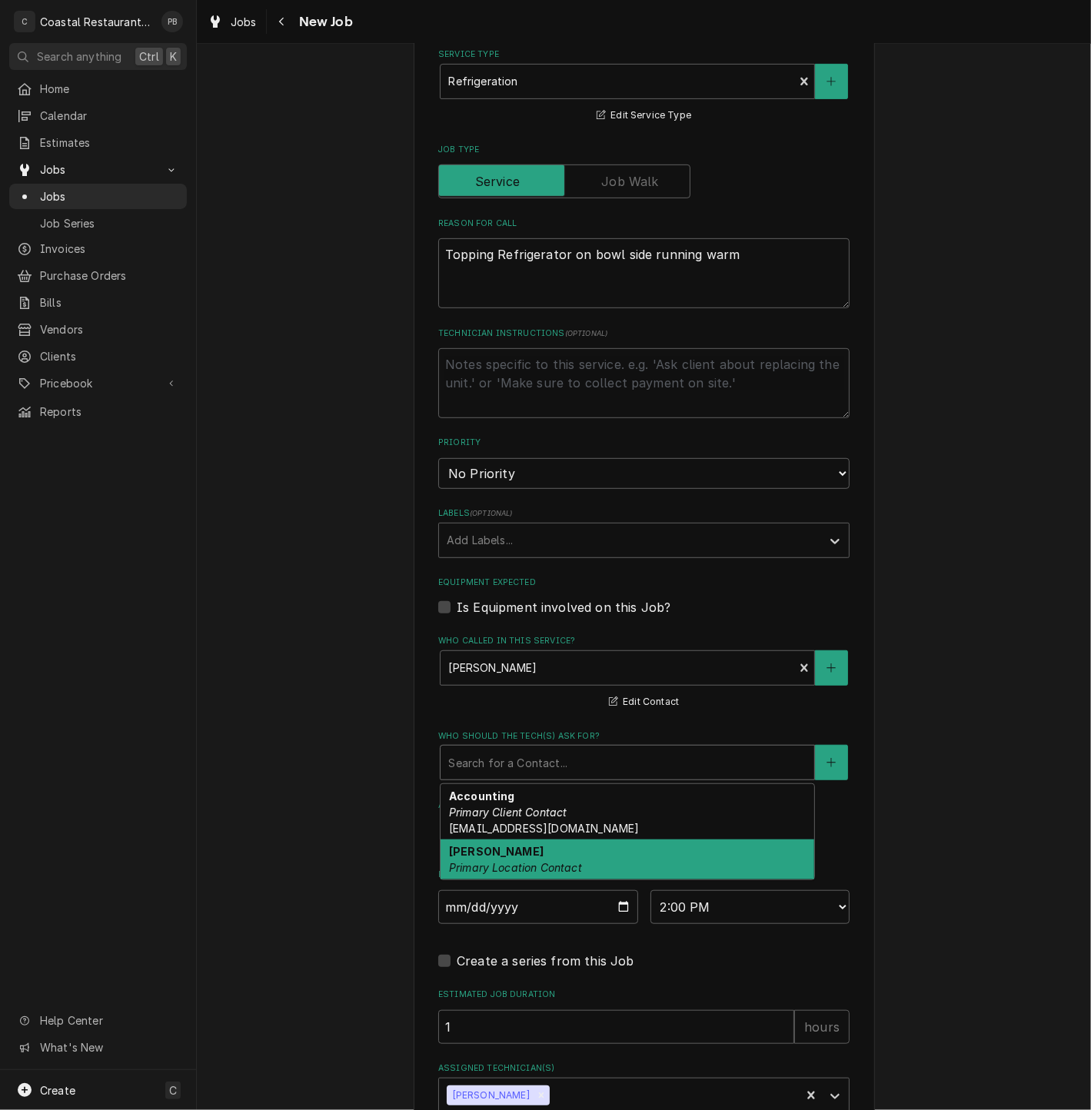
click at [518, 844] on div "Madison Lewis Primary Location Contact" at bounding box center [628, 860] width 374 height 40
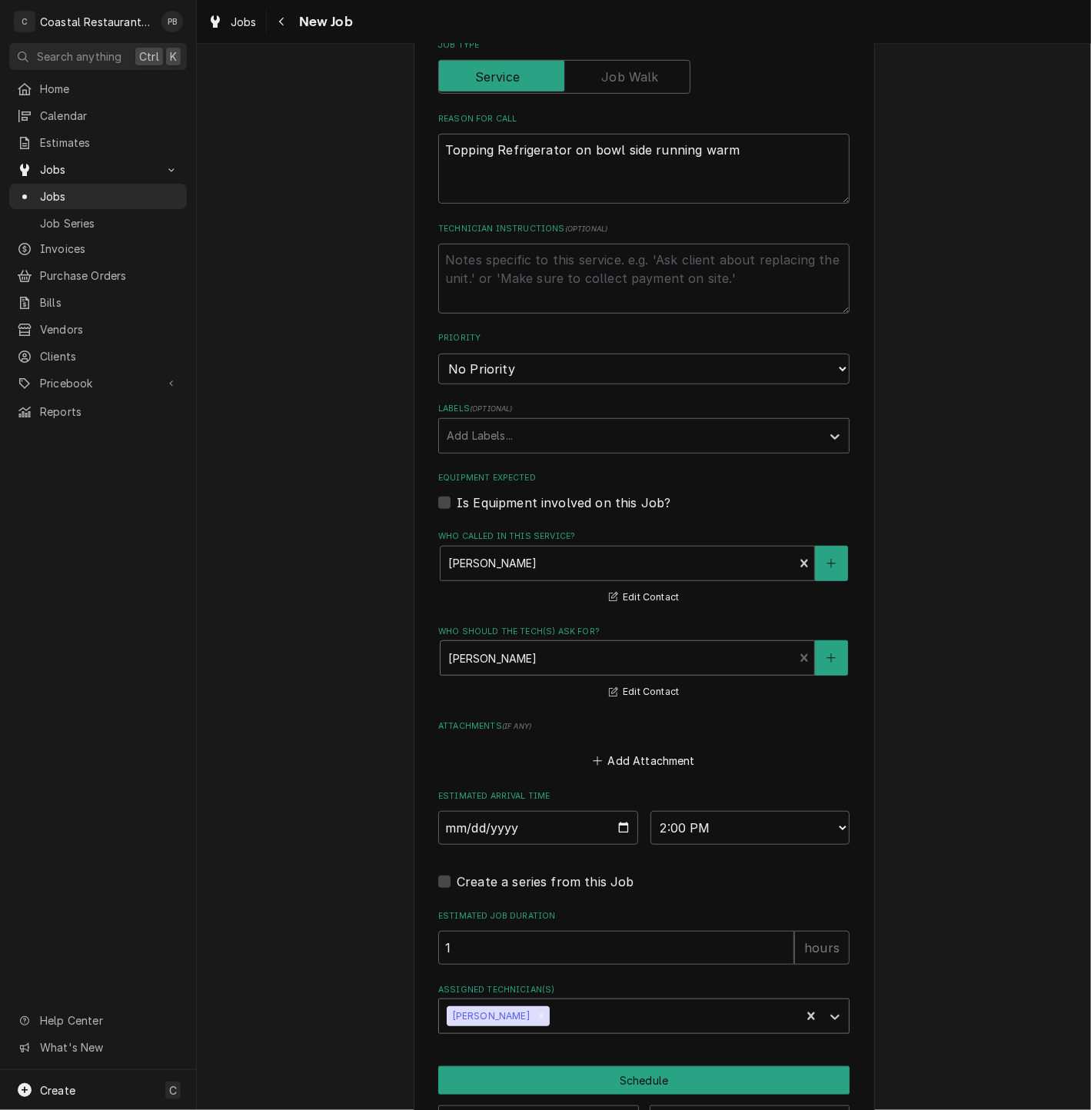
scroll to position [593, 0]
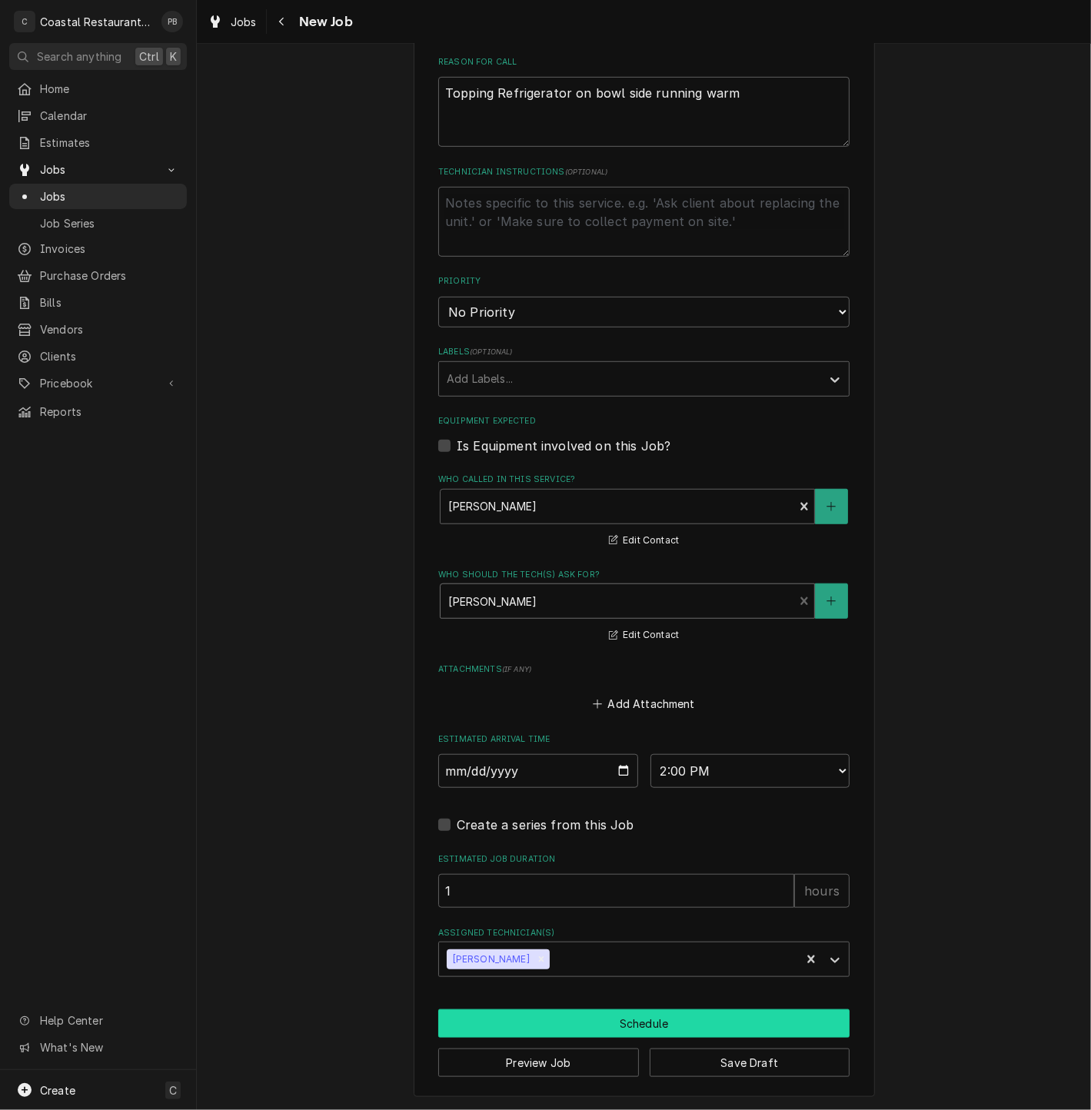
click at [633, 1018] on button "Schedule" at bounding box center [643, 1024] width 411 height 28
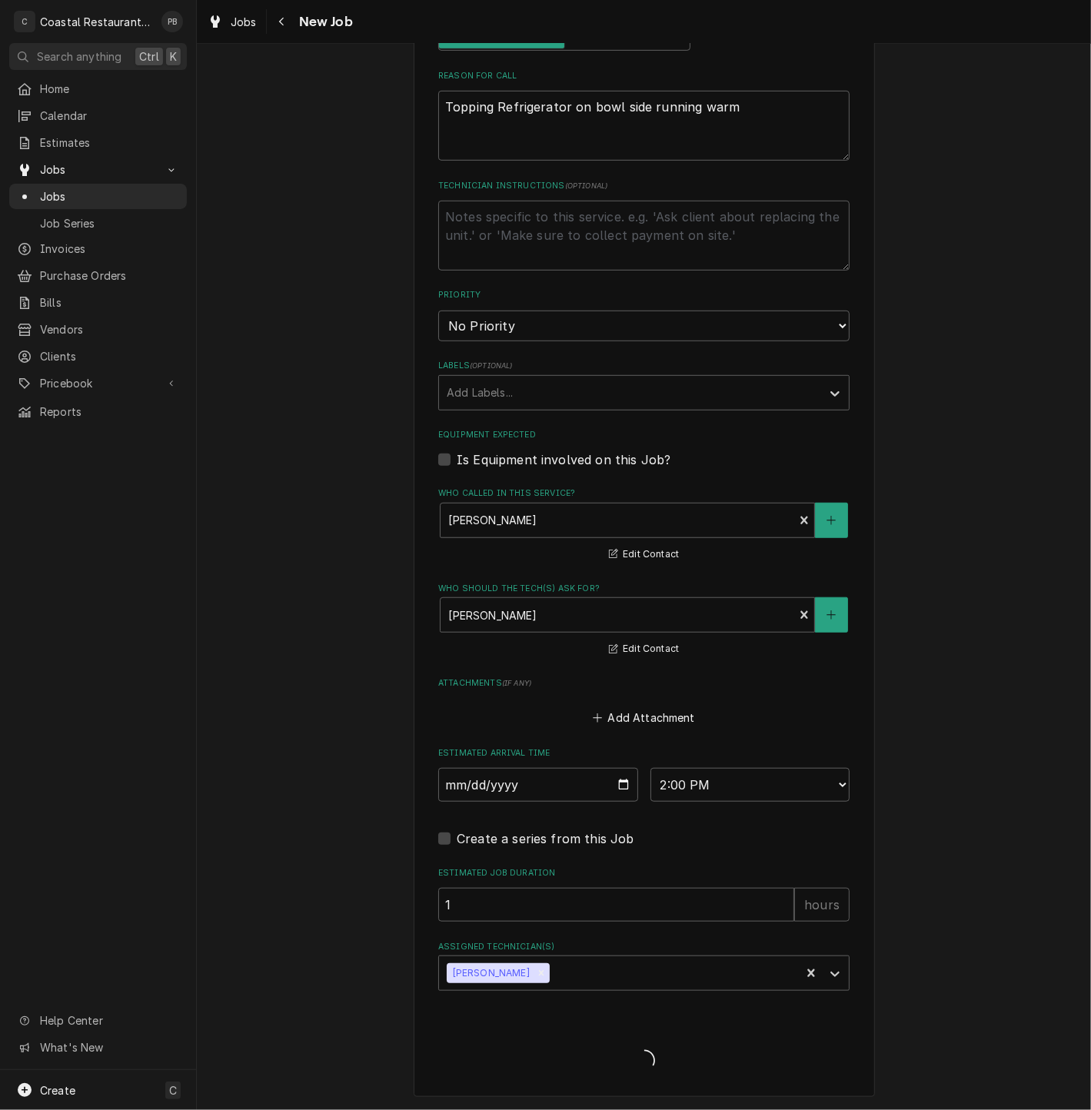
scroll to position [578, 0]
type textarea "x"
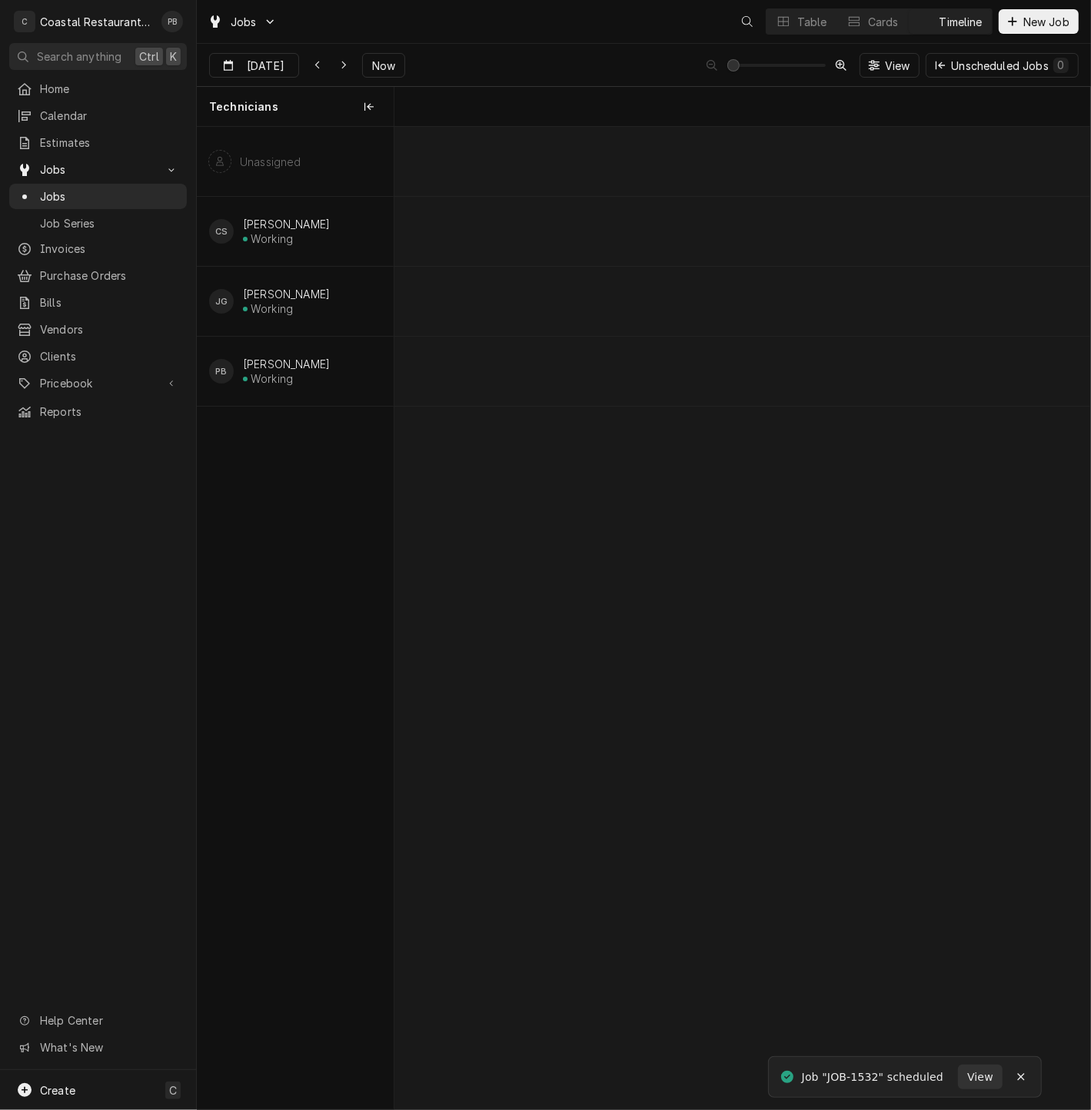
scroll to position [0, 13796]
click at [369, 65] on span "Now" at bounding box center [383, 66] width 29 height 16
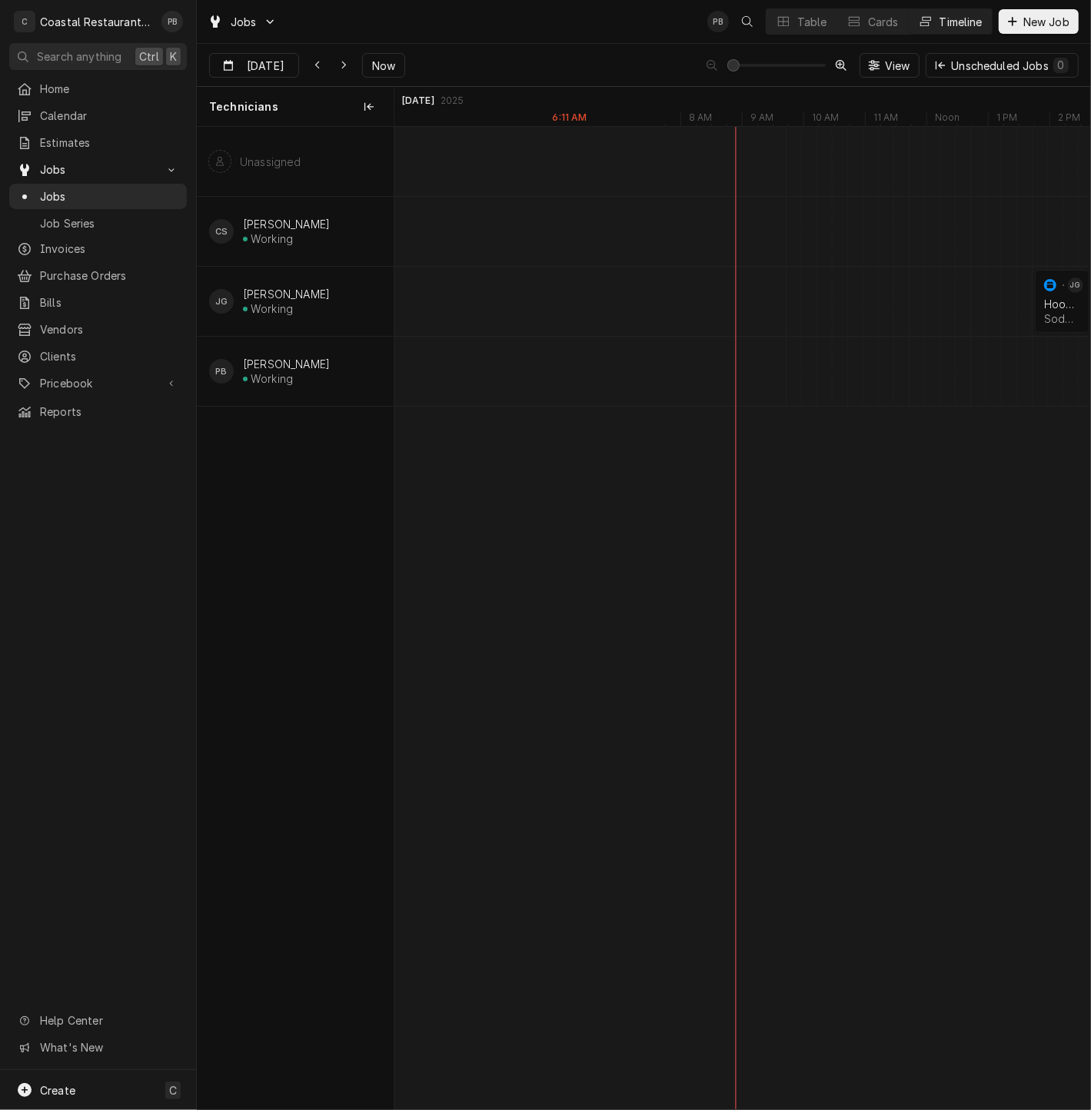
scroll to position [0, 13173]
click at [614, 57] on div "Aug [DATE] Now View Unscheduled Jobs 0" at bounding box center [644, 65] width 894 height 43
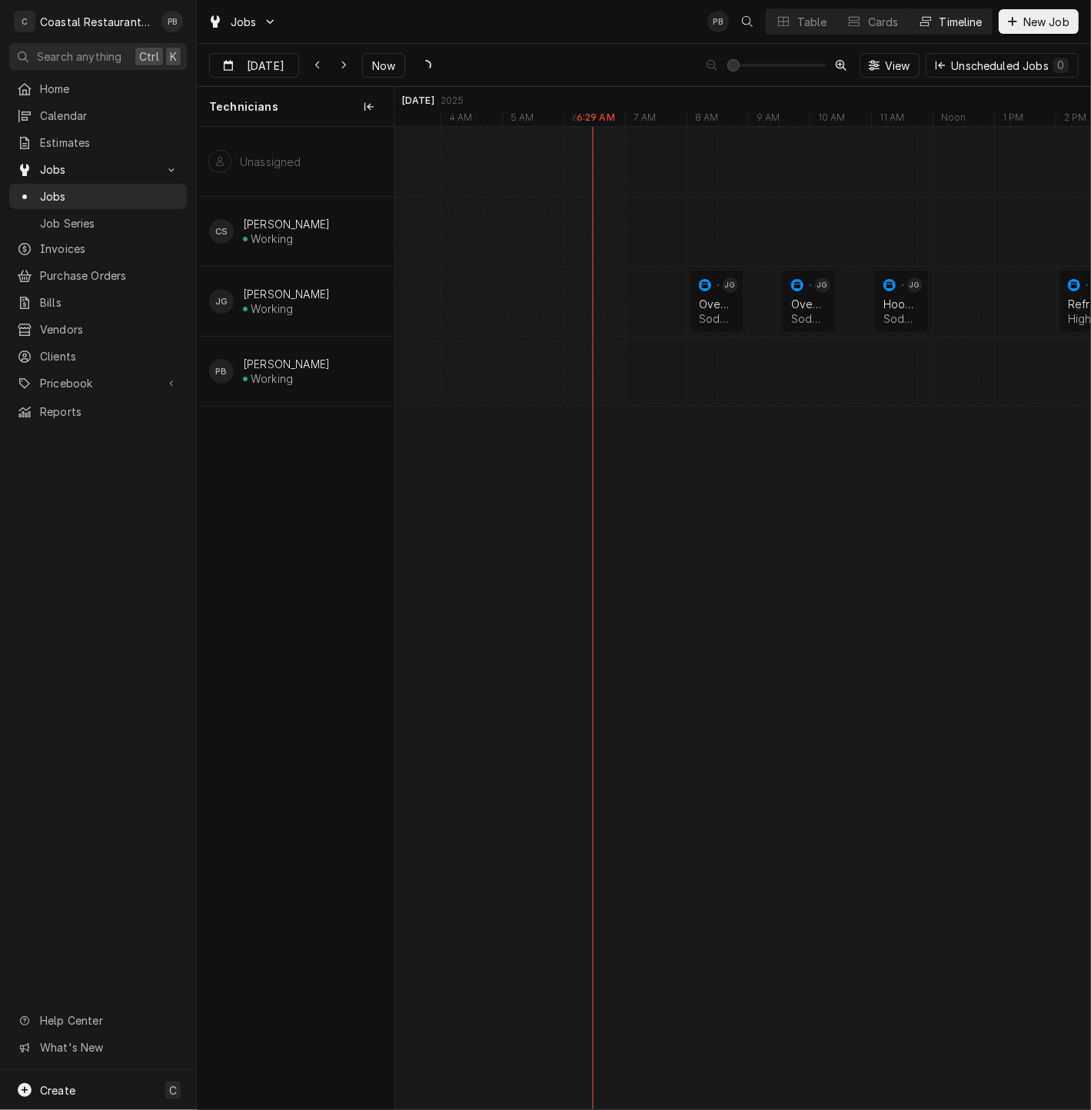
scroll to position [0, 13334]
click at [800, 19] on div "Table" at bounding box center [812, 22] width 30 height 16
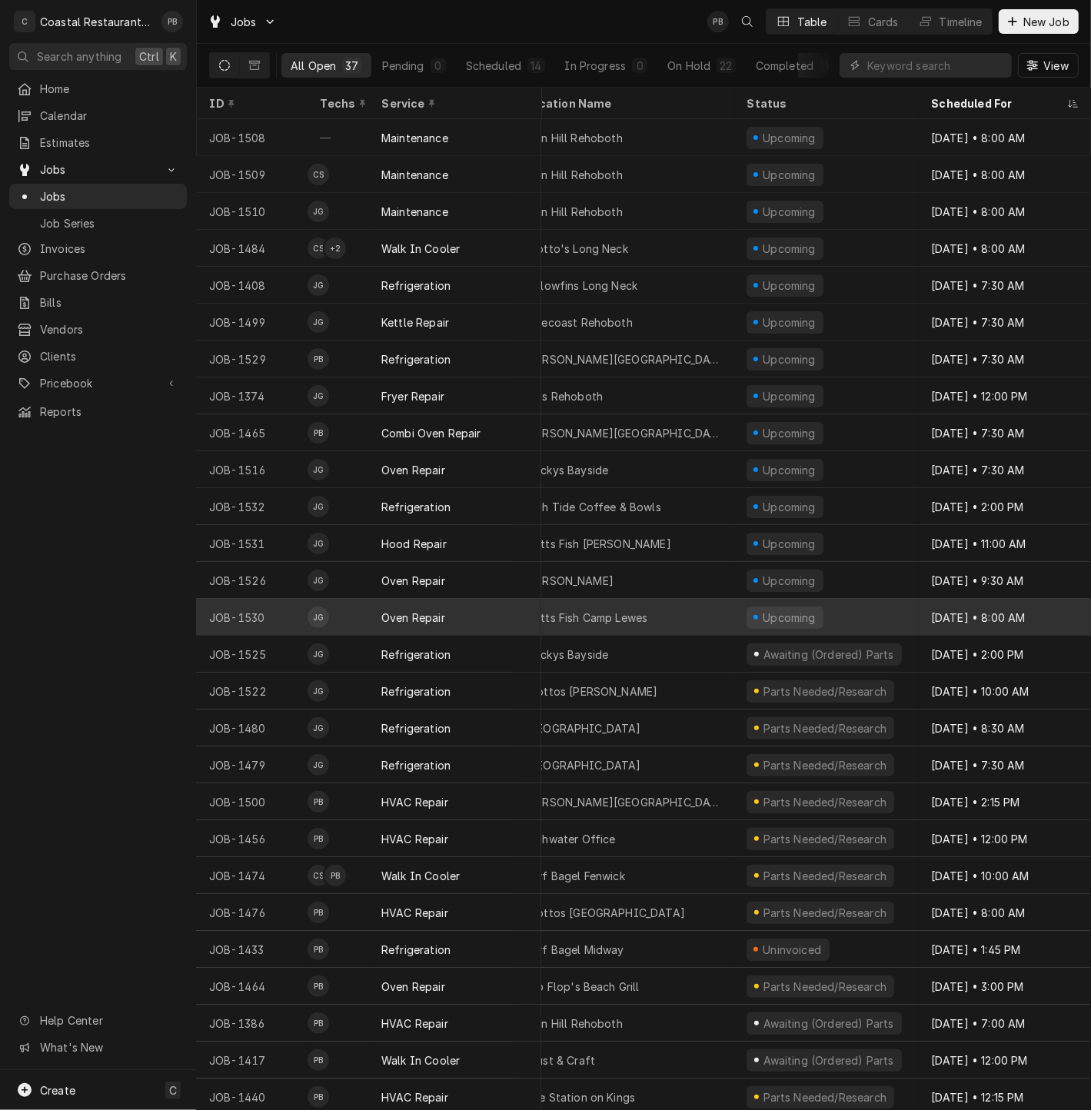
scroll to position [0, 42]
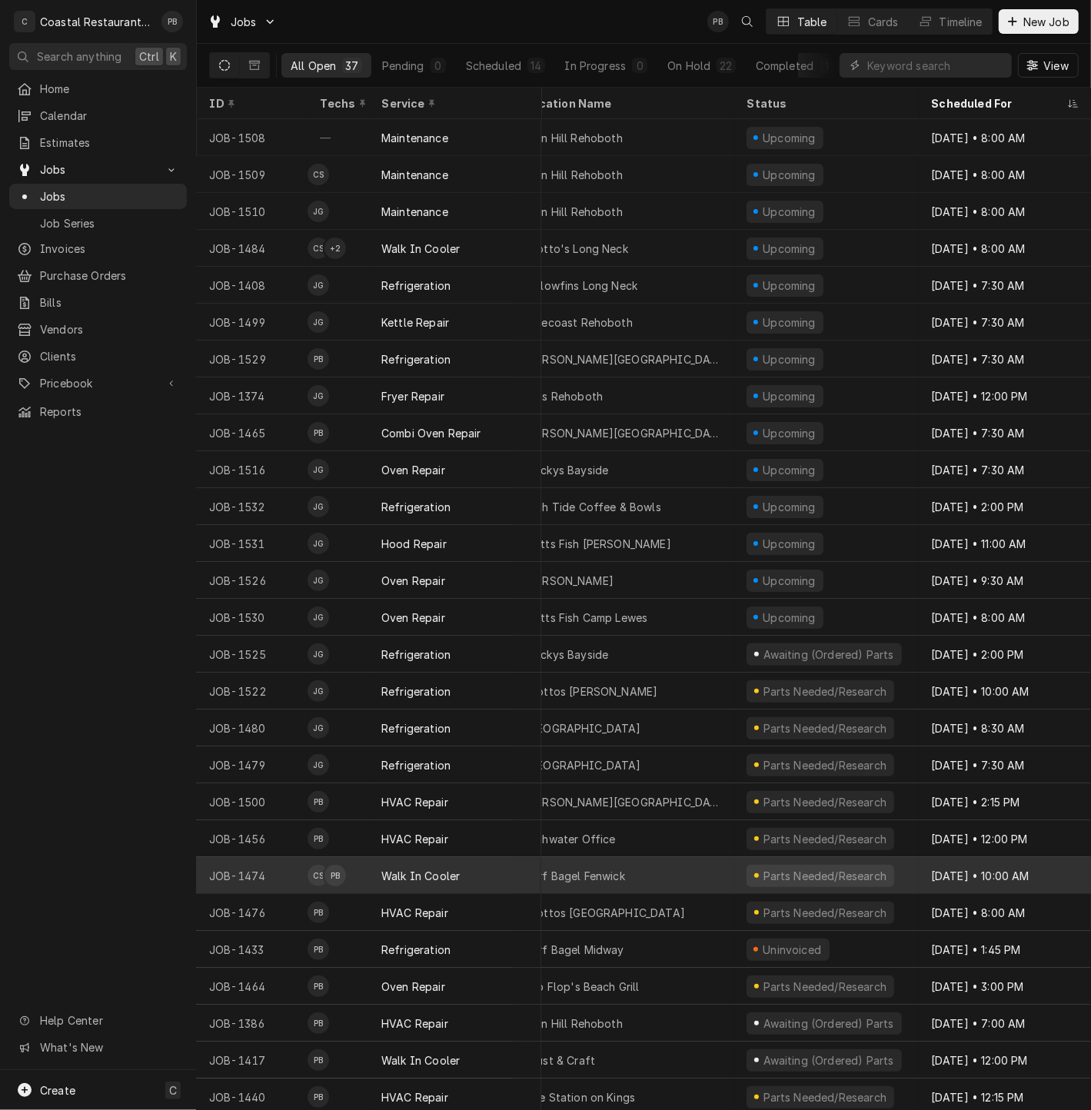
click at [501, 873] on div "Walk In Cooler" at bounding box center [455, 875] width 172 height 37
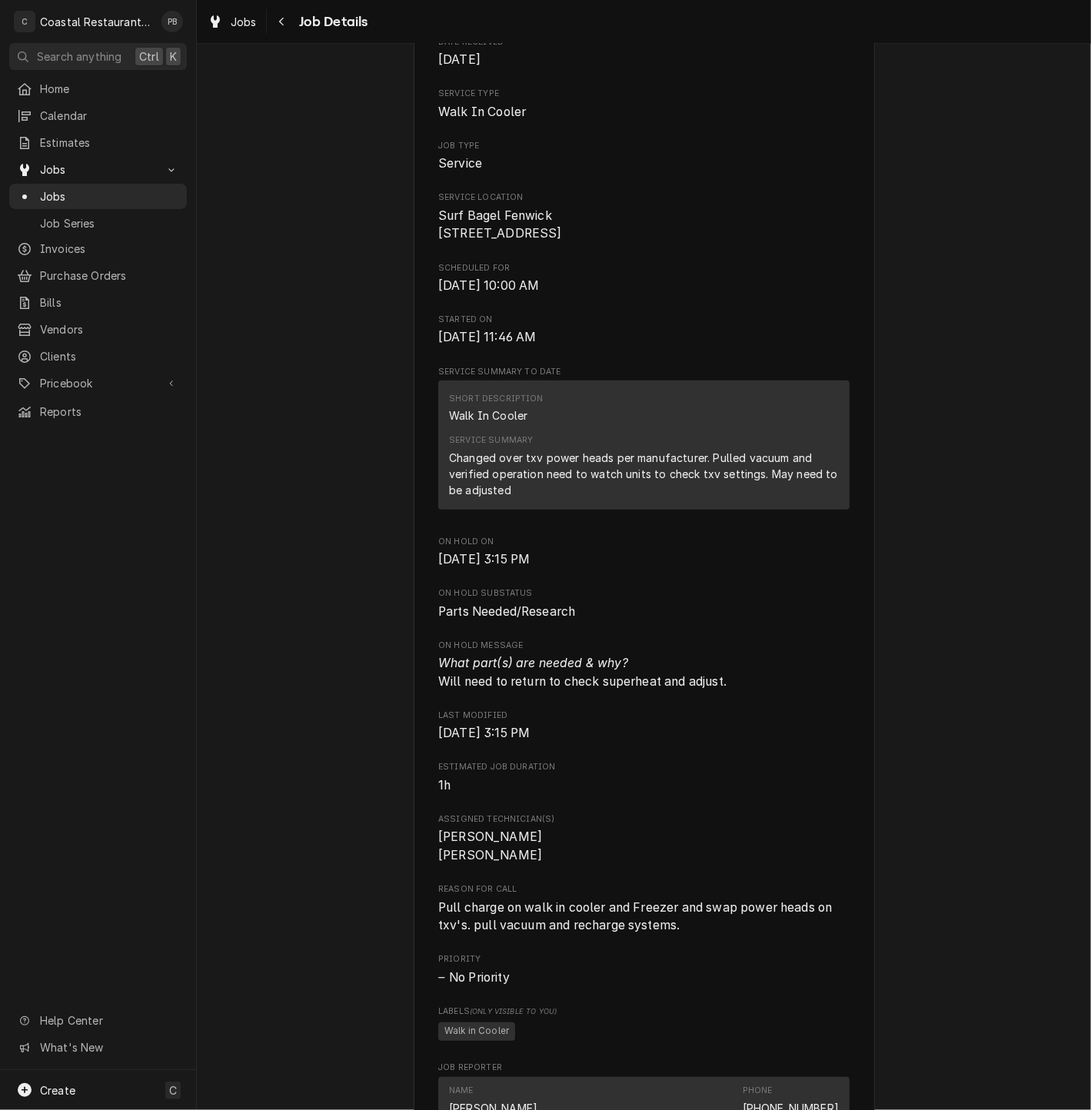
scroll to position [512, 0]
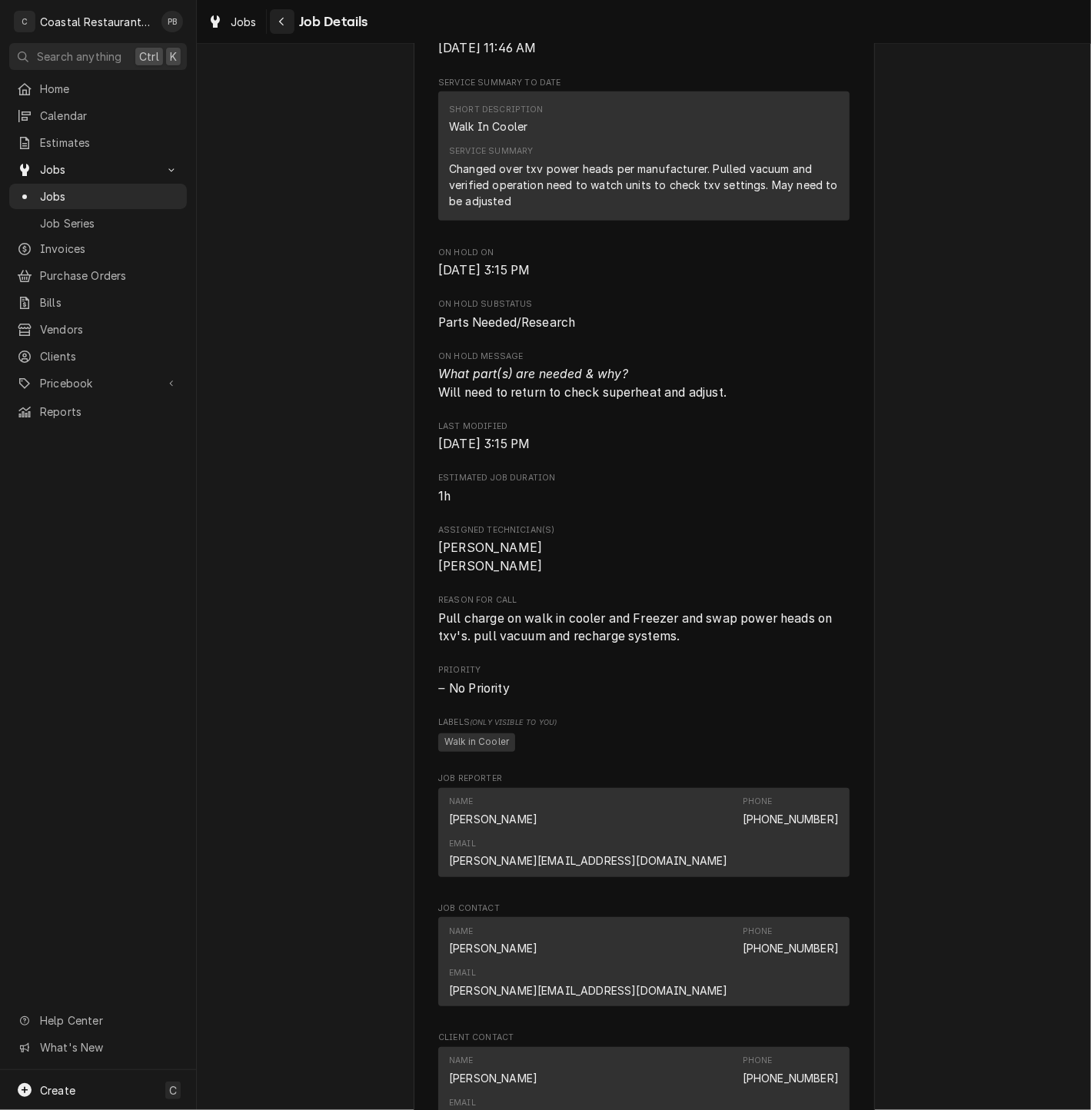
click at [289, 24] on button "Navigate back" at bounding box center [282, 21] width 25 height 25
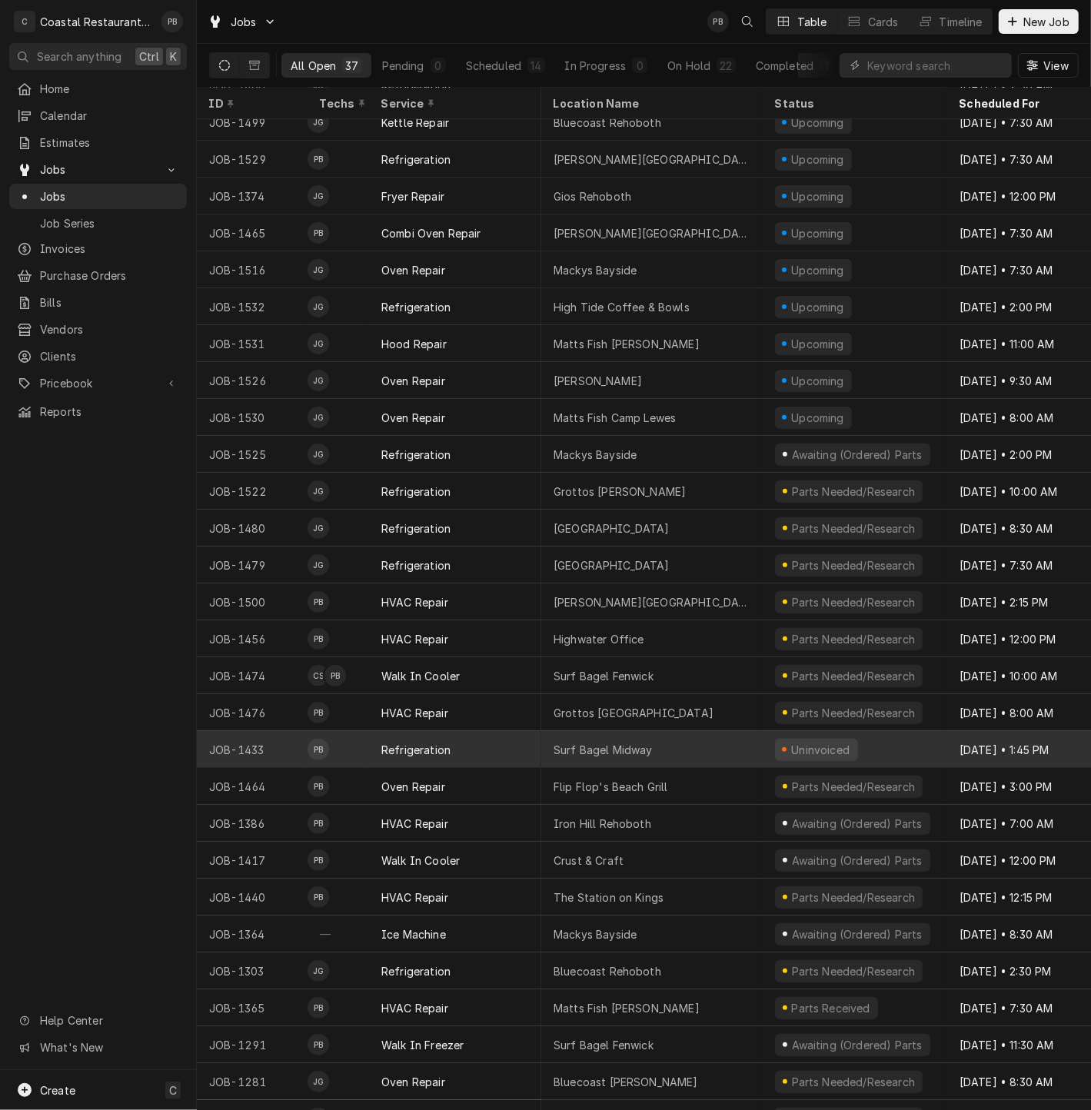
scroll to position [200, 42]
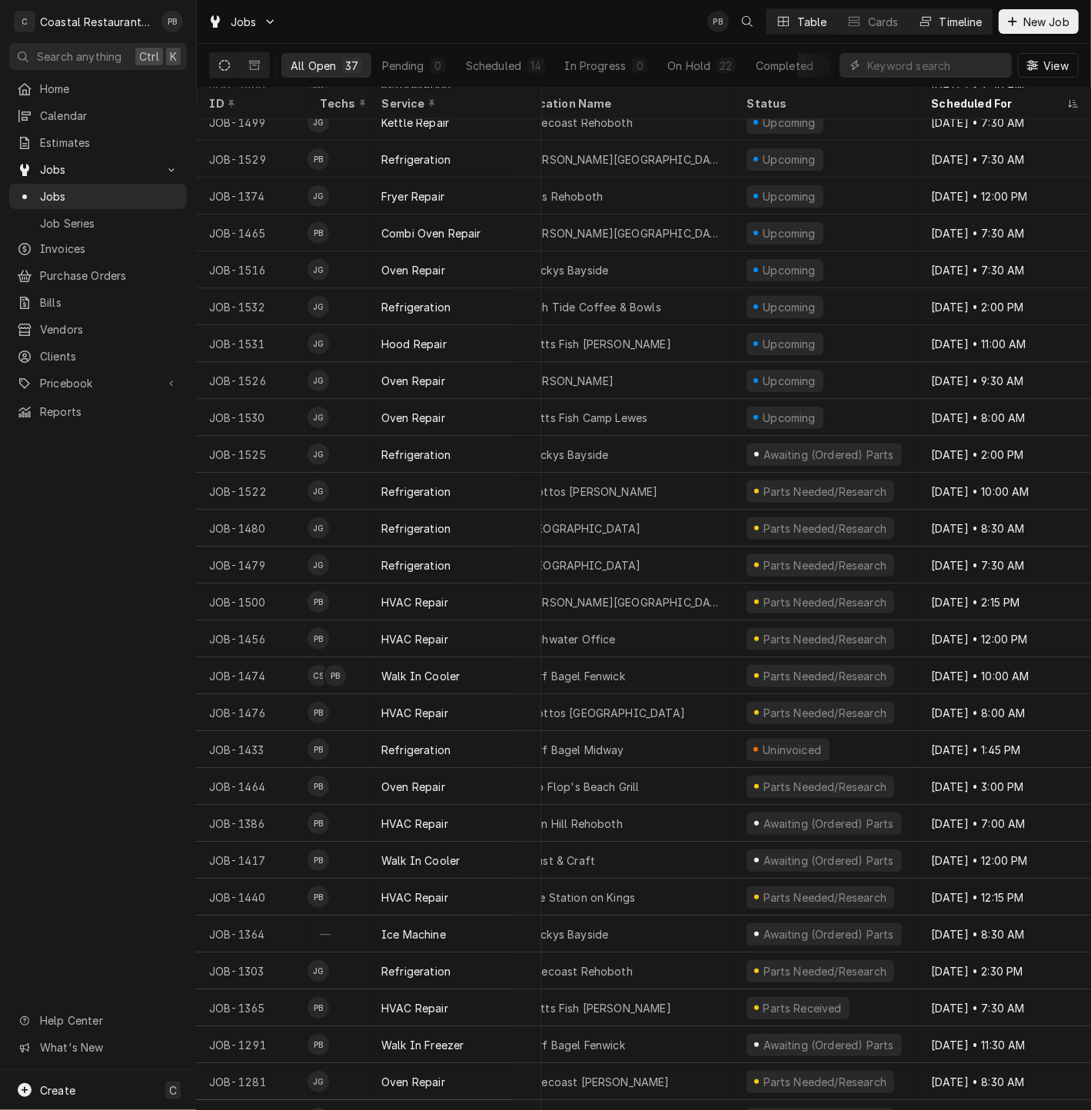
click at [959, 18] on div "Timeline" at bounding box center [961, 22] width 43 height 16
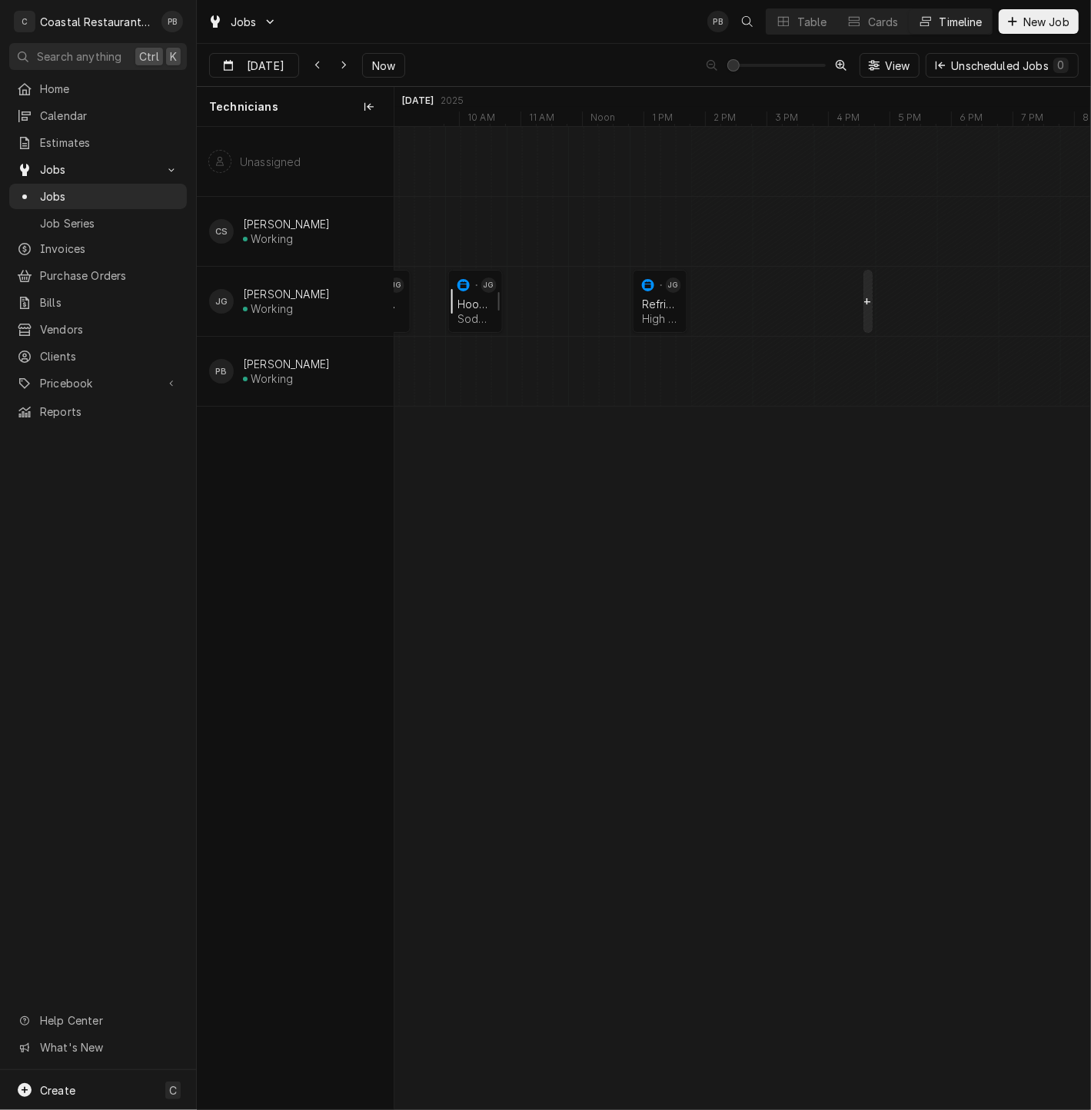
scroll to position [0, 0]
click at [814, 21] on div "Table" at bounding box center [812, 22] width 30 height 16
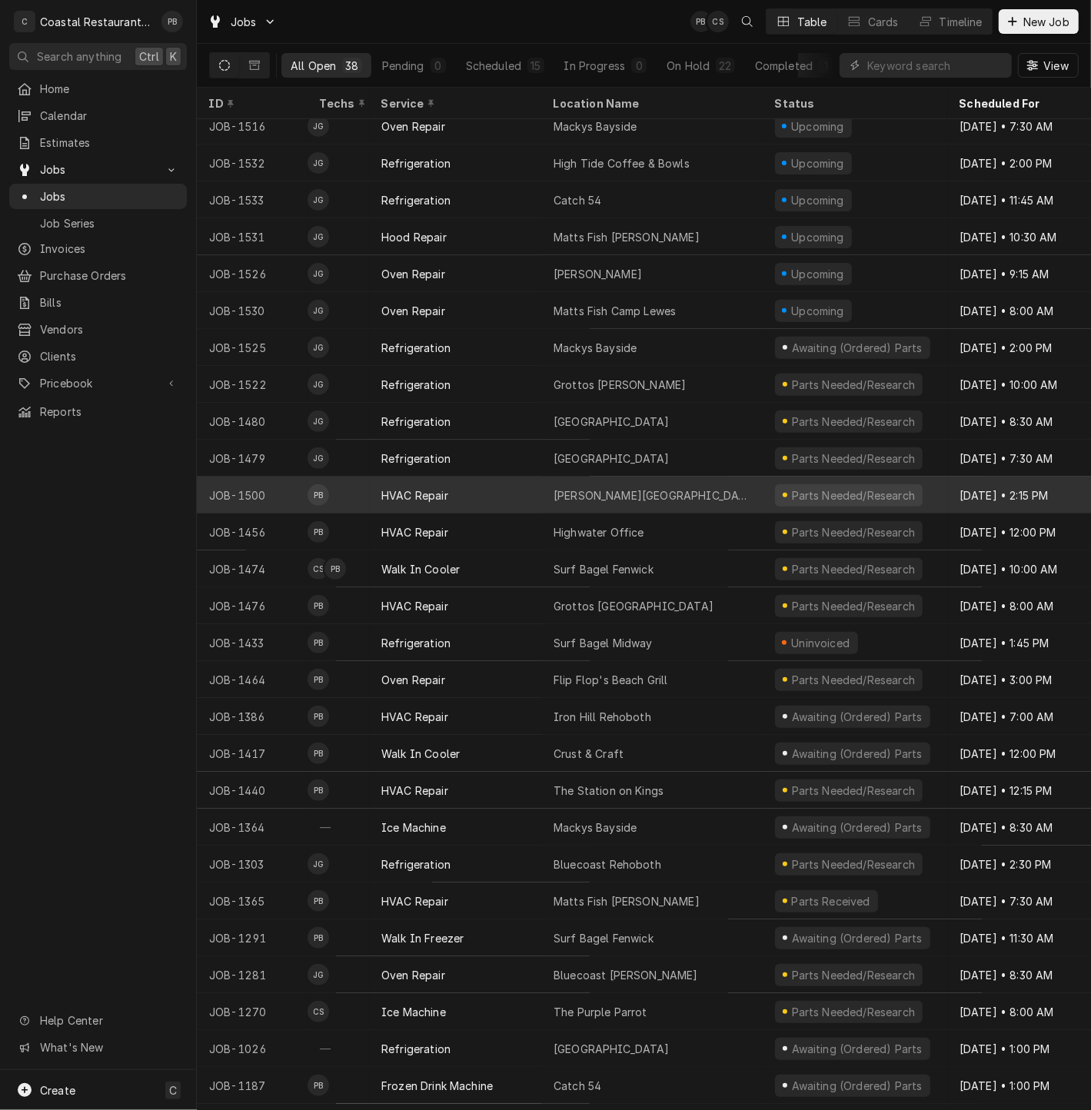
scroll to position [384, 0]
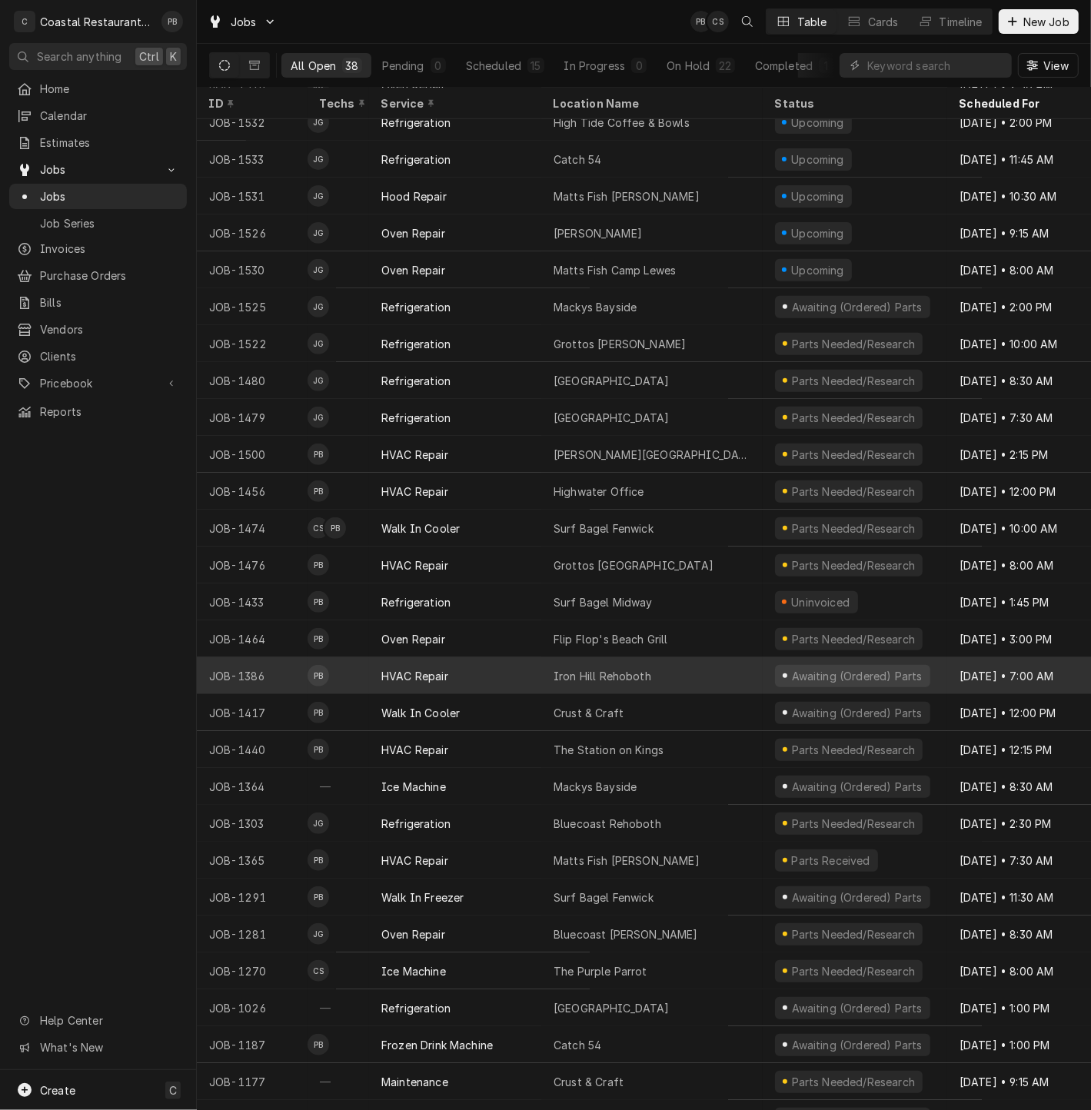
click at [661, 675] on div "Iron Hill Rehoboth" at bounding box center [651, 675] width 221 height 37
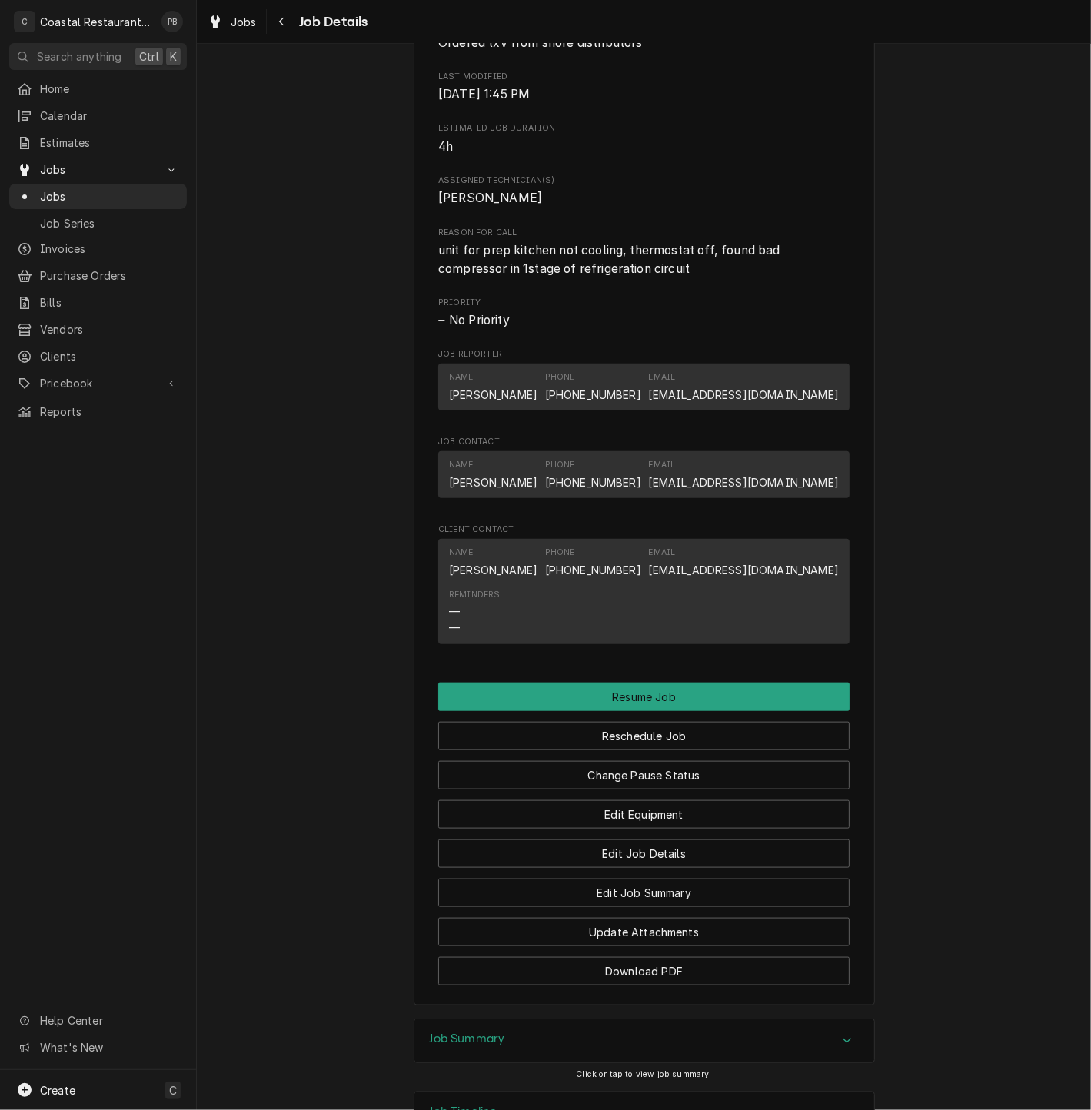
scroll to position [1026, 0]
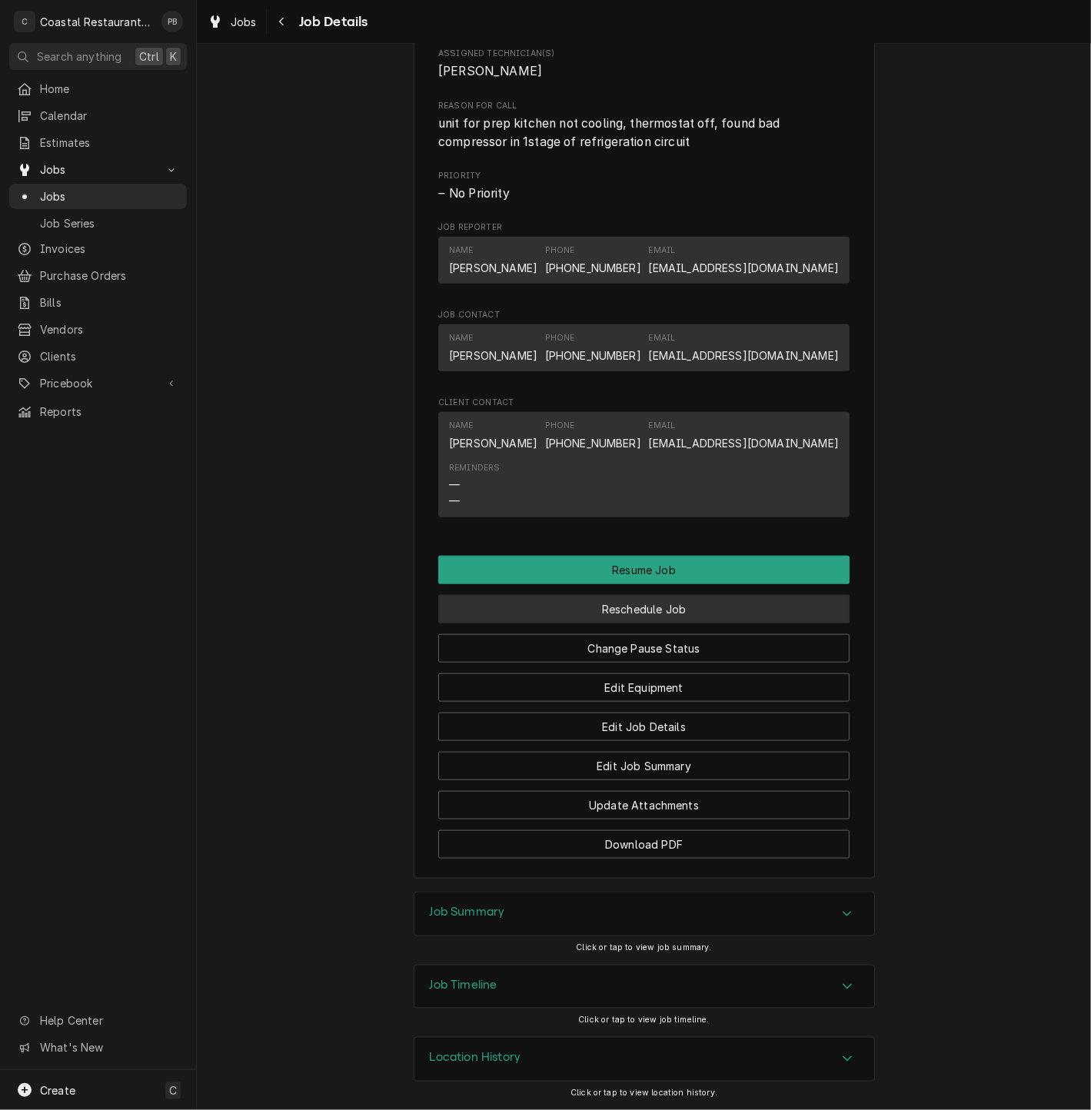
click at [632, 616] on button "Reschedule Job" at bounding box center [643, 609] width 411 height 28
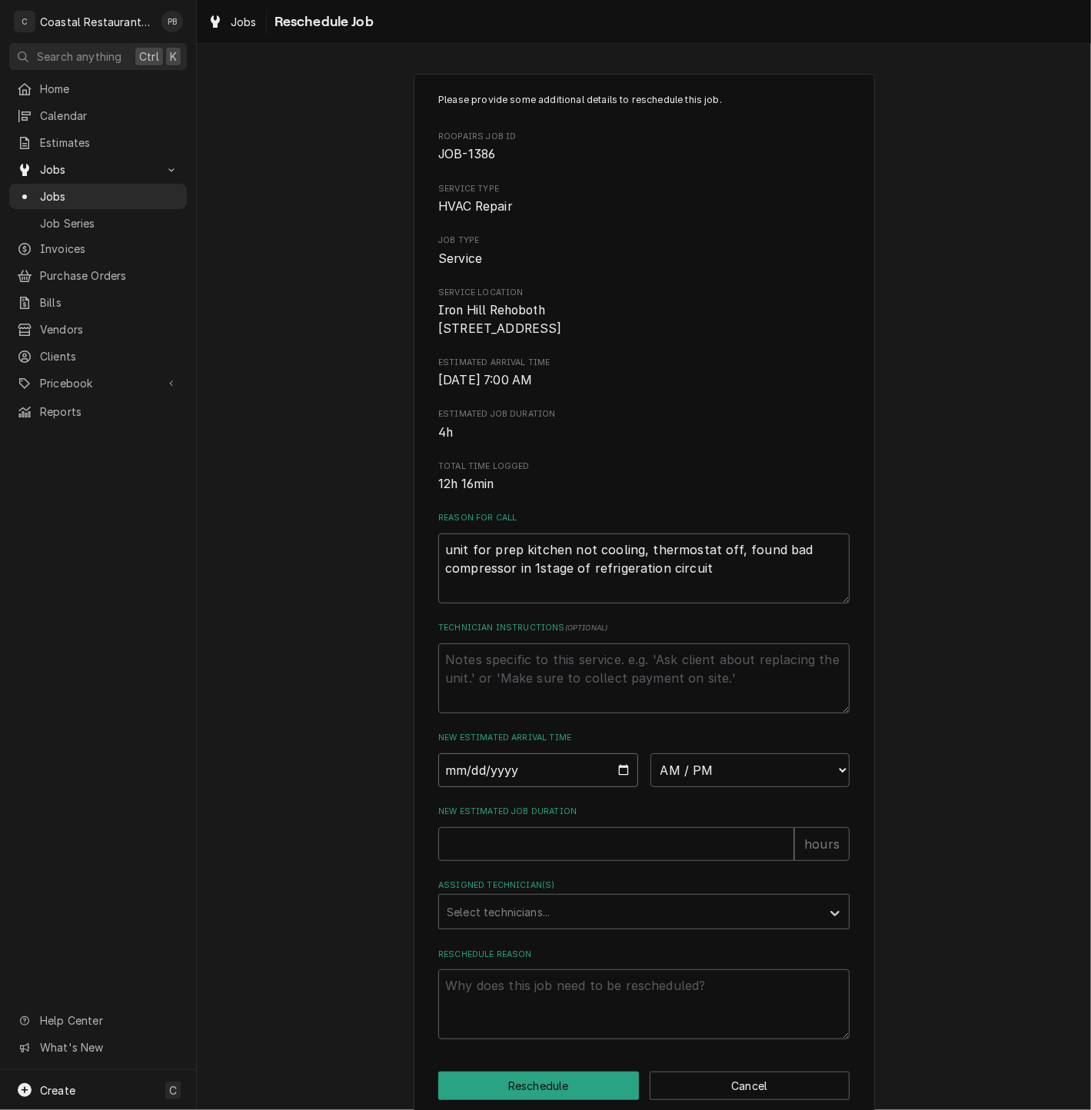
click at [614, 786] on input "Date" at bounding box center [538, 771] width 200 height 34
type input "[DATE]"
type textarea "x"
click at [780, 787] on select "AM / PM 6:00 AM 6:15 AM 6:30 AM 6:45 AM 7:00 AM 7:15 AM 7:30 AM 7:45 AM 8:00 AM…" at bounding box center [751, 771] width 200 height 34
select select "07:30:00"
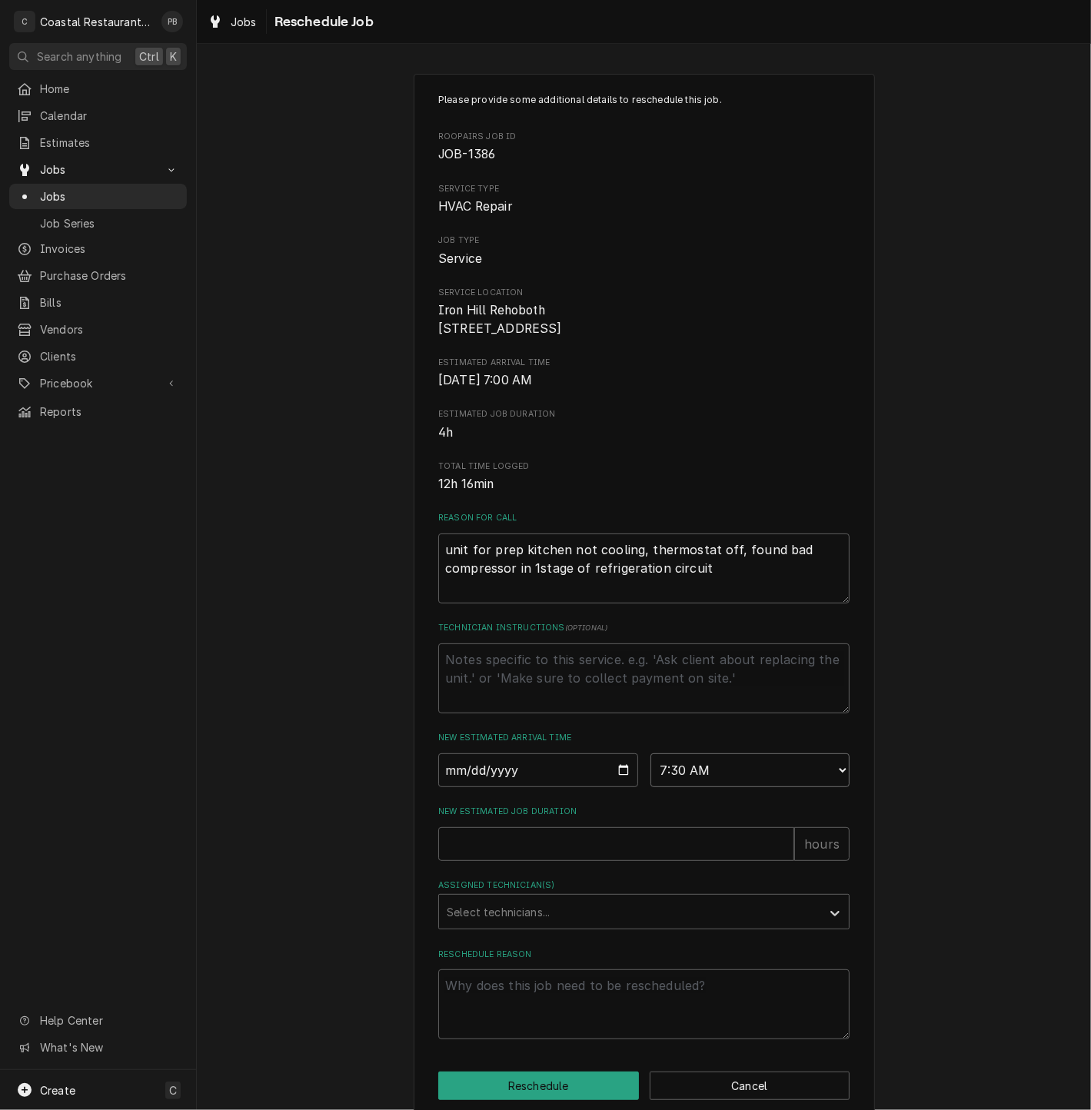
click at [651, 770] on select "AM / PM 6:00 AM 6:15 AM 6:30 AM 6:45 AM 7:00 AM 7:15 AM 7:30 AM 7:45 AM 8:00 AM…" at bounding box center [751, 771] width 200 height 34
click at [555, 861] on input "New Estimated Job Duration" at bounding box center [616, 844] width 356 height 34
type textarea "x"
type input "4"
click at [552, 926] on div "Assigned Technician(s)" at bounding box center [630, 912] width 367 height 28
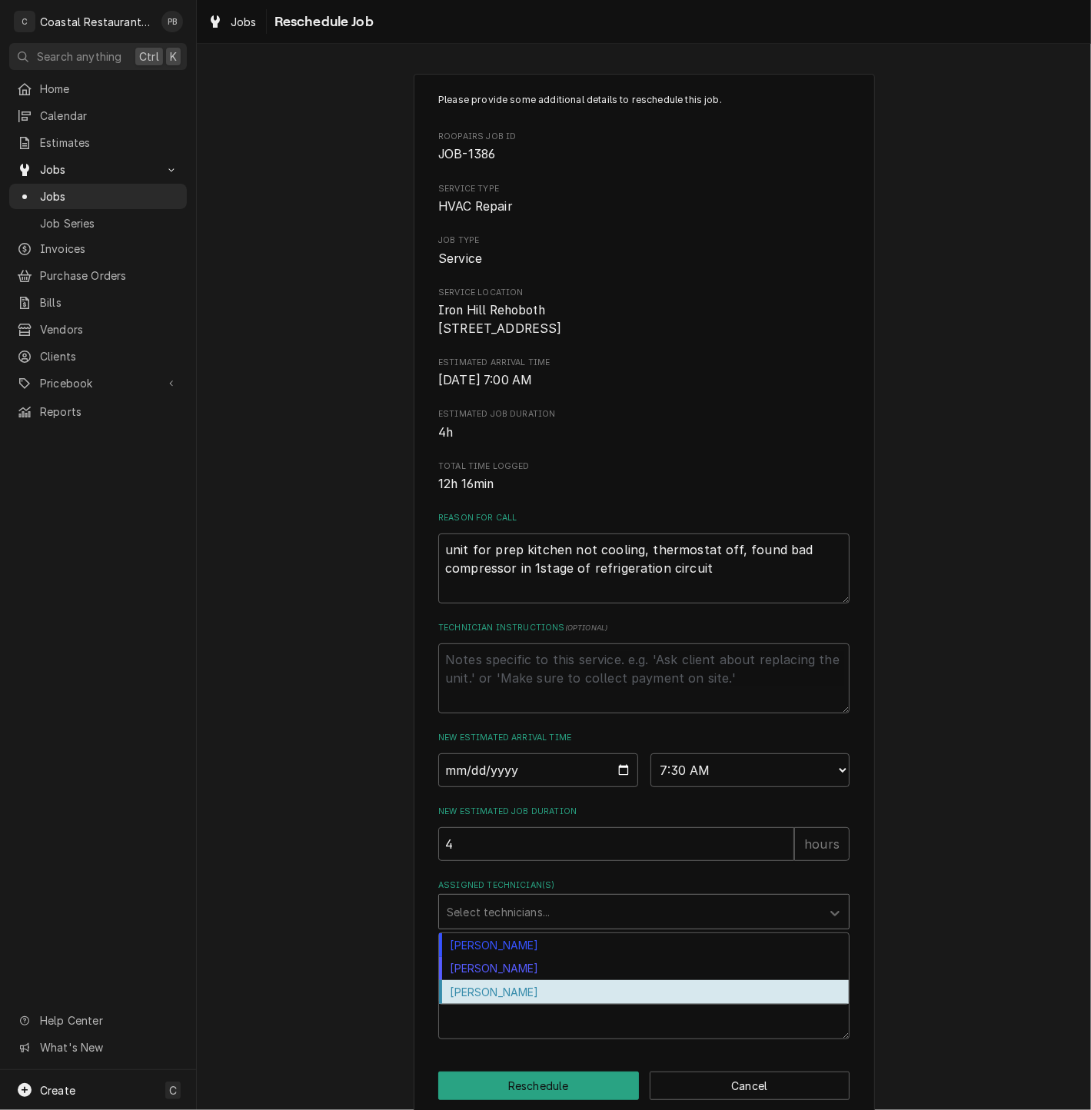
click at [534, 1004] on div "[PERSON_NAME]" at bounding box center [644, 992] width 410 height 24
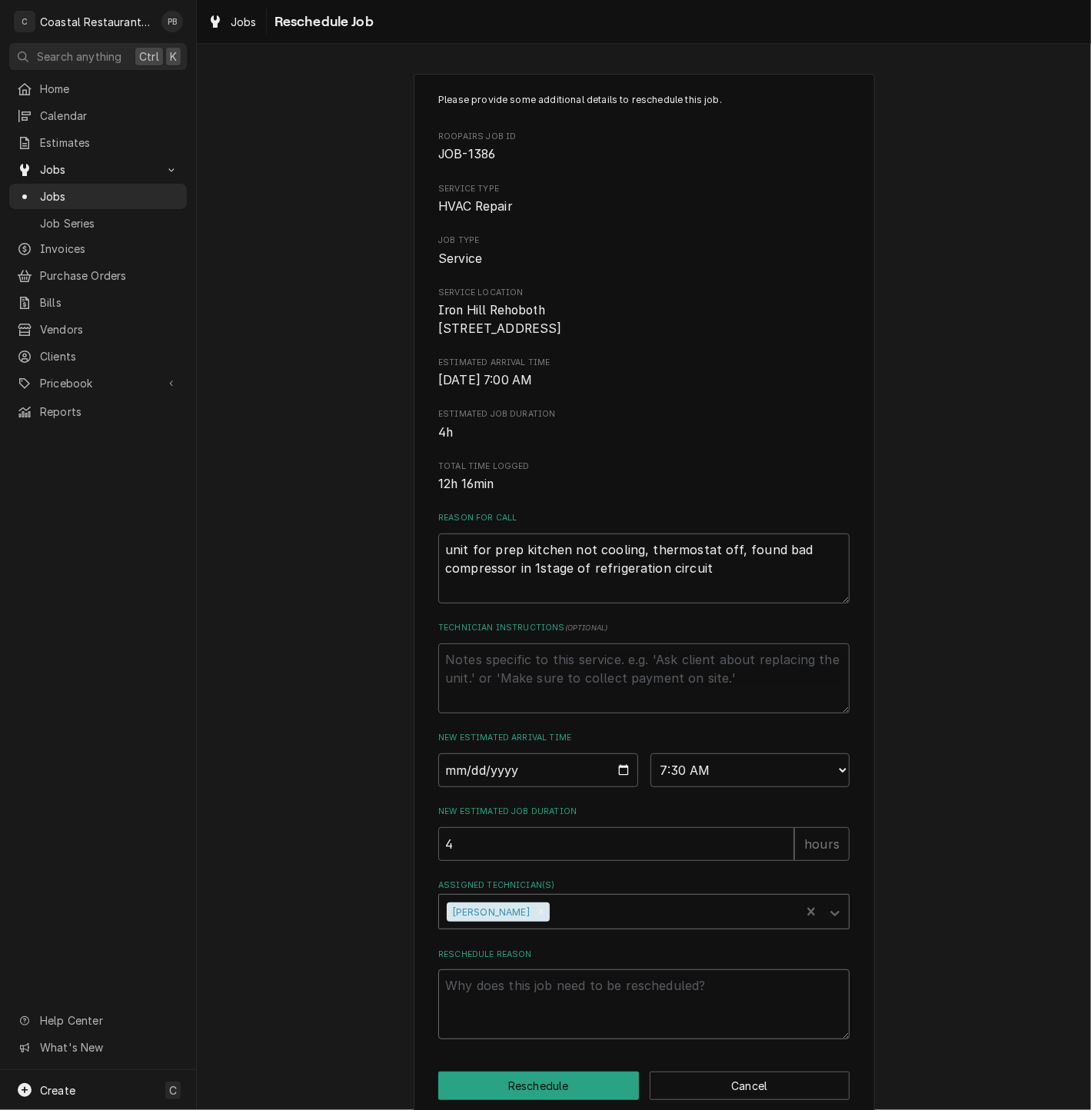
click at [531, 1016] on textarea "Reschedule Reason" at bounding box center [643, 1005] width 411 height 70
type textarea "x"
type textarea "p"
type textarea "x"
type textarea "pa"
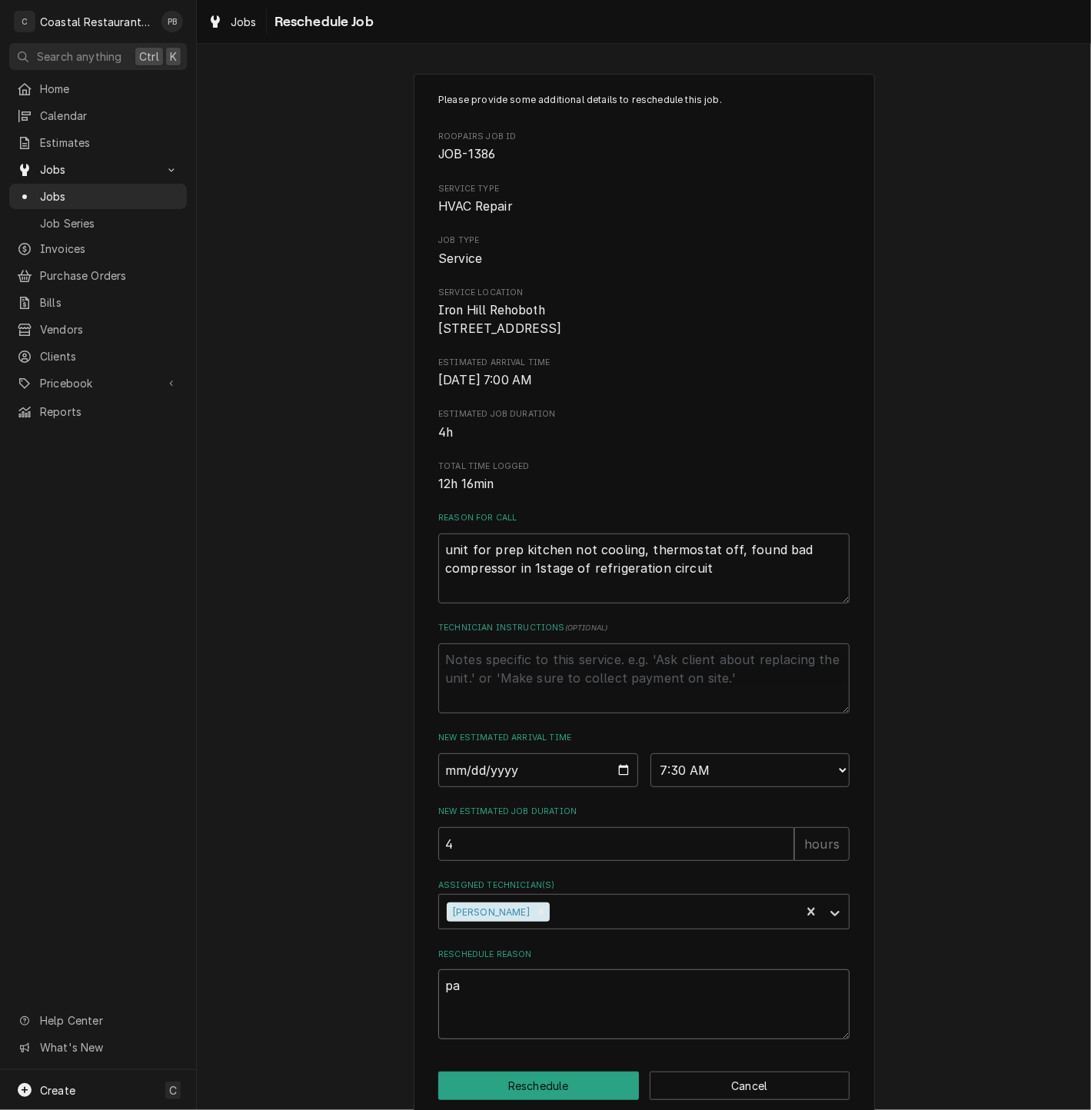
type textarea "x"
type textarea "par"
type textarea "x"
type textarea "parts"
type textarea "x"
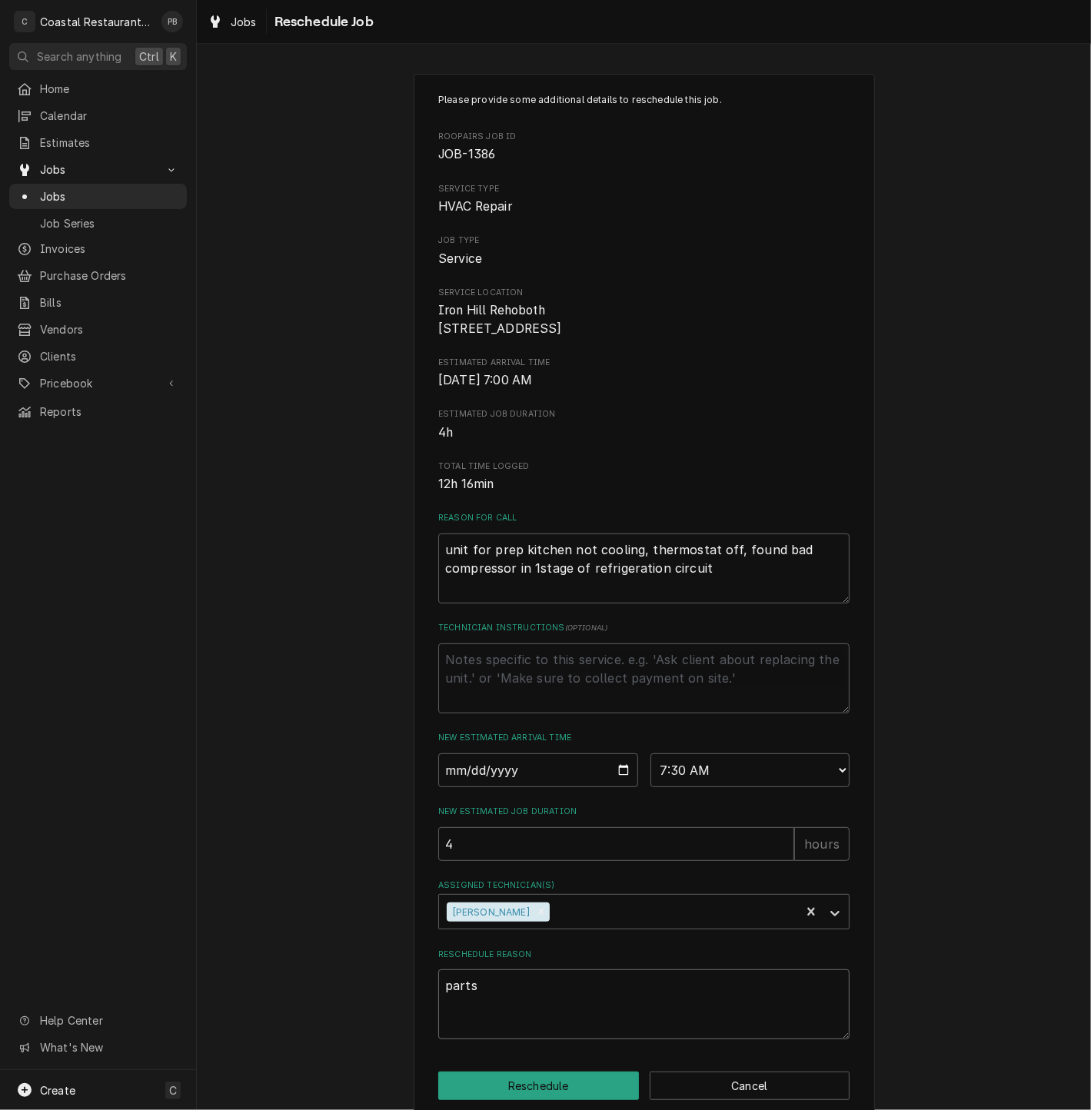
type textarea "parts"
type textarea "x"
type textarea "parts a"
type textarea "x"
type textarea "parts ar"
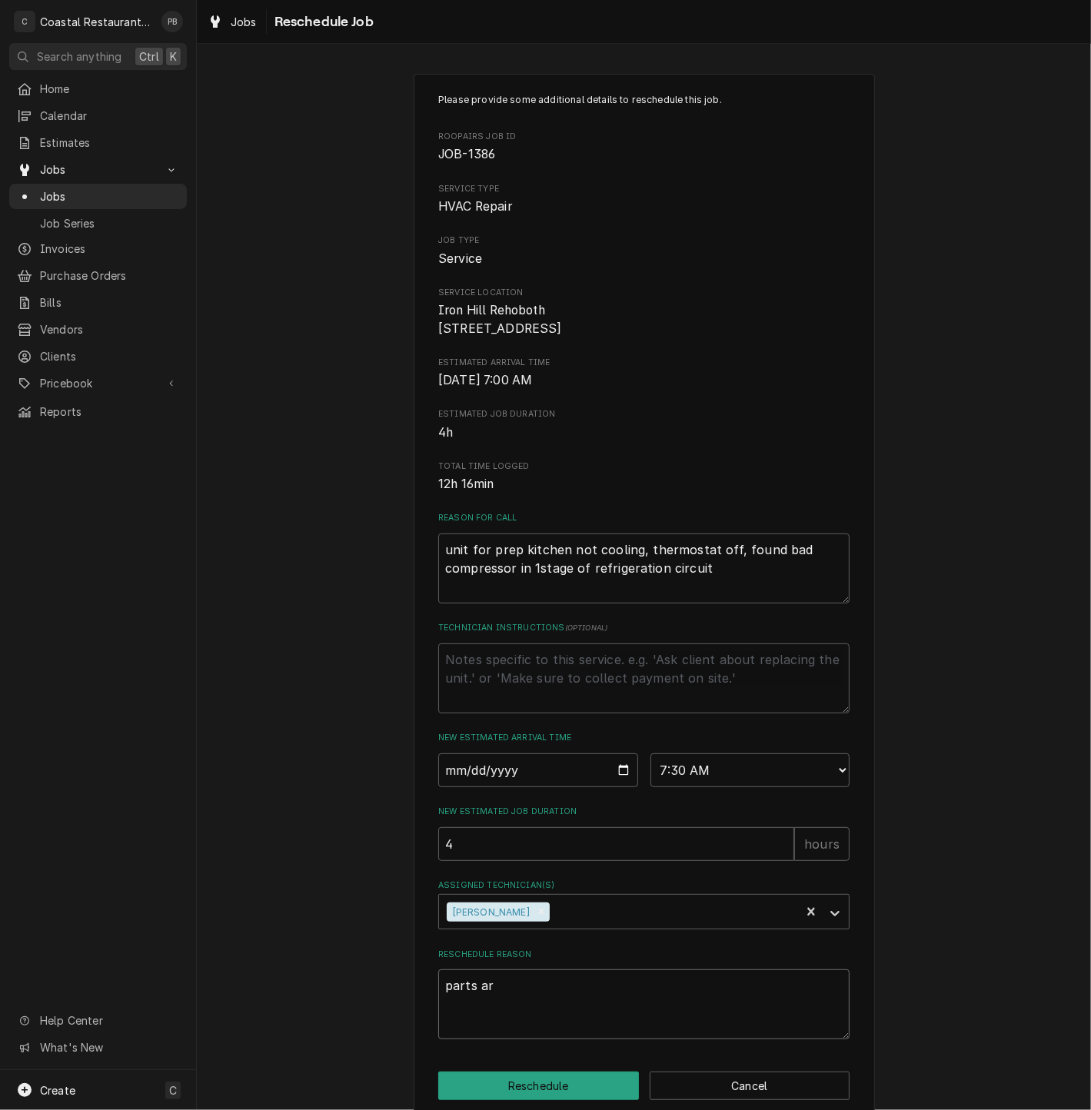
type textarea "x"
type textarea "parts arr"
type textarea "x"
type textarea "parts arriv"
type textarea "x"
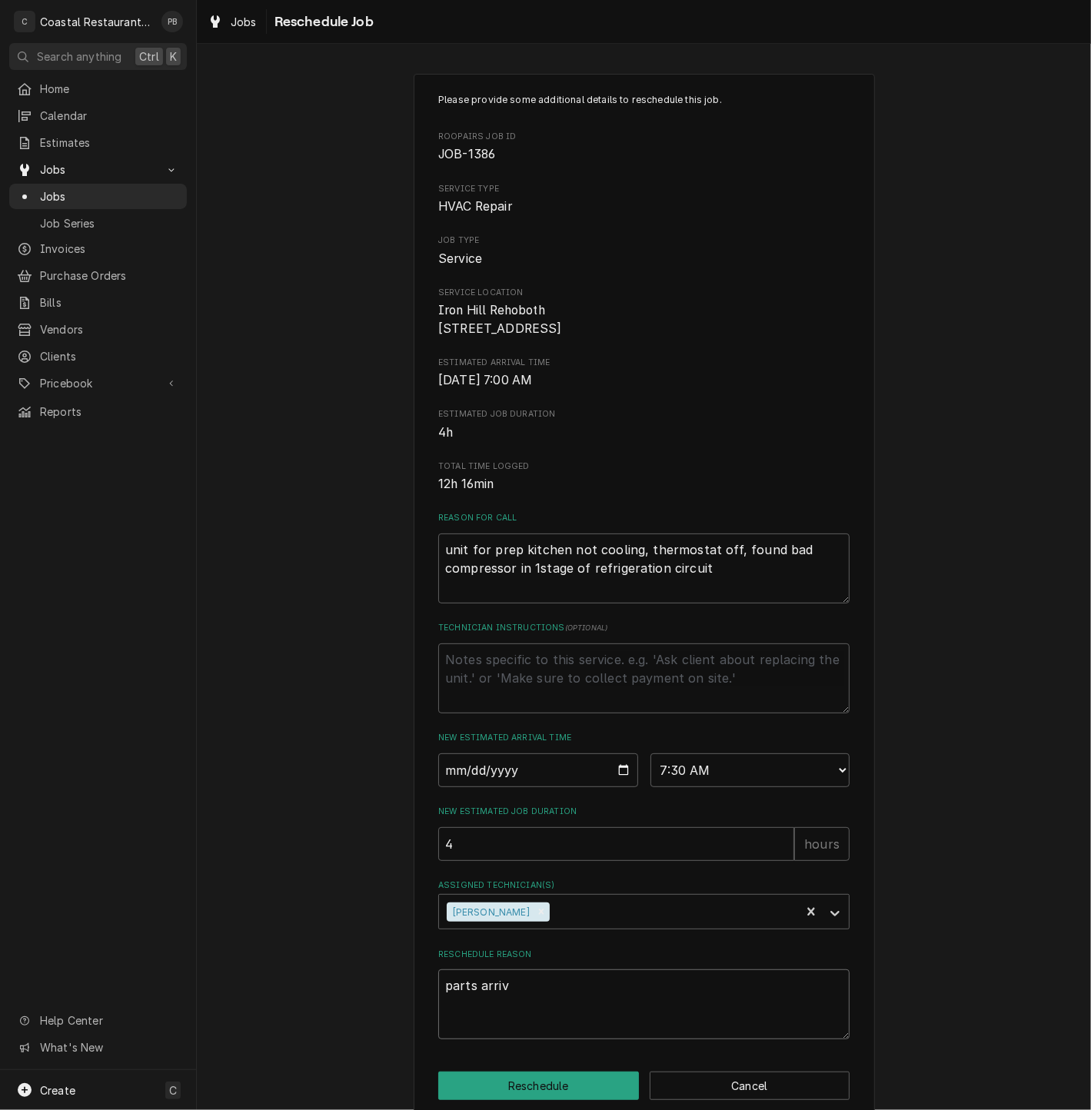
type textarea "parts arrive"
type textarea "x"
type textarea "parts arrived"
click at [526, 1097] on button "Reschedule" at bounding box center [538, 1086] width 201 height 28
type textarea "x"
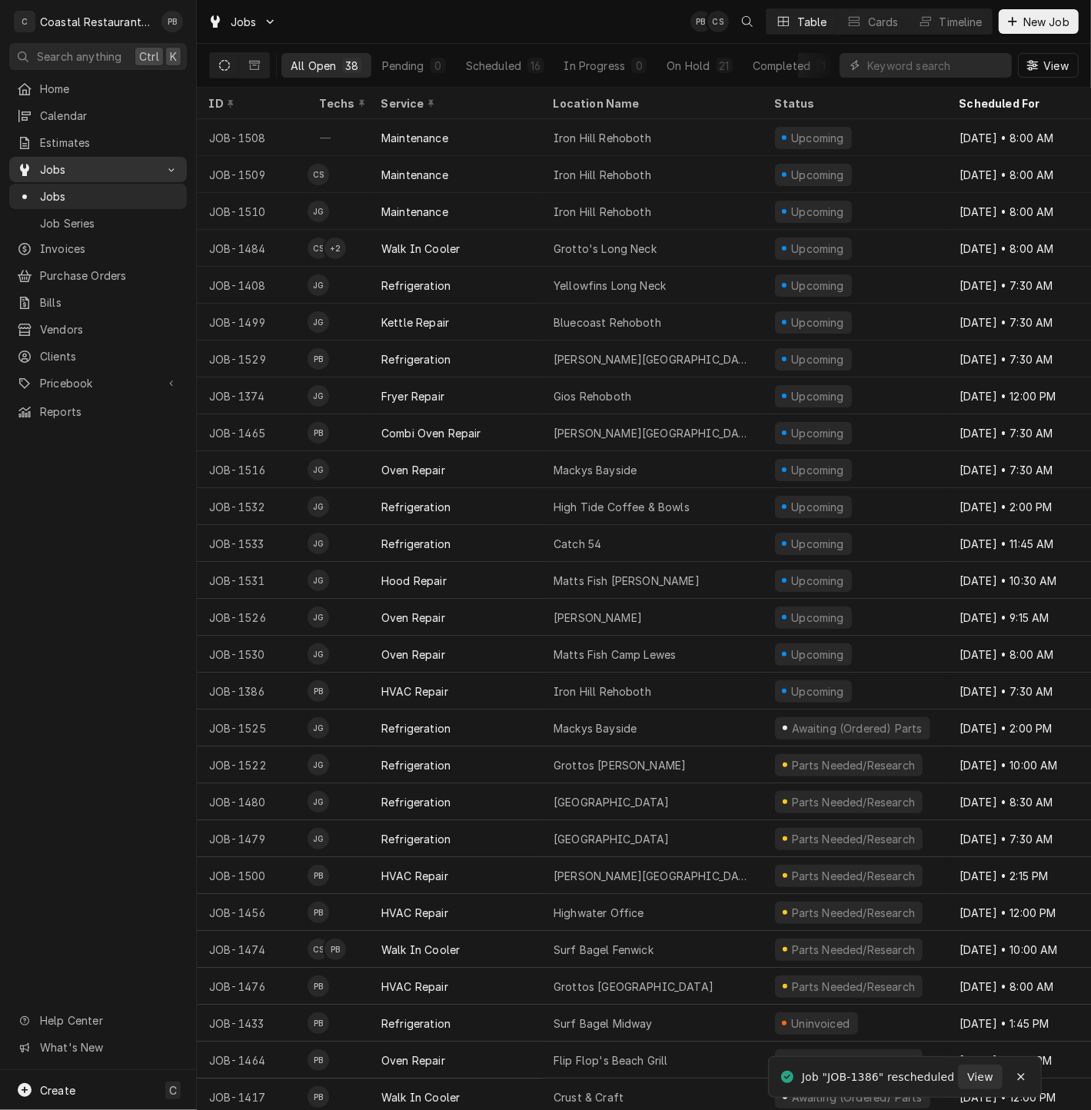
click at [94, 161] on span "Jobs" at bounding box center [98, 169] width 116 height 16
click at [93, 161] on span "Jobs" at bounding box center [98, 169] width 116 height 16
click at [90, 188] on span "Jobs" at bounding box center [109, 196] width 139 height 16
click at [488, 25] on div "Jobs PB CS Table Cards Timeline New Job" at bounding box center [644, 21] width 894 height 43
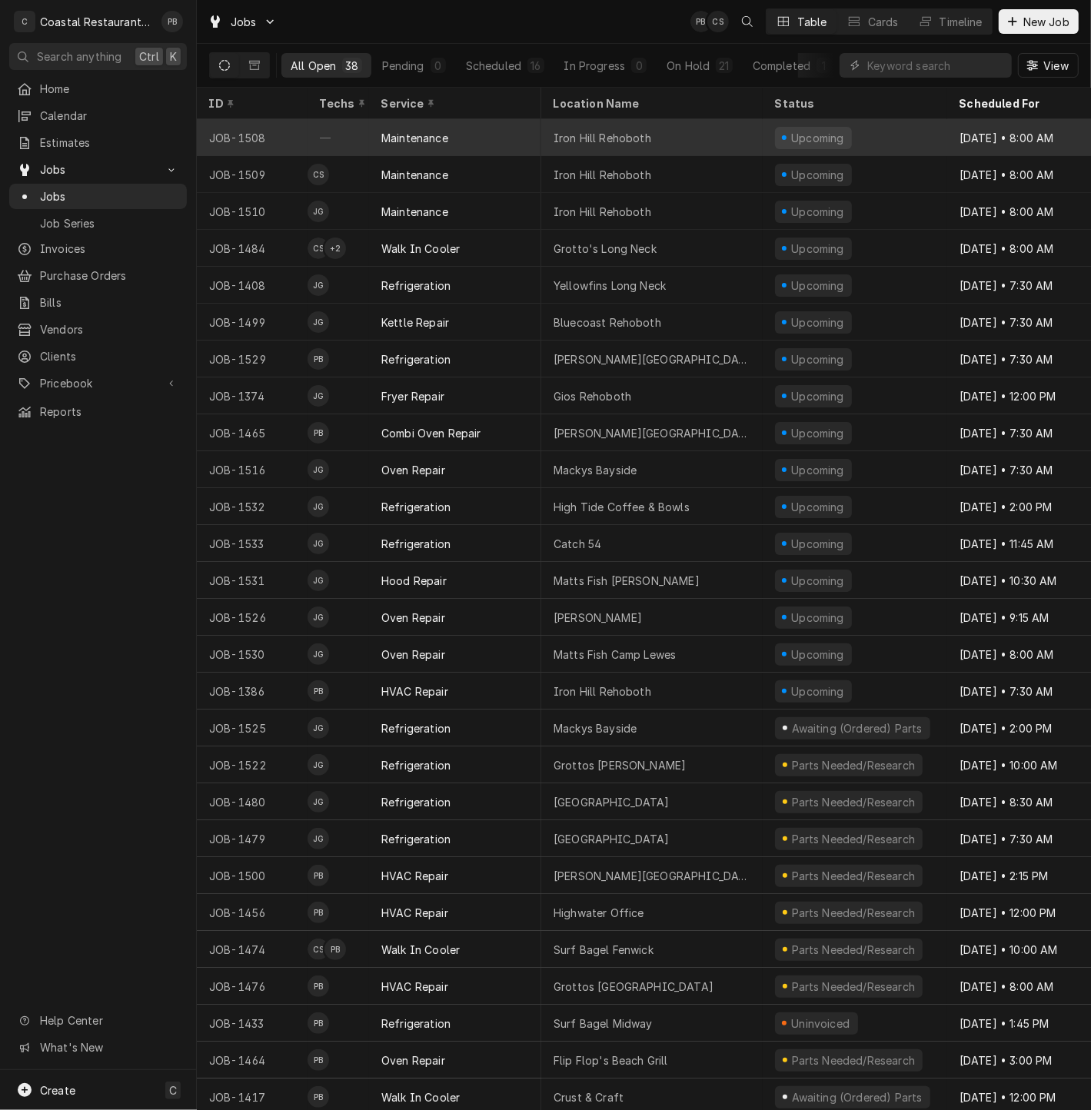
scroll to position [0, 42]
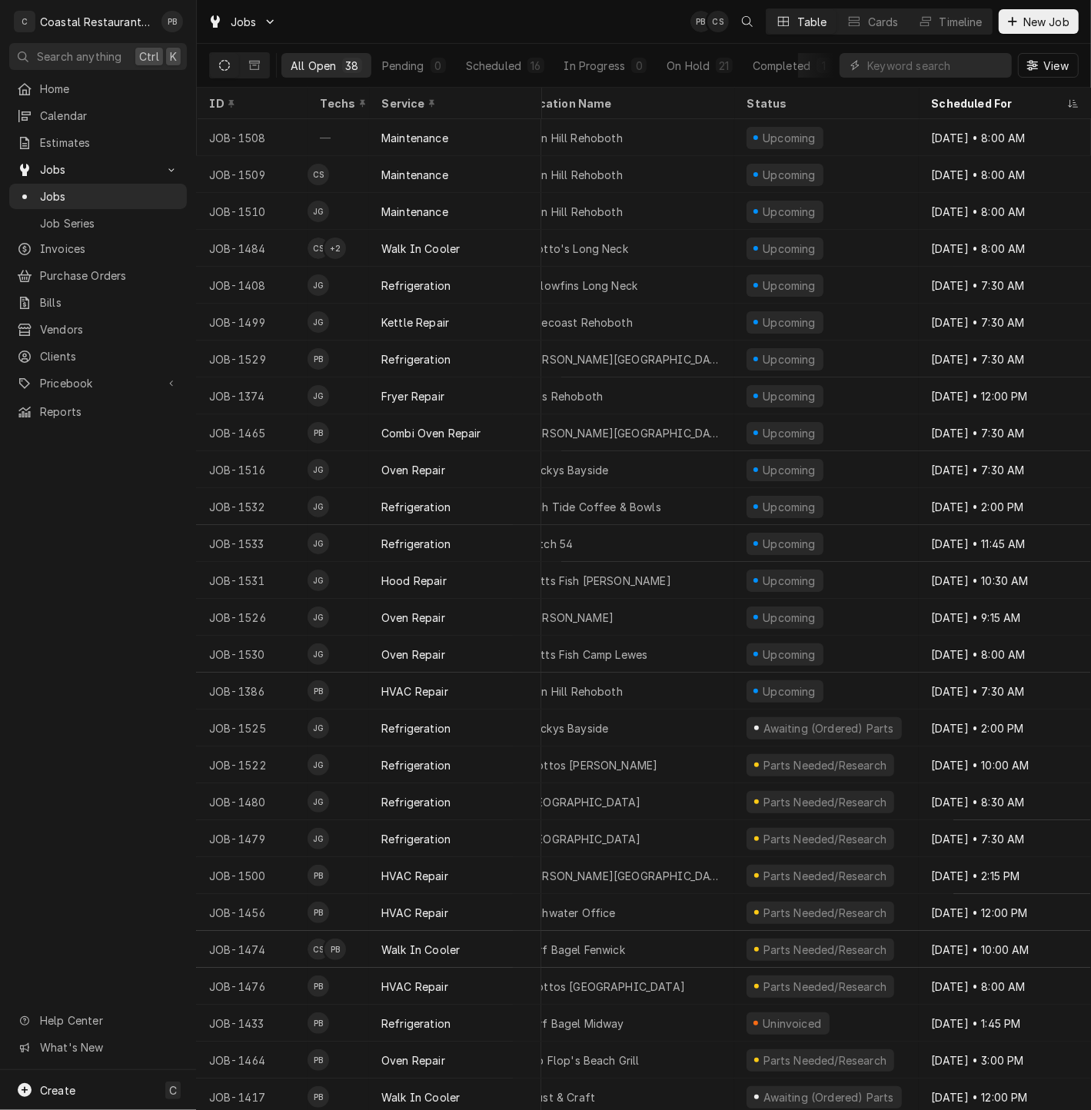
click at [601, 25] on div "Jobs PB CS Table Cards Timeline New Job" at bounding box center [644, 21] width 894 height 43
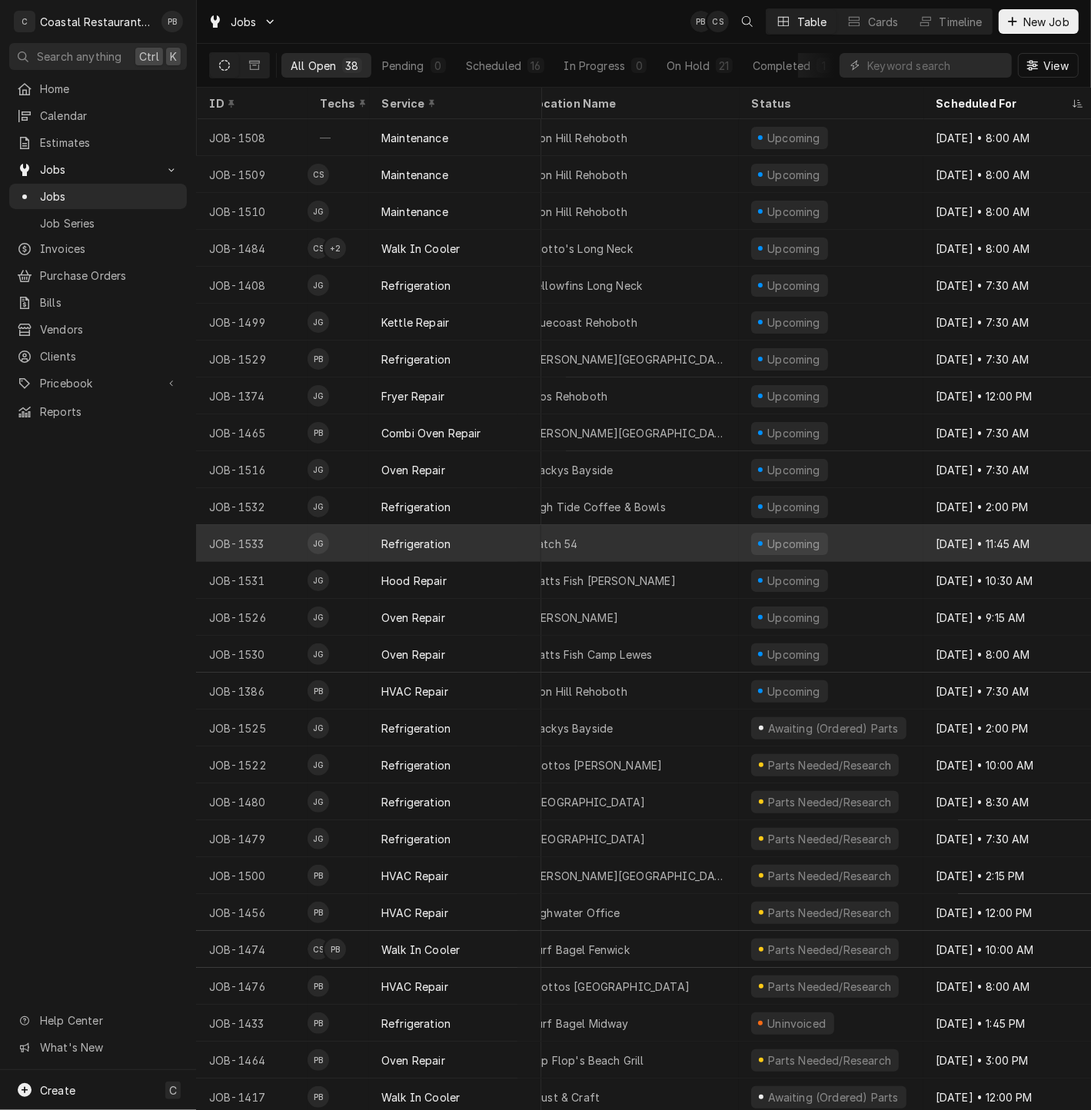
scroll to position [0, 0]
